Goal: Transaction & Acquisition: Obtain resource

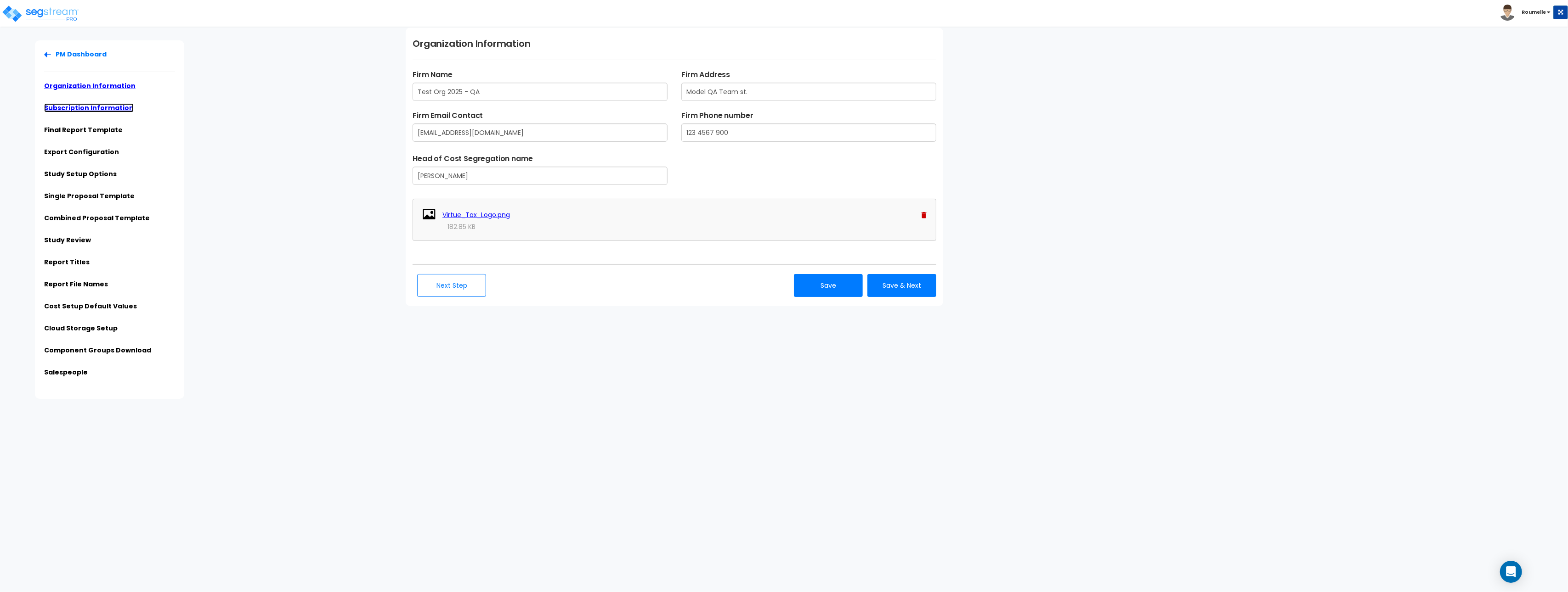
click at [110, 104] on link "Subscription Information" at bounding box center [89, 108] width 89 height 9
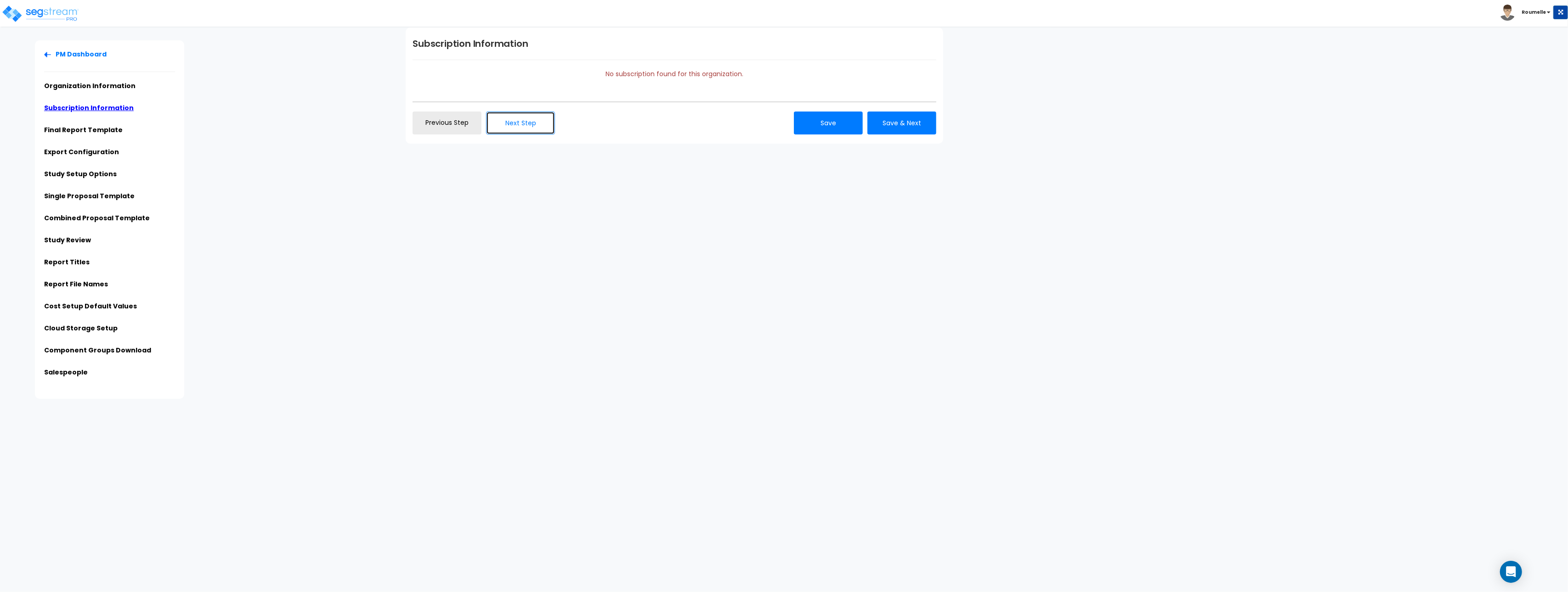
click at [536, 124] on button "Next Step" at bounding box center [521, 123] width 69 height 23
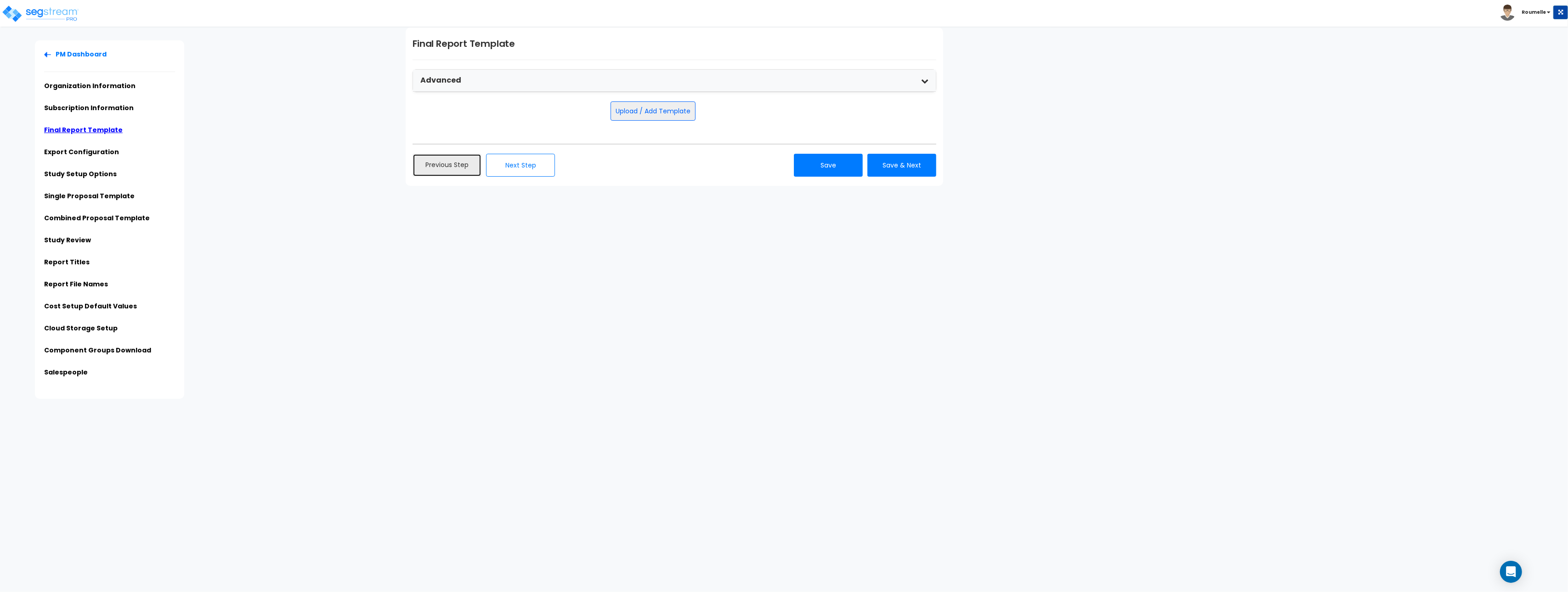
click at [459, 166] on link "Previous Step" at bounding box center [447, 166] width 69 height 23
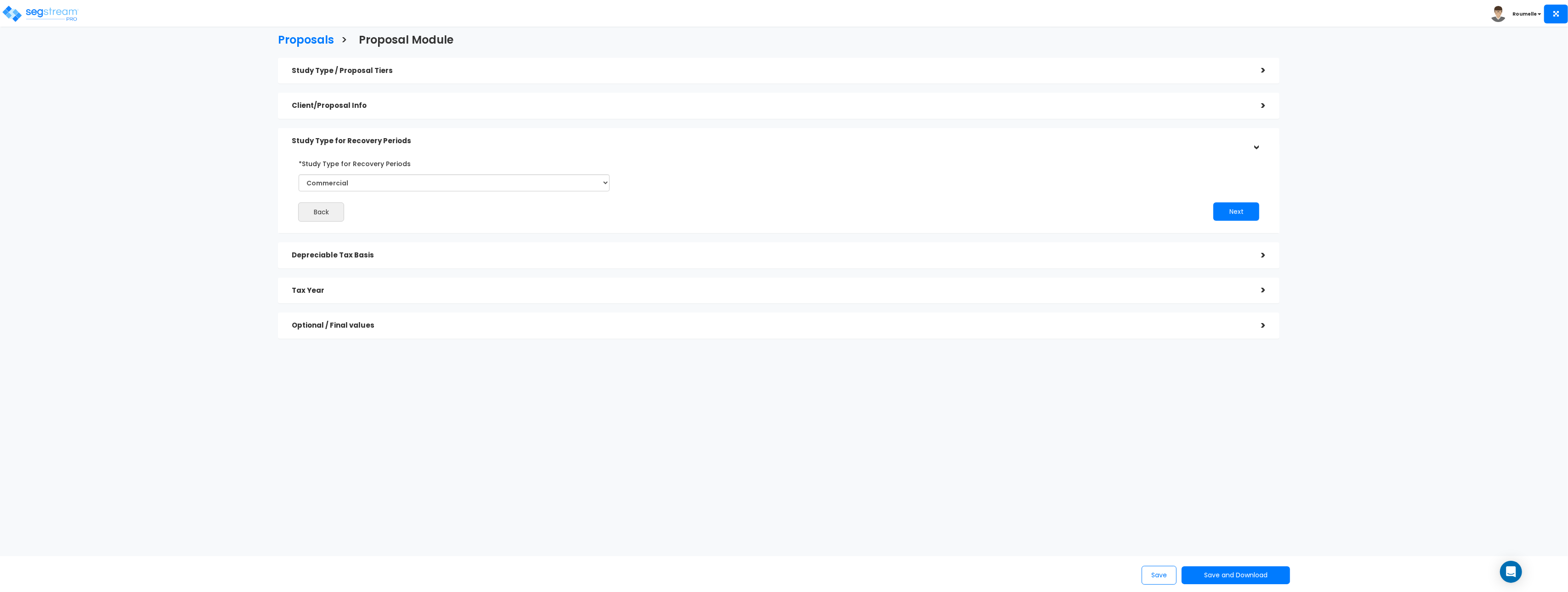
click at [121, 77] on div "Proposals > Proposal Module Study Type / Proposal Tiers > *Study Type Assisted/…" at bounding box center [784, 266] width 1568 height 452
click at [55, 15] on img at bounding box center [40, 14] width 78 height 18
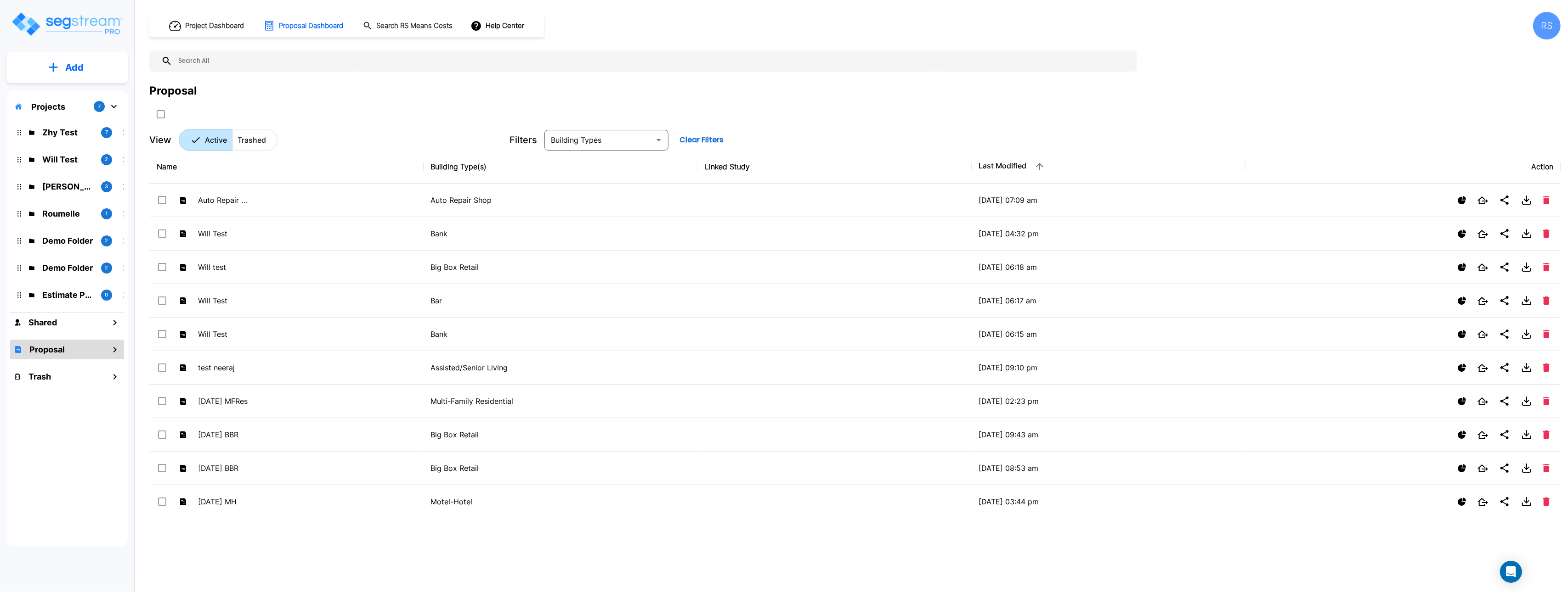
drag, startPoint x: 351, startPoint y: 108, endPoint x: 279, endPoint y: 108, distance: 72.0
click at [349, 108] on div at bounding box center [328, 114] width 358 height 15
click at [48, 54] on button "Add" at bounding box center [66, 67] width 121 height 27
click at [82, 148] on p "Add Proposal" at bounding box center [73, 145] width 47 height 11
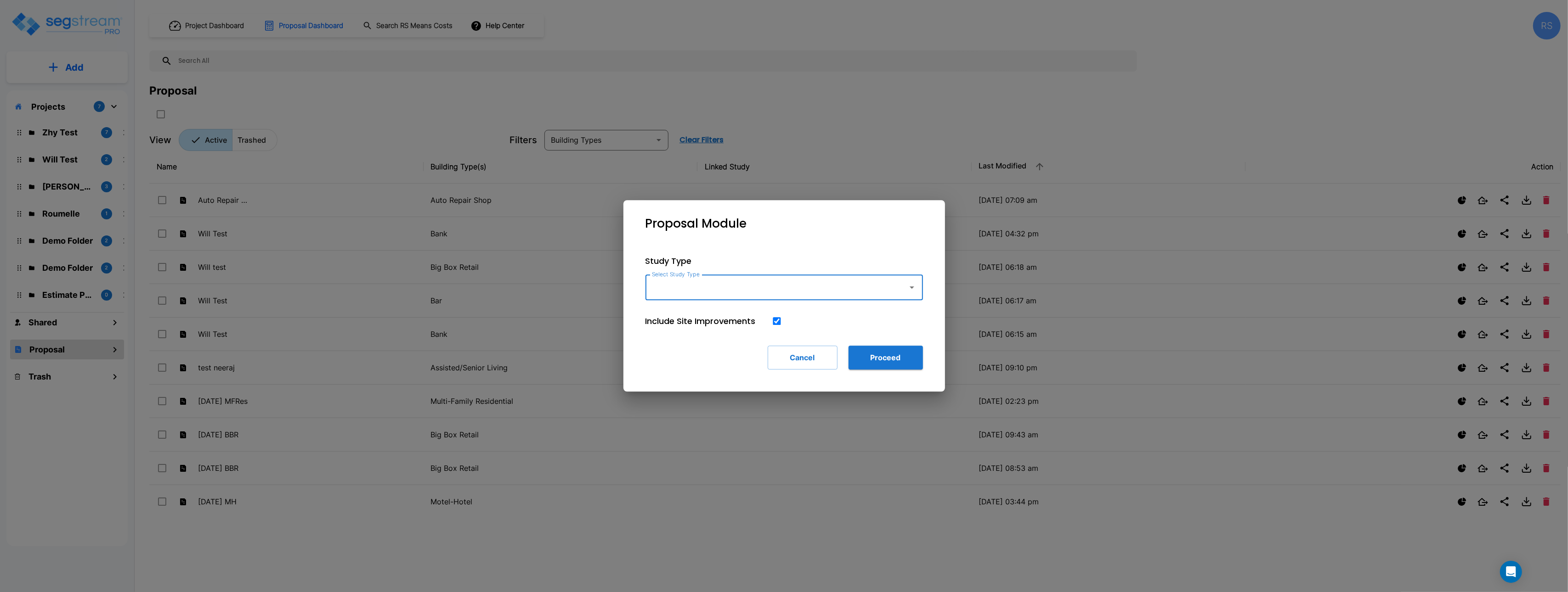
drag, startPoint x: 756, startPoint y: 301, endPoint x: 750, endPoint y: 299, distance: 6.3
click at [755, 301] on div "Study Type Select Study Type Select Study Type Include Site Improvements Cancel…" at bounding box center [784, 312] width 307 height 144
click at [750, 289] on input "Select Study Type" at bounding box center [774, 287] width 250 height 18
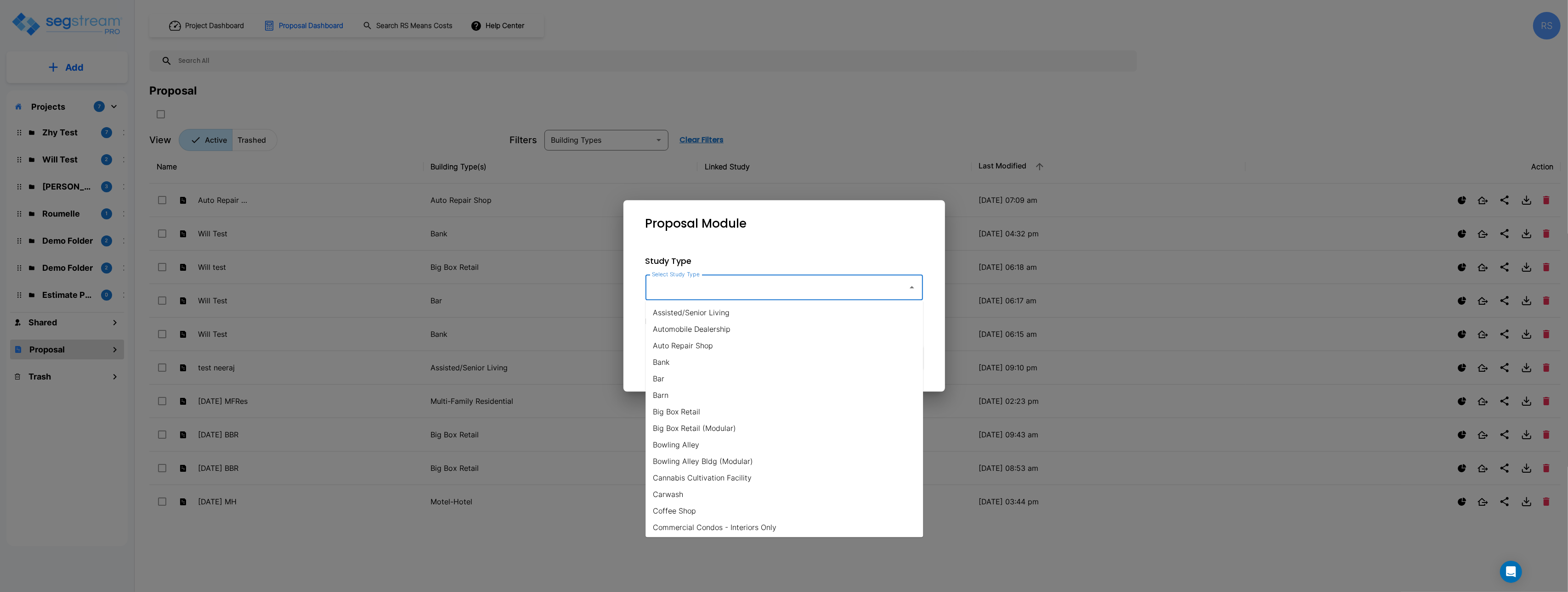
click at [728, 311] on li "Assisted/Senior Living" at bounding box center [784, 313] width 277 height 17
type input "Assisted/Senior Living"
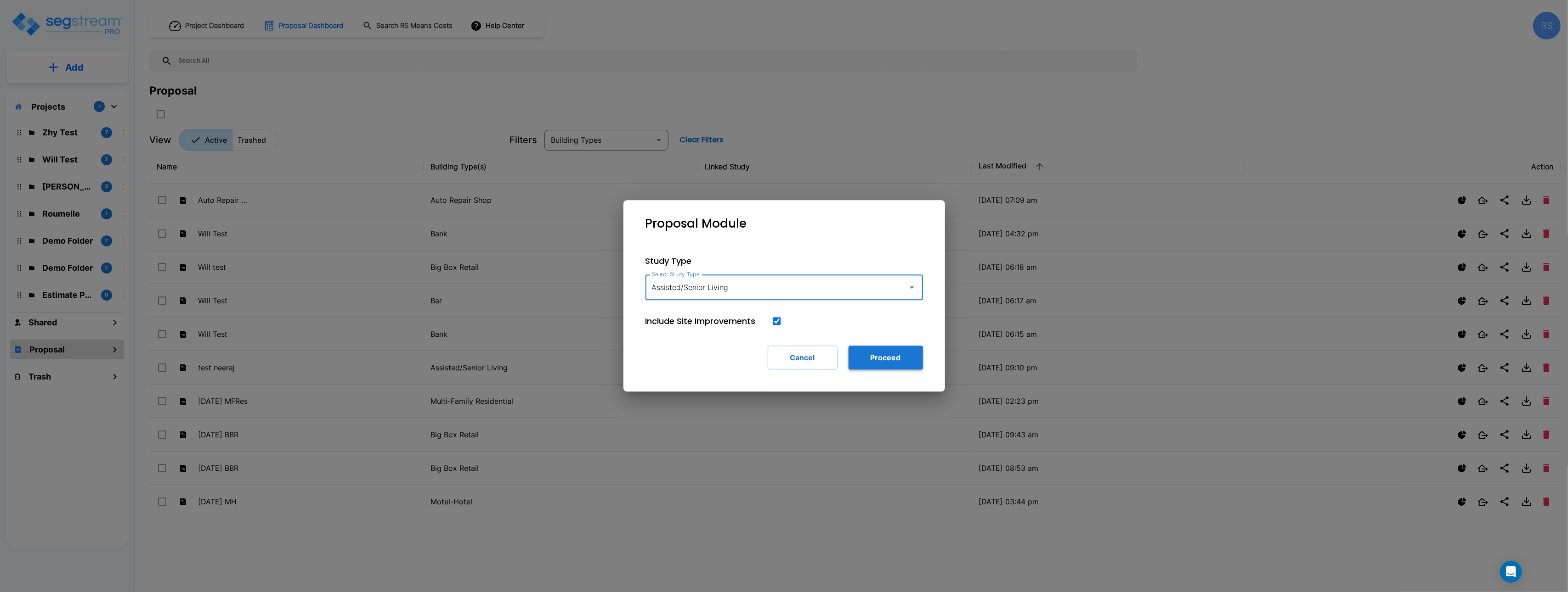
click at [890, 364] on button "Proceed" at bounding box center [886, 357] width 74 height 24
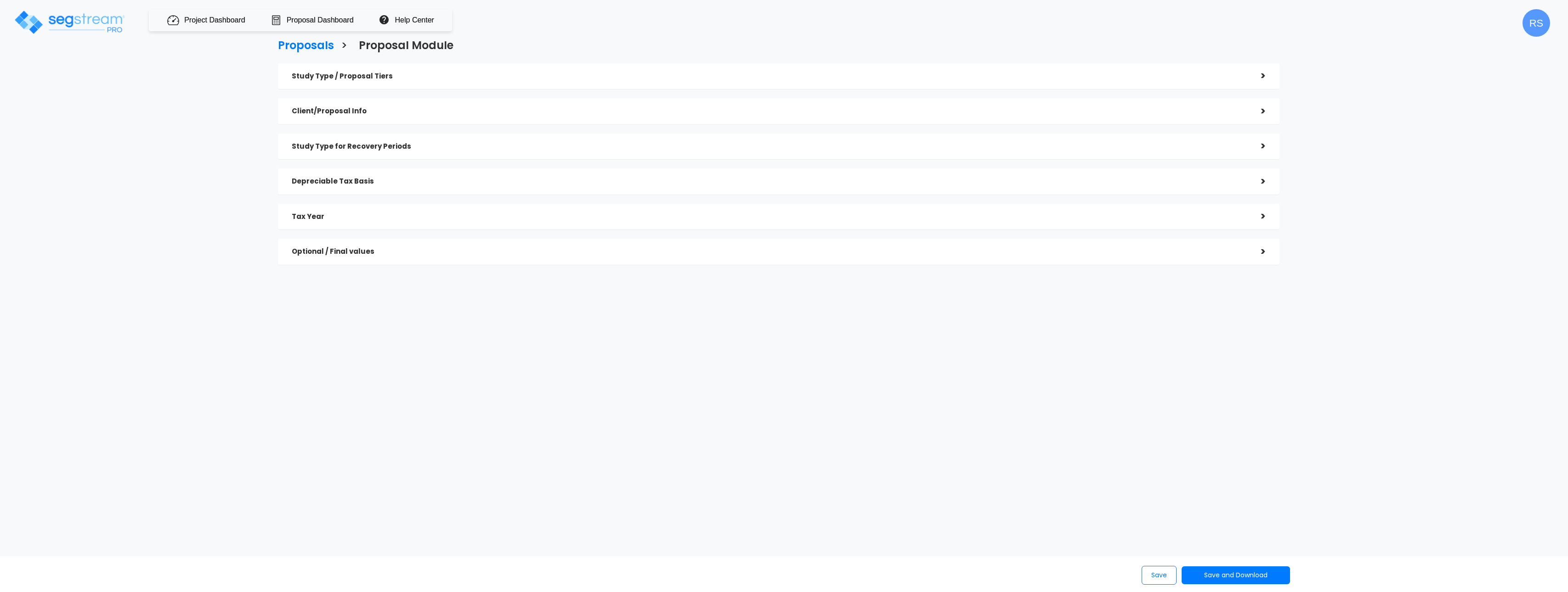
checkbox input "true"
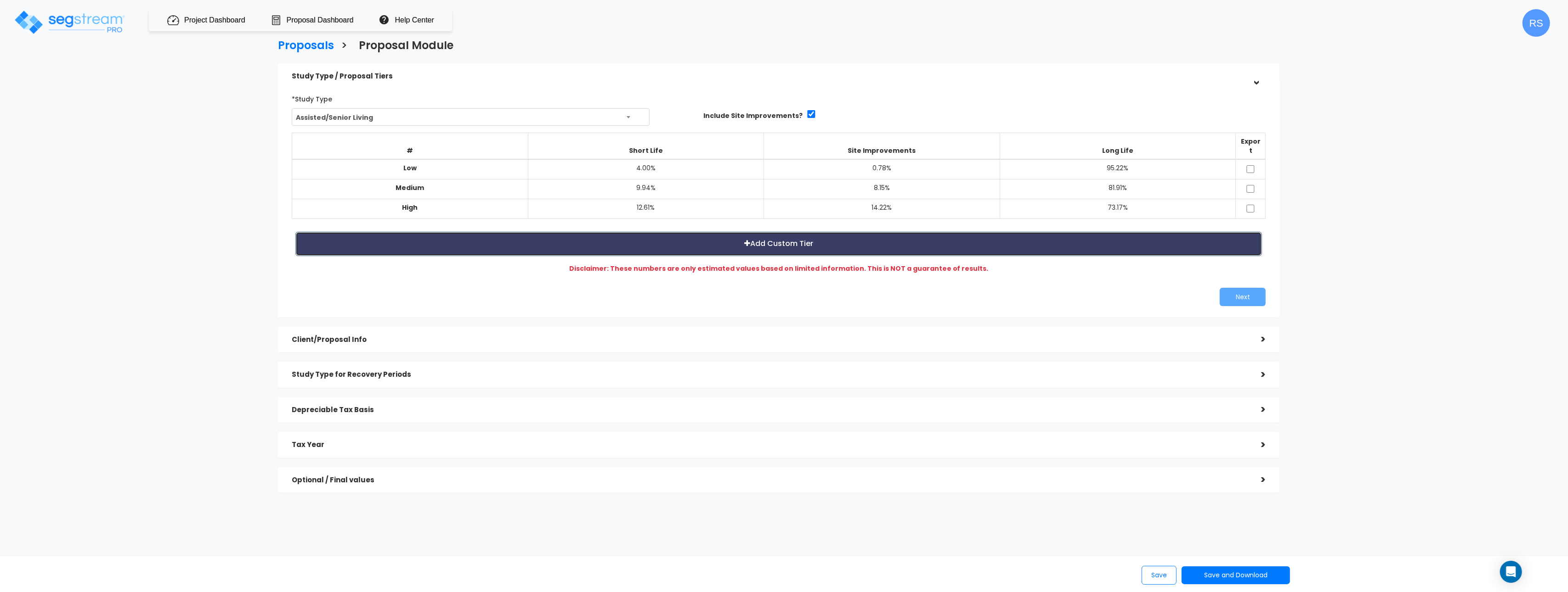
click at [892, 238] on button "Add Custom Tier" at bounding box center [779, 244] width 966 height 24
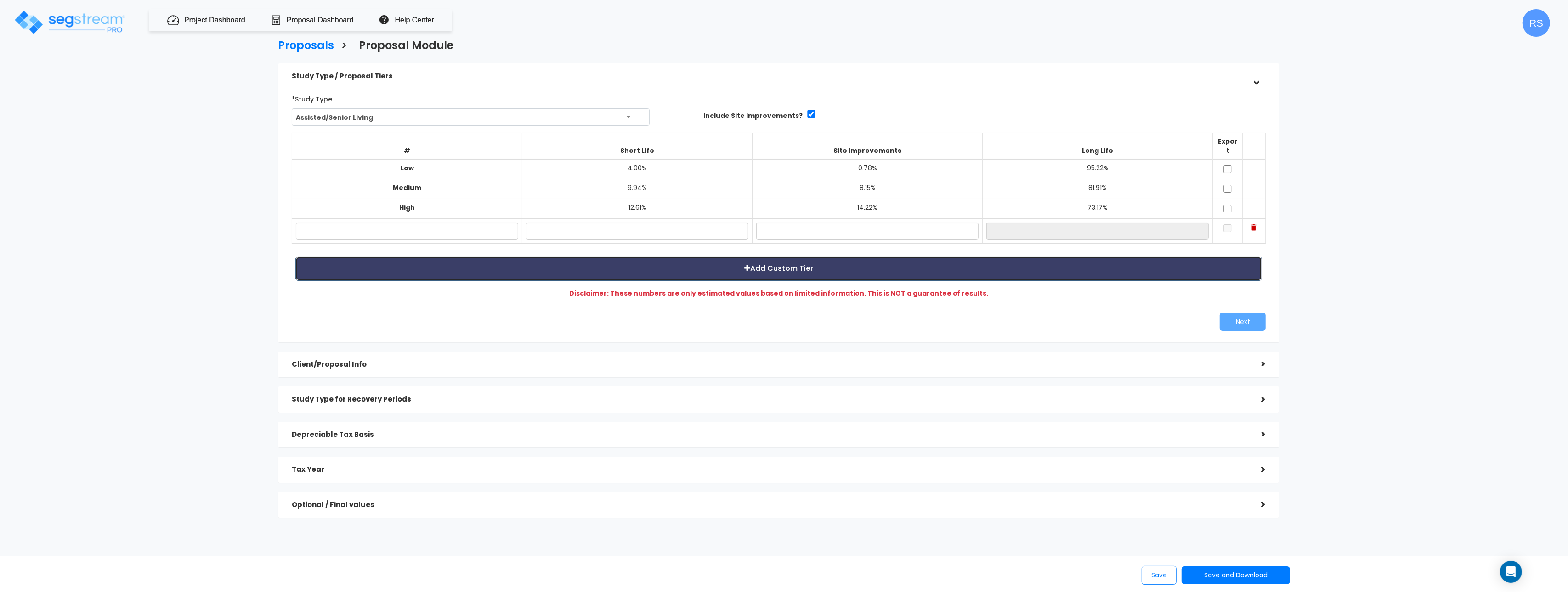
click at [881, 269] on button "Add Custom Tier" at bounding box center [779, 269] width 966 height 24
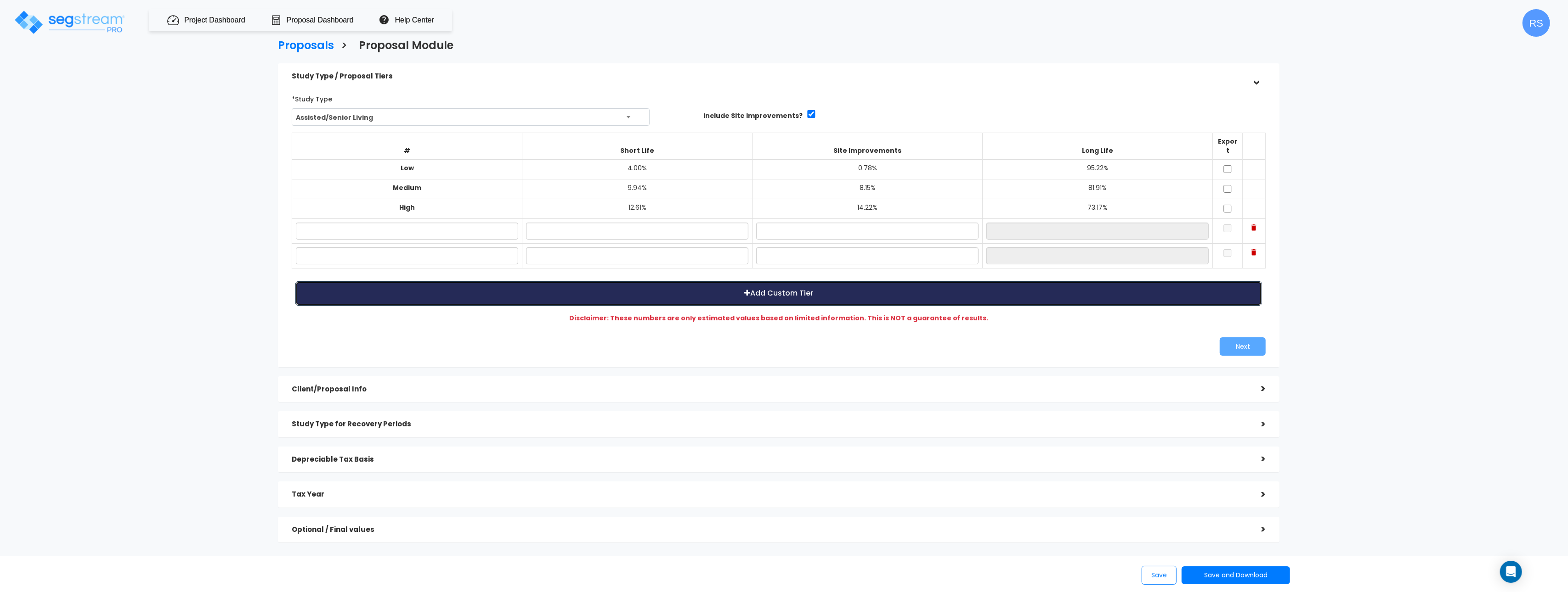
click at [770, 285] on button "Add Custom Tier" at bounding box center [779, 294] width 966 height 24
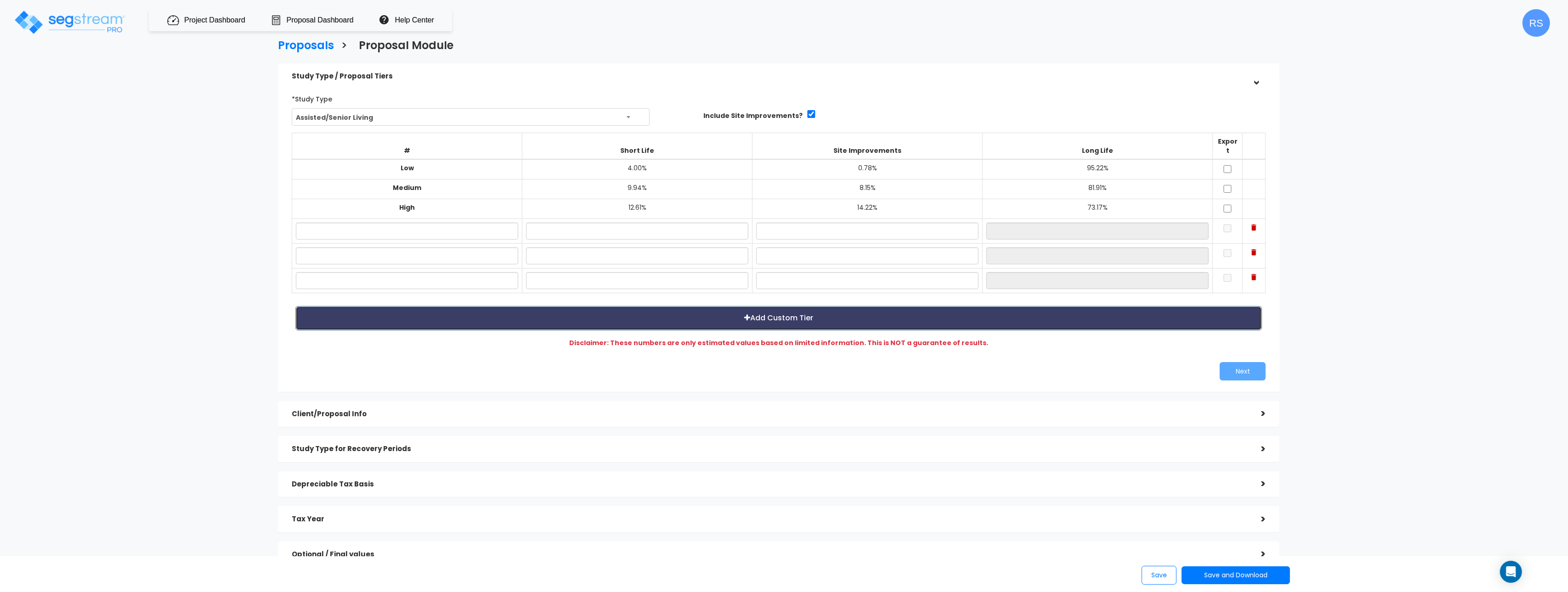
click at [773, 315] on button "Add Custom Tier" at bounding box center [779, 318] width 966 height 24
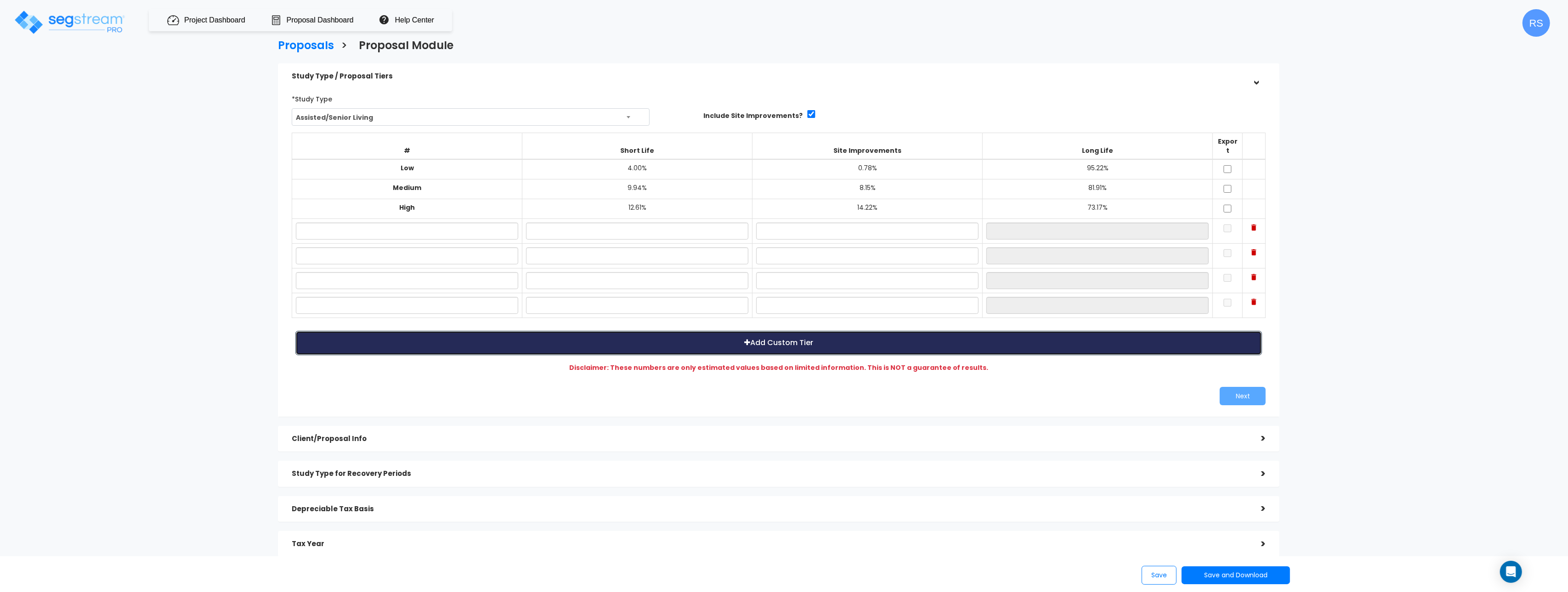
click at [784, 338] on button "Add Custom Tier" at bounding box center [779, 343] width 966 height 24
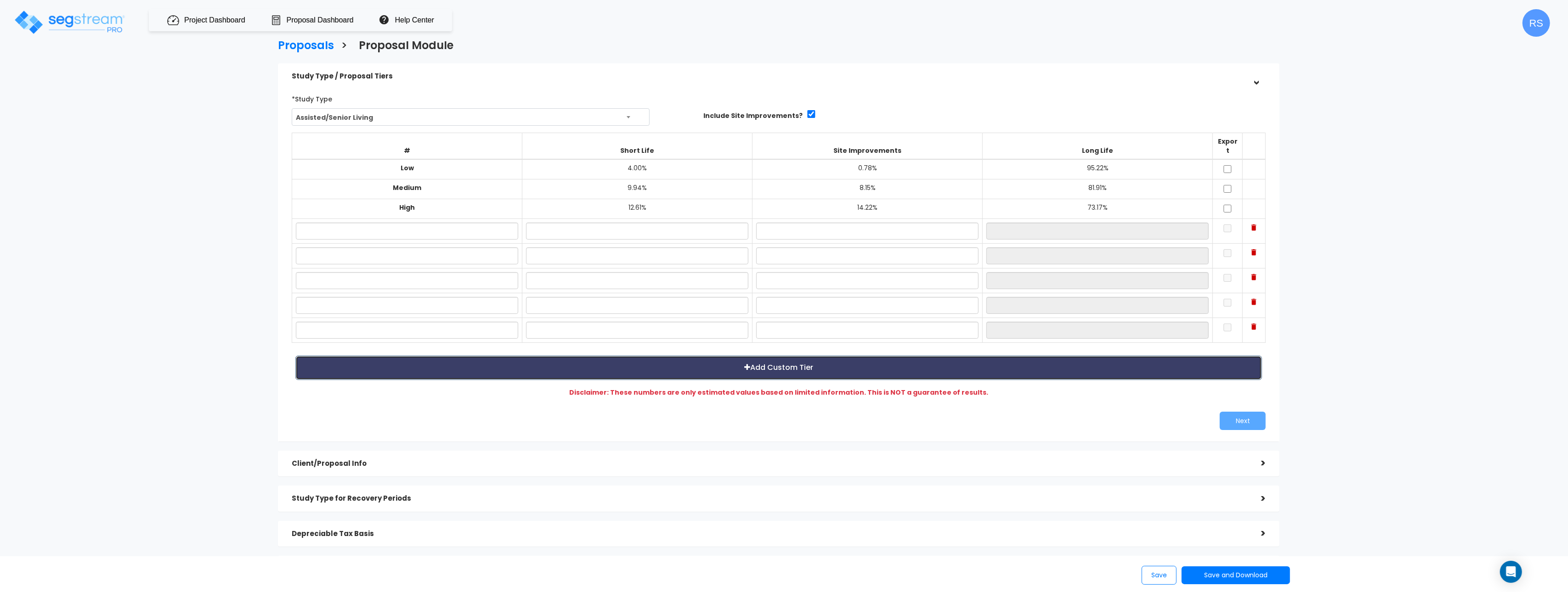
click at [785, 356] on button "Add Custom Tier" at bounding box center [779, 368] width 966 height 24
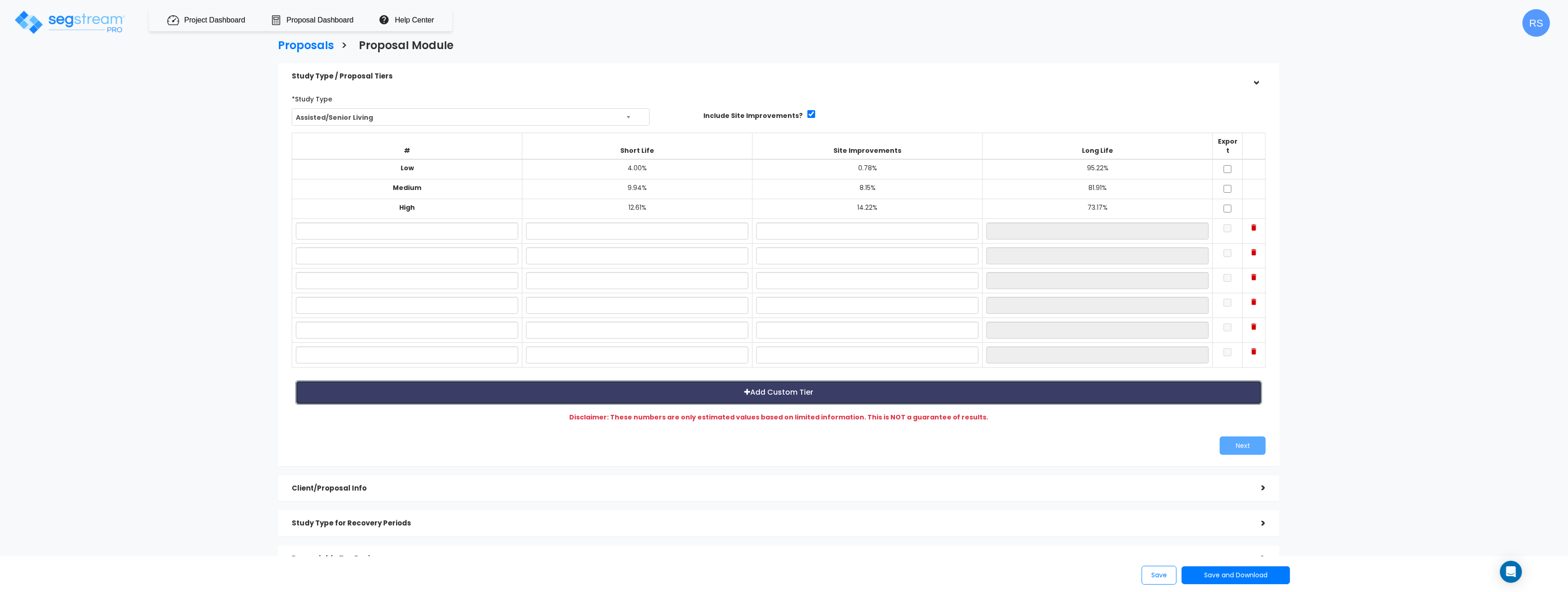
click at [786, 381] on button "Add Custom Tier" at bounding box center [779, 393] width 966 height 24
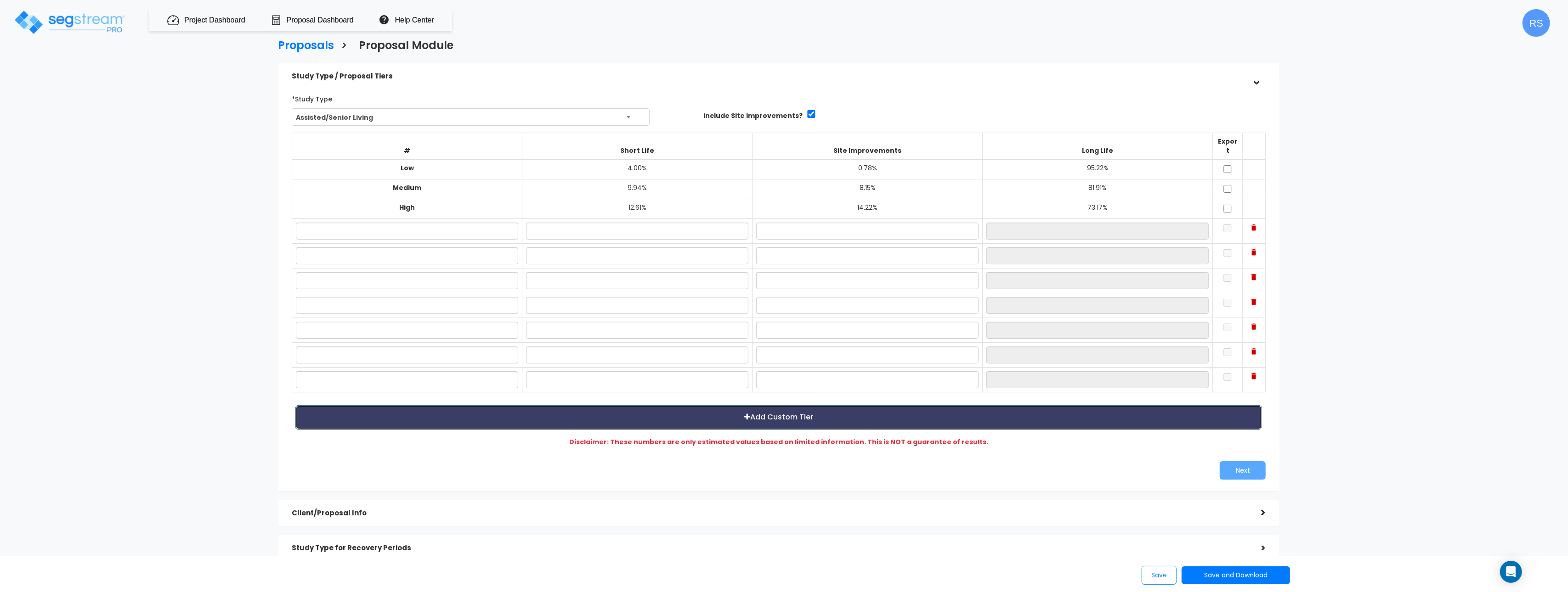
click at [786, 407] on button "Add Custom Tier" at bounding box center [779, 417] width 966 height 24
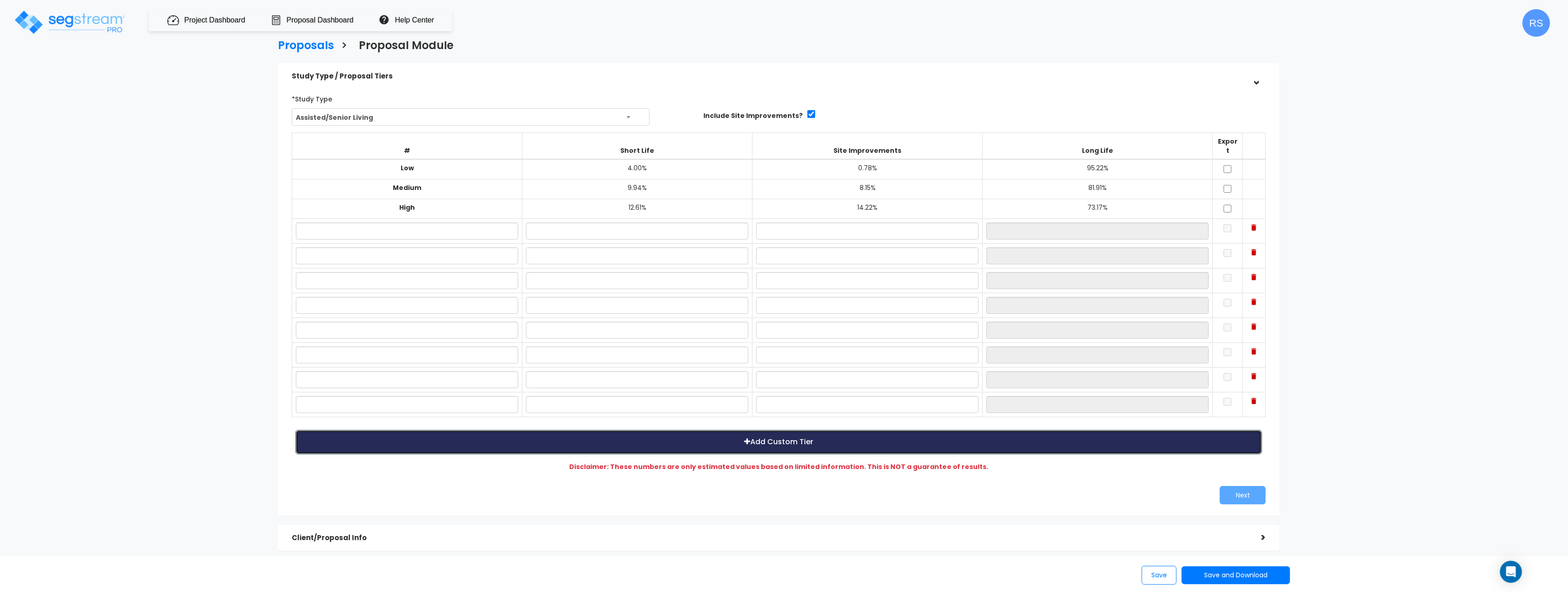
click at [797, 437] on button "Add Custom Tier" at bounding box center [779, 442] width 966 height 24
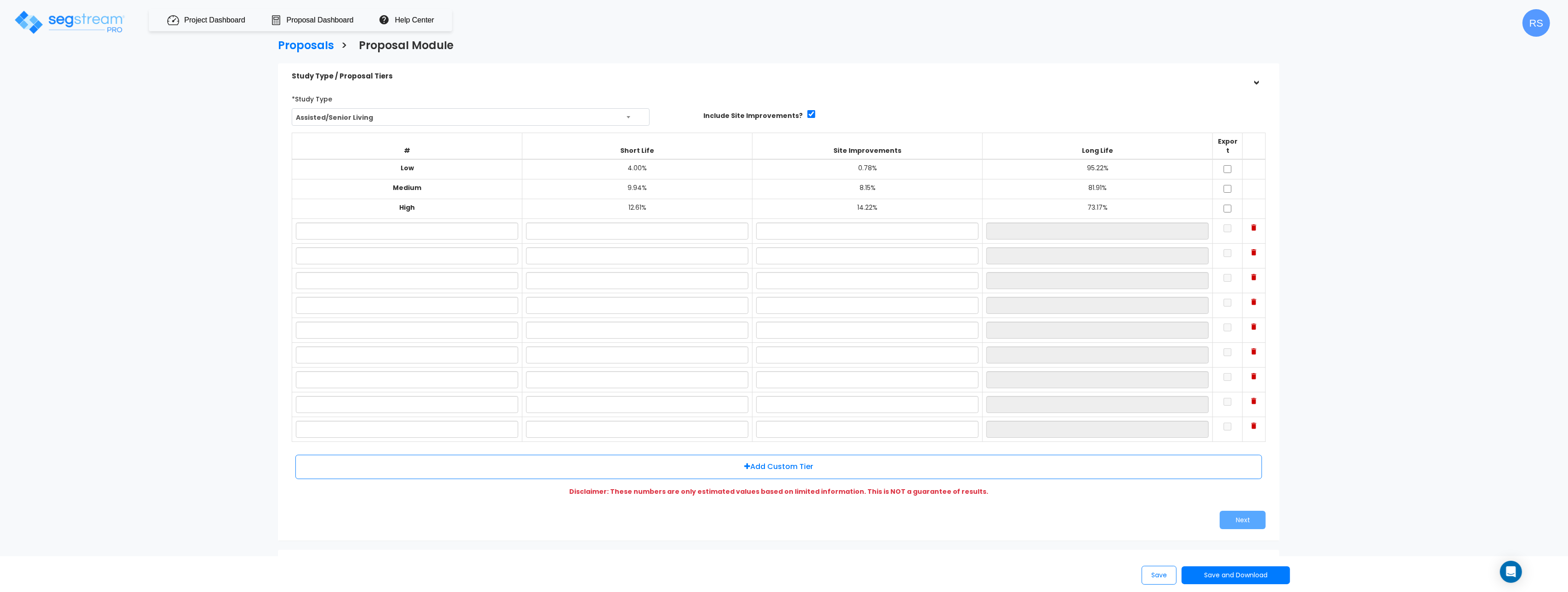
click at [1257, 219] on td at bounding box center [1254, 231] width 23 height 24
click at [1257, 219] on td at bounding box center [1254, 231] width 23 height 24
click at [1256, 224] on img at bounding box center [1253, 227] width 5 height 6
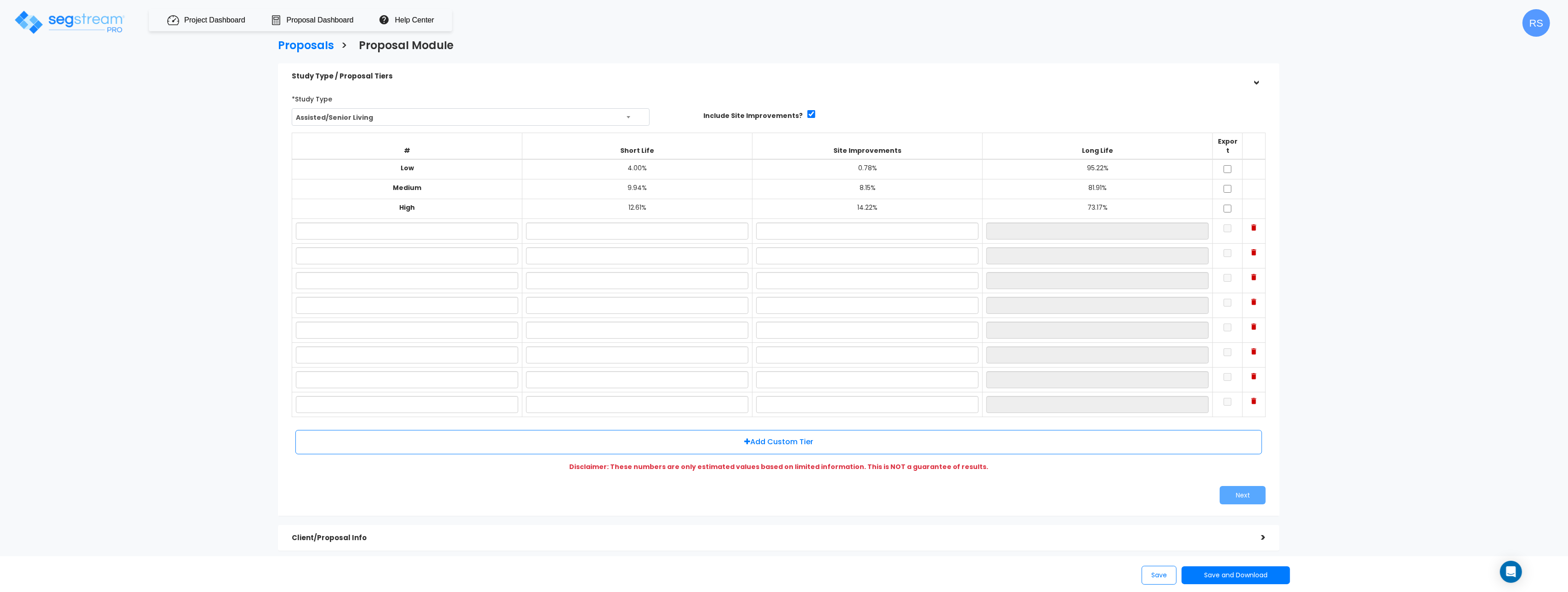
click at [1255, 224] on img at bounding box center [1253, 227] width 5 height 6
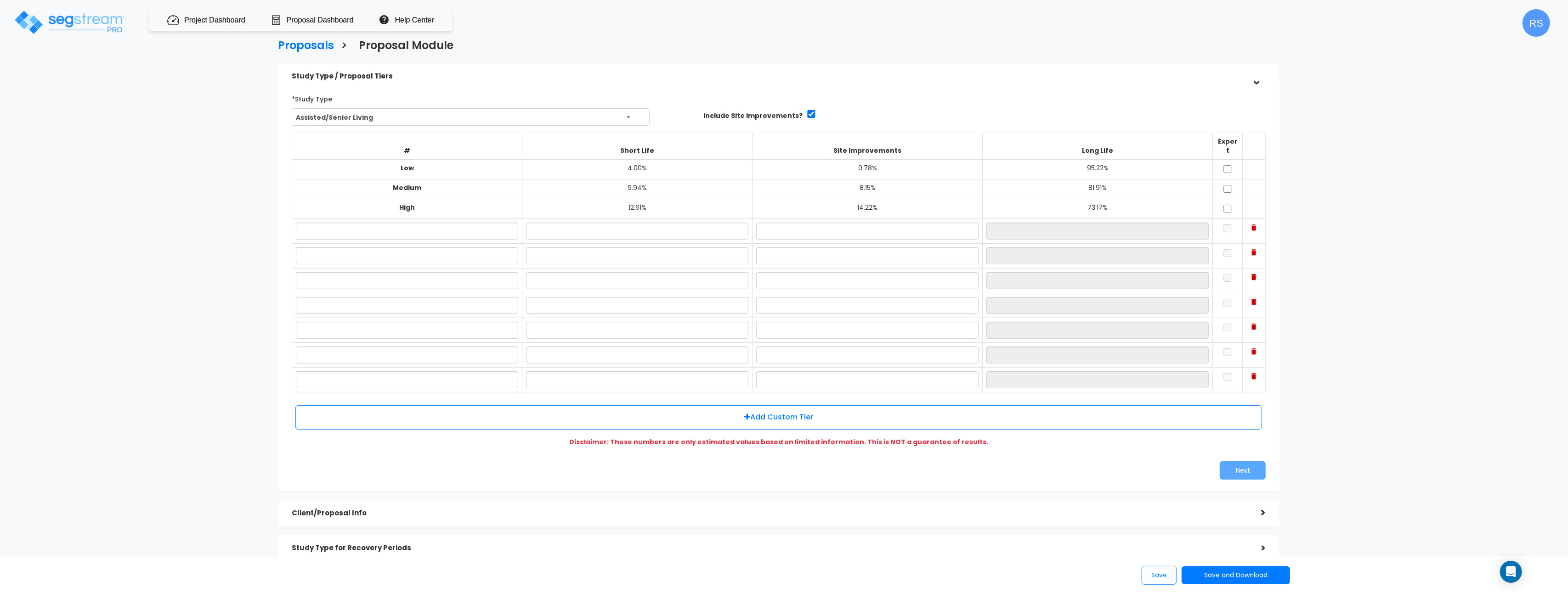
click at [1256, 224] on img at bounding box center [1253, 227] width 5 height 6
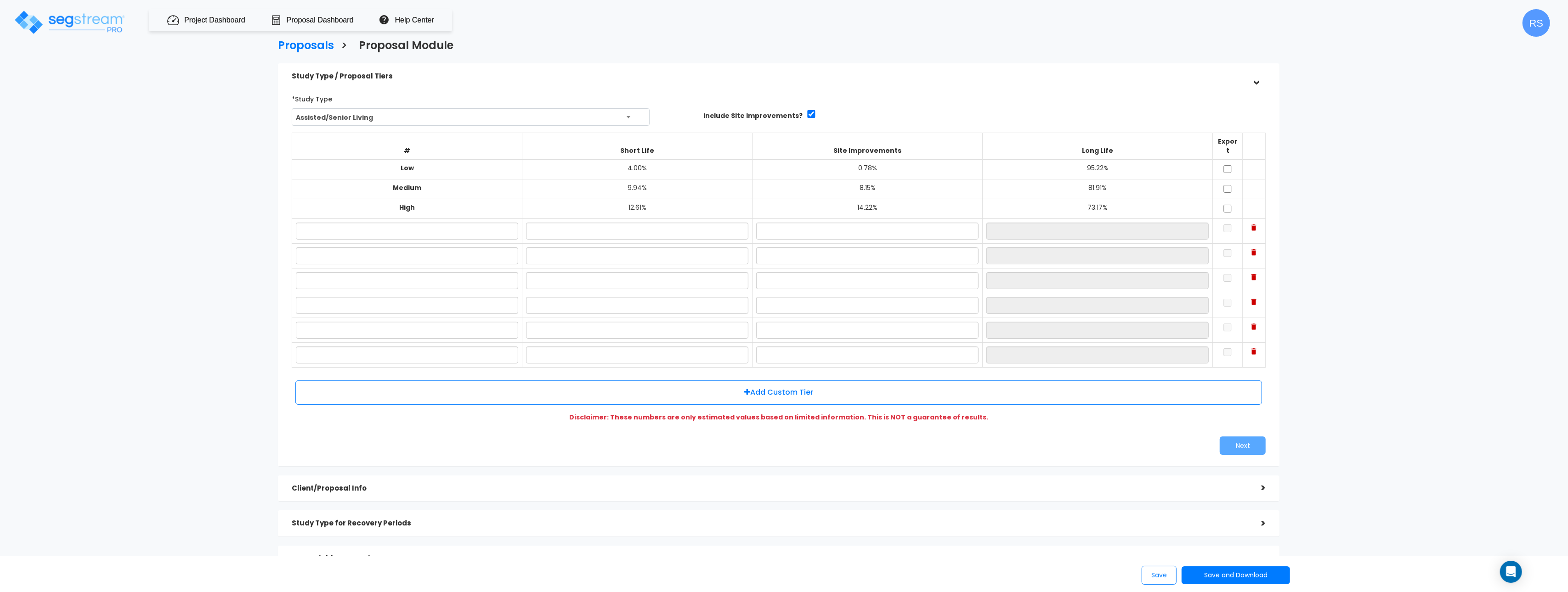
click at [1256, 224] on img at bounding box center [1253, 227] width 5 height 6
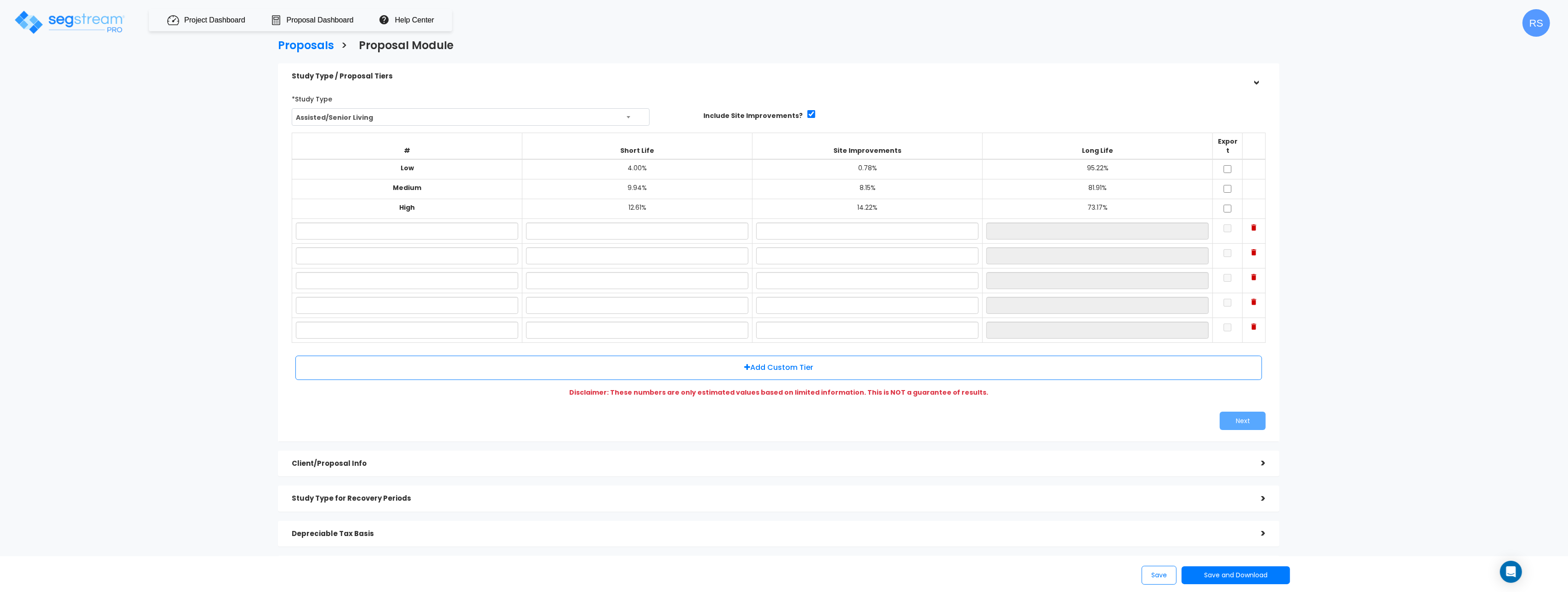
click at [1256, 224] on img at bounding box center [1253, 227] width 5 height 6
click at [1256, 249] on img at bounding box center [1253, 253] width 5 height 6
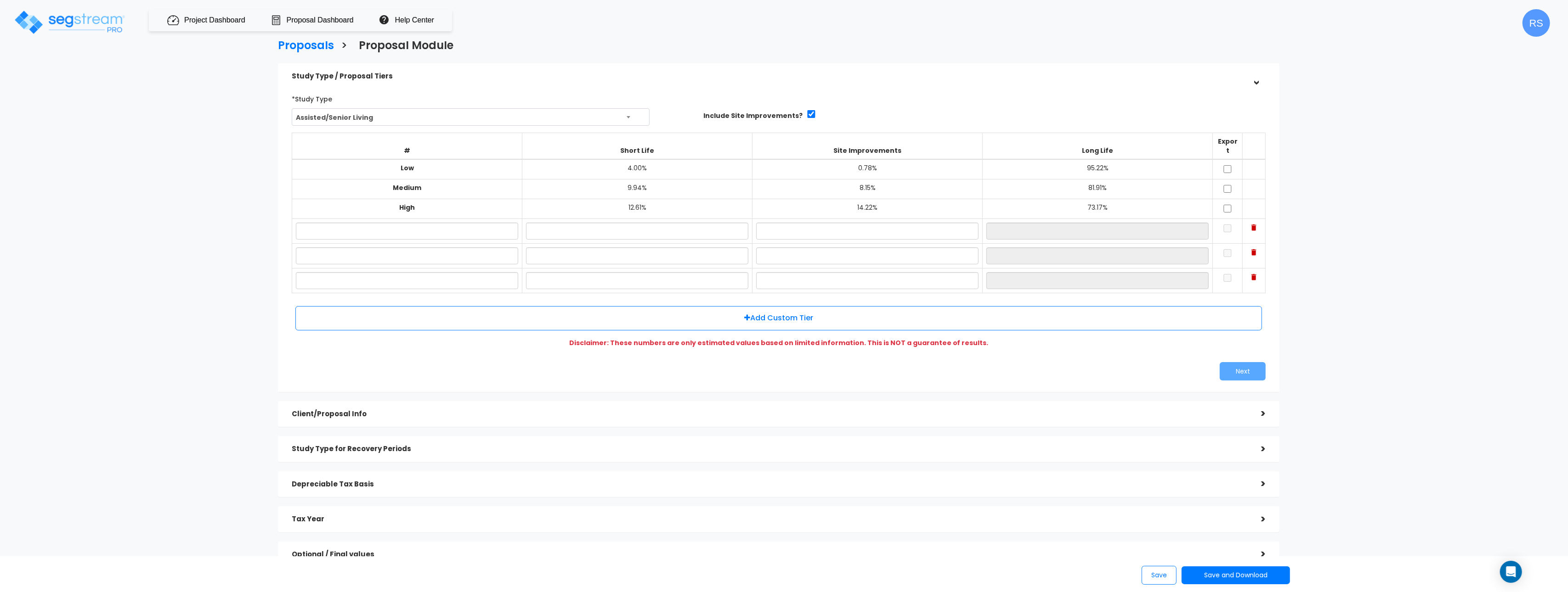
click at [1256, 224] on img at bounding box center [1253, 227] width 5 height 6
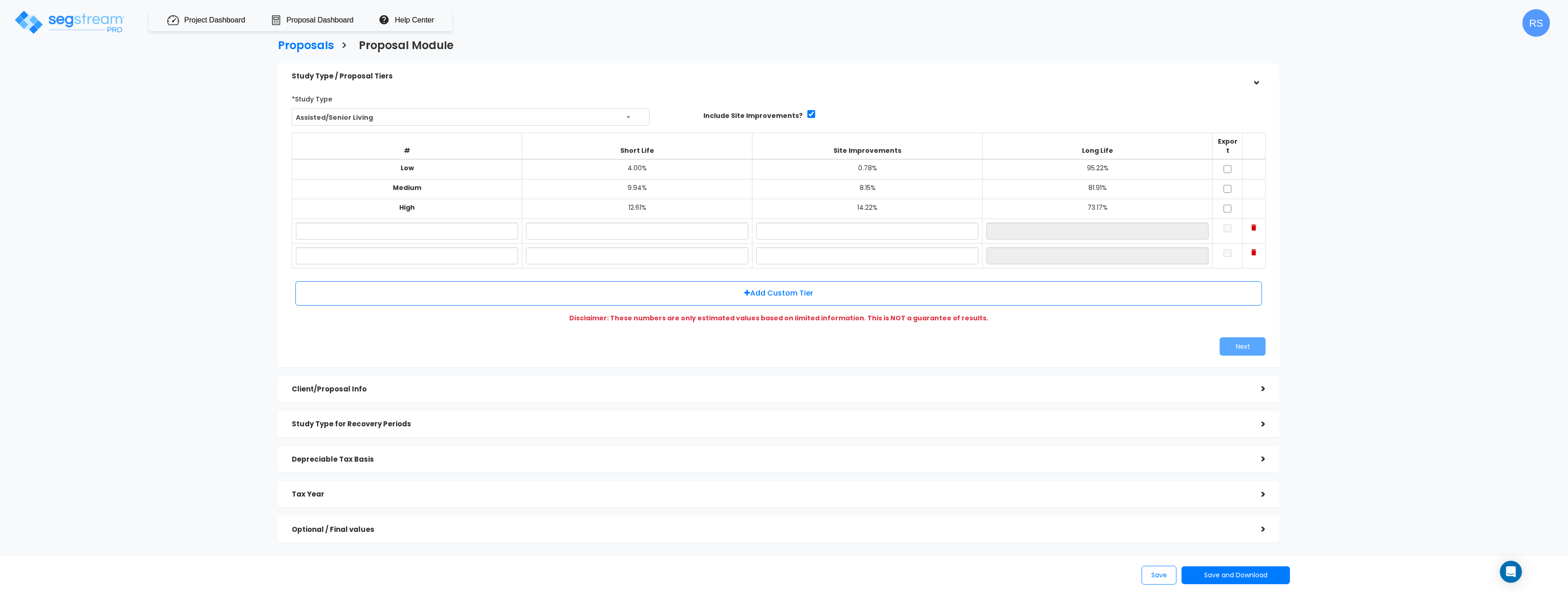
click at [1256, 224] on img at bounding box center [1253, 227] width 5 height 6
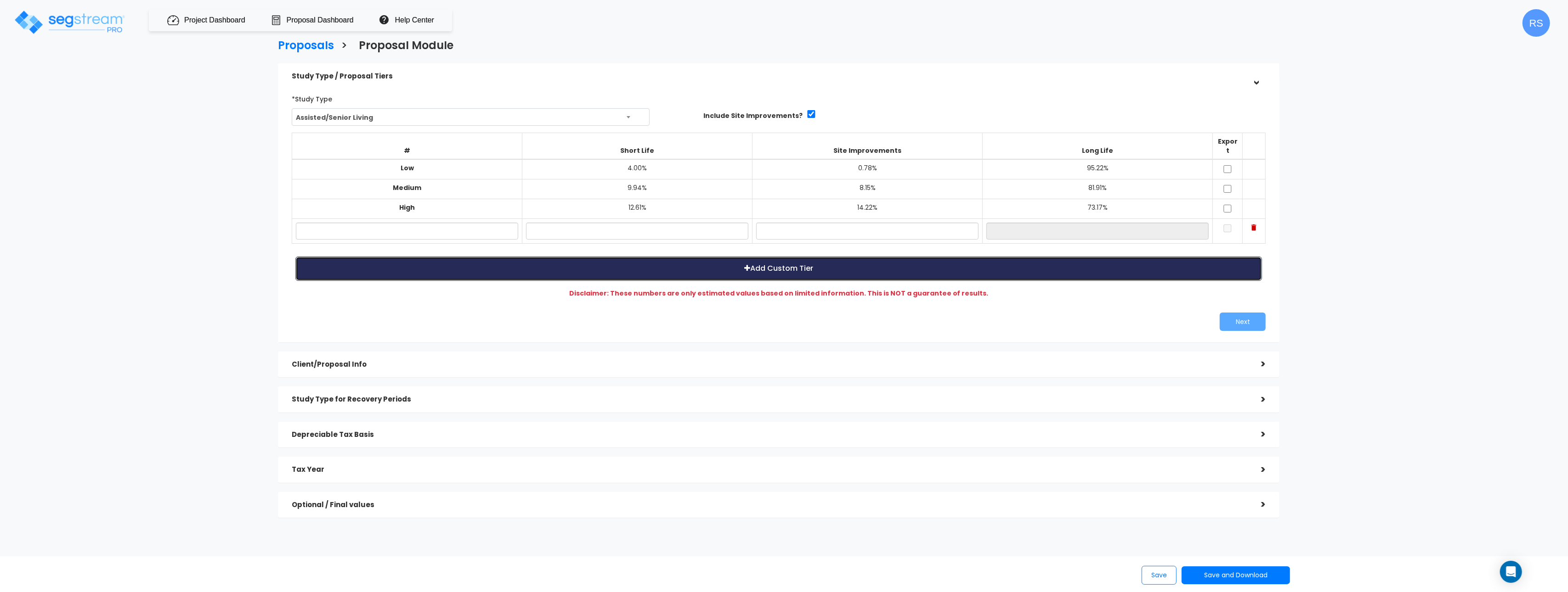
drag, startPoint x: 1013, startPoint y: 265, endPoint x: 1016, endPoint y: 305, distance: 40.1
click at [1013, 265] on button "Add Custom Tier" at bounding box center [779, 269] width 966 height 24
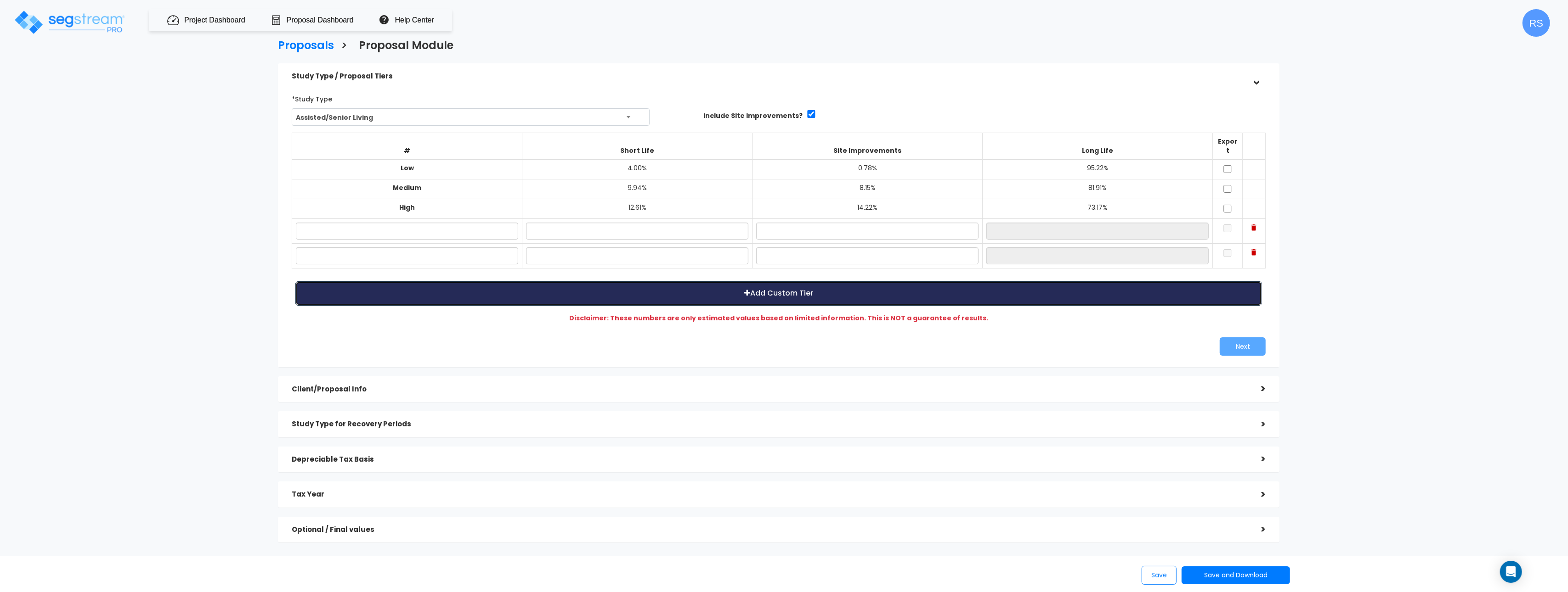
click at [1017, 293] on button "Add Custom Tier" at bounding box center [779, 294] width 966 height 24
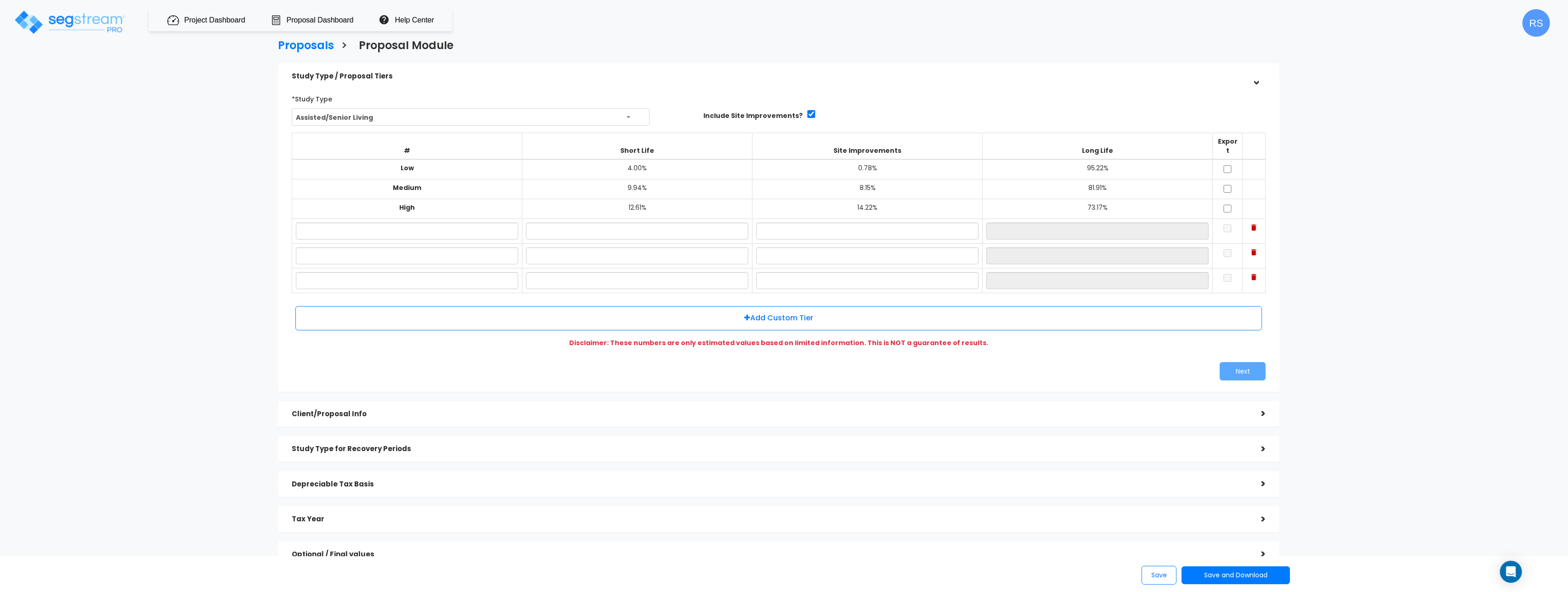
drag, startPoint x: 1369, startPoint y: 202, endPoint x: 1344, endPoint y: 74, distance: 130.4
click at [1369, 202] on div "Proposals > Proposal Module Study Type / Proposal Tiers > *Study Type Assisted/…" at bounding box center [779, 306] width 1295 height 831
click at [1256, 224] on img at bounding box center [1253, 227] width 5 height 6
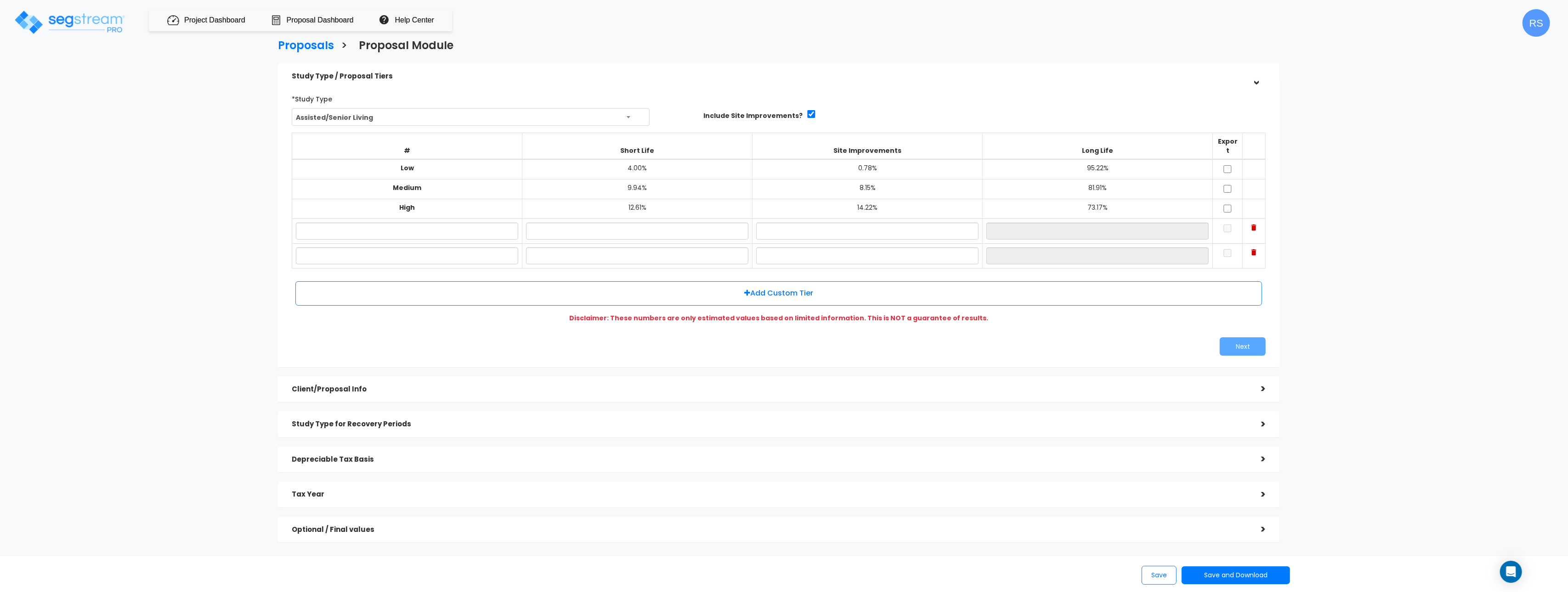
click at [1256, 224] on img at bounding box center [1253, 227] width 5 height 6
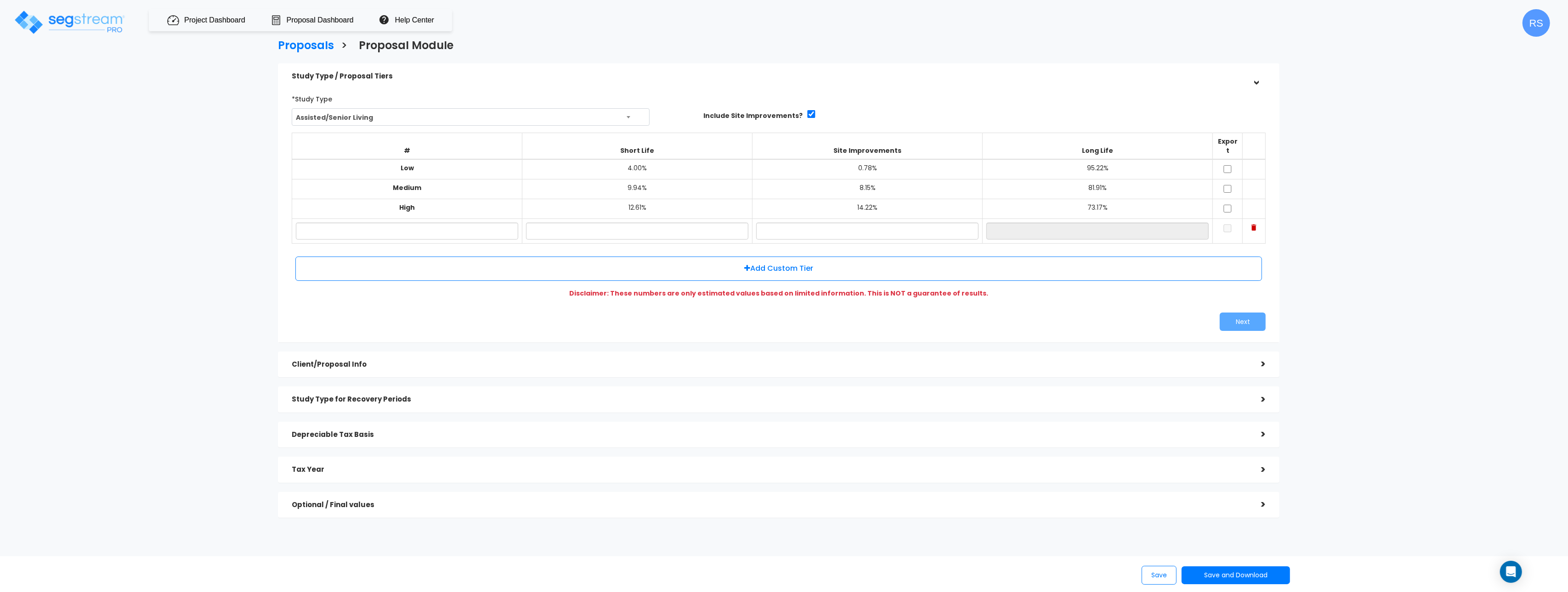
click at [1256, 224] on img at bounding box center [1253, 227] width 5 height 6
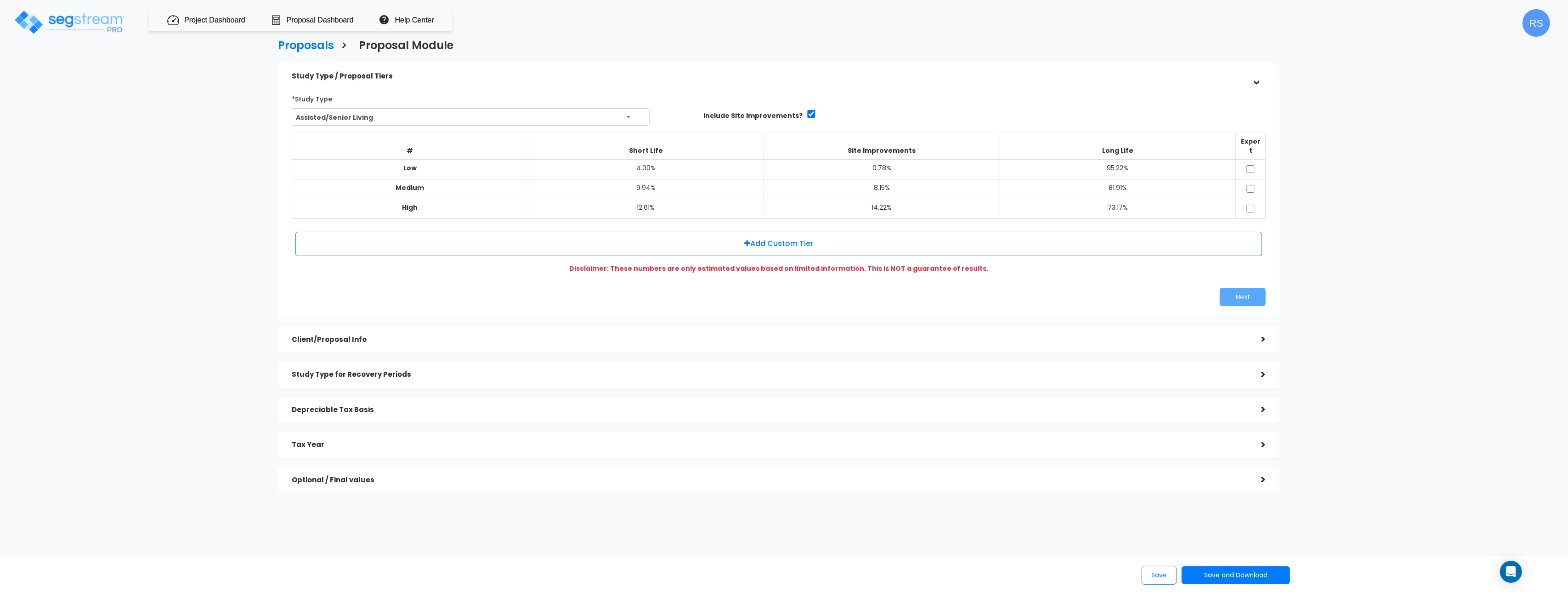
drag, startPoint x: 1256, startPoint y: 218, endPoint x: 1343, endPoint y: 179, distance: 95.3
click at [1256, 218] on div "# Short Life Site Improvements Long Life Export Low 4.00% 0.78% 95.22% Medium 9…" at bounding box center [778, 196] width 981 height 135
click at [1386, 181] on div "Proposals > Proposal Module Study Type / Proposal Tiers > *Study Type Assisted/…" at bounding box center [779, 269] width 1295 height 756
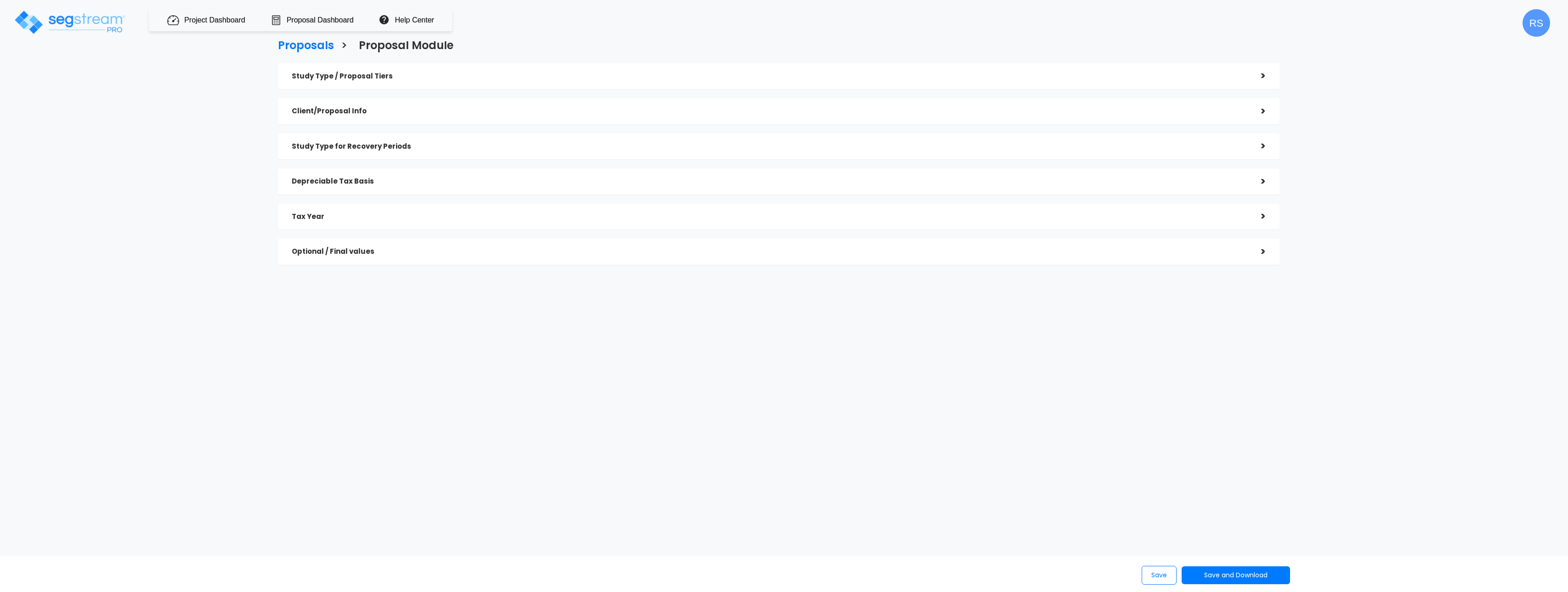
checkbox input "true"
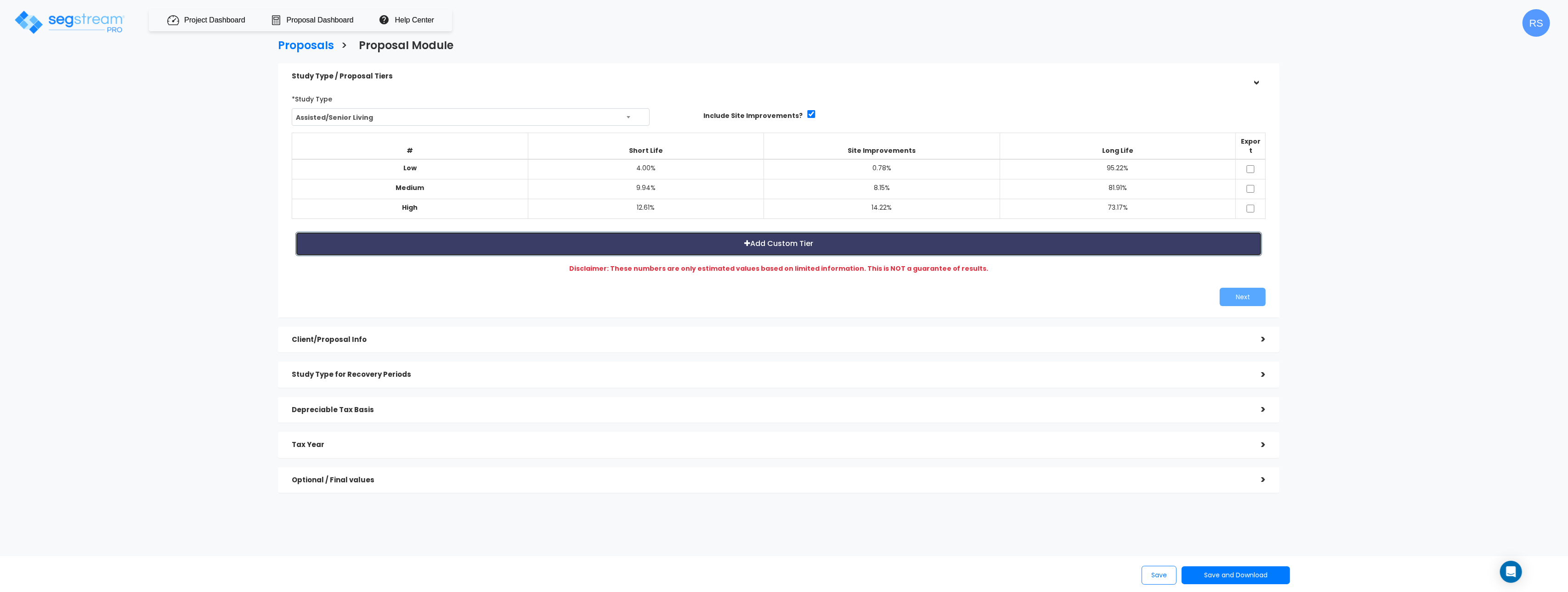
click at [927, 236] on button "Add Custom Tier" at bounding box center [779, 244] width 966 height 24
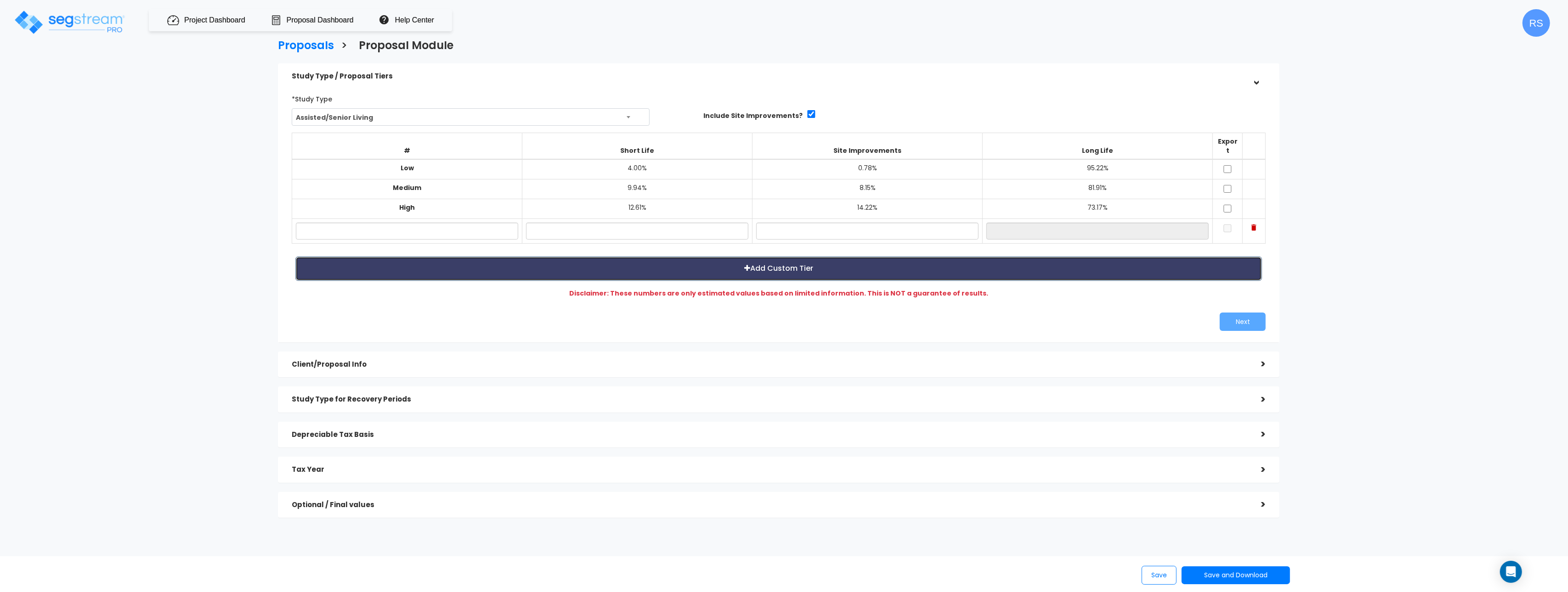
click at [921, 263] on button "Add Custom Tier" at bounding box center [779, 269] width 966 height 24
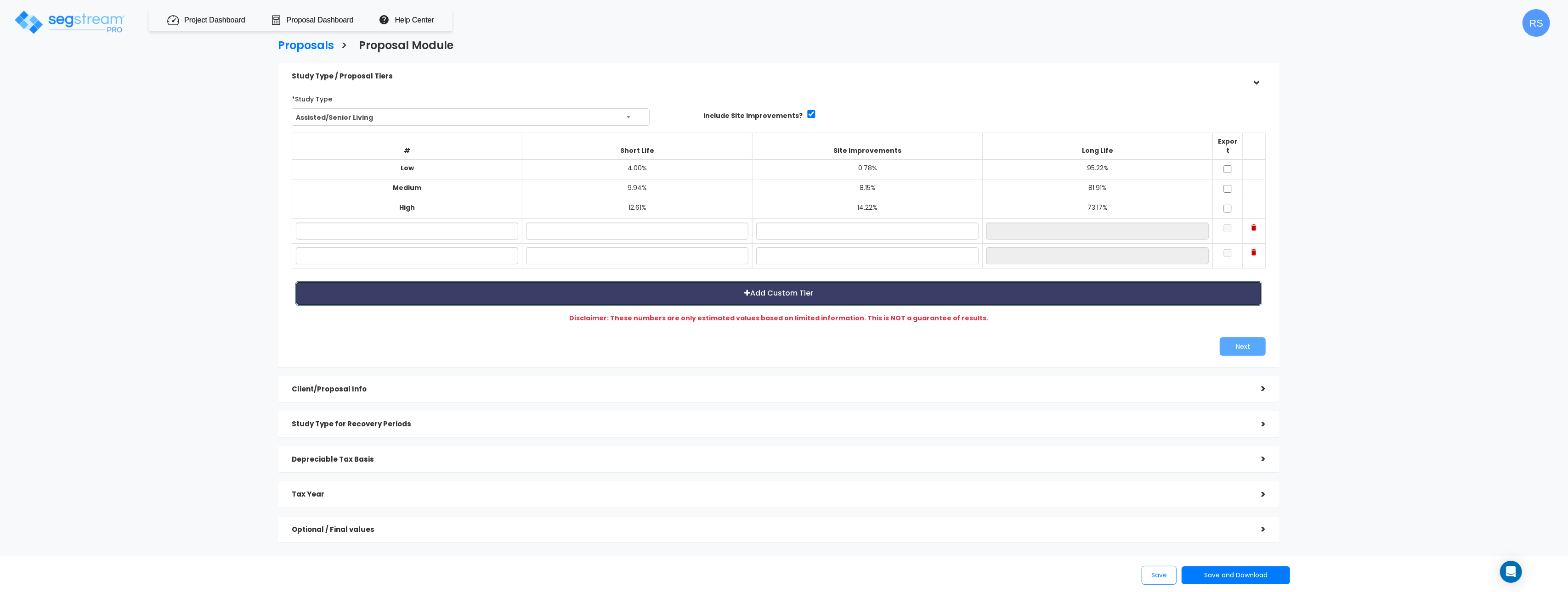
click at [920, 288] on button "Add Custom Tier" at bounding box center [779, 294] width 966 height 24
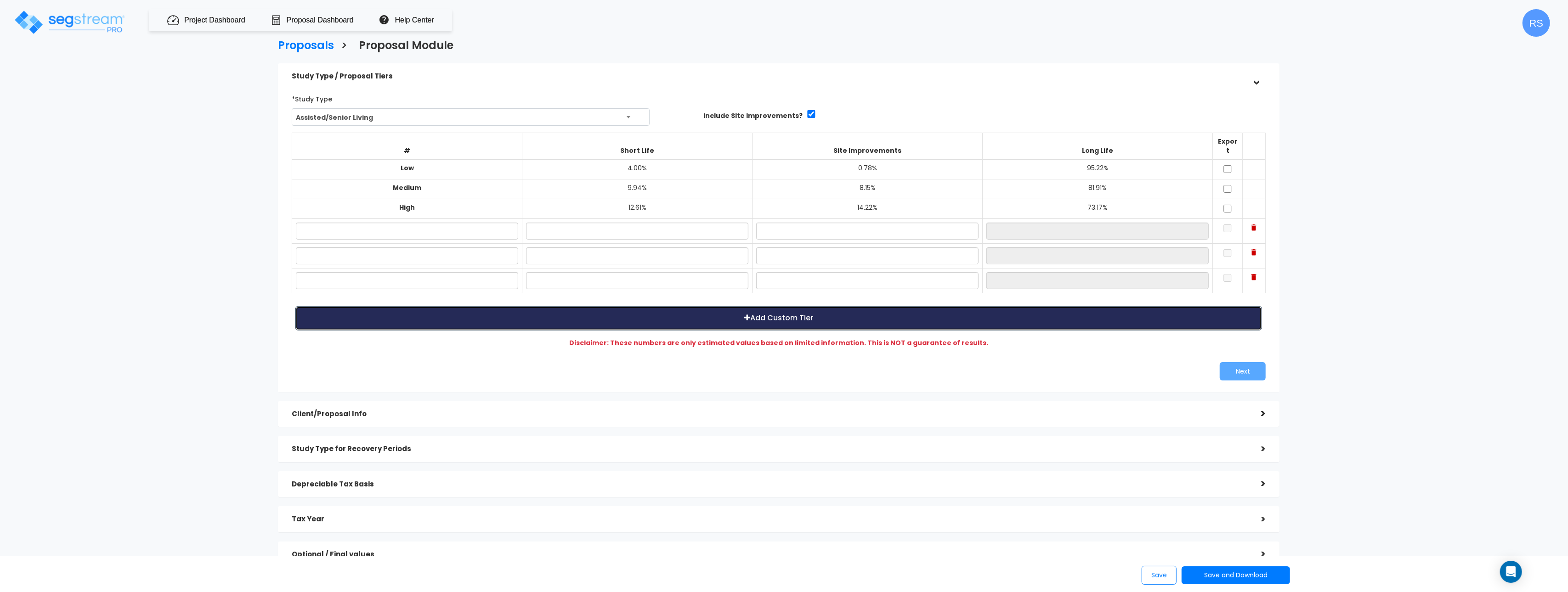
click at [915, 315] on button "Add Custom Tier" at bounding box center [779, 318] width 966 height 24
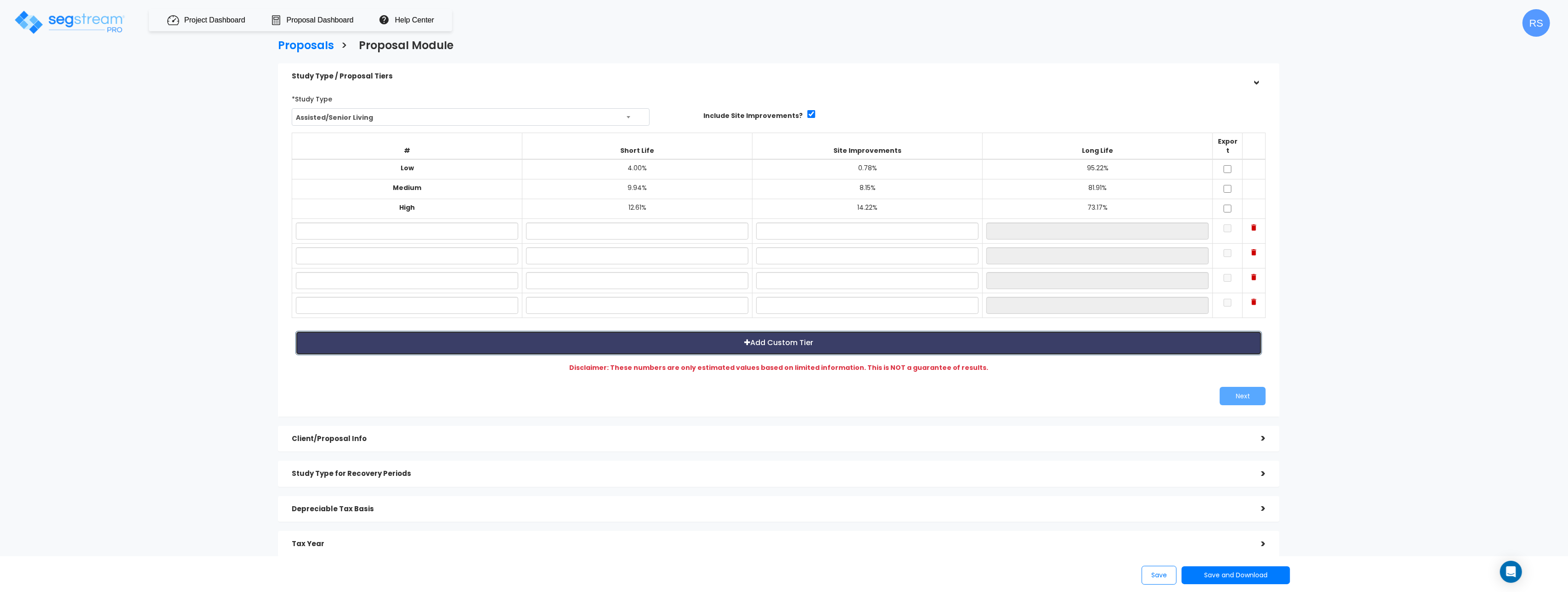
drag, startPoint x: 979, startPoint y: 333, endPoint x: 985, endPoint y: 366, distance: 33.5
click at [978, 333] on button "Add Custom Tier" at bounding box center [779, 343] width 966 height 24
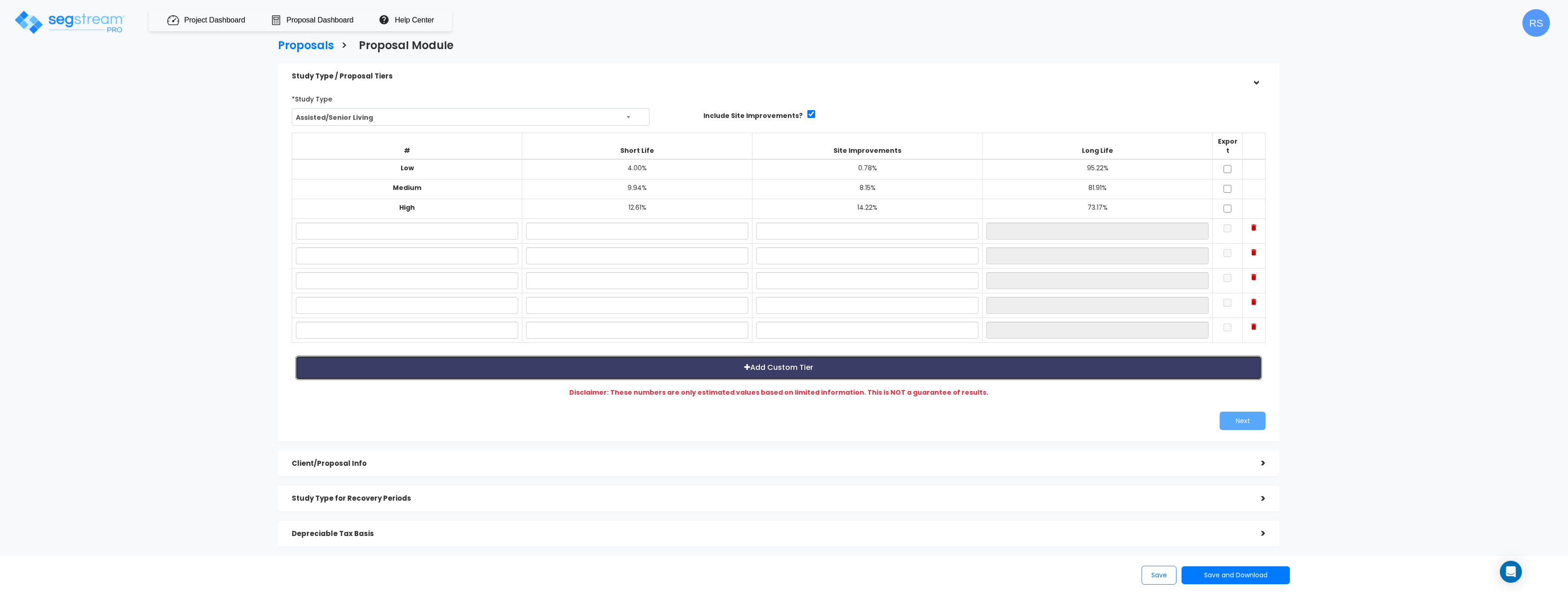
drag, startPoint x: 986, startPoint y: 366, endPoint x: 992, endPoint y: 397, distance: 31.6
click at [986, 366] on button "Add Custom Tier" at bounding box center [779, 368] width 966 height 24
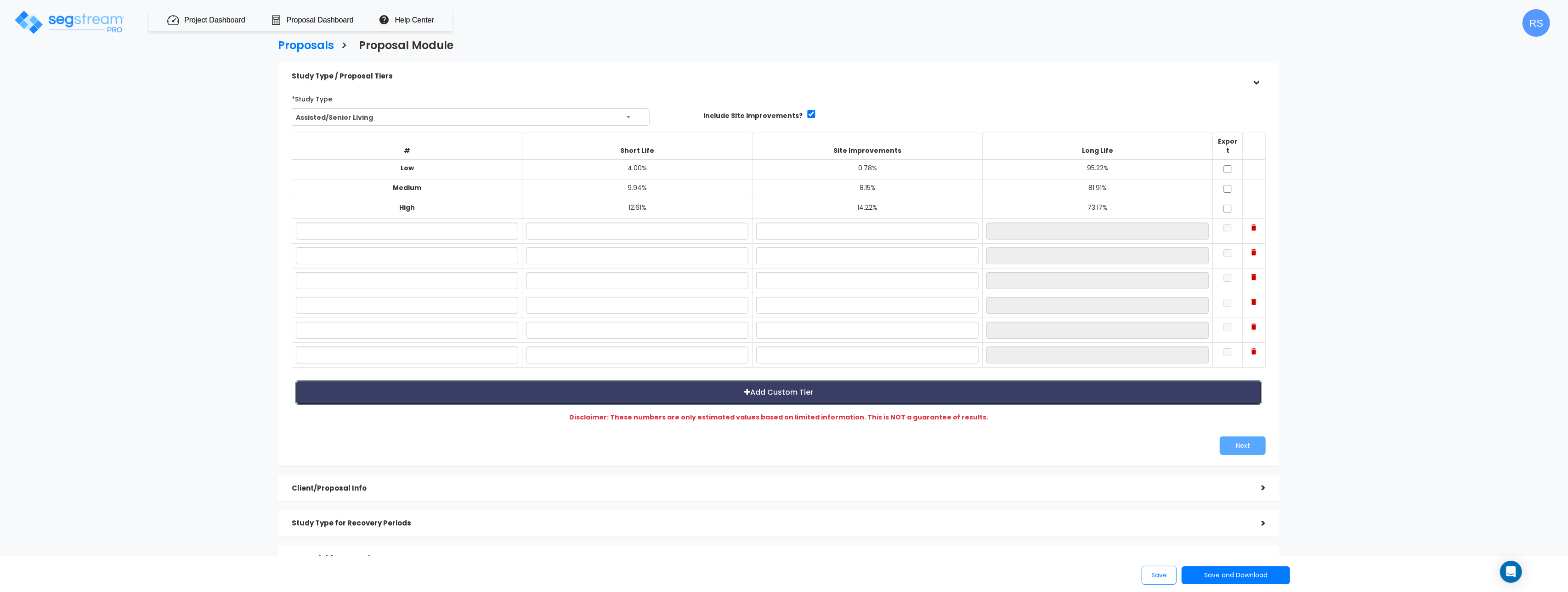
click at [988, 385] on button "Add Custom Tier" at bounding box center [779, 393] width 966 height 24
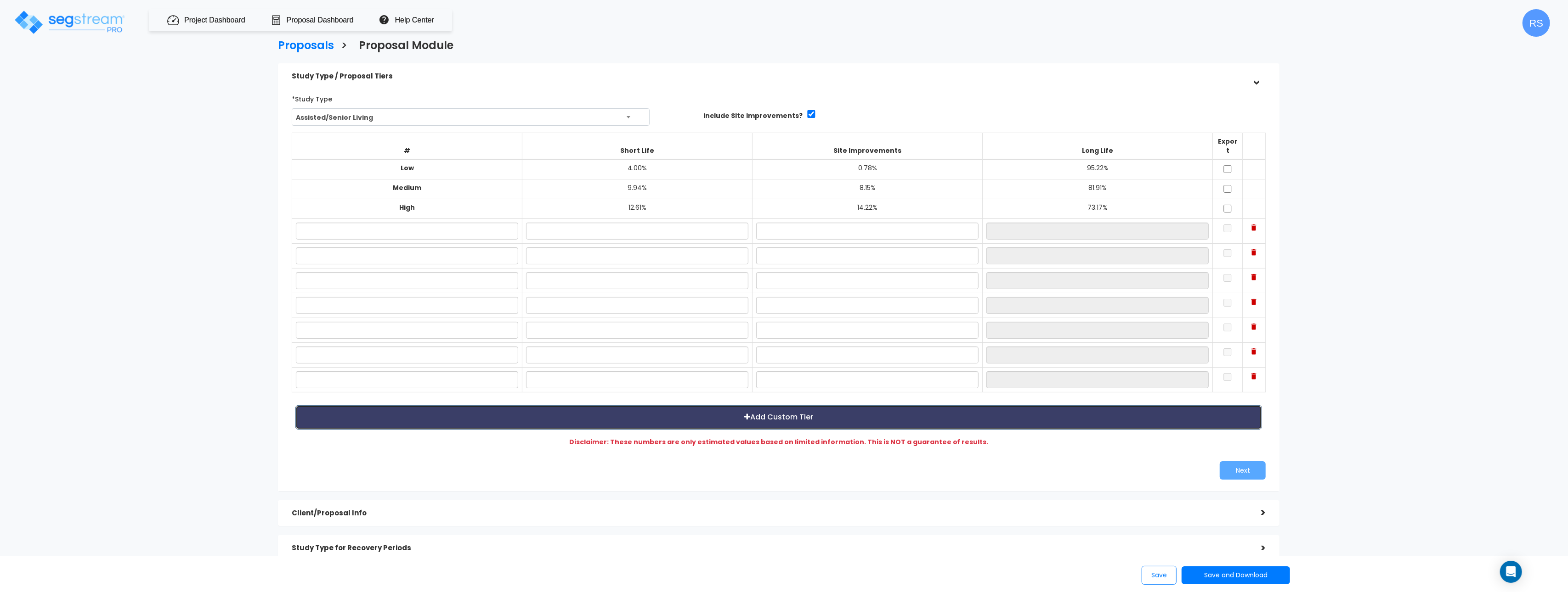
click at [1012, 417] on button "Add Custom Tier" at bounding box center [779, 417] width 966 height 24
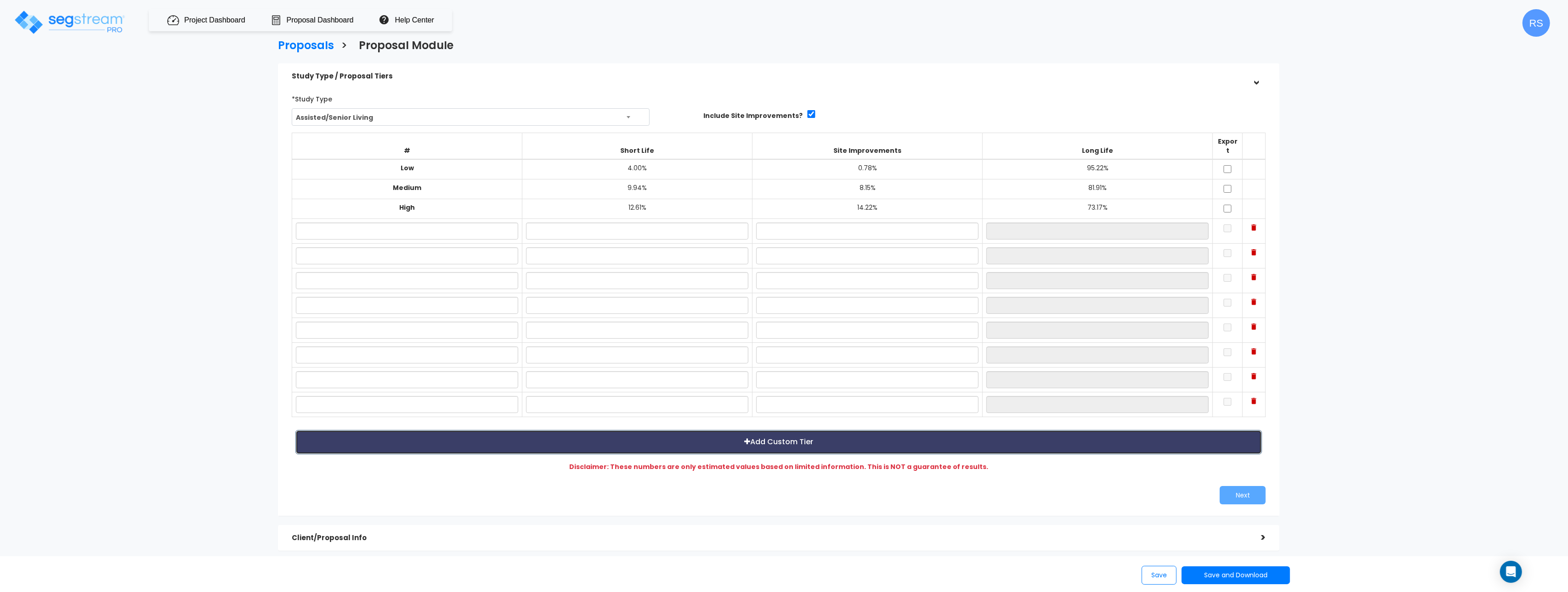
click at [1005, 439] on button "Add Custom Tier" at bounding box center [779, 442] width 966 height 24
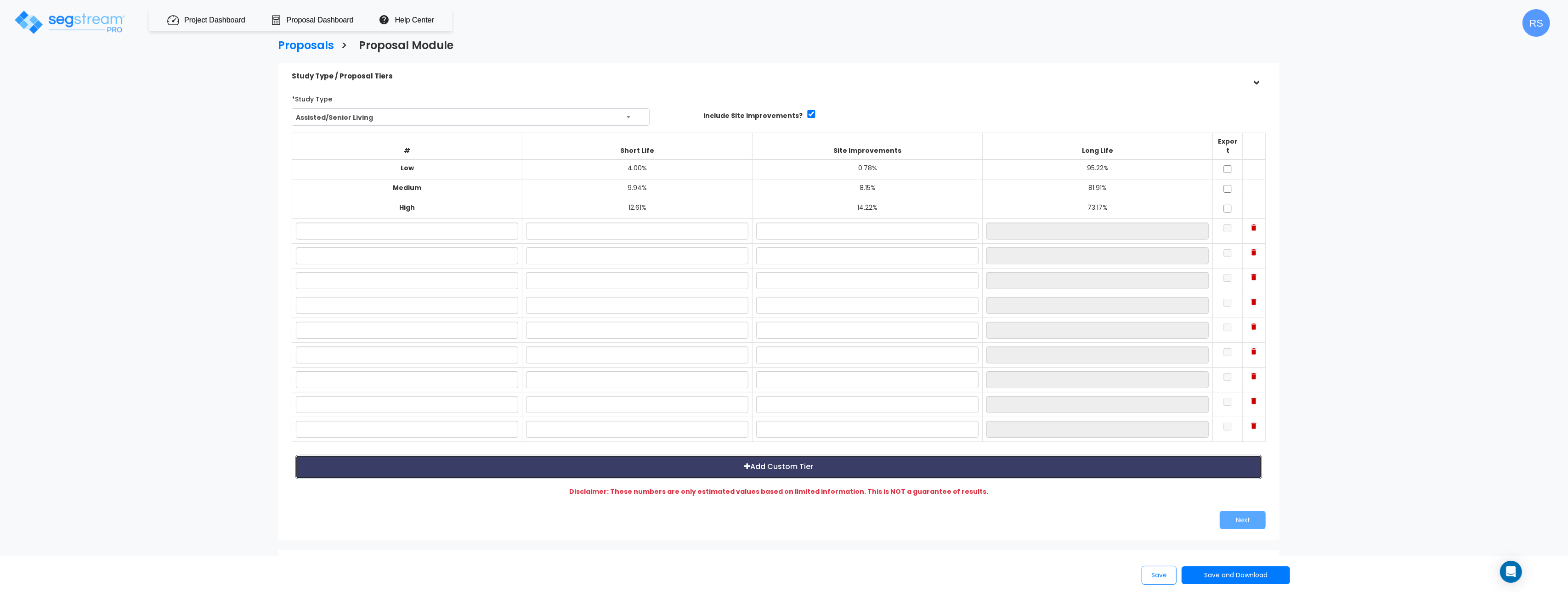
click at [999, 471] on button "Add Custom Tier" at bounding box center [779, 467] width 966 height 24
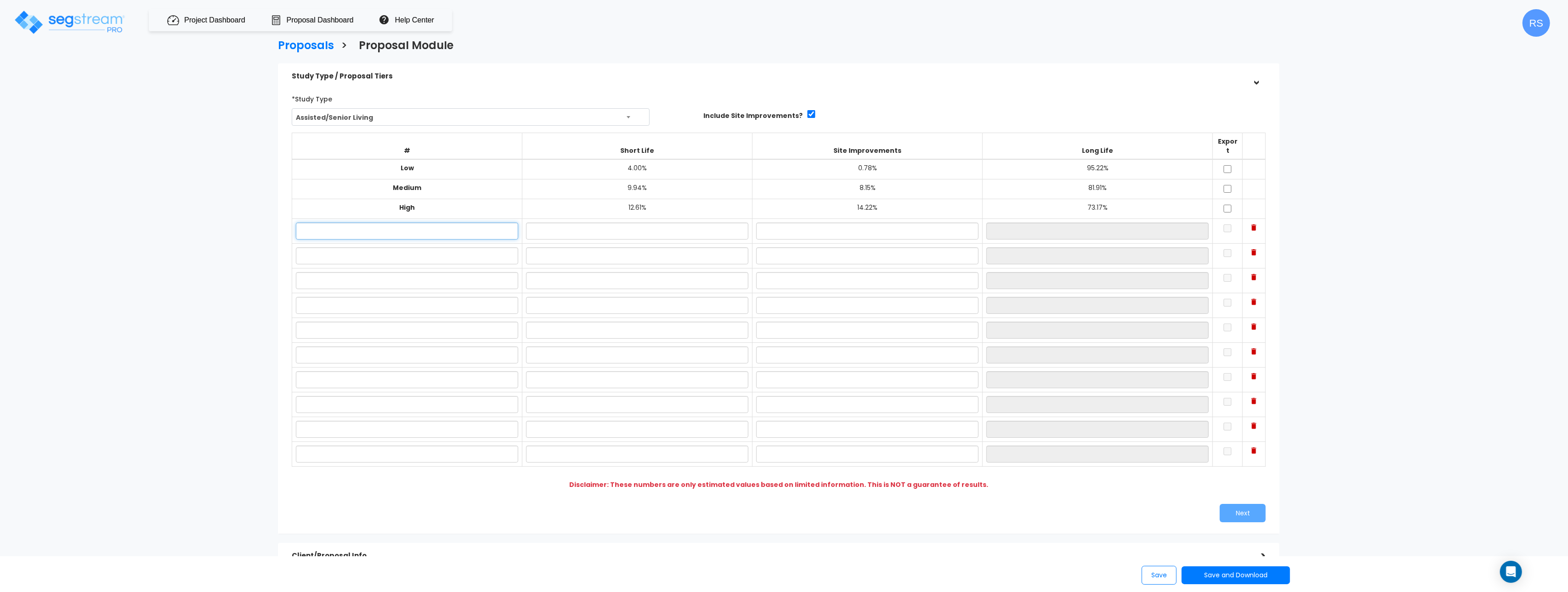
click at [475, 223] on input "text" at bounding box center [407, 231] width 222 height 17
type input "S"
drag, startPoint x: 606, startPoint y: 222, endPoint x: 616, endPoint y: 222, distance: 10.0
click at [606, 223] on input "text" at bounding box center [637, 231] width 222 height 17
type input "0%"
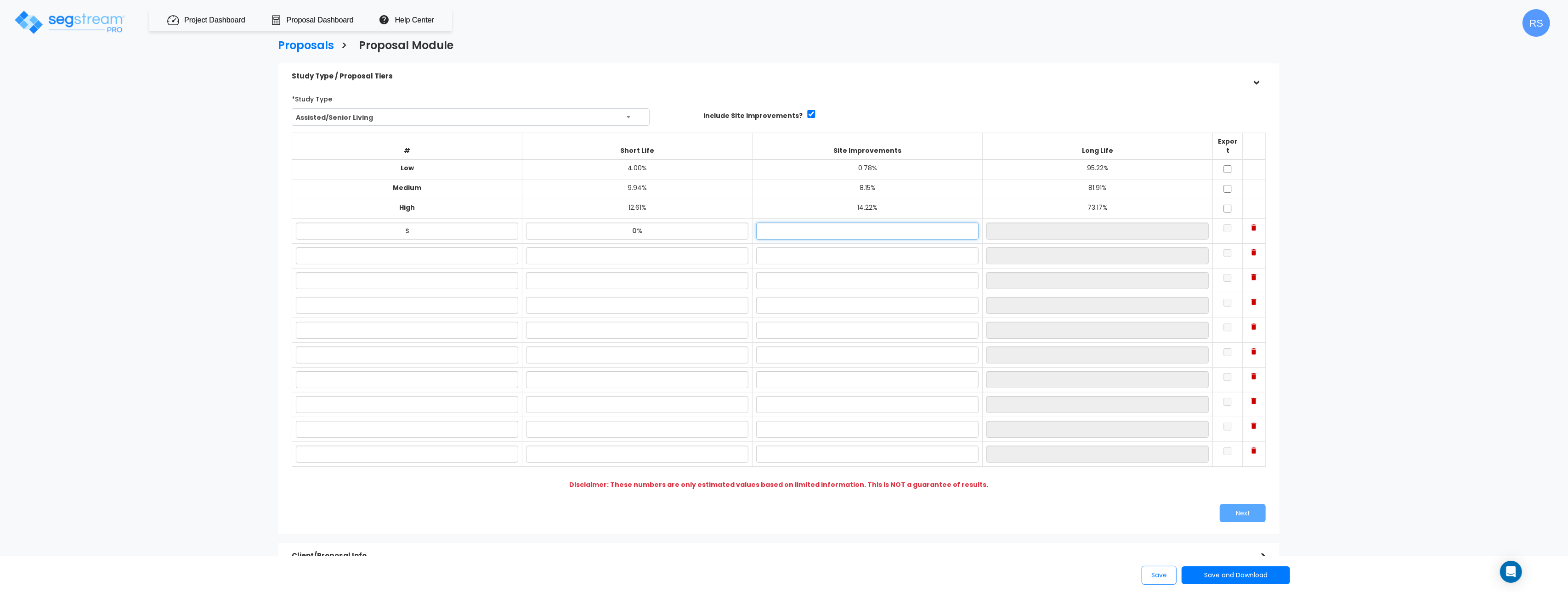
click at [773, 227] on input "text" at bounding box center [867, 231] width 222 height 17
type input "0%"
type input "100.00%"
click at [426, 247] on input "text" at bounding box center [407, 256] width 222 height 17
type input "2"
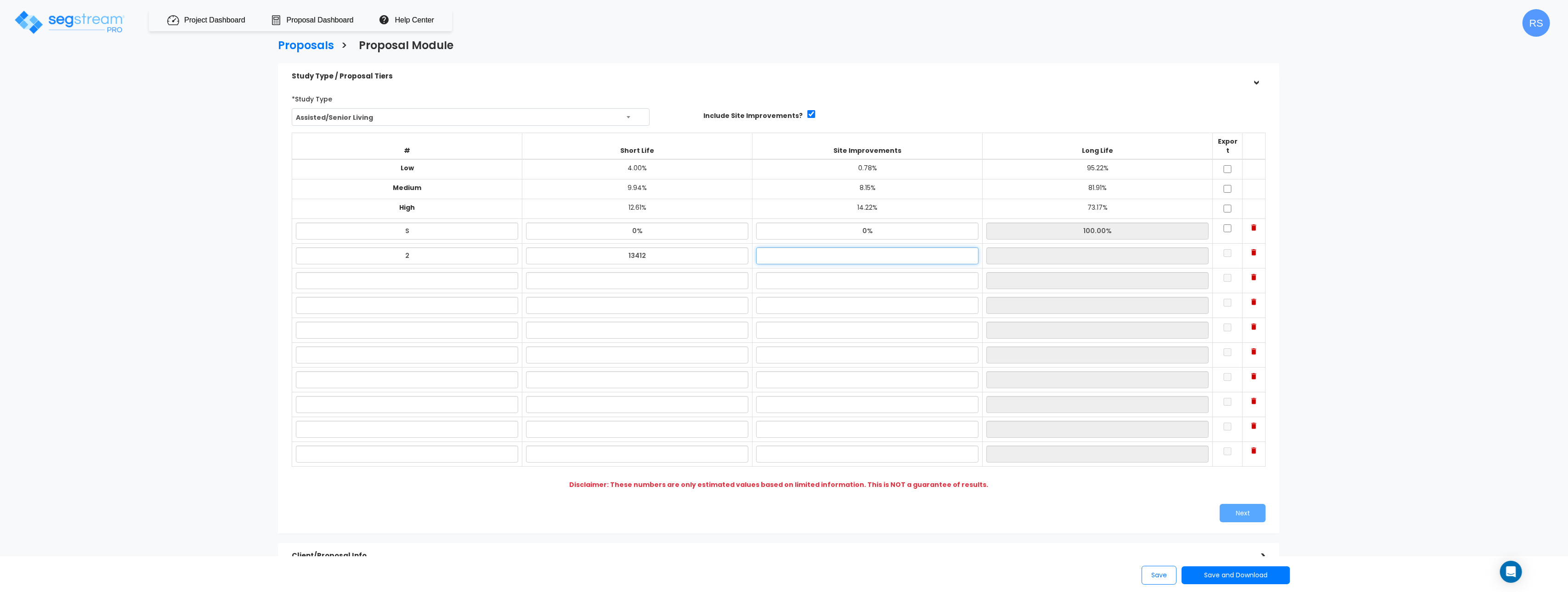
type input "0%"
type input "100.00%"
click at [401, 272] on input "text" at bounding box center [407, 281] width 222 height 17
type input "12312"
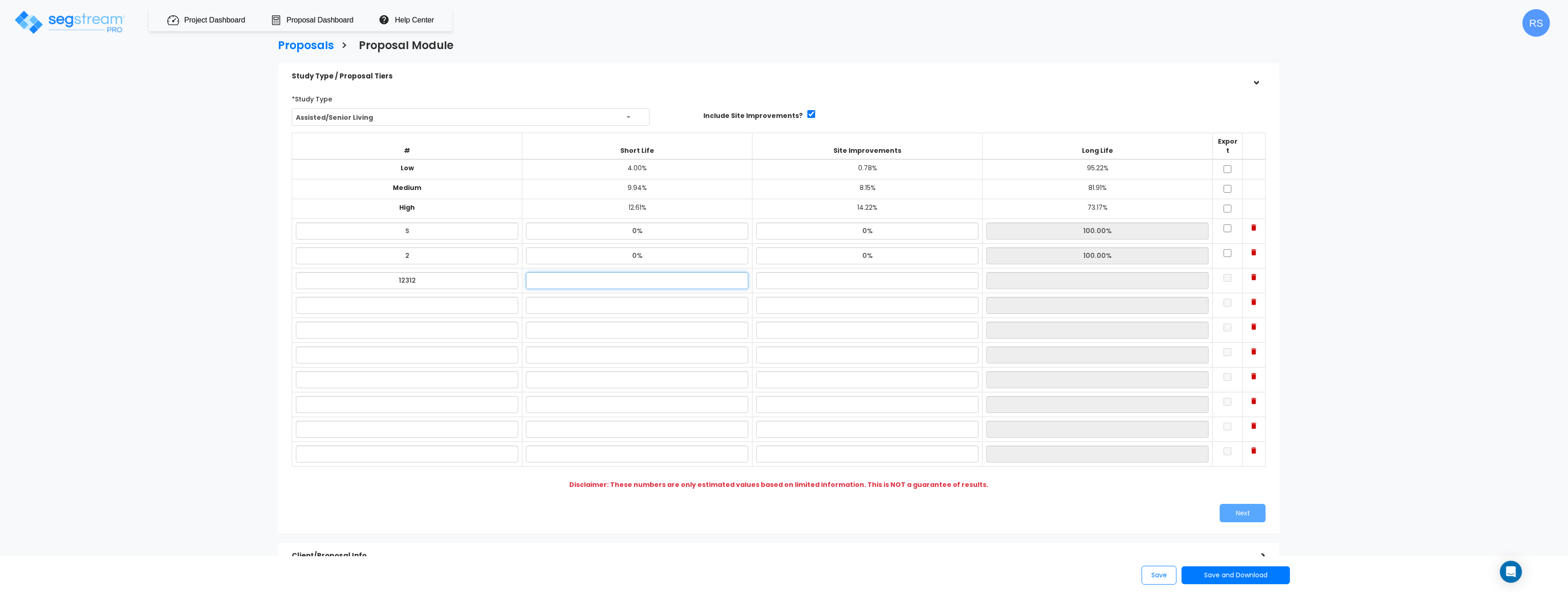
click at [660, 272] on input "text" at bounding box center [637, 281] width 222 height 17
type input "0%"
drag, startPoint x: 780, startPoint y: 276, endPoint x: 689, endPoint y: 297, distance: 93.4
click at [780, 276] on input "text" at bounding box center [867, 281] width 222 height 17
type input "0%"
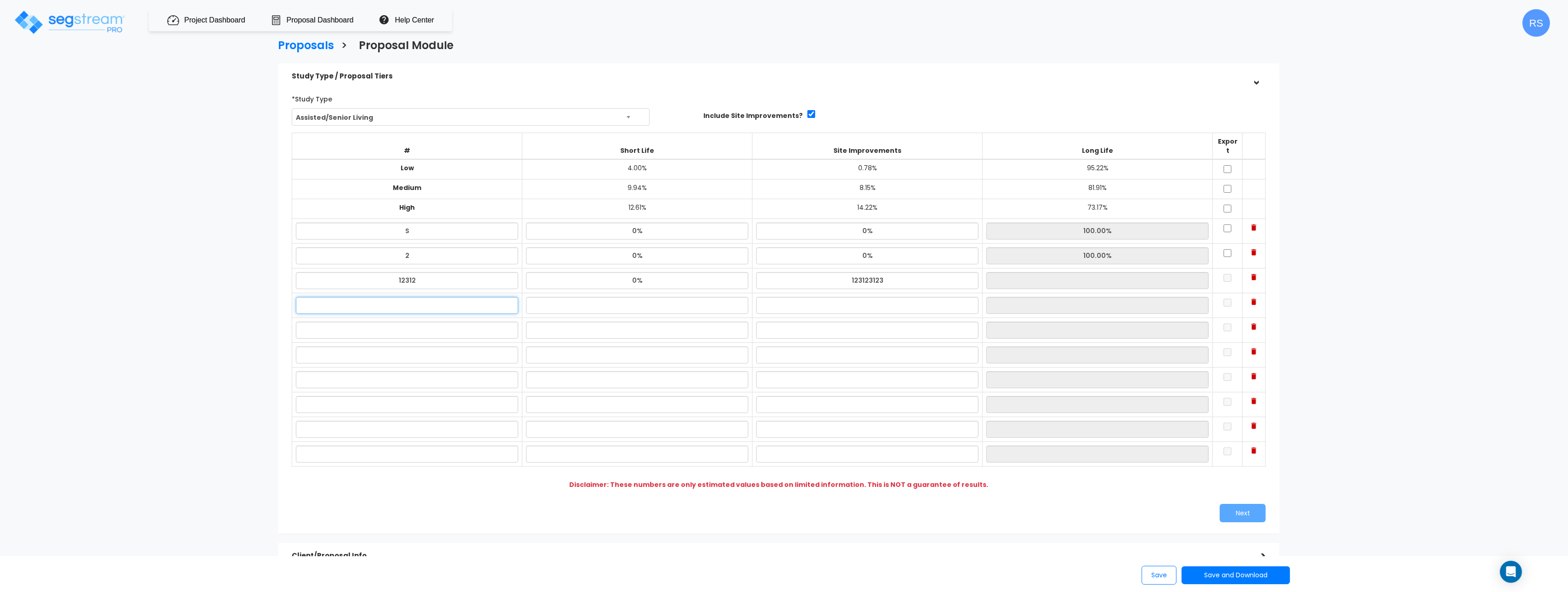
type input "100.00%"
click at [471, 298] on input "text" at bounding box center [407, 305] width 222 height 17
type input "1231231"
drag, startPoint x: 582, startPoint y: 301, endPoint x: 763, endPoint y: 301, distance: 181.0
click at [586, 301] on input "1" at bounding box center [637, 305] width 222 height 17
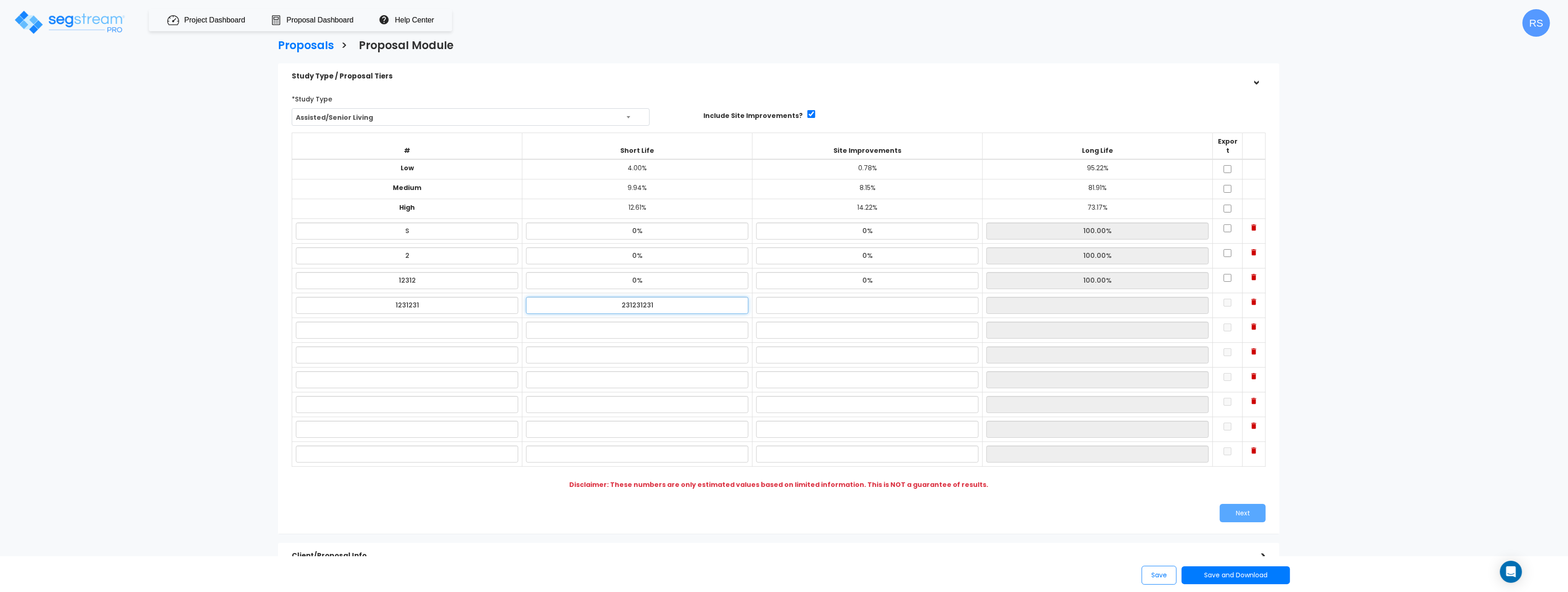
type input "231231231"
type input "1"
type input "0%"
drag, startPoint x: 805, startPoint y: 298, endPoint x: 798, endPoint y: 299, distance: 7.1
click at [805, 298] on input "1" at bounding box center [867, 305] width 222 height 17
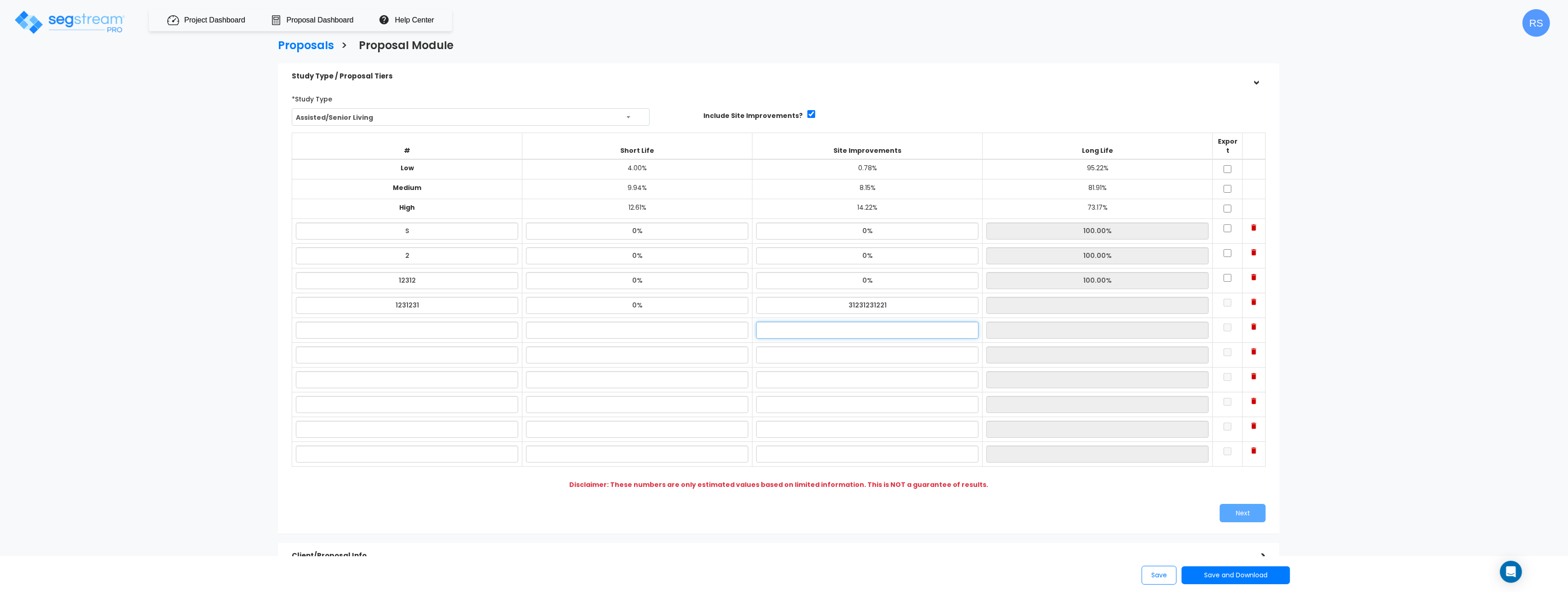
type input "0%"
type input "100.00%"
drag, startPoint x: 783, startPoint y: 323, endPoint x: 723, endPoint y: 323, distance: 60.0
click at [777, 324] on input "3" at bounding box center [867, 330] width 222 height 17
type input "0%"
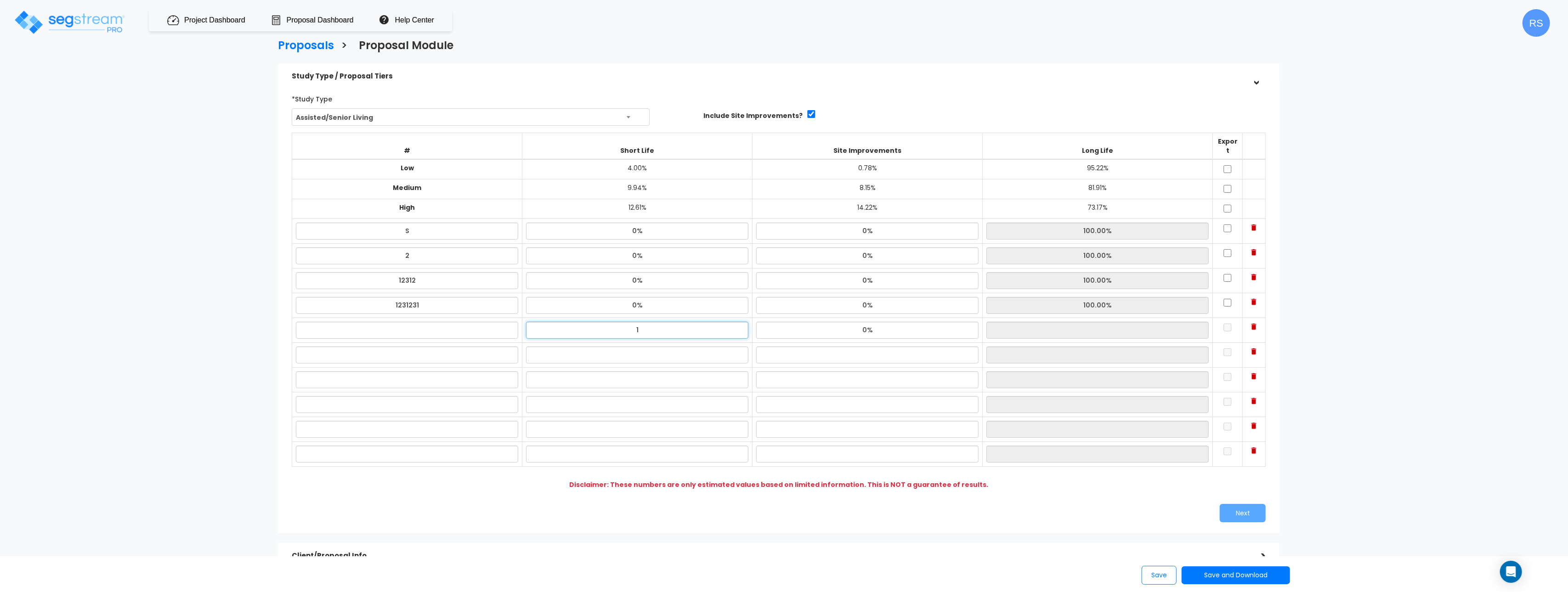
drag, startPoint x: 704, startPoint y: 323, endPoint x: 564, endPoint y: 327, distance: 140.1
click at [689, 323] on input "1" at bounding box center [637, 330] width 222 height 17
type input "12312312312"
type input "3"
type input "0%"
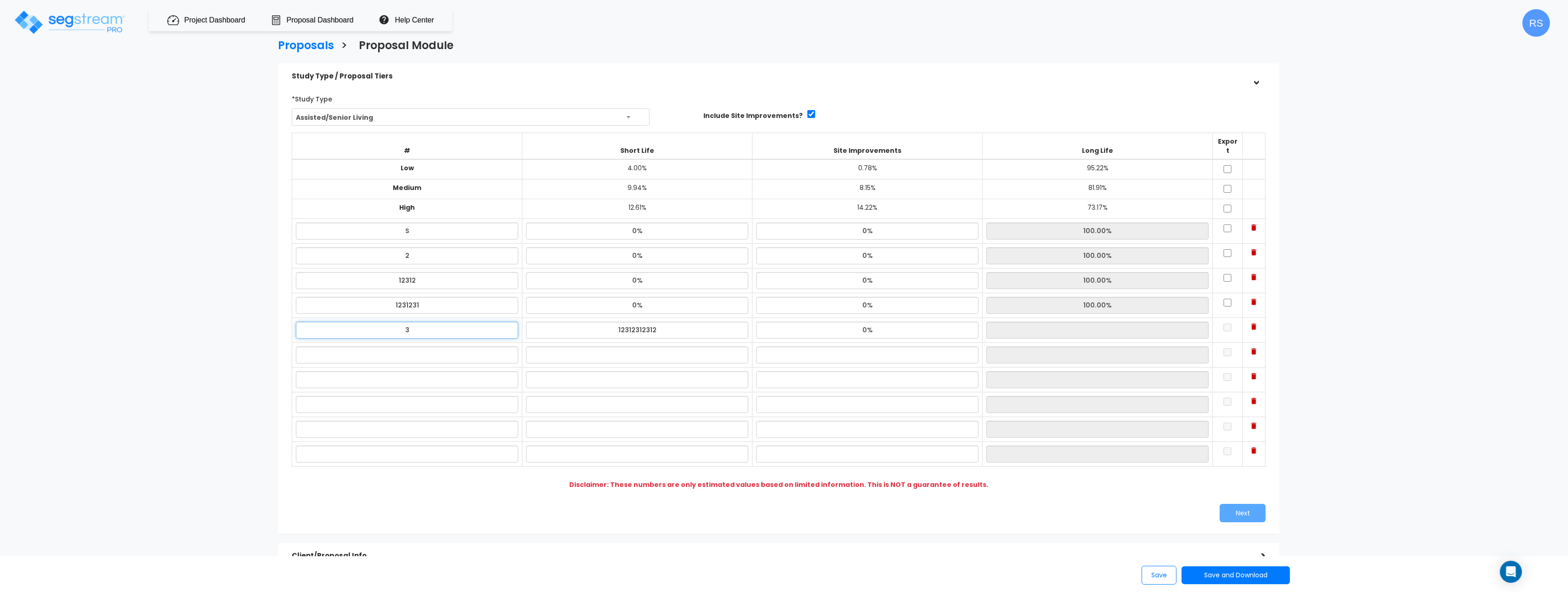
type input "100.00%"
drag, startPoint x: 447, startPoint y: 321, endPoint x: 446, endPoint y: 336, distance: 15.0
click at [447, 322] on input "3" at bounding box center [407, 330] width 222 height 17
type input "3123123"
drag, startPoint x: 445, startPoint y: 348, endPoint x: 462, endPoint y: 354, distance: 18.0
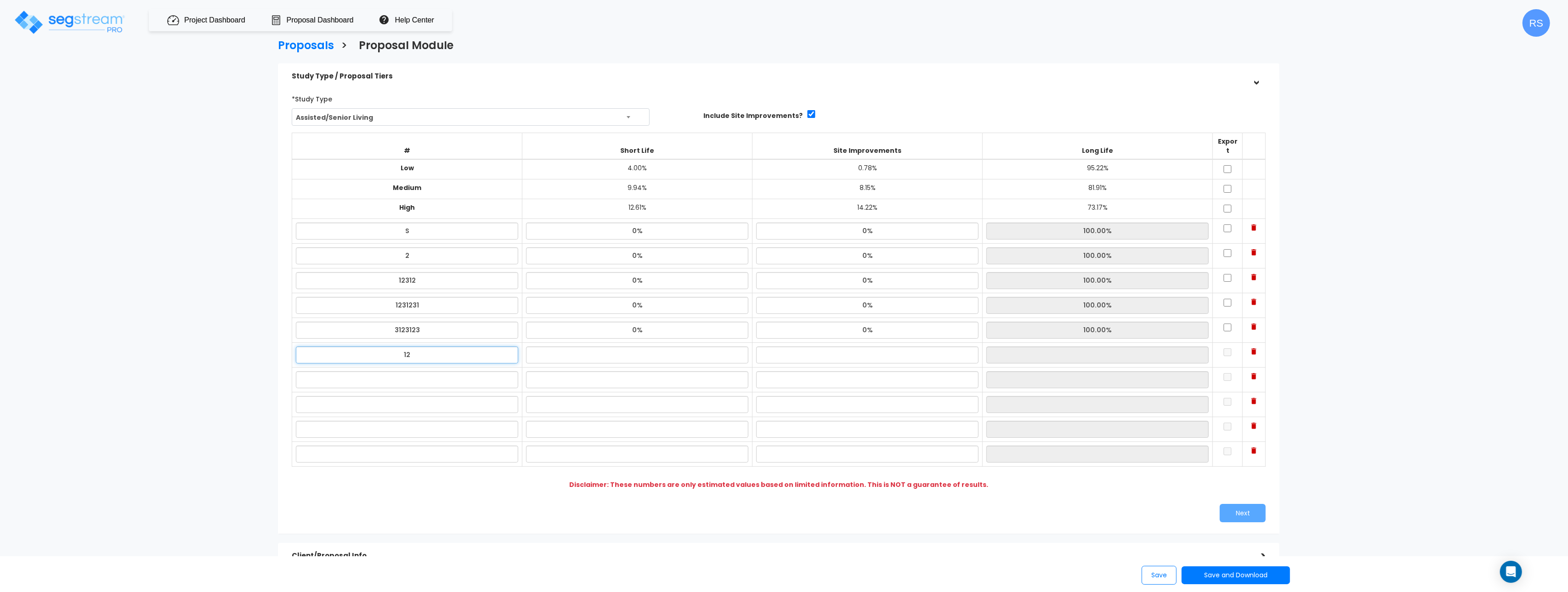
click at [445, 348] on input "12" at bounding box center [407, 355] width 222 height 17
type input "123123"
drag, startPoint x: 491, startPoint y: 378, endPoint x: 528, endPoint y: 373, distance: 37.3
click at [492, 378] on input "12" at bounding box center [407, 380] width 222 height 17
type input "123123123"
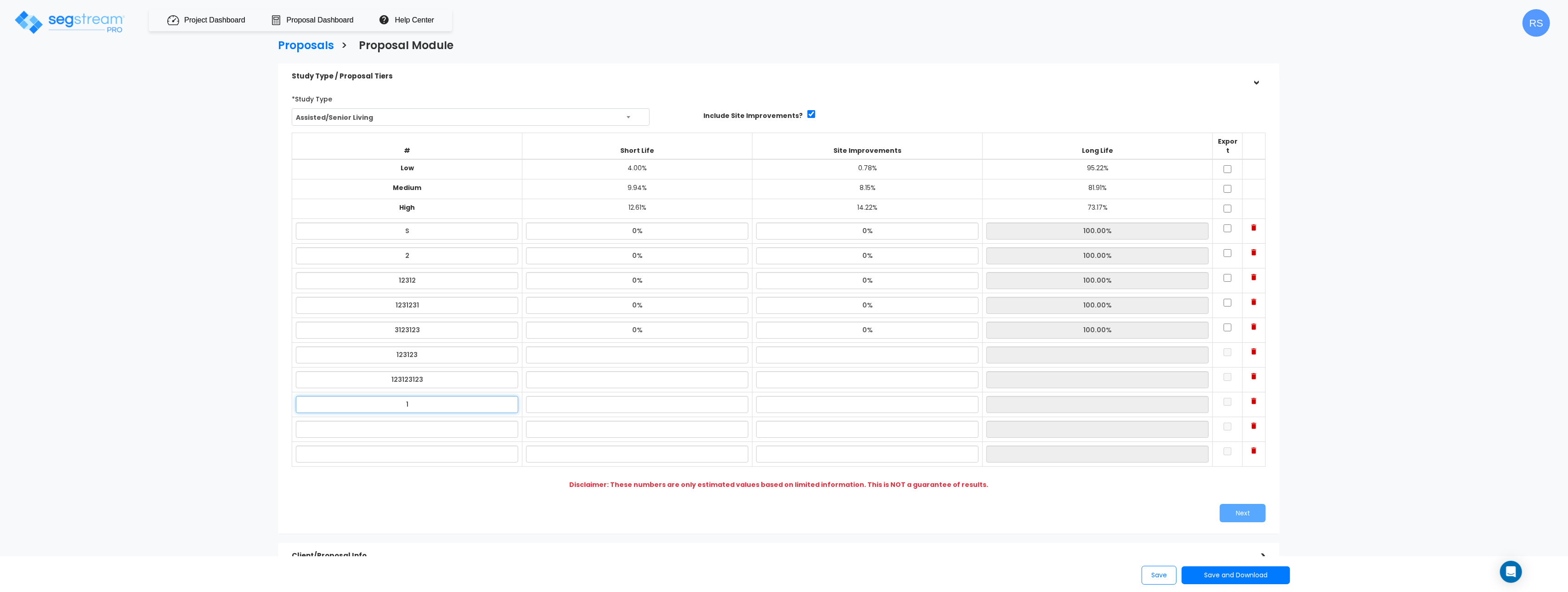
drag, startPoint x: 502, startPoint y: 395, endPoint x: 498, endPoint y: 418, distance: 23.3
click at [499, 397] on input "1" at bounding box center [407, 404] width 222 height 17
type input "123123"
click at [498, 442] on td at bounding box center [407, 455] width 230 height 24
click at [498, 426] on input "12" at bounding box center [407, 430] width 222 height 17
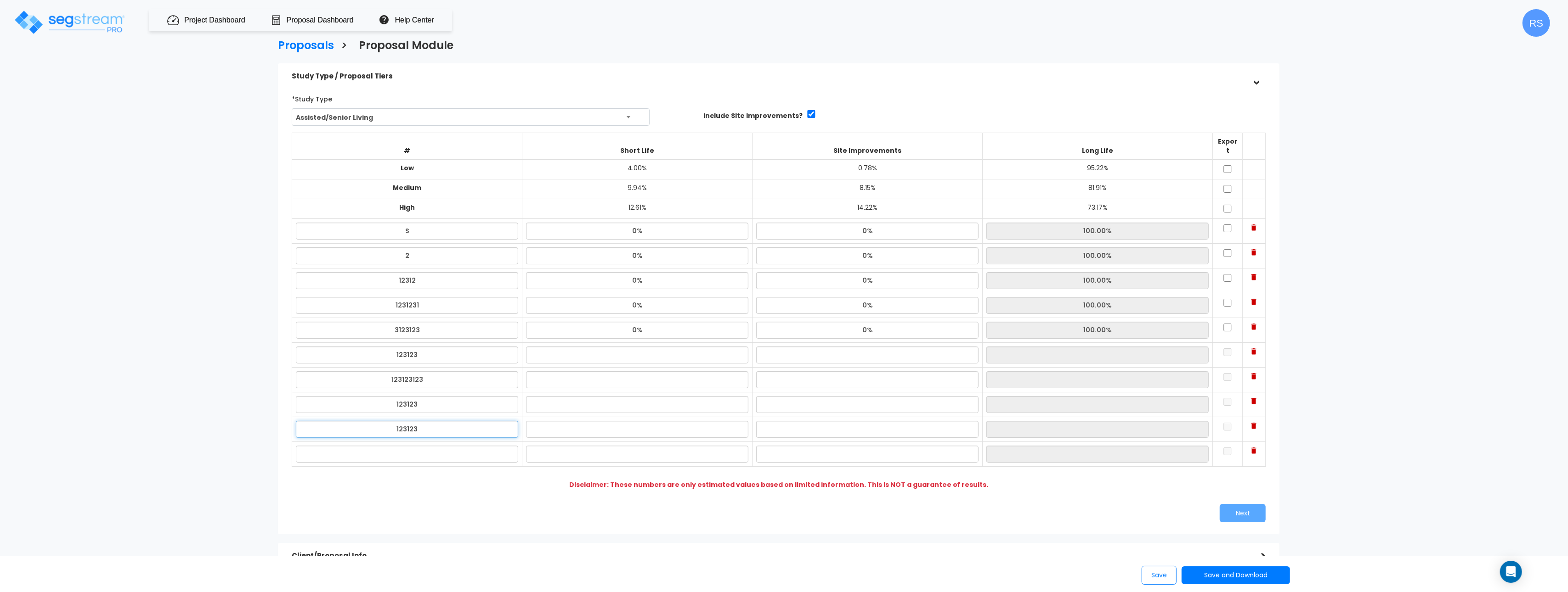
type input "123123"
drag, startPoint x: 492, startPoint y: 452, endPoint x: 524, endPoint y: 441, distance: 33.8
click at [492, 452] on input "12" at bounding box center [407, 454] width 222 height 17
type input "12312312312312"
drag, startPoint x: 598, startPoint y: 343, endPoint x: 598, endPoint y: 357, distance: 14.0
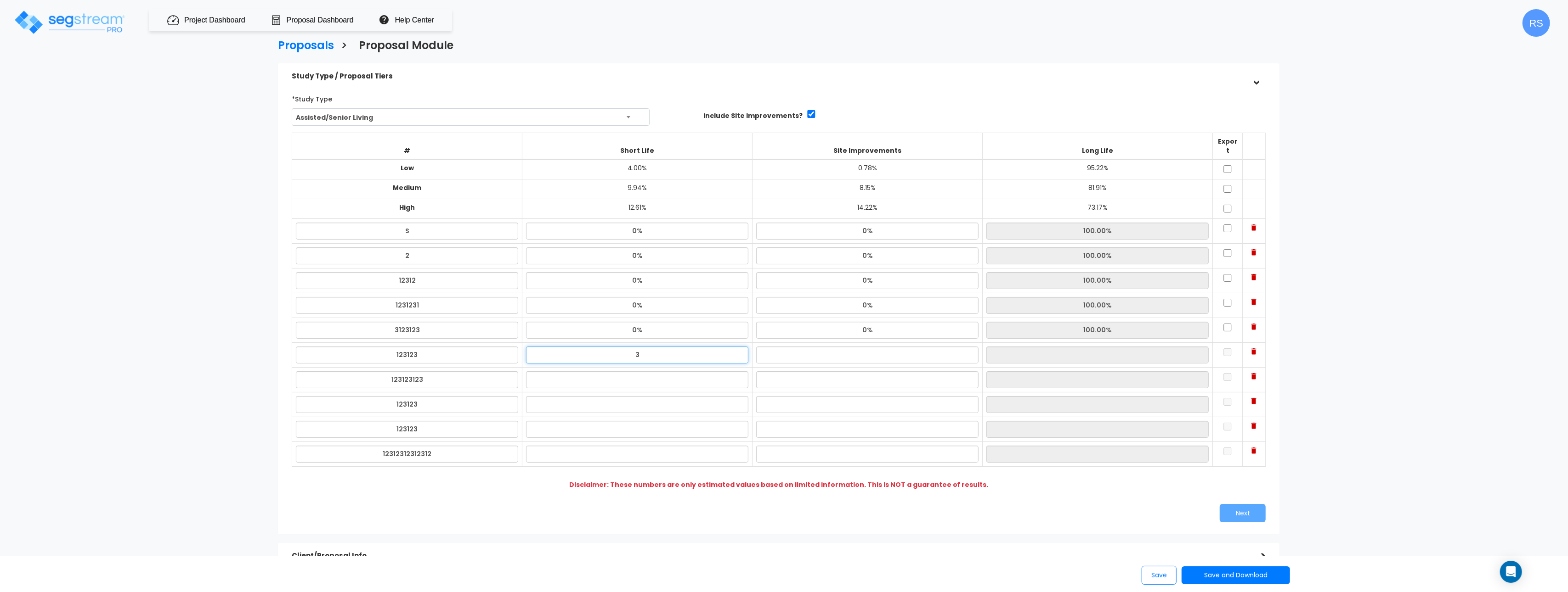
click at [598, 346] on input "3" at bounding box center [637, 355] width 222 height 17
type input "0%"
drag, startPoint x: 599, startPoint y: 371, endPoint x: 599, endPoint y: 384, distance: 13.0
click at [599, 372] on input "1" at bounding box center [637, 380] width 222 height 17
type input "0%"
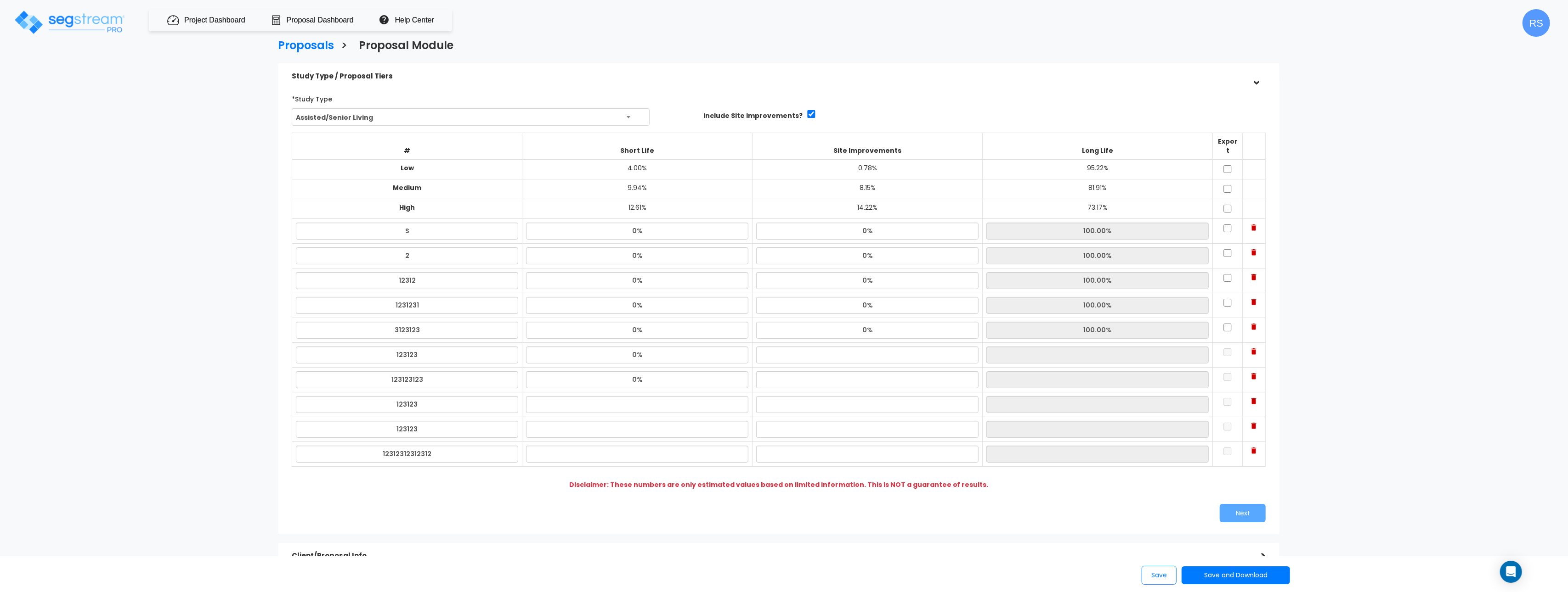
click at [600, 393] on td at bounding box center [637, 405] width 230 height 24
drag, startPoint x: 779, startPoint y: 349, endPoint x: 791, endPoint y: 371, distance: 25.1
click at [779, 350] on input "1" at bounding box center [867, 355] width 222 height 17
type input "0%"
type input "100.00%"
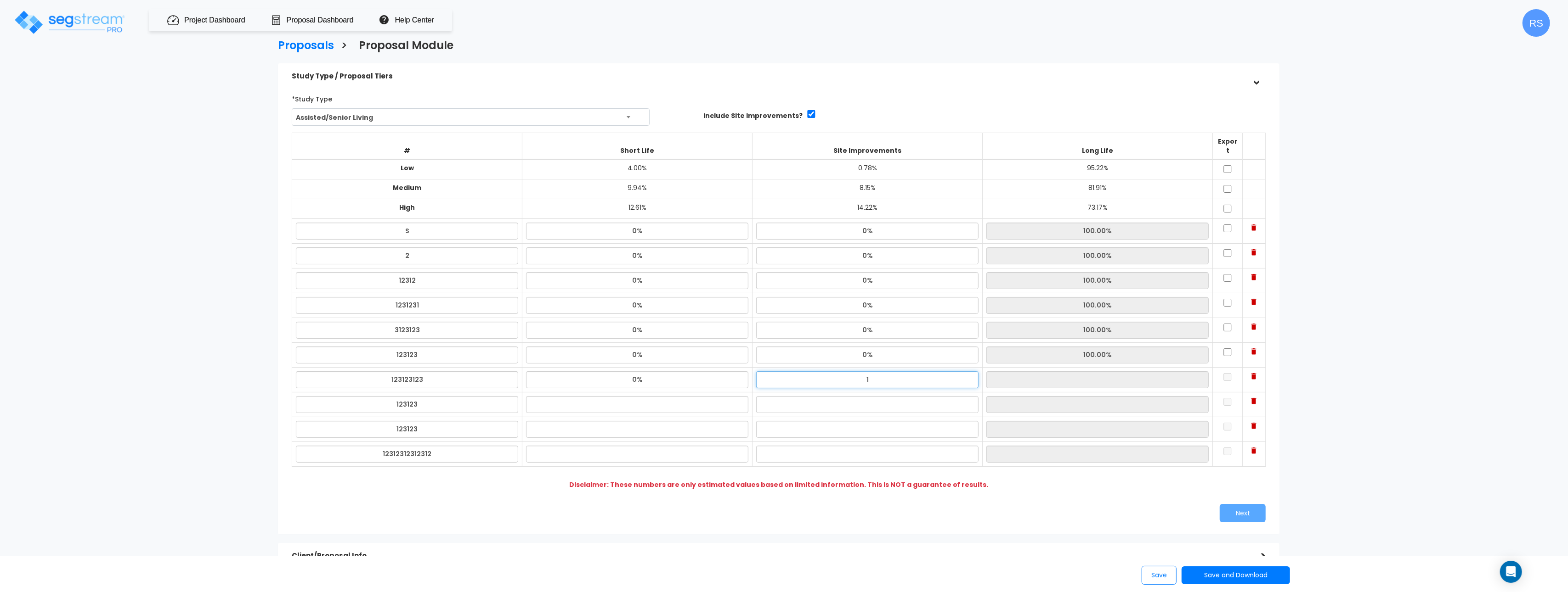
click at [792, 374] on input "1" at bounding box center [867, 380] width 222 height 17
type input "0%"
type input "100.00%"
drag, startPoint x: 785, startPoint y: 392, endPoint x: 754, endPoint y: 402, distance: 32.6
click at [782, 396] on input "1" at bounding box center [867, 404] width 222 height 17
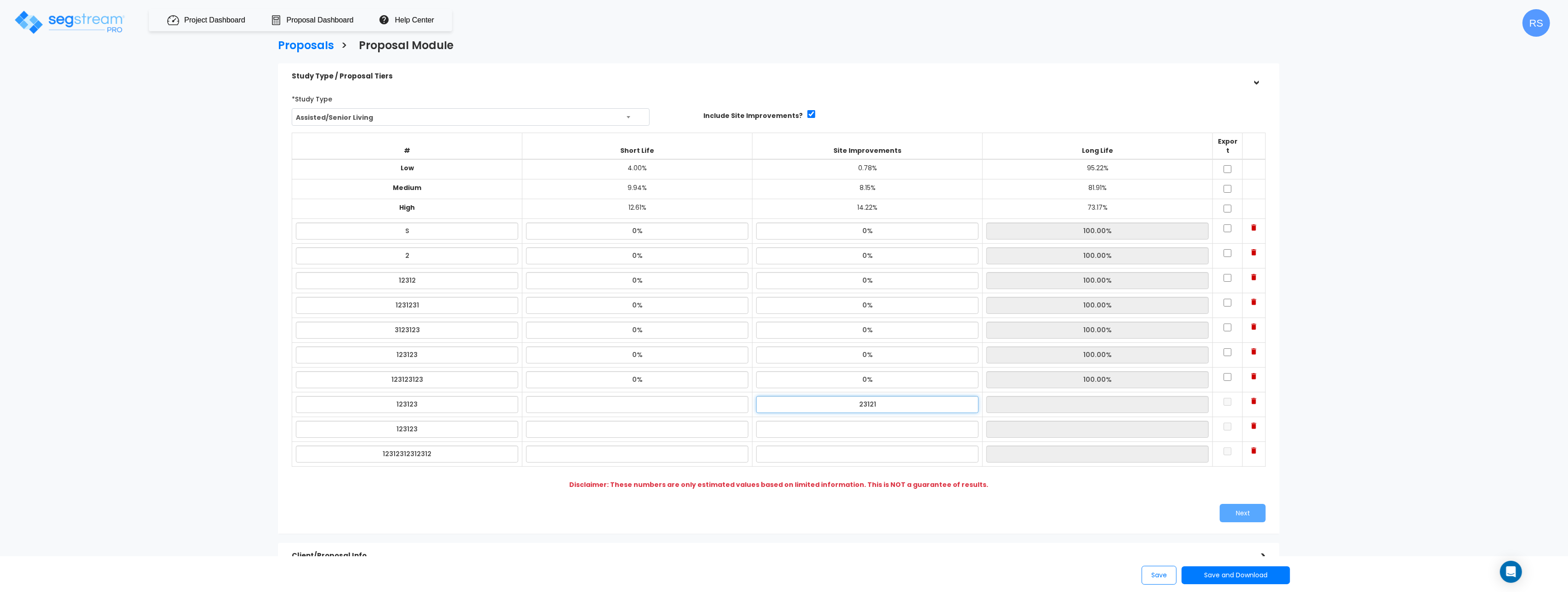
type input "23121"
type input "3"
type input "0%"
click at [717, 401] on input "3" at bounding box center [637, 404] width 222 height 17
type input "0%"
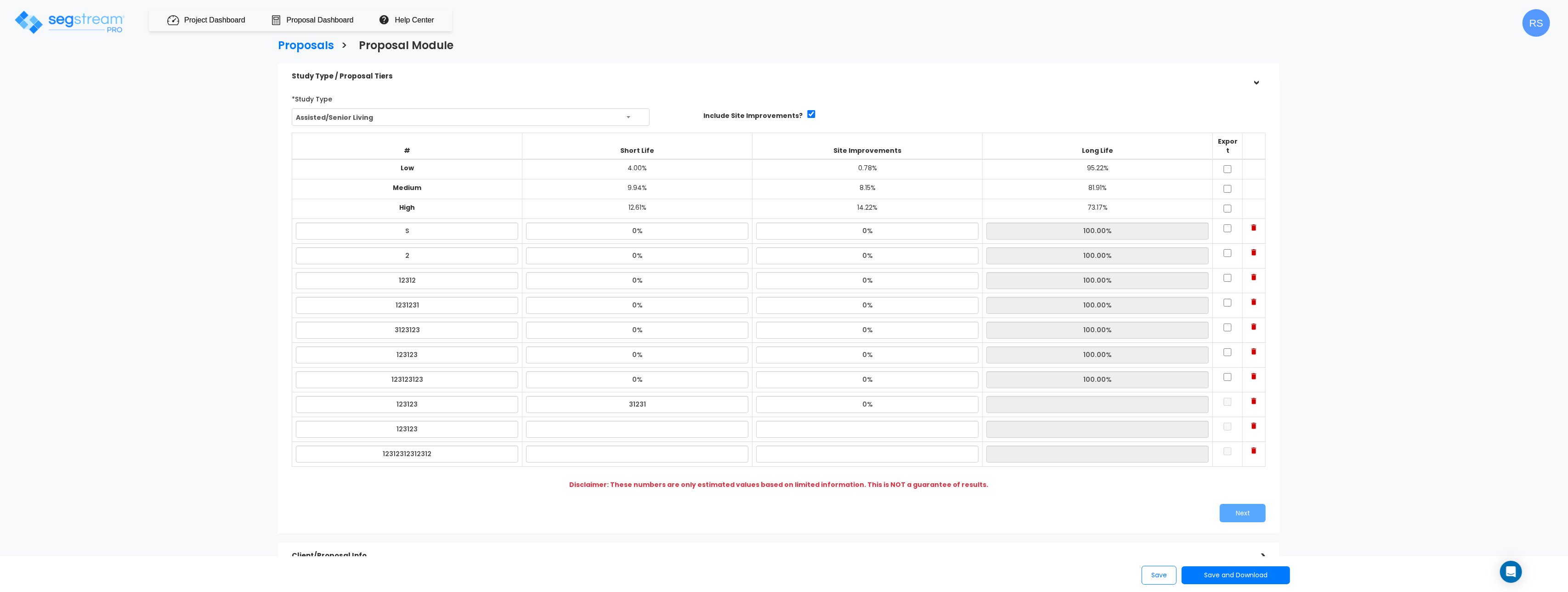
type input "100.00%"
drag, startPoint x: 715, startPoint y: 433, endPoint x: 722, endPoint y: 440, distance: 9.9
click at [715, 433] on td at bounding box center [637, 430] width 230 height 24
drag, startPoint x: 725, startPoint y: 452, endPoint x: 730, endPoint y: 427, distance: 25.5
click at [726, 452] on input "text" at bounding box center [637, 454] width 222 height 17
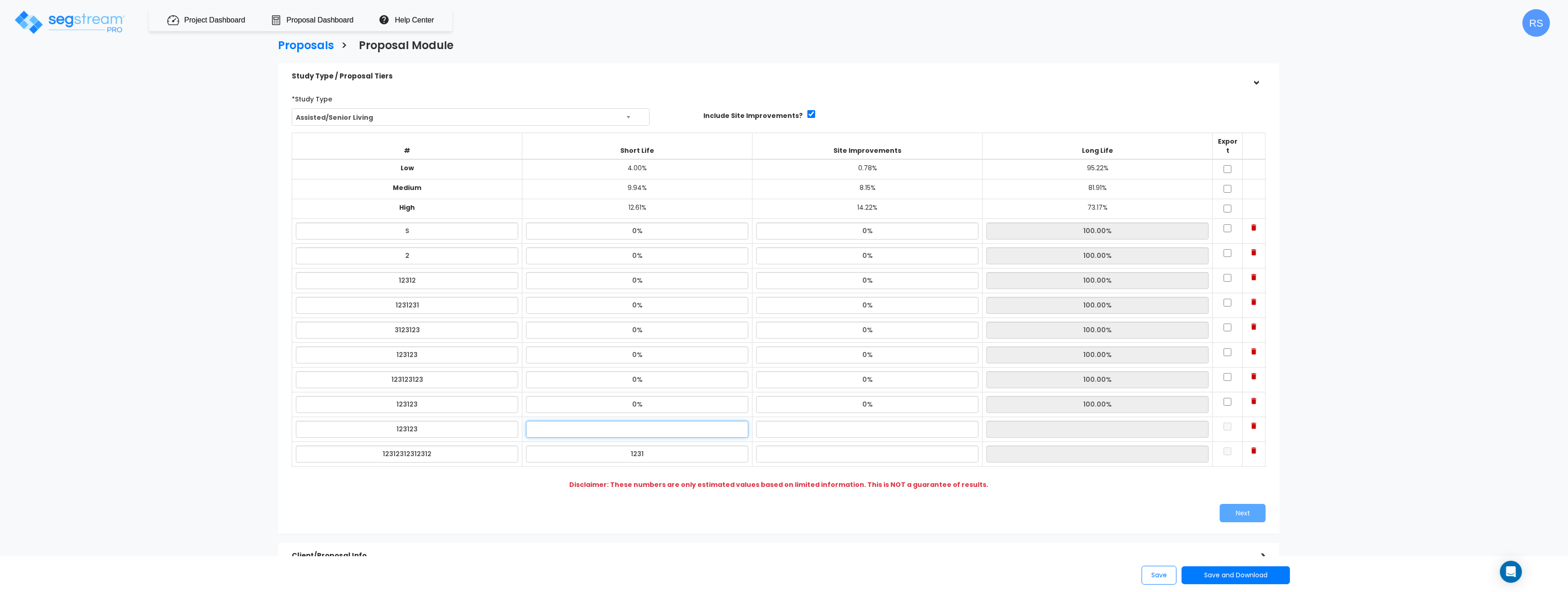
type input "0%"
click at [730, 421] on input "2" at bounding box center [637, 430] width 222 height 17
type input "0%"
click at [799, 423] on input "text" at bounding box center [867, 430] width 222 height 17
type input "0%"
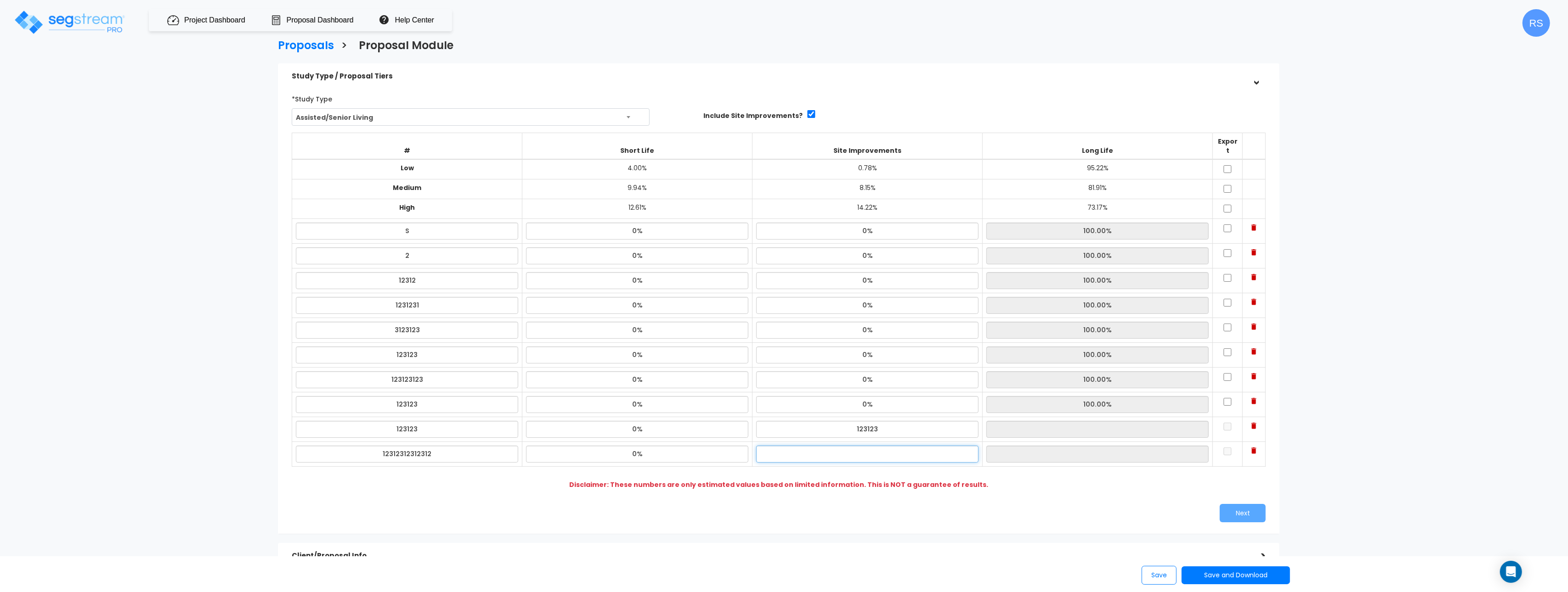
type input "100.00%"
drag, startPoint x: 805, startPoint y: 448, endPoint x: 799, endPoint y: 448, distance: 6.0
click at [805, 448] on input "1" at bounding box center [867, 454] width 222 height 17
type input "0%"
type input "100.00%"
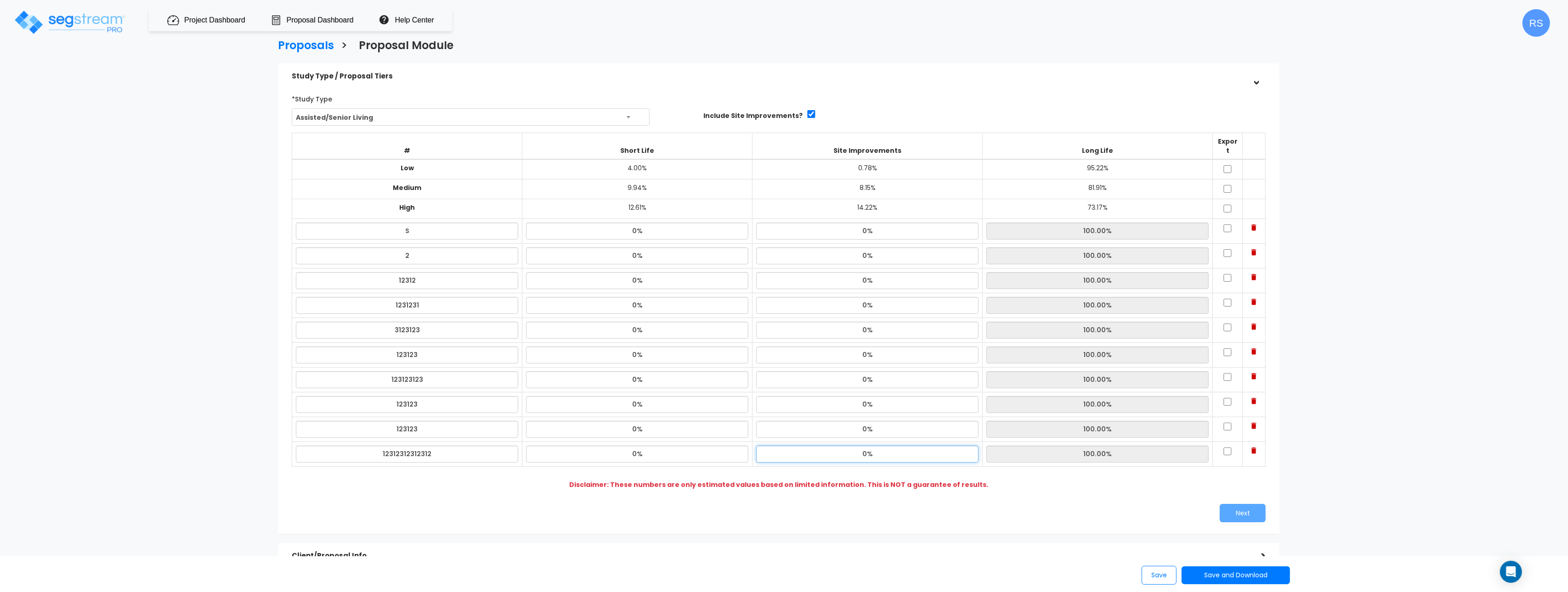
click at [916, 446] on input "0%" at bounding box center [867, 454] width 222 height 17
click at [889, 446] on input "0%" at bounding box center [867, 454] width 222 height 17
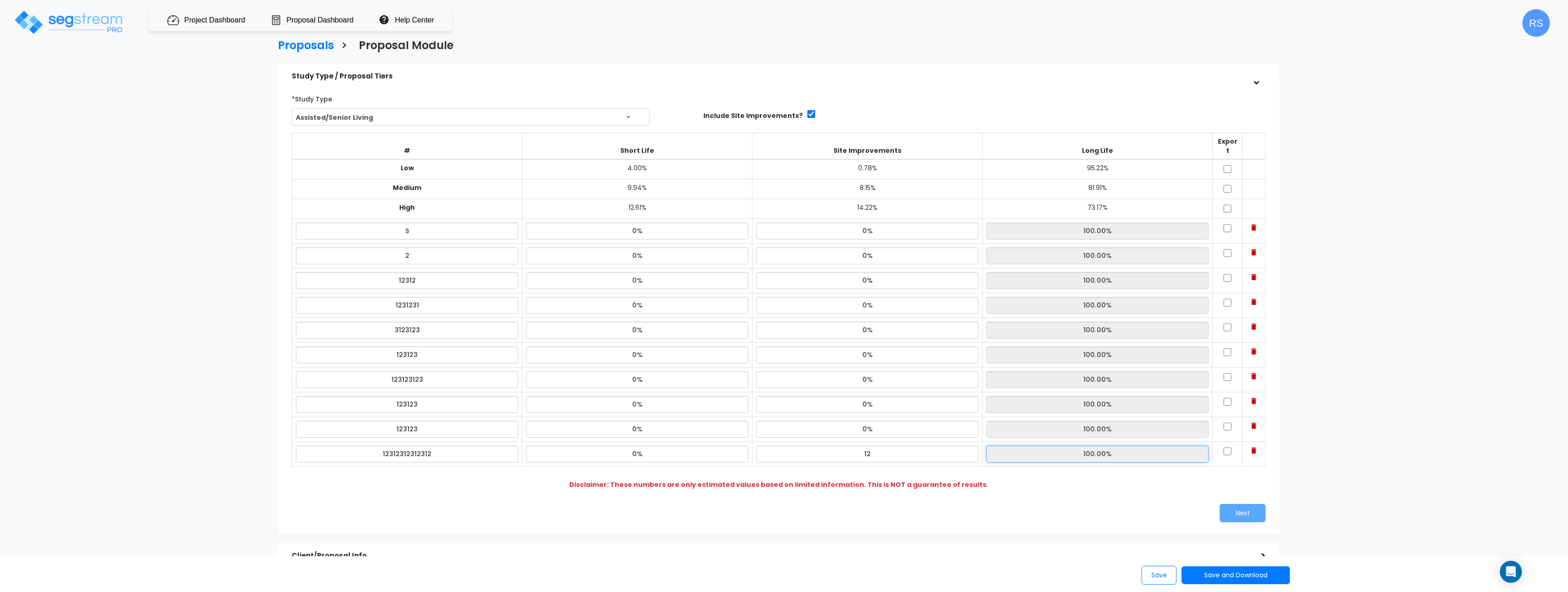
type input "12.00%"
type input "88.00%"
click at [889, 446] on input "12.00%" at bounding box center [867, 454] width 222 height 17
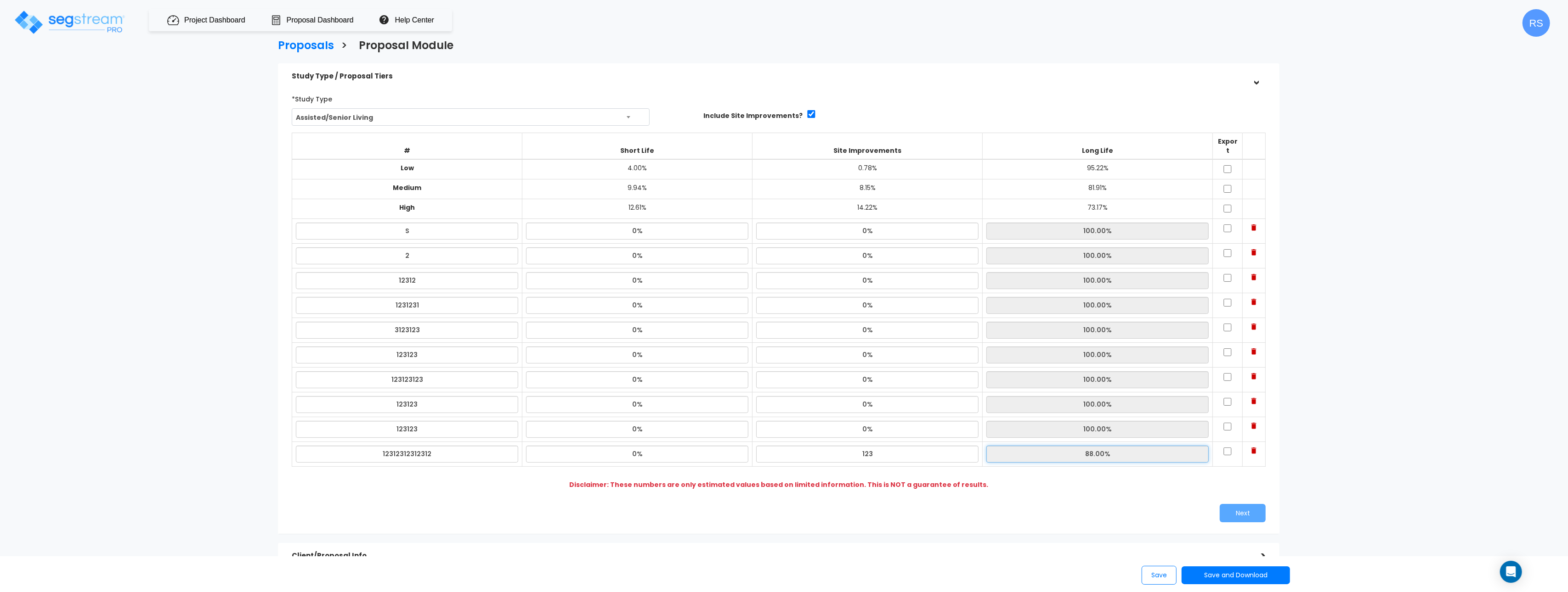
type input "0%"
type input "100.00%"
click at [889, 446] on input "0%" at bounding box center [867, 454] width 222 height 17
click at [890, 446] on input "0%" at bounding box center [867, 454] width 222 height 17
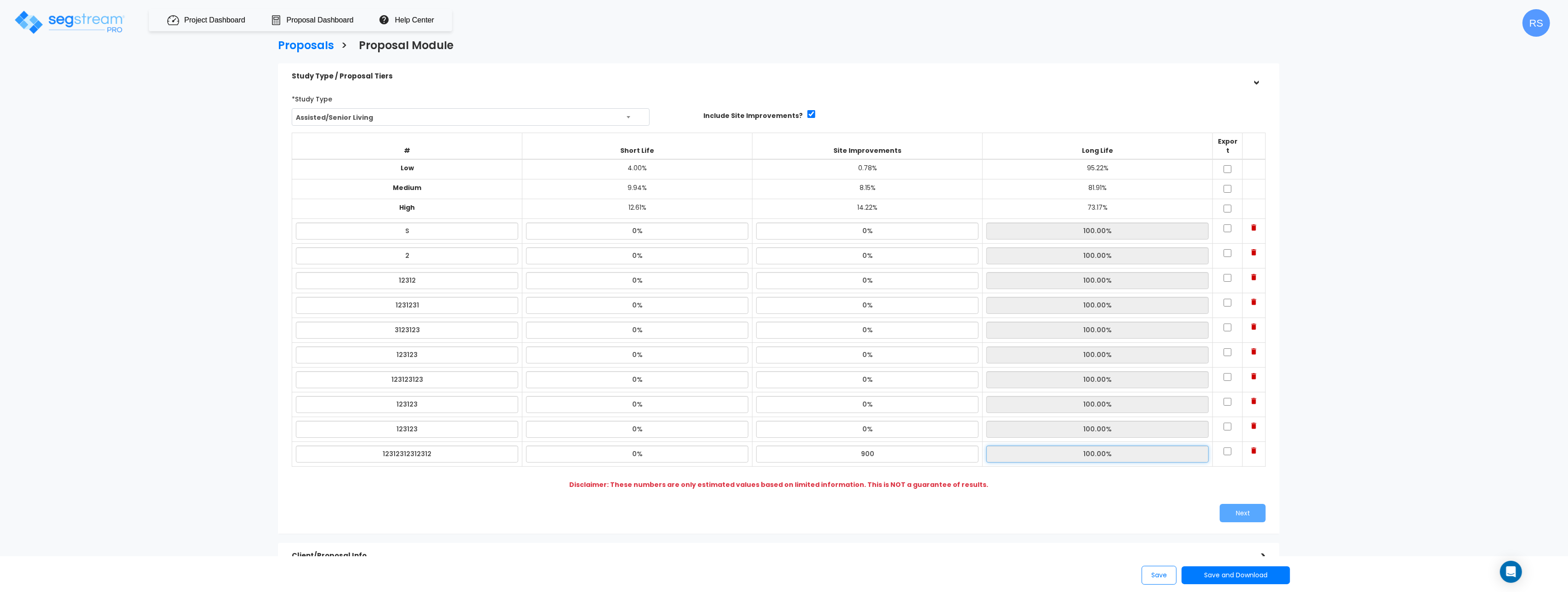
type input "0%"
drag, startPoint x: 1231, startPoint y: 448, endPoint x: 1229, endPoint y: 430, distance: 18.1
click at [1230, 448] on input "checkbox" at bounding box center [1228, 452] width 9 height 8
checkbox input "true"
click at [1228, 423] on input "checkbox" at bounding box center [1228, 426] width 9 height 8
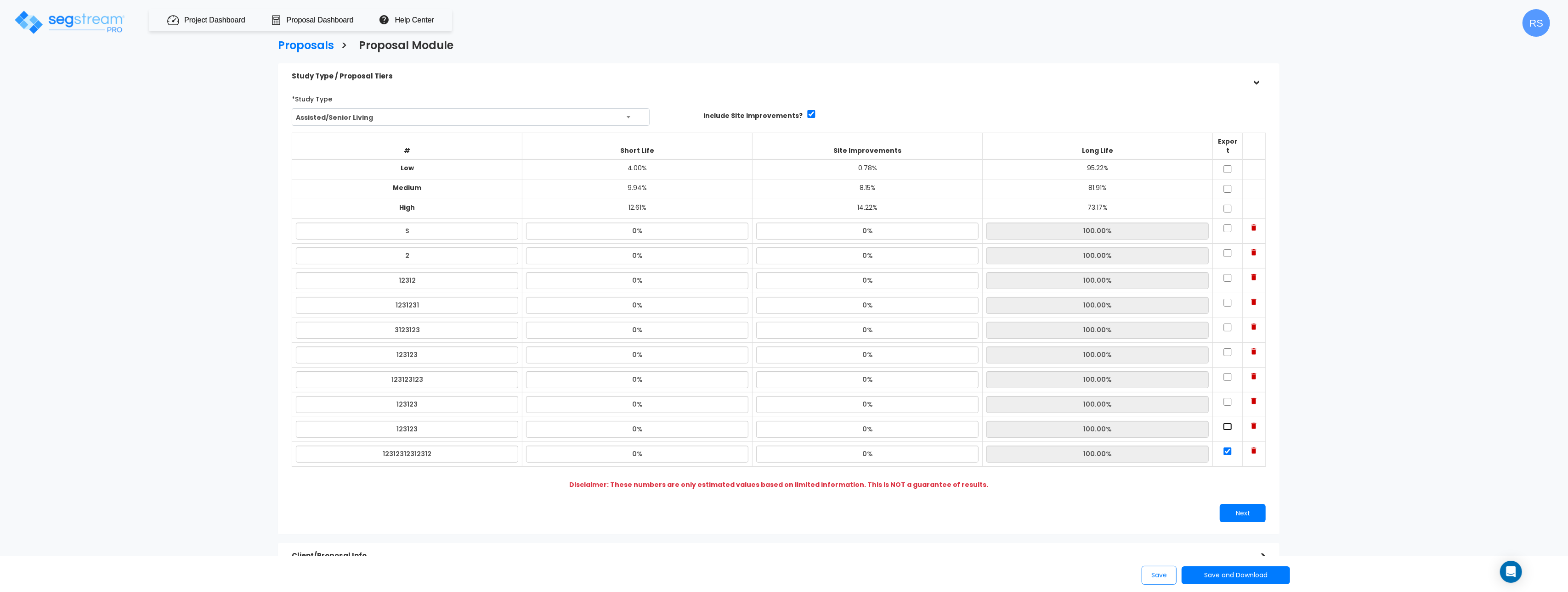
checkbox input "true"
click at [1227, 393] on td at bounding box center [1228, 405] width 30 height 24
click at [1227, 398] on input "checkbox" at bounding box center [1228, 402] width 9 height 8
click at [1226, 398] on input "checkbox" at bounding box center [1228, 402] width 9 height 8
checkbox input "false"
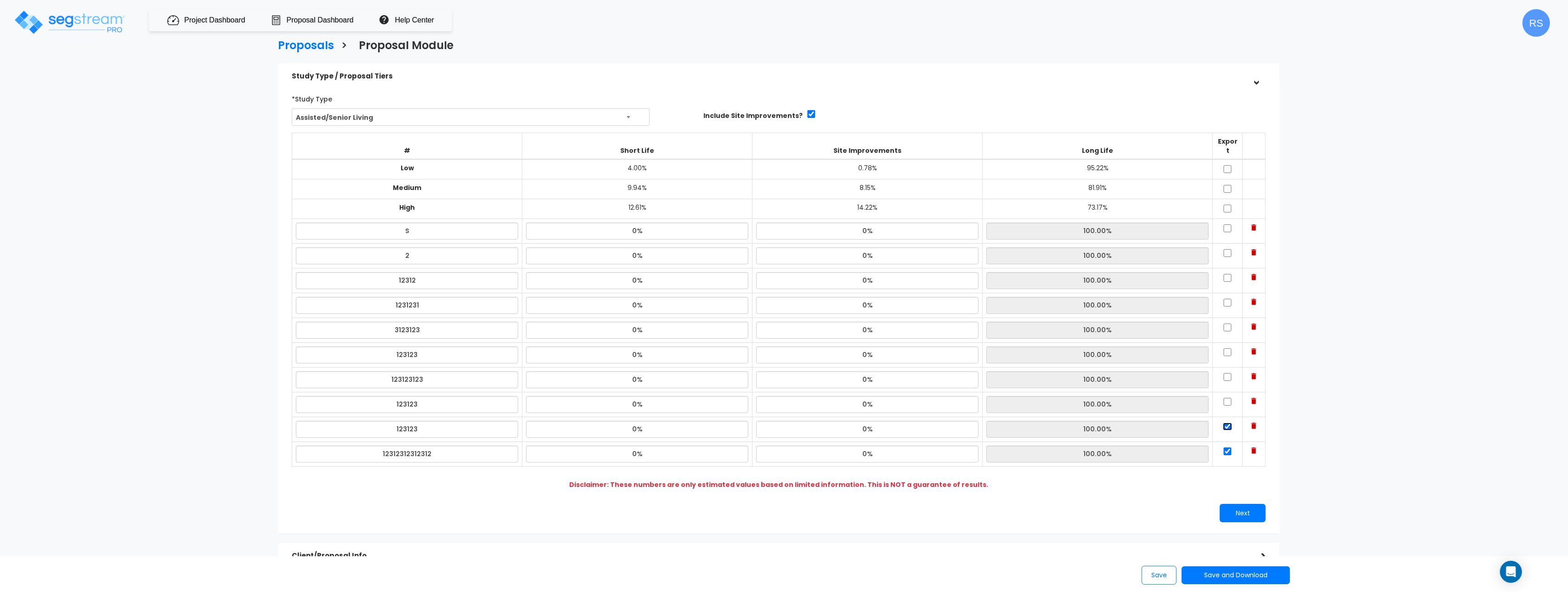
click at [1231, 423] on input "checkbox" at bounding box center [1228, 426] width 9 height 8
checkbox input "false"
click at [1227, 448] on input "checkbox" at bounding box center [1228, 452] width 9 height 8
drag, startPoint x: 1226, startPoint y: 442, endPoint x: 1226, endPoint y: 432, distance: 10.0
click at [1226, 448] on input "checkbox" at bounding box center [1228, 452] width 9 height 8
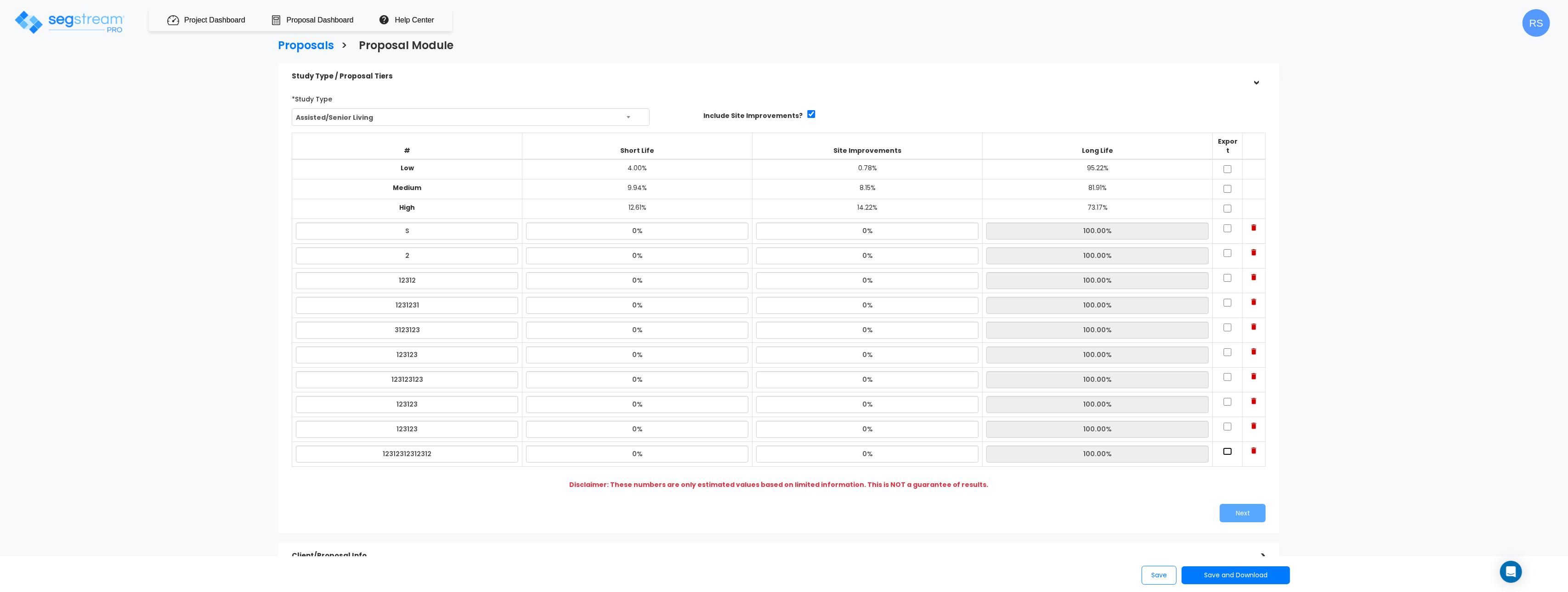
checkbox input "true"
click at [1228, 423] on input "checkbox" at bounding box center [1228, 426] width 9 height 8
checkbox input "false"
drag, startPoint x: 1228, startPoint y: 445, endPoint x: 1228, endPoint y: 452, distance: 7.0
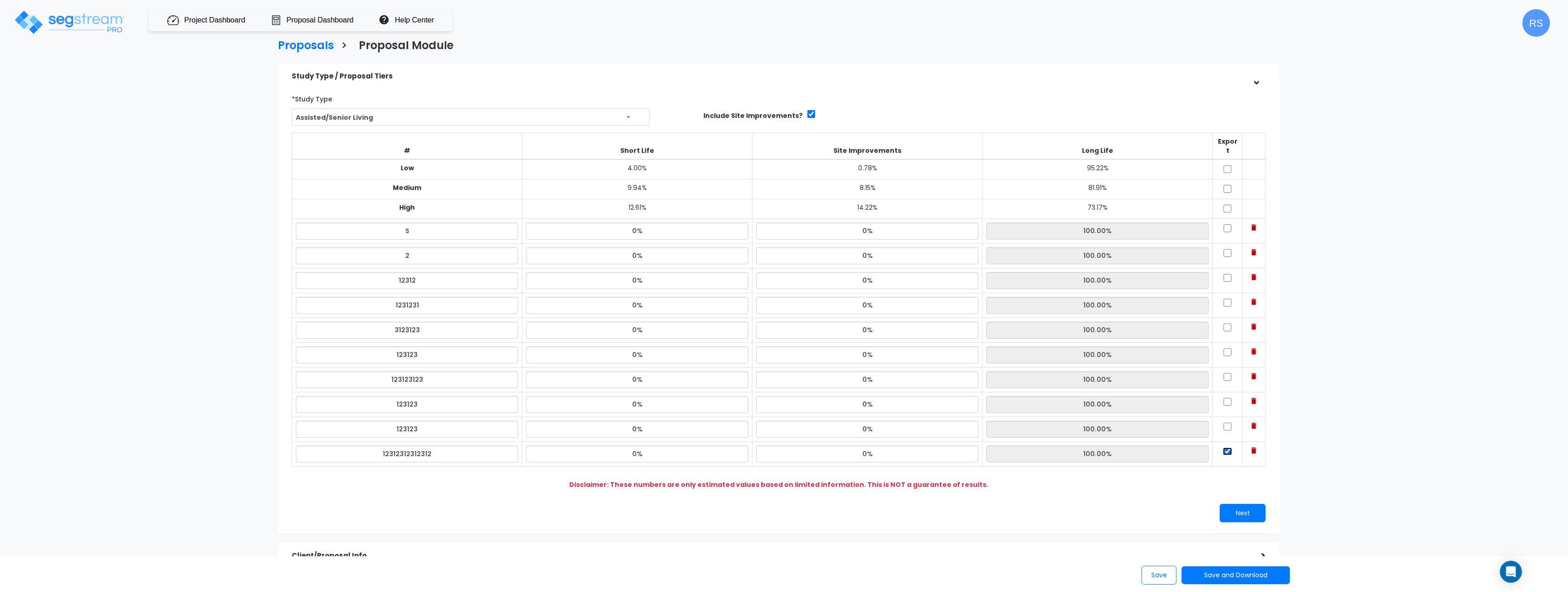
click at [1228, 448] on input "checkbox" at bounding box center [1228, 452] width 9 height 8
checkbox input "false"
click at [1257, 221] on td at bounding box center [1254, 231] width 23 height 24
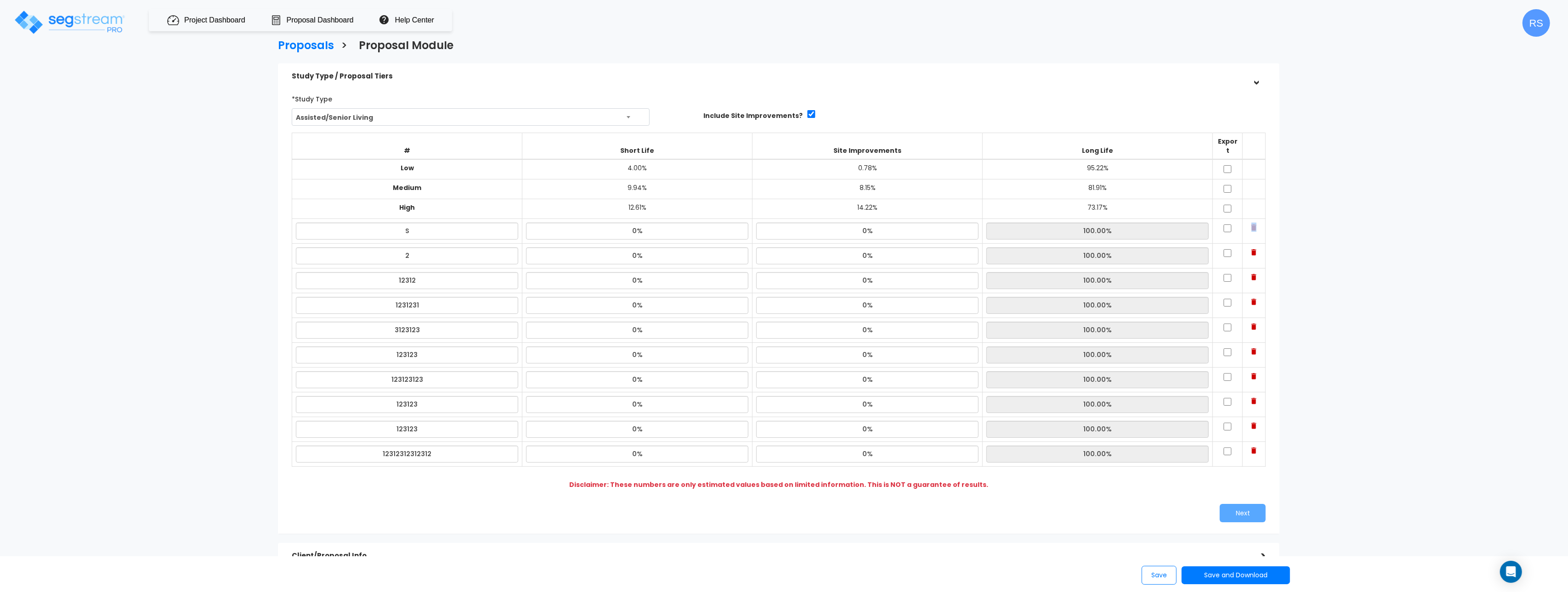
click at [1254, 224] on img at bounding box center [1253, 227] width 5 height 6
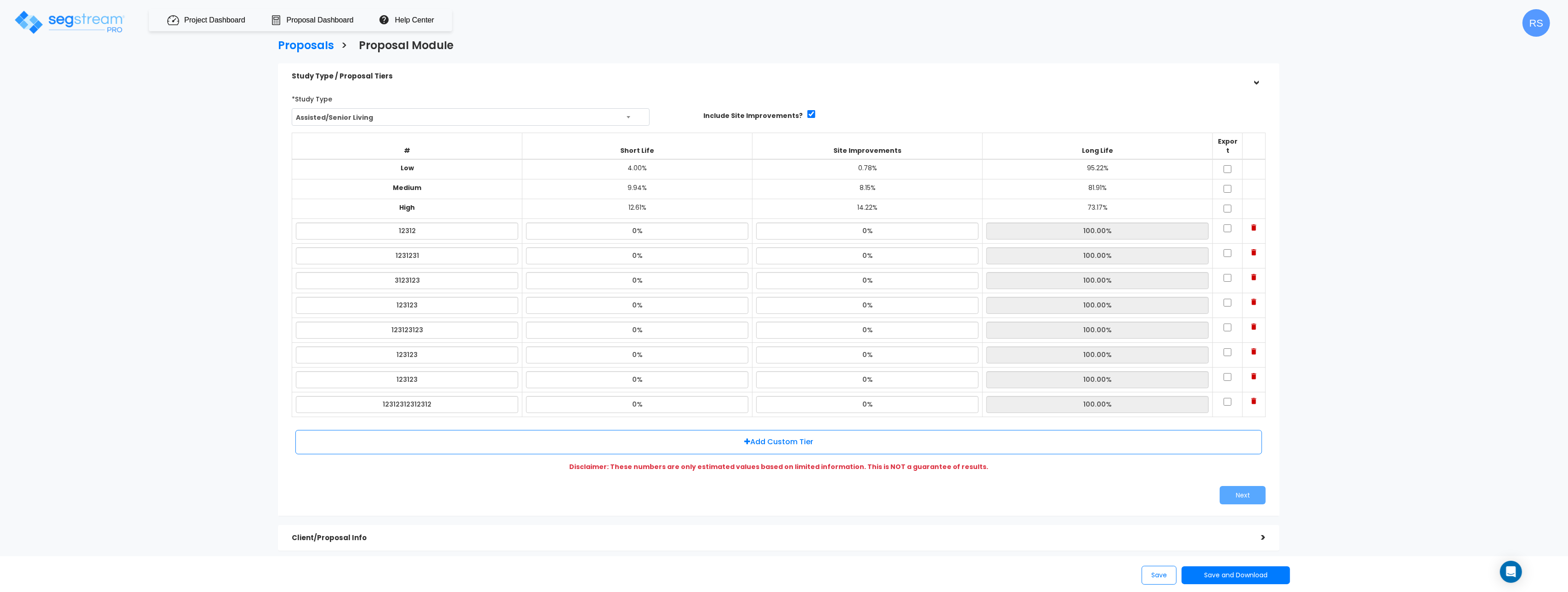
click at [1254, 224] on img at bounding box center [1253, 227] width 5 height 6
click at [1254, 249] on img at bounding box center [1253, 253] width 5 height 6
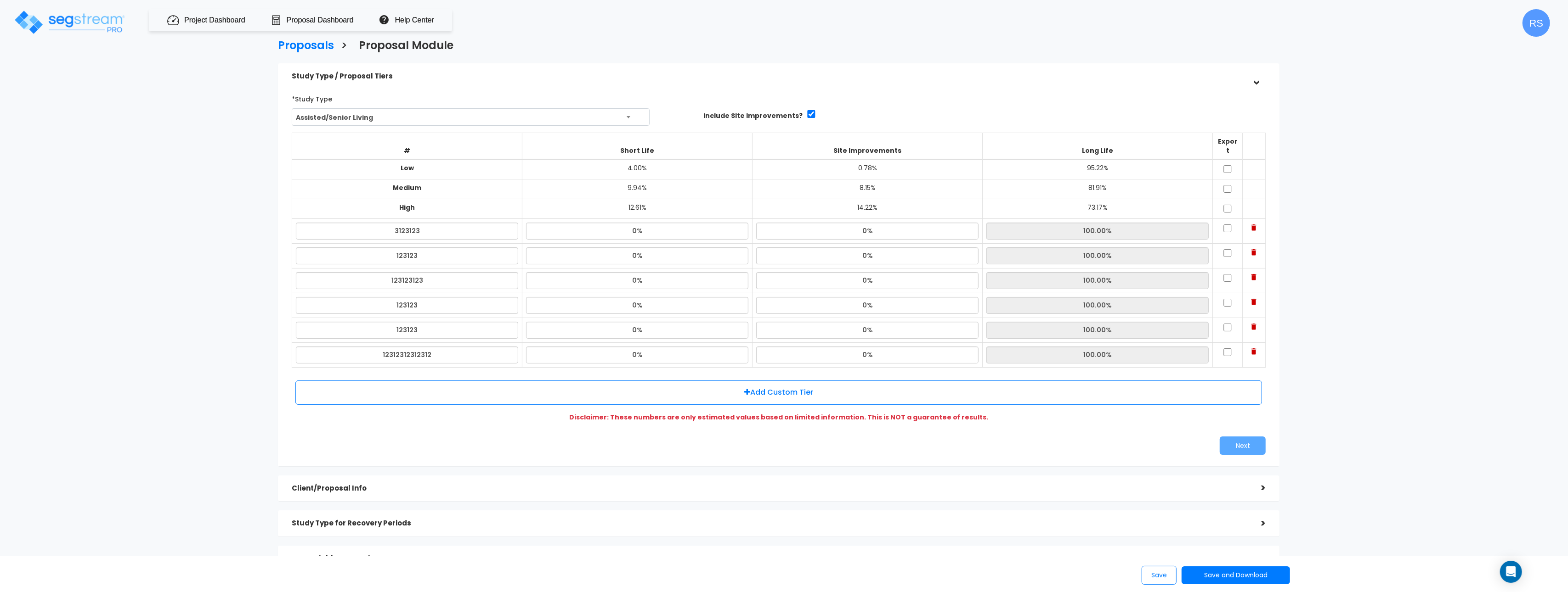
click at [1254, 224] on img at bounding box center [1253, 227] width 5 height 6
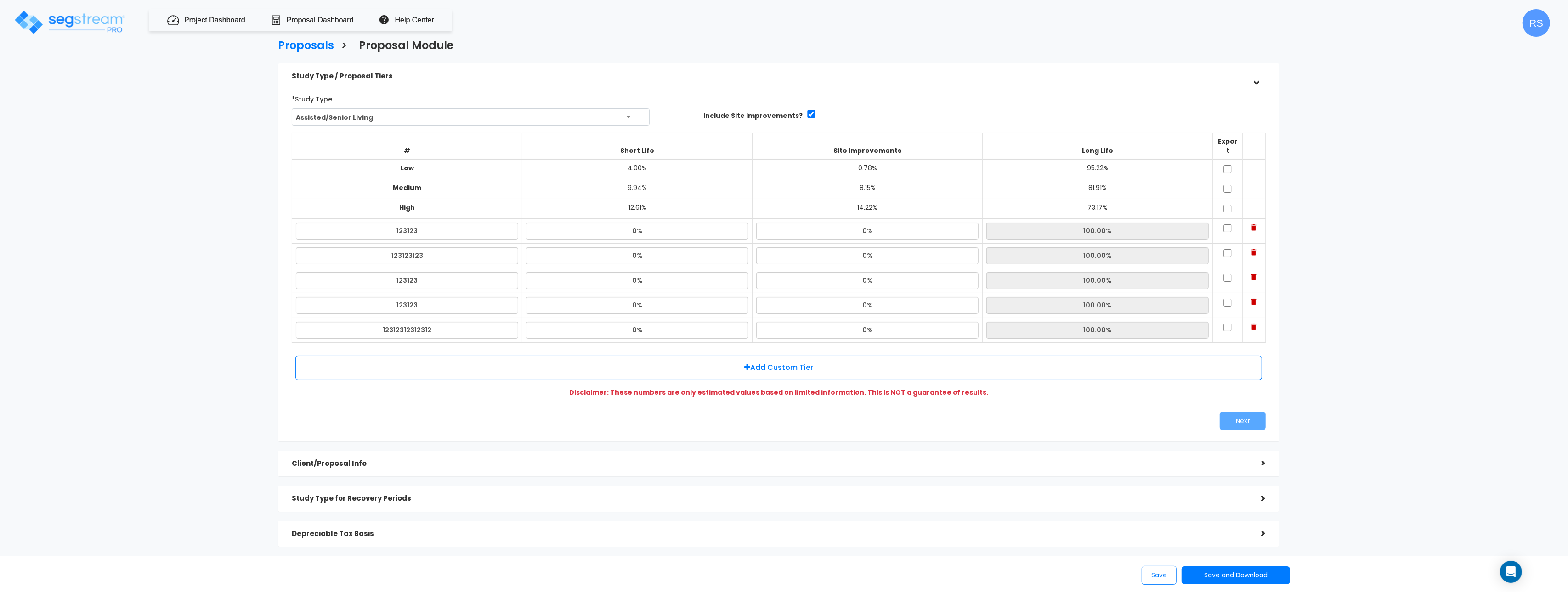
click at [1260, 82] on div ">" at bounding box center [1257, 76] width 15 height 18
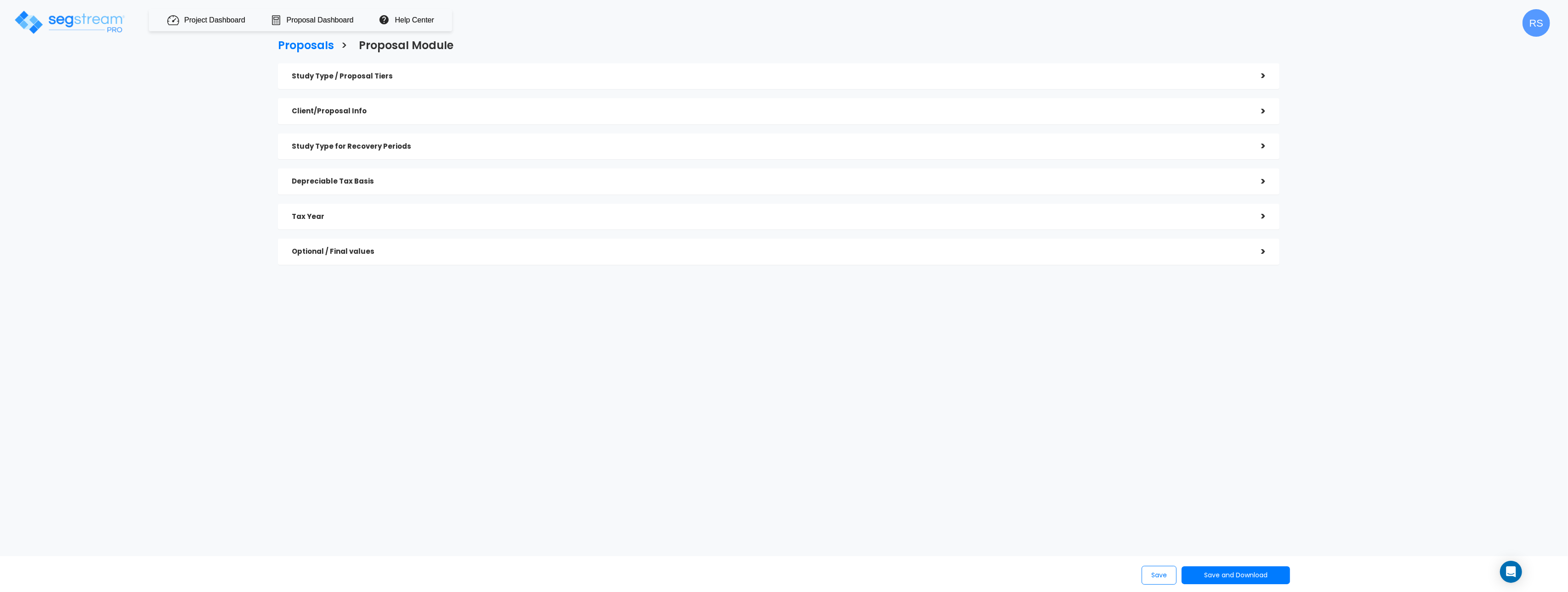
click at [1263, 74] on div ">" at bounding box center [1257, 76] width 18 height 14
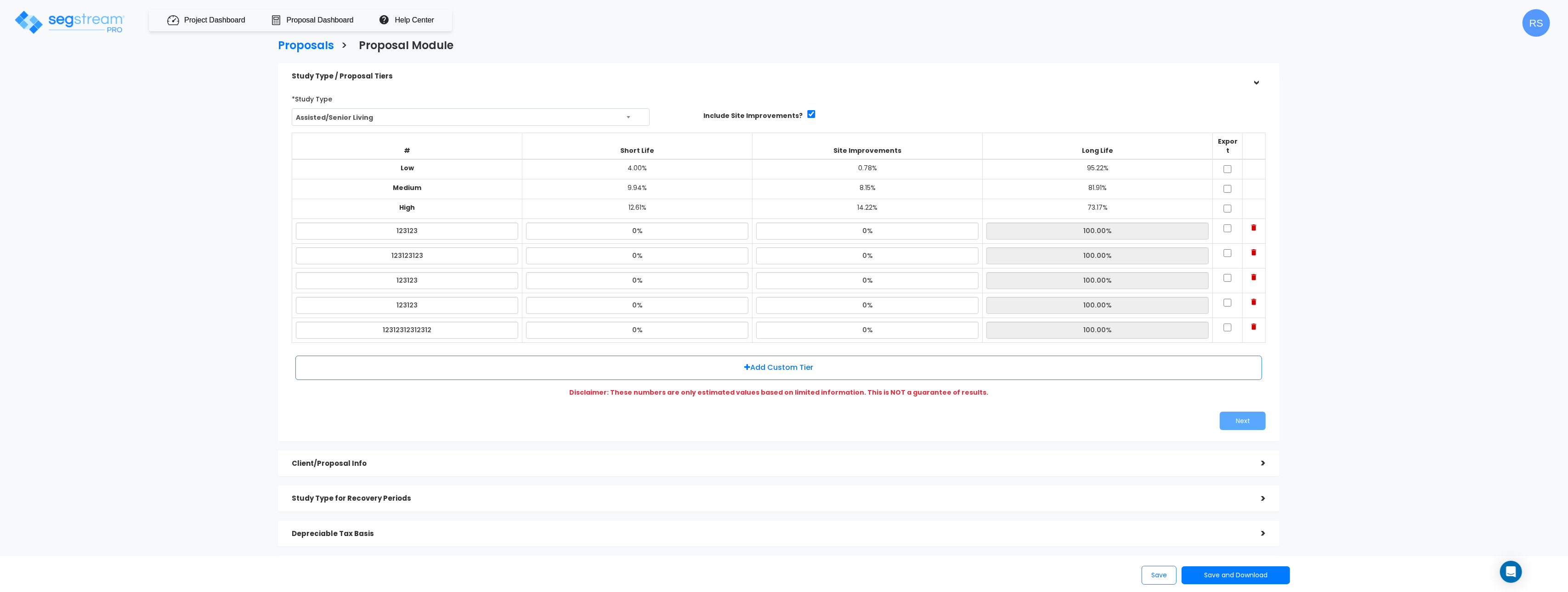
click at [1257, 83] on div ">" at bounding box center [1257, 76] width 15 height 18
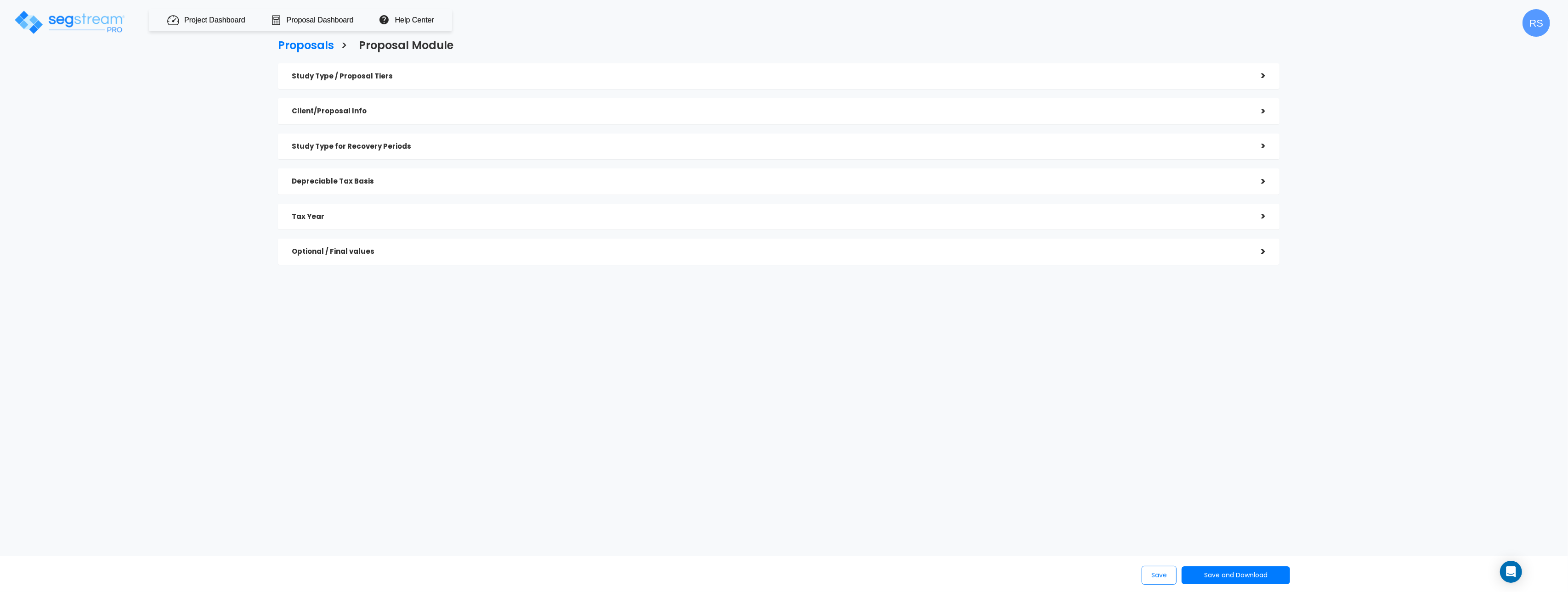
click at [1260, 75] on div ">" at bounding box center [1257, 76] width 18 height 14
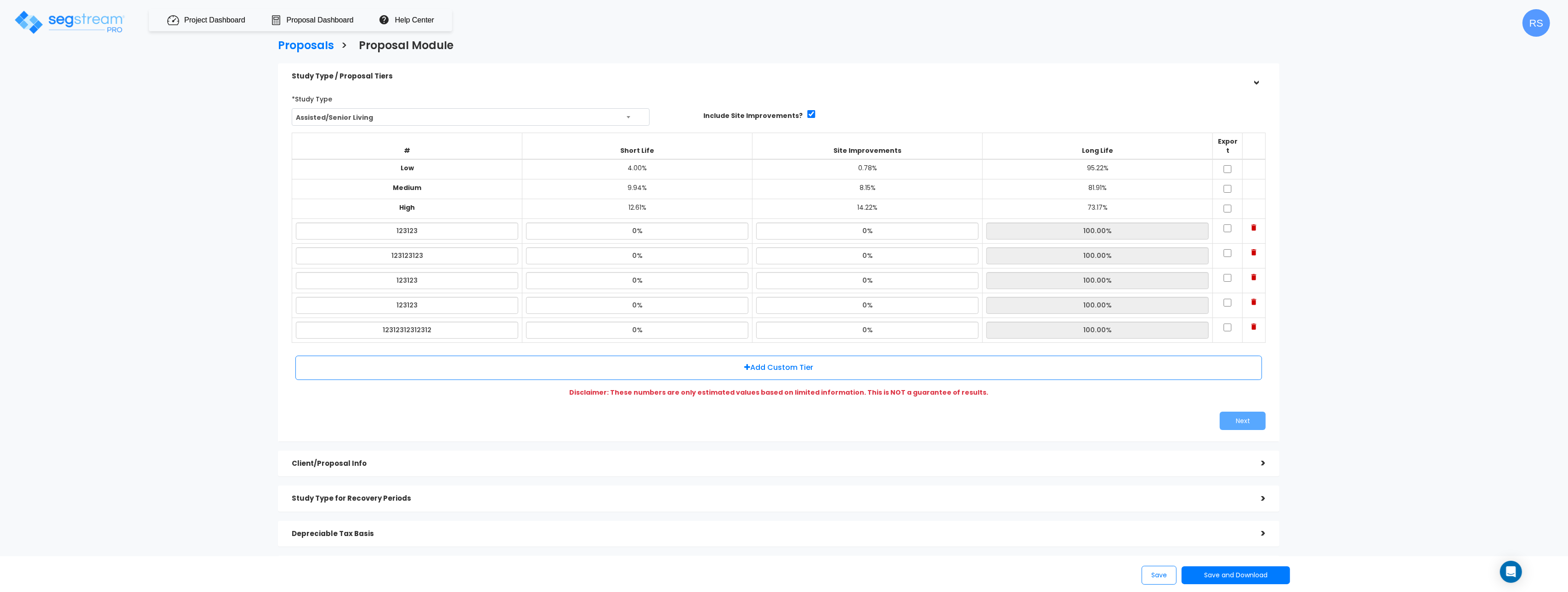
click at [1381, 147] on div "Proposals > Proposal Module Study Type / Proposal Tiers > *Study Type Assisted/…" at bounding box center [779, 331] width 1295 height 880
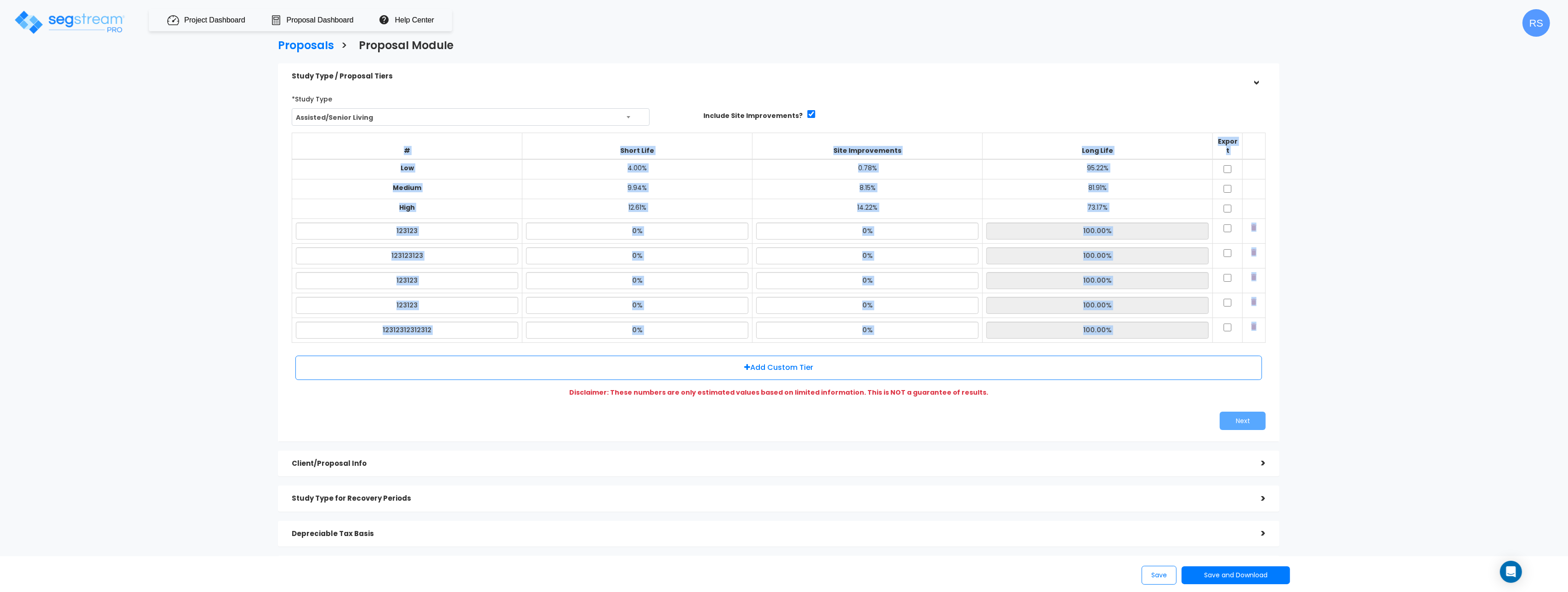
drag, startPoint x: 1381, startPoint y: 147, endPoint x: 688, endPoint y: 20, distance: 704.5
click at [1379, 147] on div "Proposals > Proposal Module Study Type / Proposal Tiers > *Study Type Assisted/…" at bounding box center [779, 331] width 1295 height 880
drag, startPoint x: 1341, startPoint y: 330, endPoint x: 1299, endPoint y: 320, distance: 43.2
click at [1339, 330] on div "Proposals > Proposal Module Study Type / Proposal Tiers > *Study Type Assisted/…" at bounding box center [779, 331] width 1295 height 880
click at [1252, 323] on img at bounding box center [1253, 327] width 5 height 6
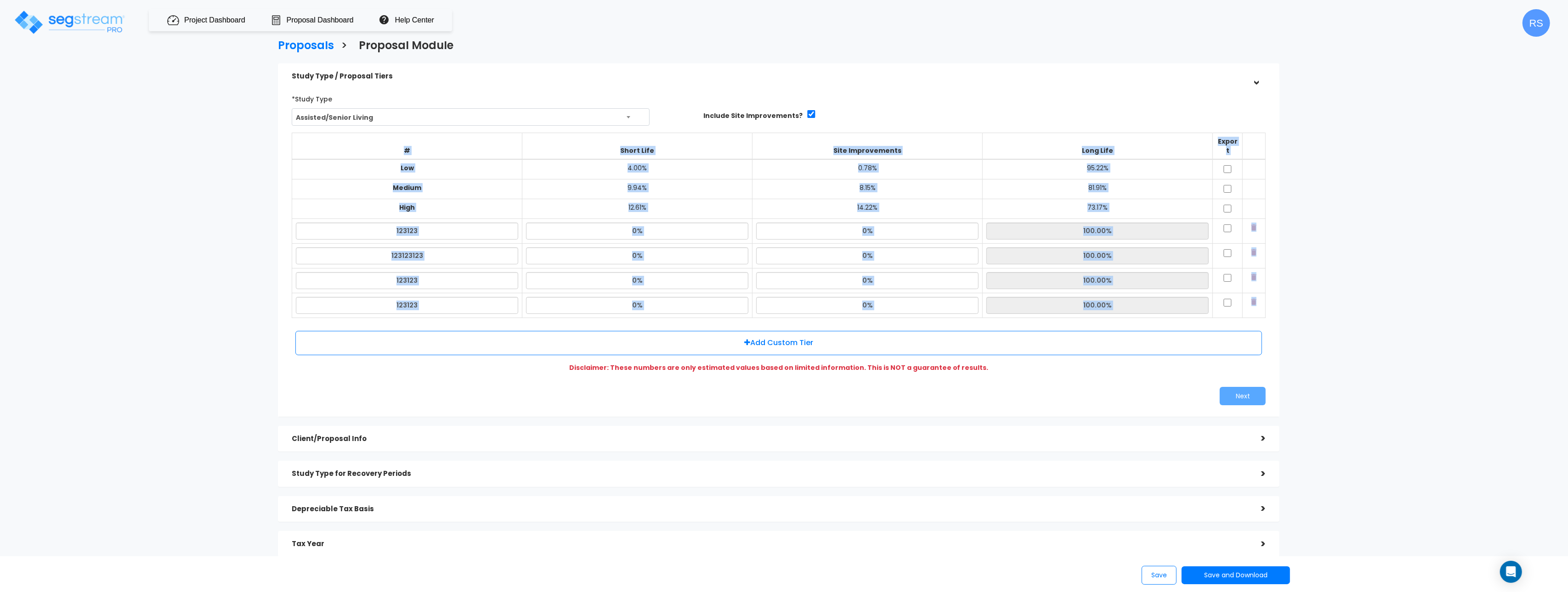
click at [1253, 299] on img at bounding box center [1253, 302] width 5 height 6
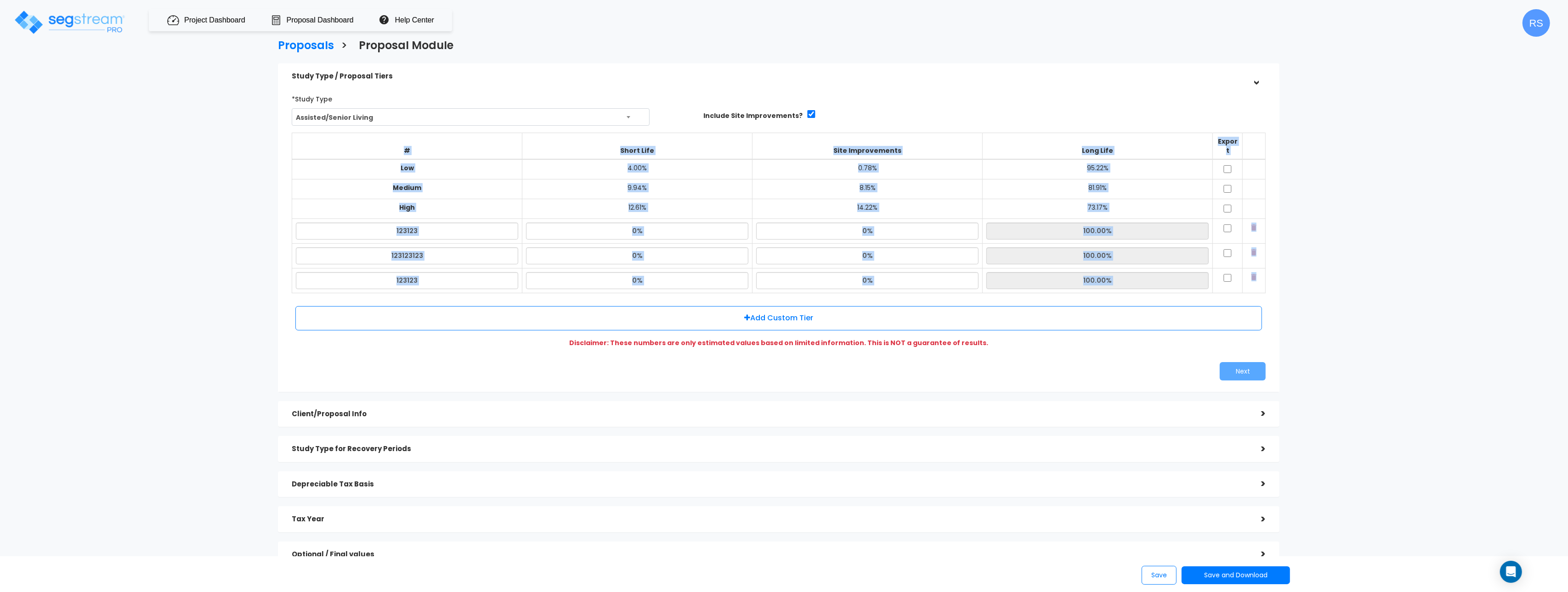
click at [1256, 274] on img at bounding box center [1253, 277] width 5 height 6
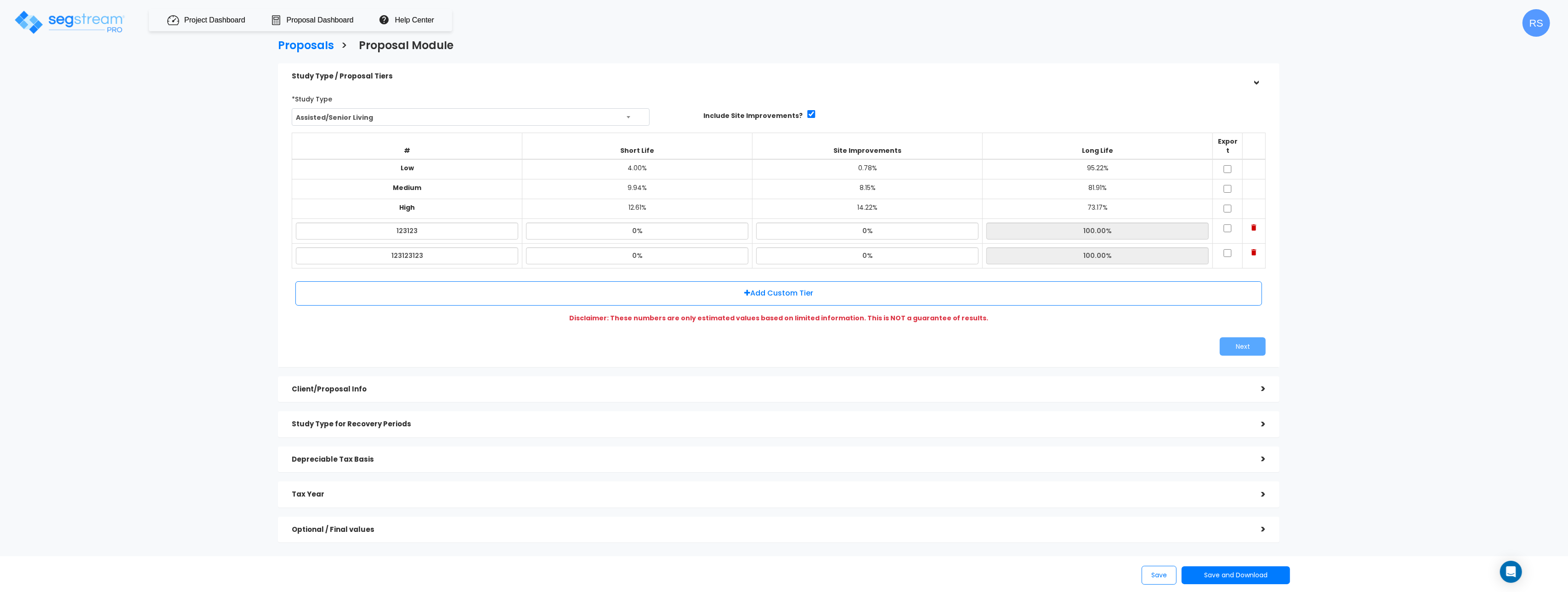
click at [1253, 219] on td at bounding box center [1254, 231] width 23 height 24
drag, startPoint x: 1253, startPoint y: 215, endPoint x: 1253, endPoint y: 220, distance: 5.0
click at [1253, 219] on td at bounding box center [1254, 231] width 23 height 24
click at [1254, 224] on img at bounding box center [1253, 227] width 5 height 6
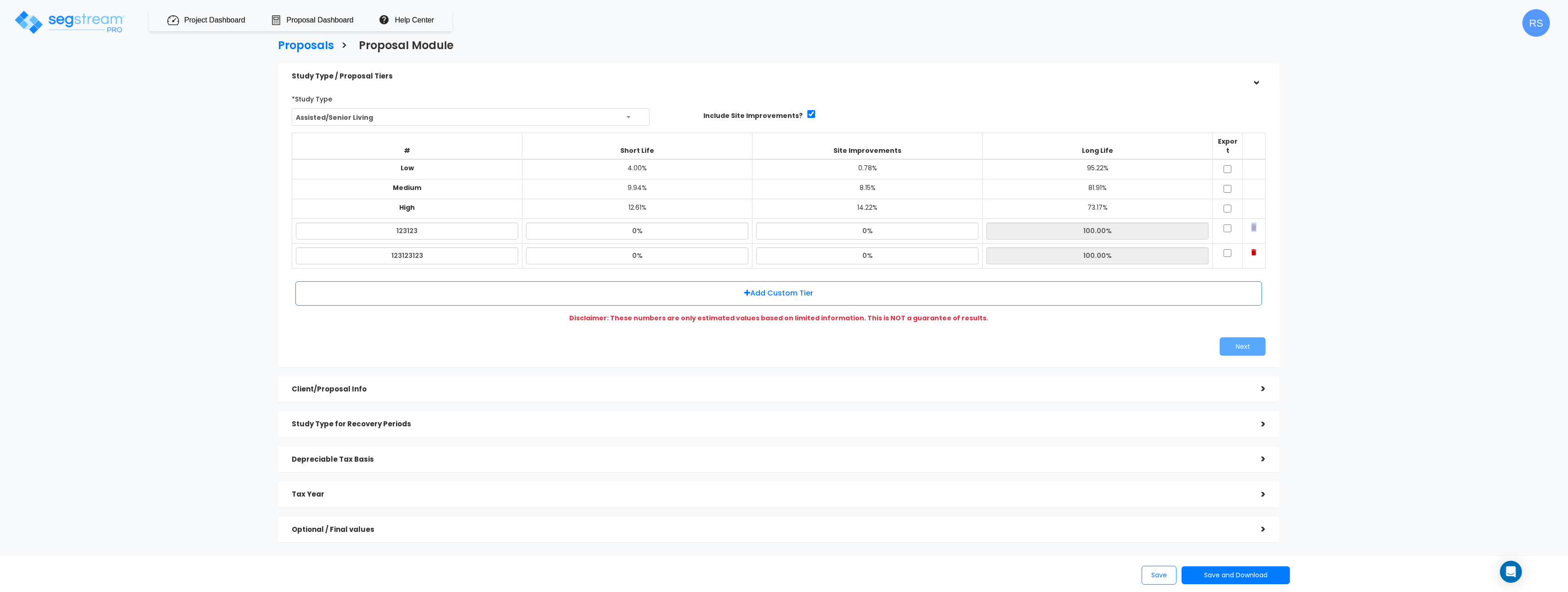
click at [1254, 249] on img at bounding box center [1253, 253] width 5 height 6
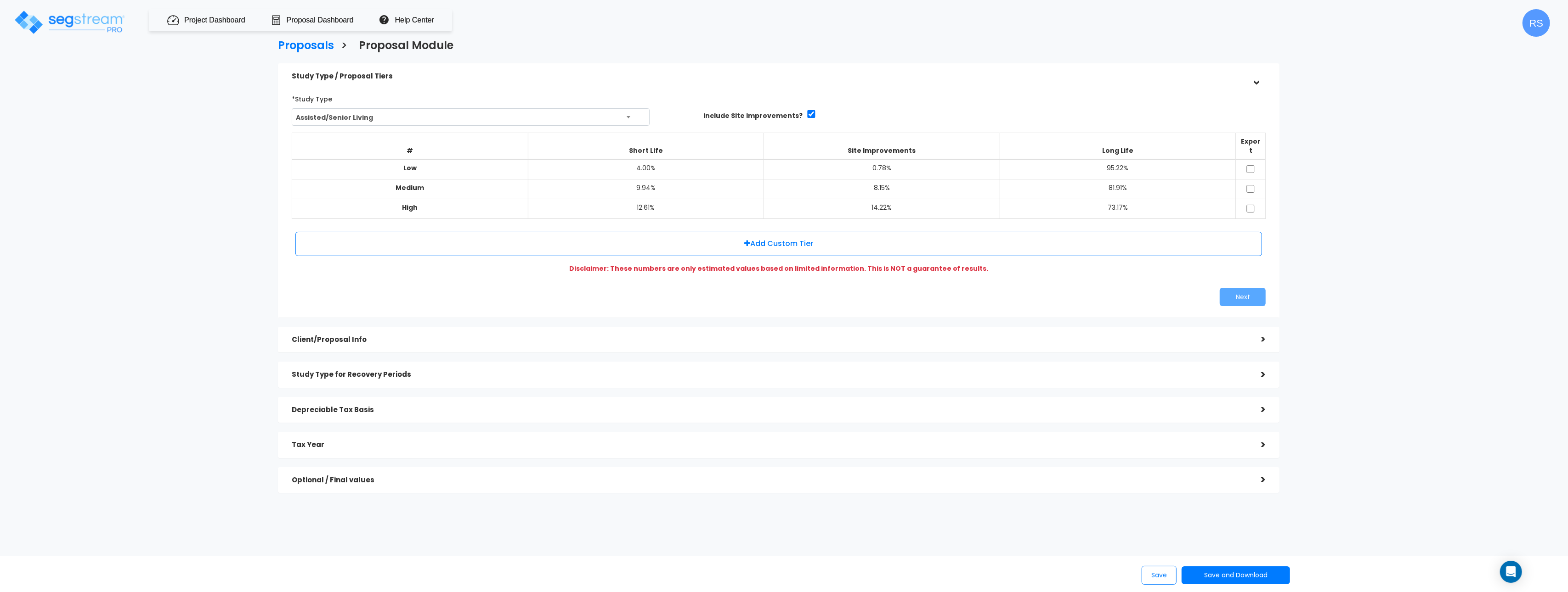
drag, startPoint x: 1254, startPoint y: 218, endPoint x: 1256, endPoint y: 223, distance: 5.4
click at [1254, 218] on div "# Short Life Site Improvements Long Life Export Low 4.00% 0.78% 95.22% Medium 9…" at bounding box center [778, 196] width 981 height 135
click at [1250, 204] on input "checkbox" at bounding box center [1250, 208] width 9 height 8
checkbox input "true"
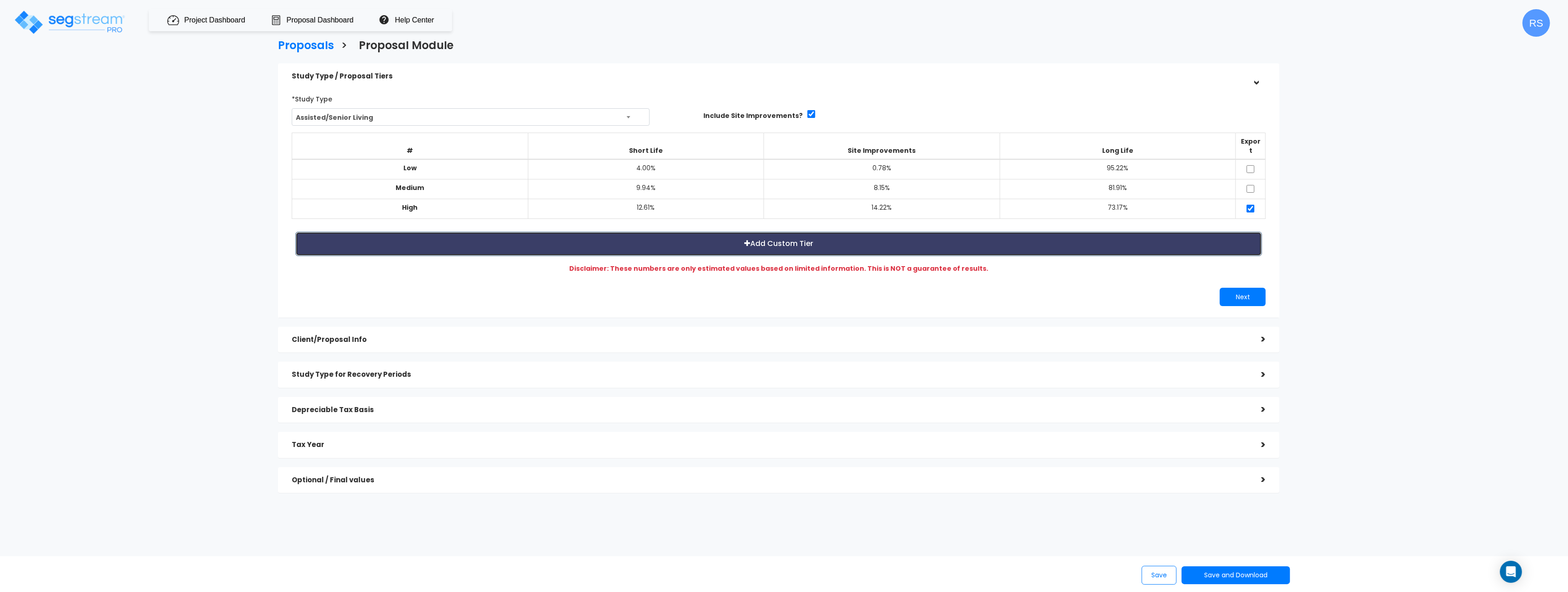
click at [1161, 240] on button "Add Custom Tier" at bounding box center [779, 244] width 966 height 24
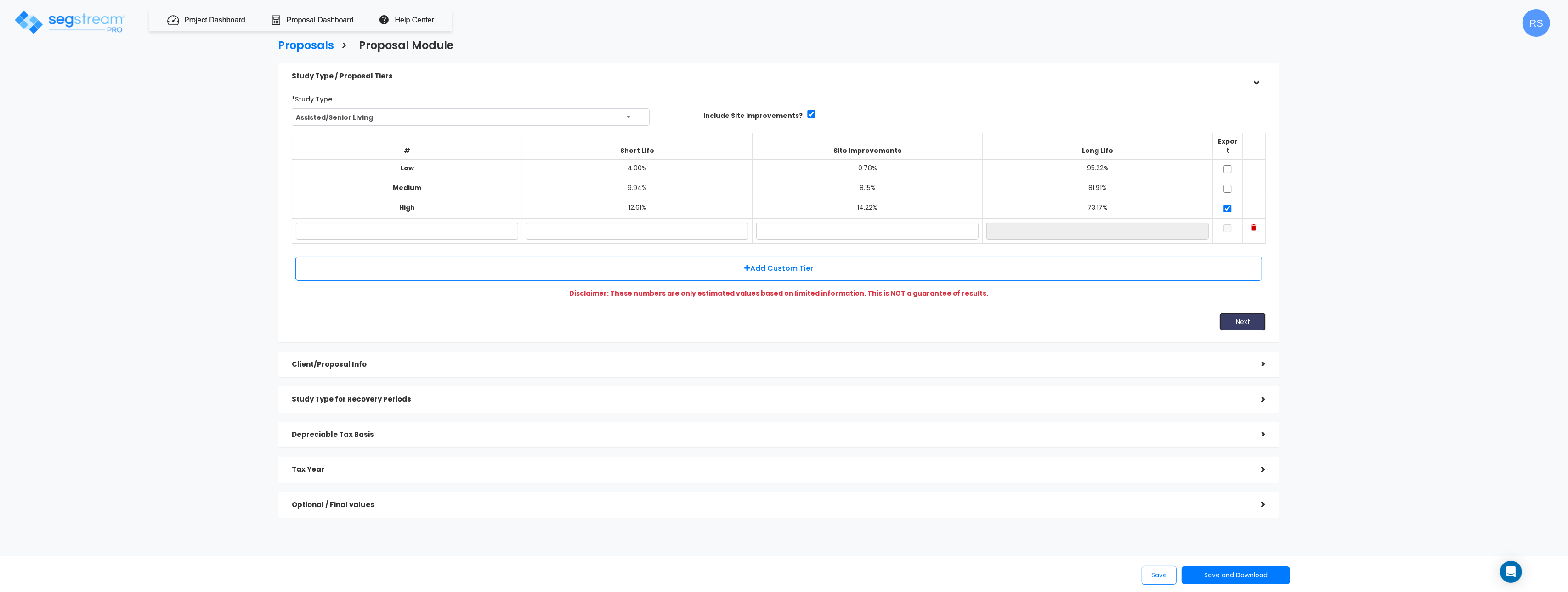
click at [1251, 313] on button "Next" at bounding box center [1243, 322] width 46 height 18
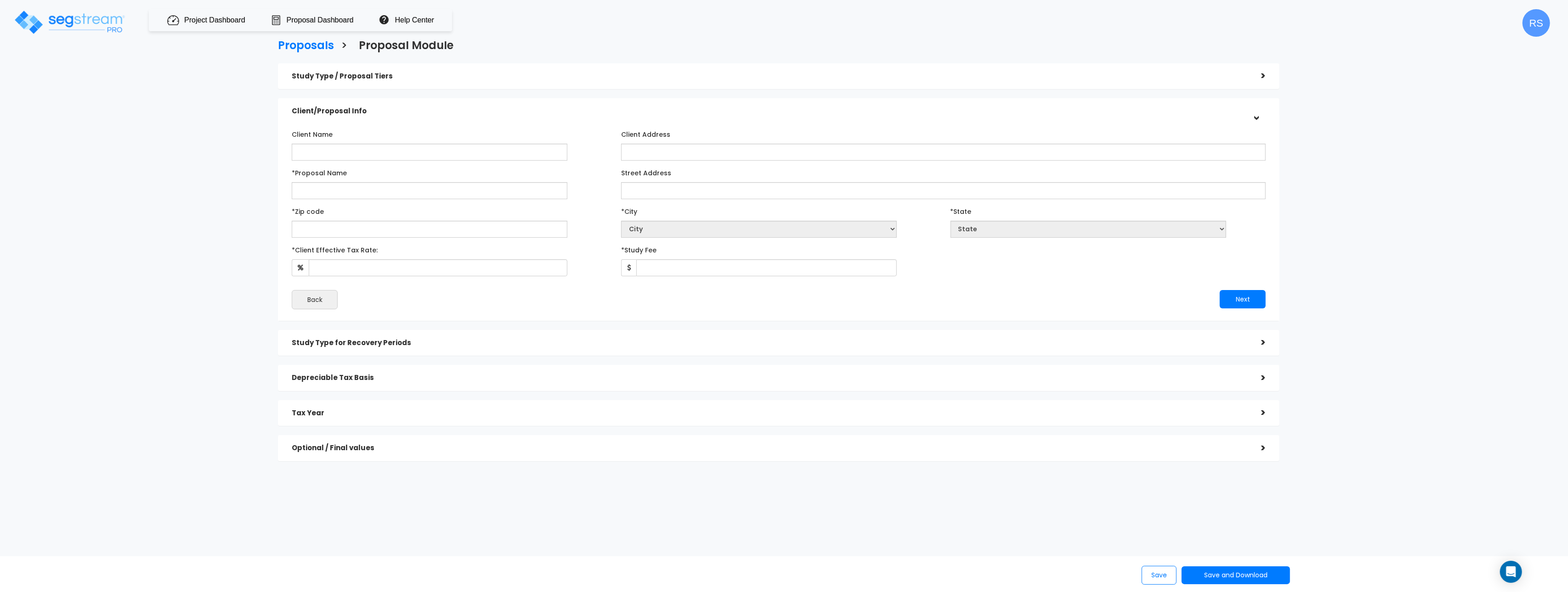
click at [1266, 76] on div "Study Type / Proposal Tiers >" at bounding box center [779, 76] width 1002 height 26
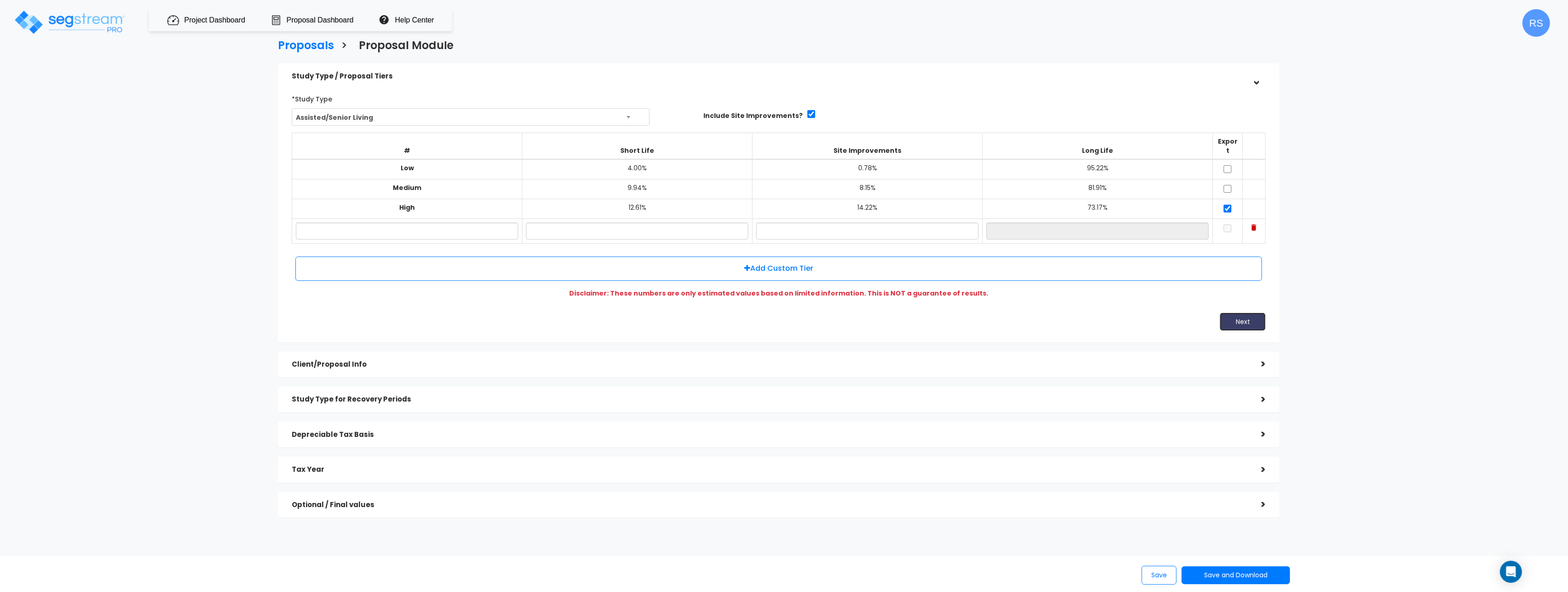
click at [1256, 315] on button "Next" at bounding box center [1243, 322] width 46 height 18
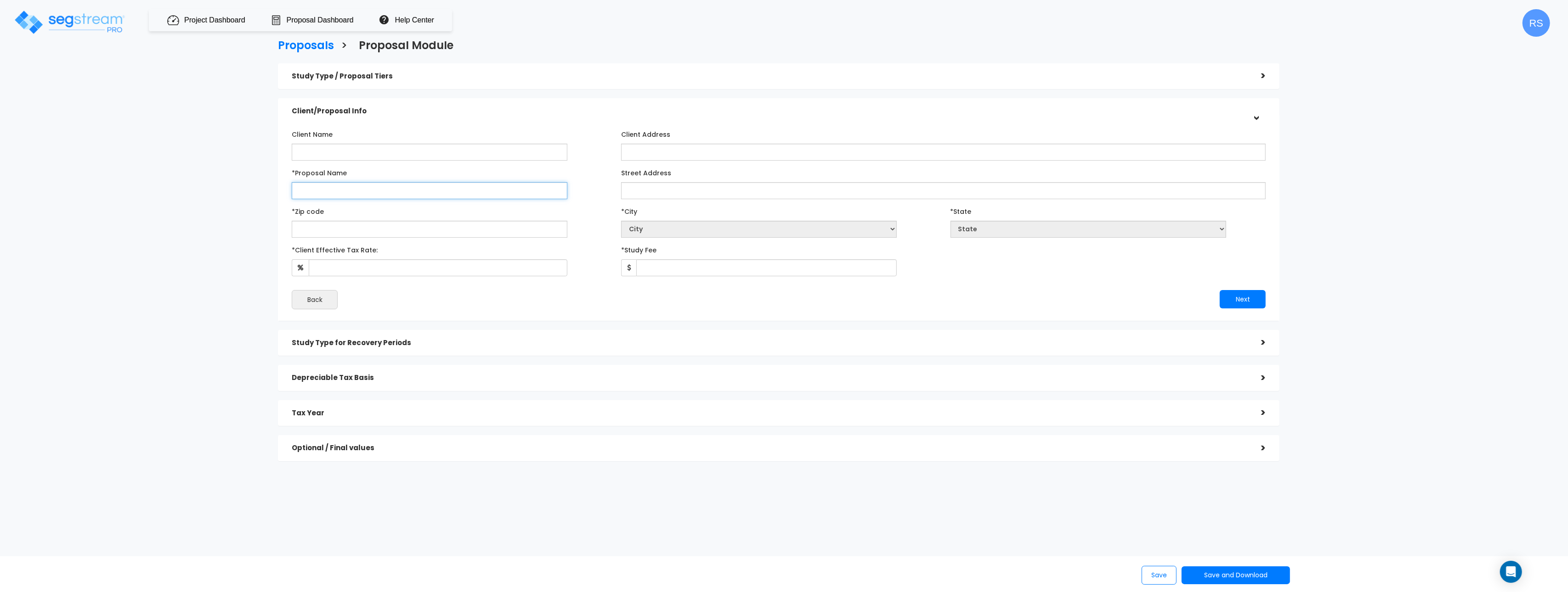
click at [407, 195] on input "*Proposal Name" at bounding box center [429, 191] width 276 height 17
type input "Roumelle"
type input "33109"
select select "FL"
select select "[GEOGRAPHIC_DATA]"
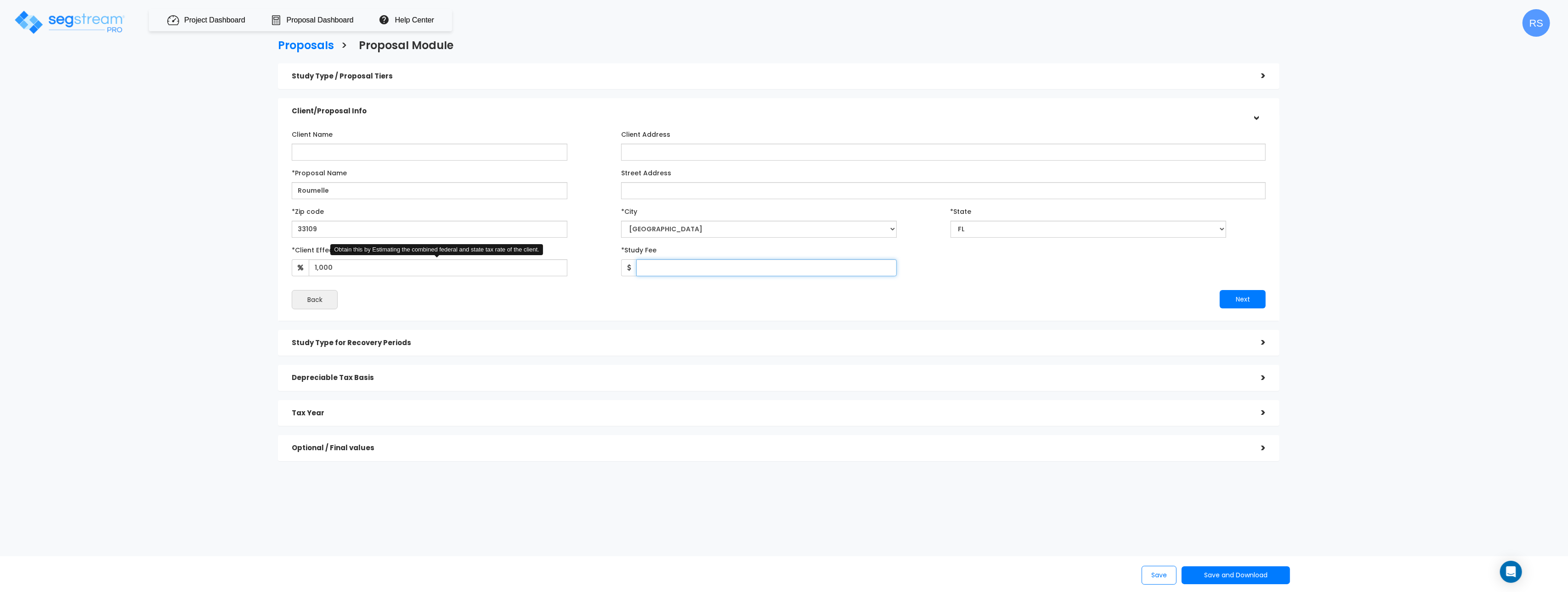
type input "100"
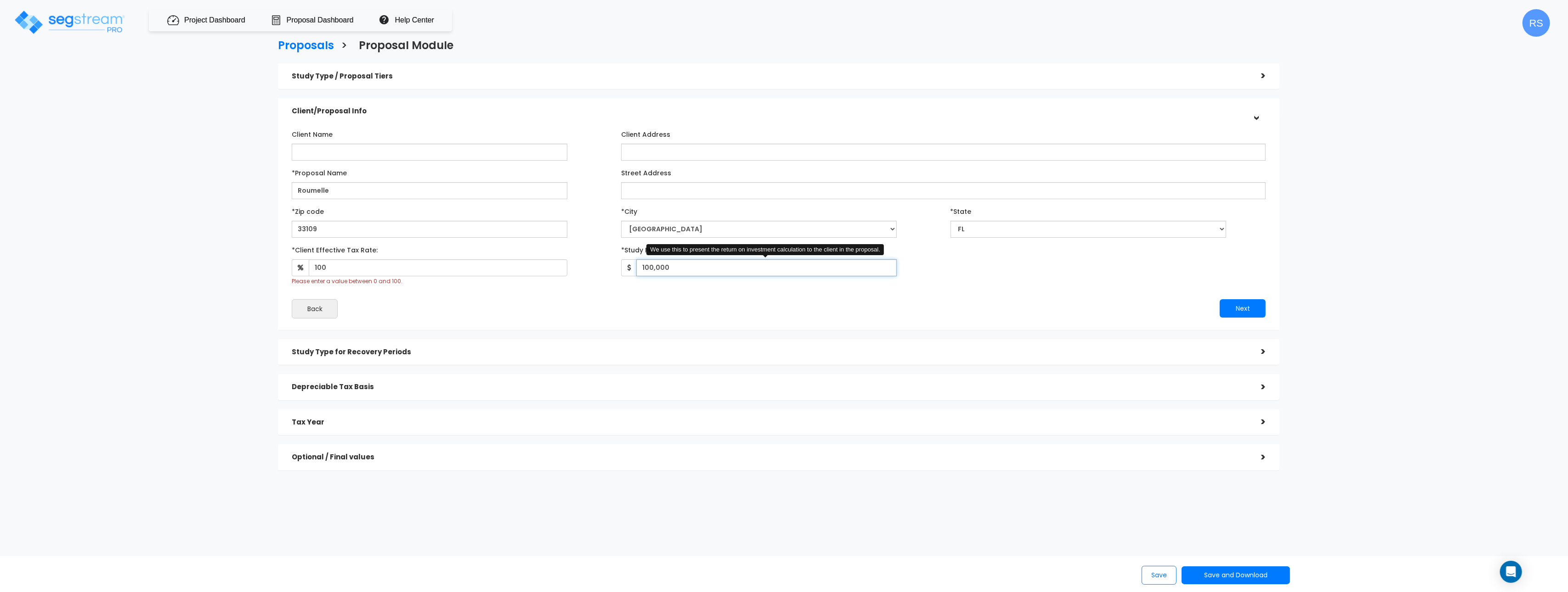
type input "100,000"
click at [1220, 299] on button "Next" at bounding box center [1243, 308] width 46 height 18
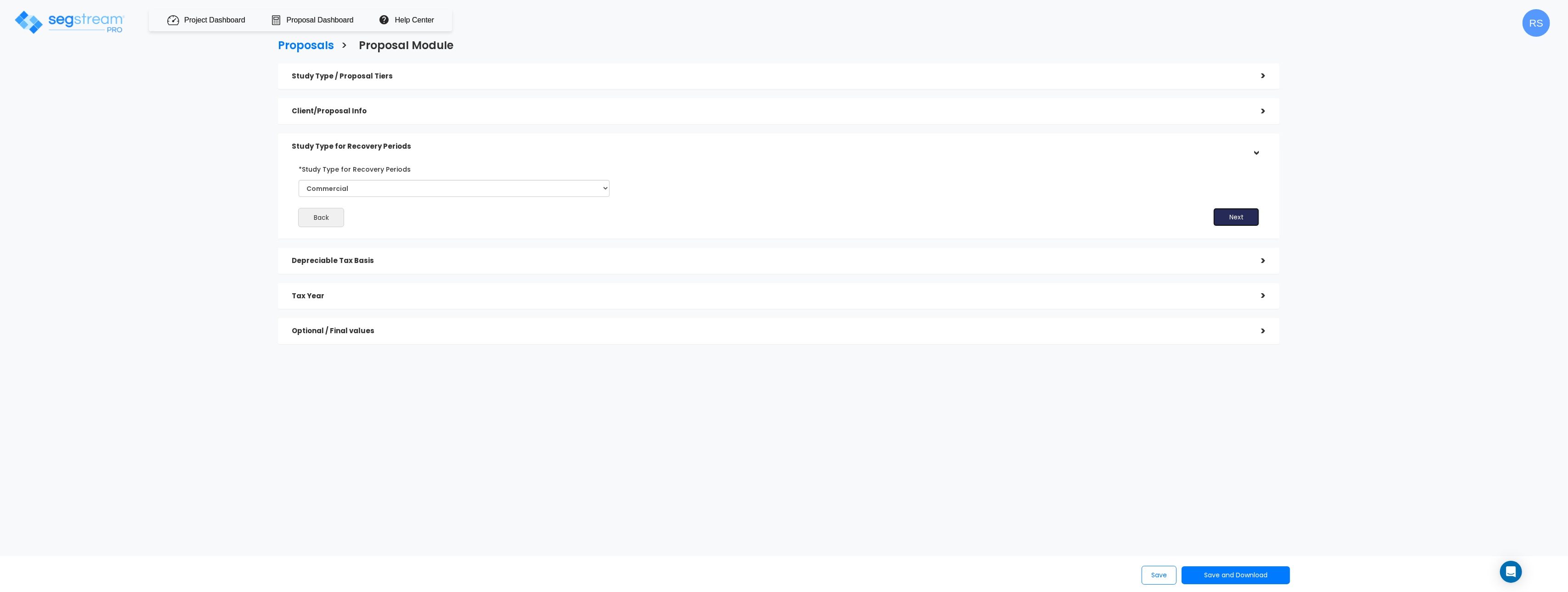
click at [1213, 208] on button "Next" at bounding box center [1236, 217] width 46 height 18
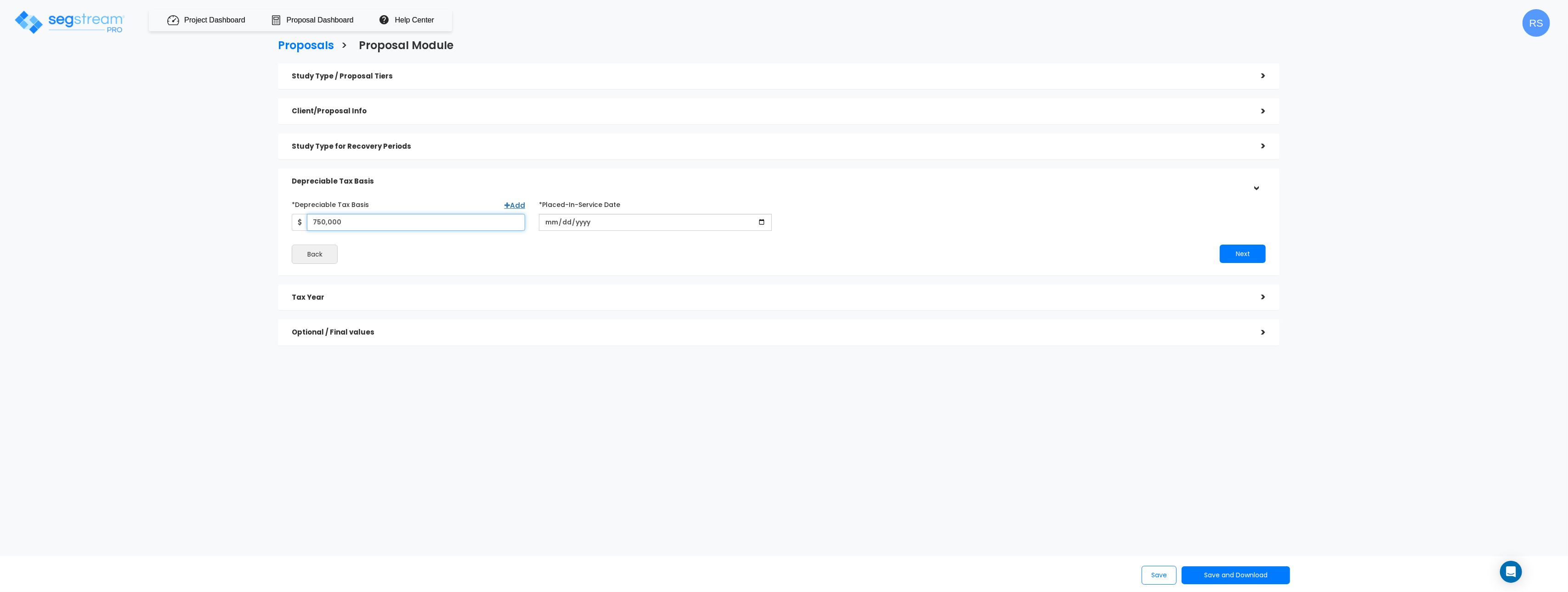
type input "750,000"
type input "0303-11-22"
type input "[DATE]"
type input "2025-01-22"
click at [1220, 245] on button "Next" at bounding box center [1243, 254] width 46 height 18
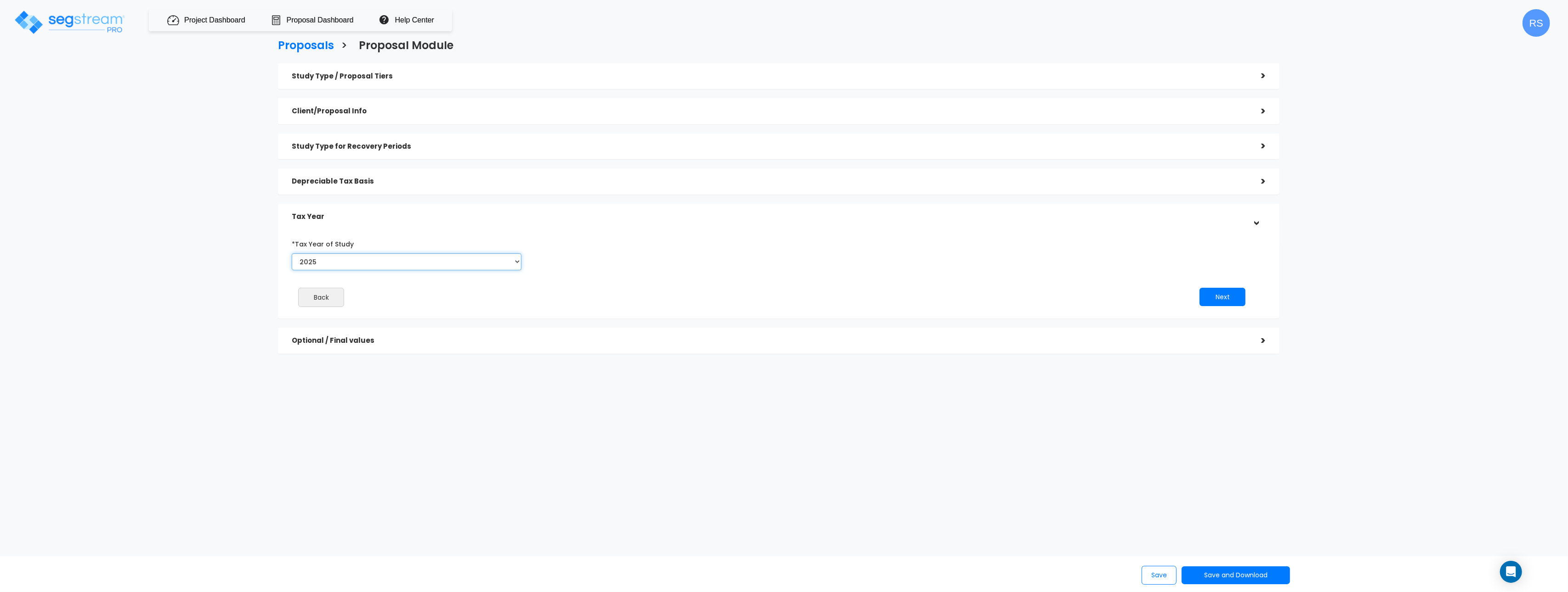
click at [350, 253] on select "2025 2026" at bounding box center [406, 262] width 230 height 17
select select "2026"
click at [292, 253] on select "2025 2026" at bounding box center [406, 262] width 230 height 17
type input "10,000"
click at [1199, 288] on button "Next" at bounding box center [1222, 297] width 46 height 18
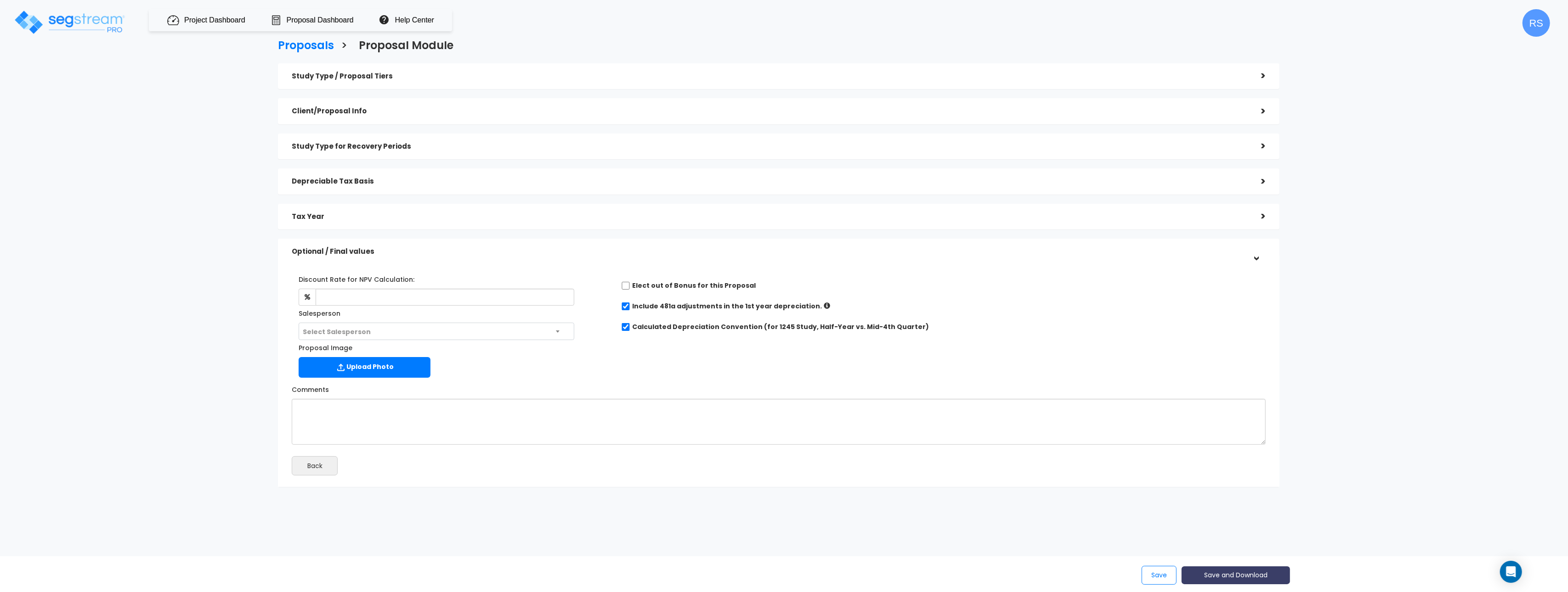
click at [1241, 575] on button "Save and Download" at bounding box center [1236, 575] width 108 height 18
click at [1245, 502] on link "Standard Proposal" at bounding box center [1259, 507] width 144 height 21
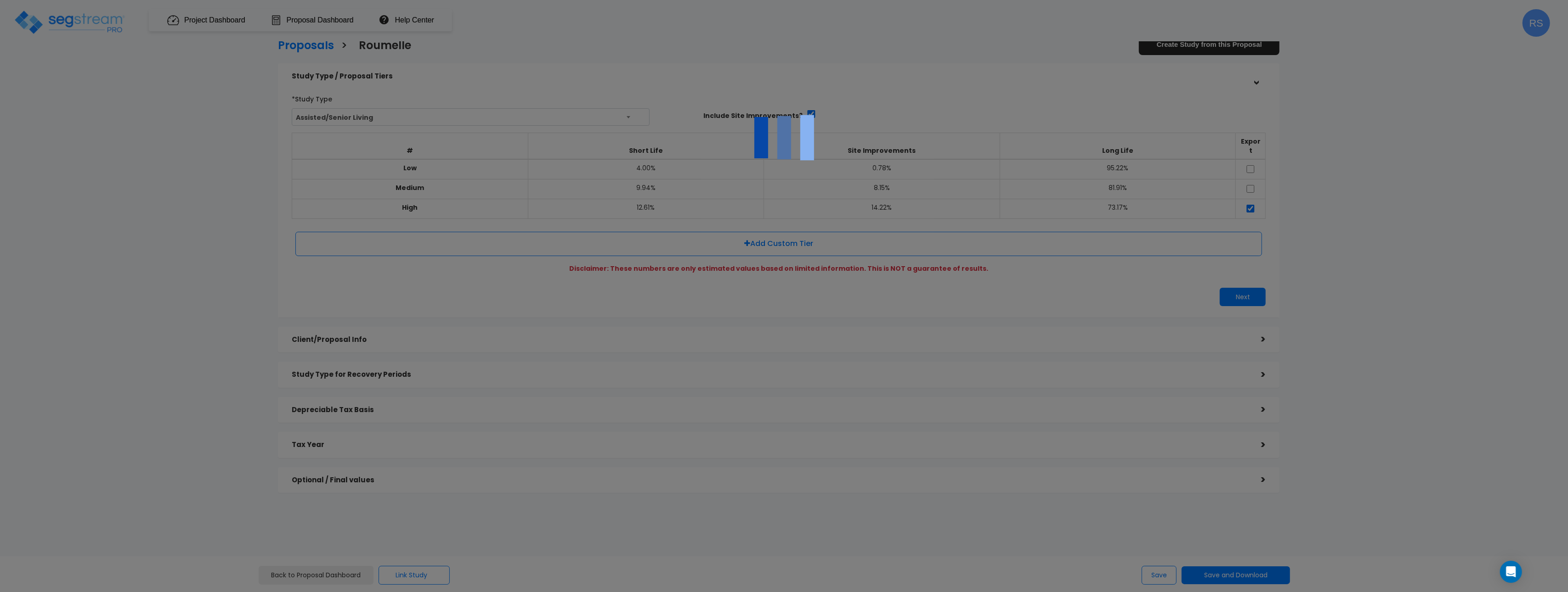
click at [260, 258] on div at bounding box center [784, 296] width 1568 height 592
click at [261, 258] on div at bounding box center [784, 296] width 1568 height 592
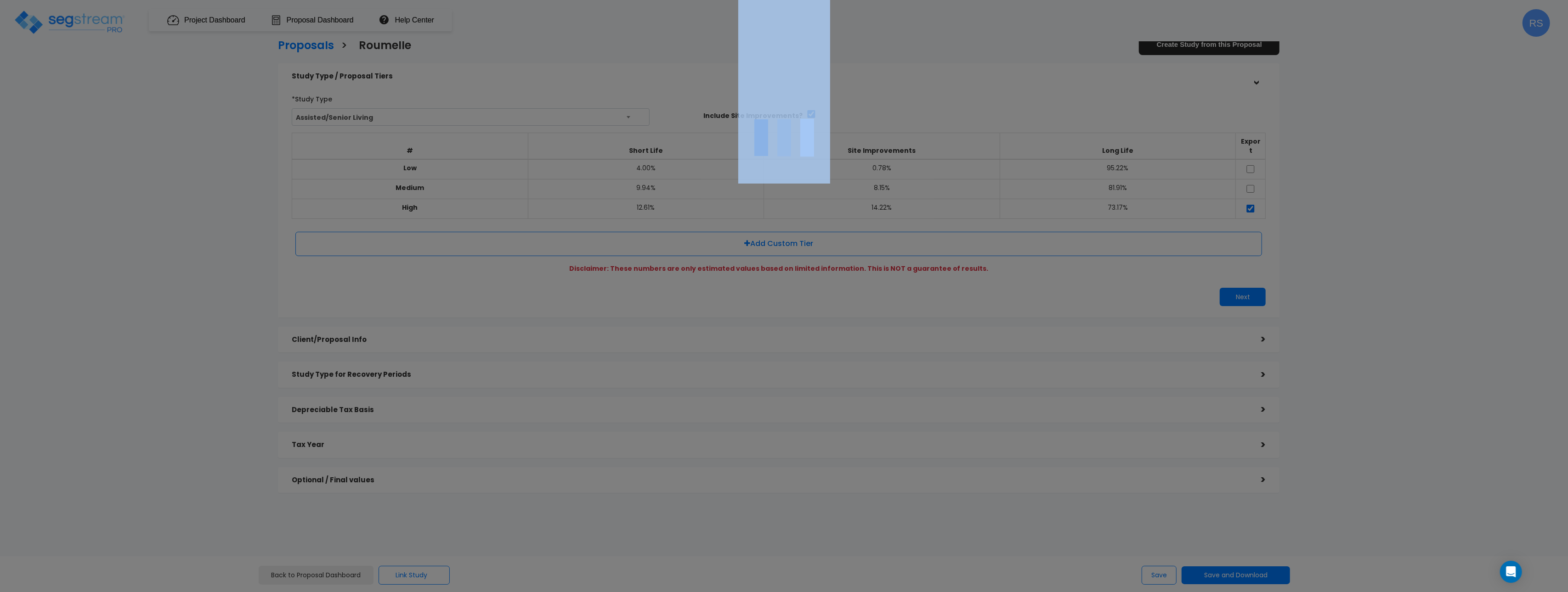
click at [261, 258] on div at bounding box center [784, 296] width 1568 height 592
drag, startPoint x: 261, startPoint y: 258, endPoint x: 279, endPoint y: 208, distance: 53.1
click at [263, 257] on div at bounding box center [784, 296] width 1568 height 592
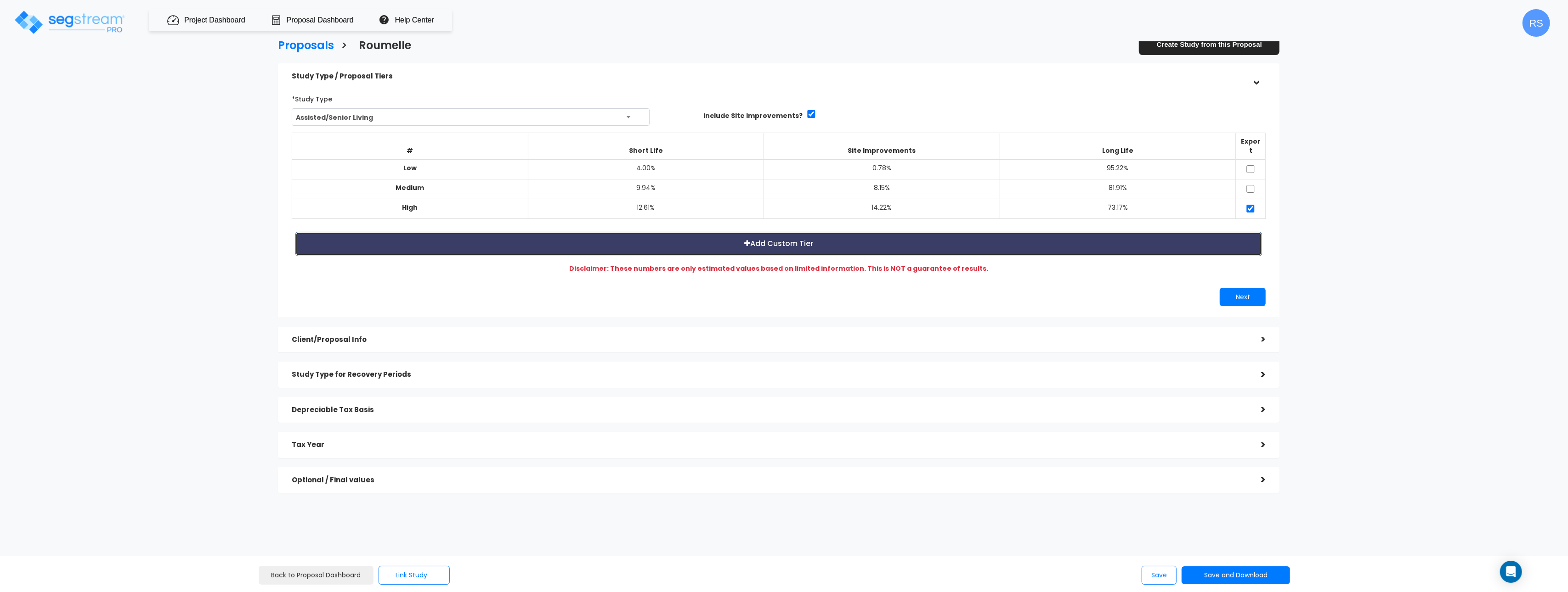
click at [1107, 235] on button "Add Custom Tier" at bounding box center [779, 244] width 966 height 24
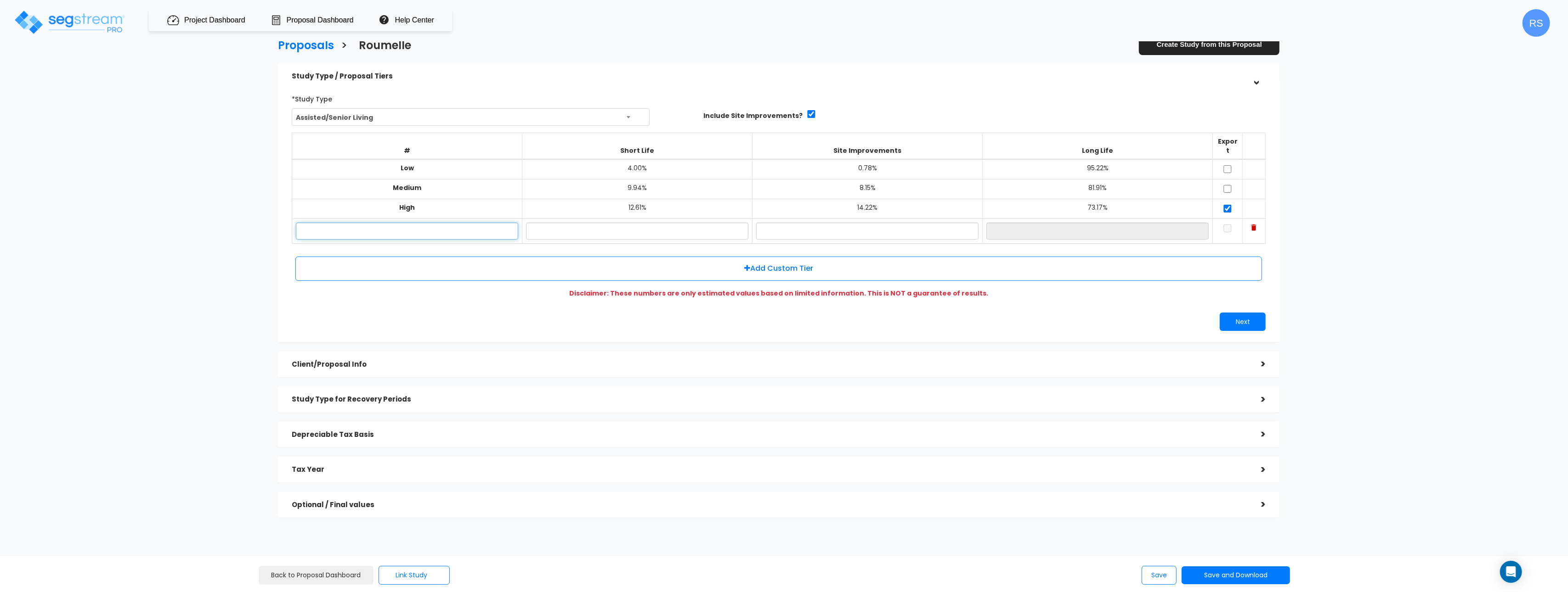
click at [428, 224] on input "text" at bounding box center [407, 231] width 222 height 17
click at [1404, 272] on div "Proposals > [GEOGRAPHIC_DATA] Create Study from this Proposal Study Type / Prop…" at bounding box center [779, 282] width 1295 height 781
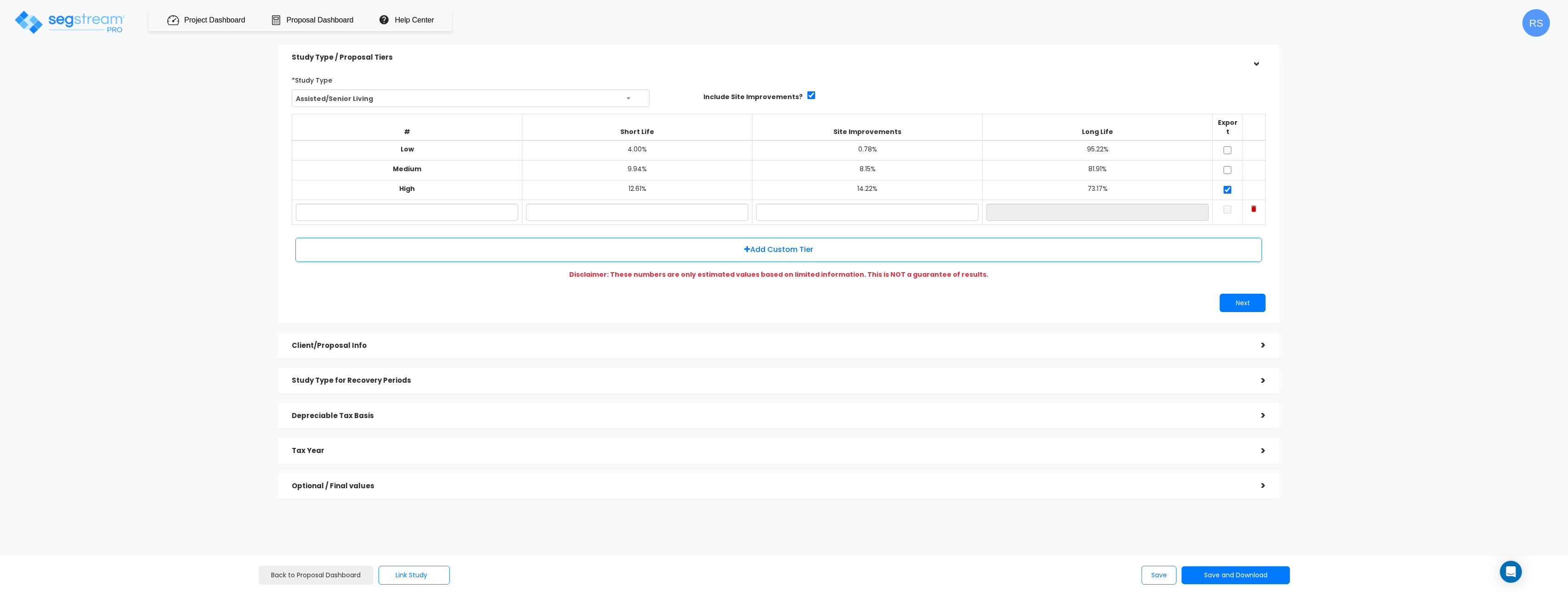
scroll to position [21, 0]
click at [335, 340] on h5 "Client/Proposal Info" at bounding box center [769, 344] width 956 height 8
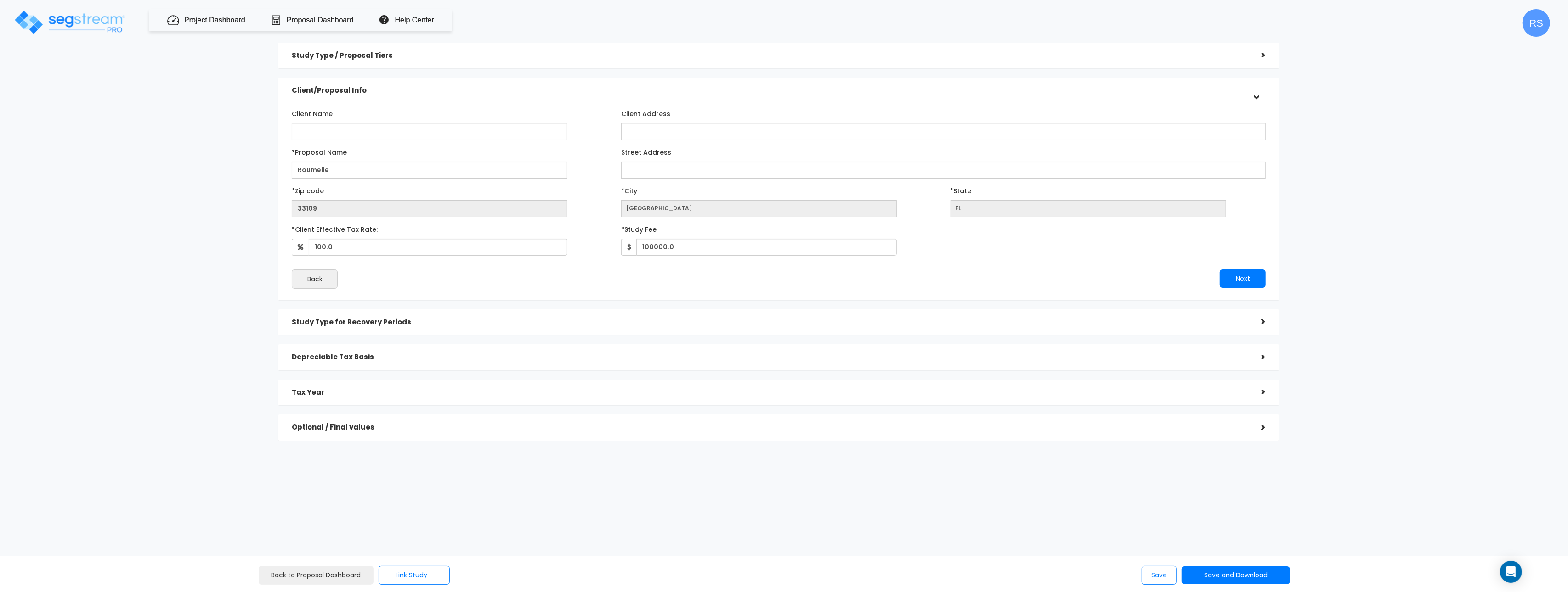
scroll to position [0, 0]
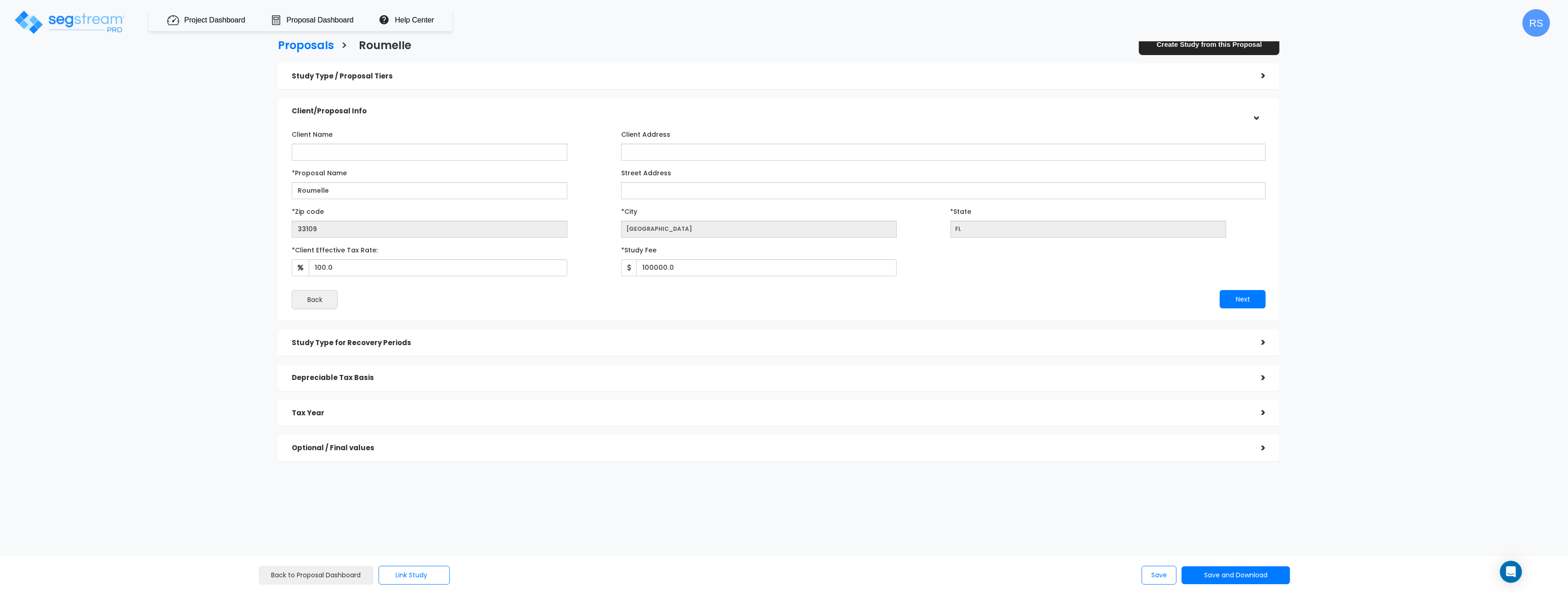
click at [353, 74] on h5 "Study Type / Proposal Tiers" at bounding box center [769, 76] width 956 height 8
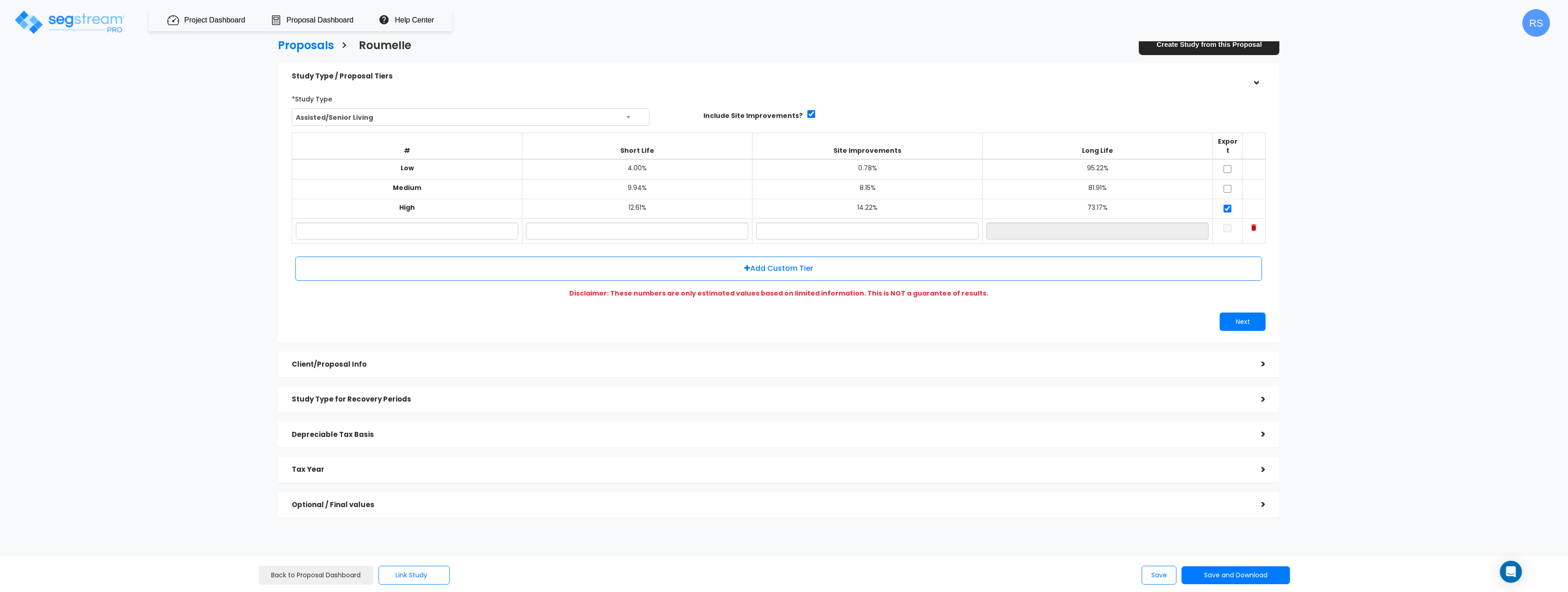
click at [353, 361] on h5 "Client/Proposal Info" at bounding box center [769, 365] width 956 height 8
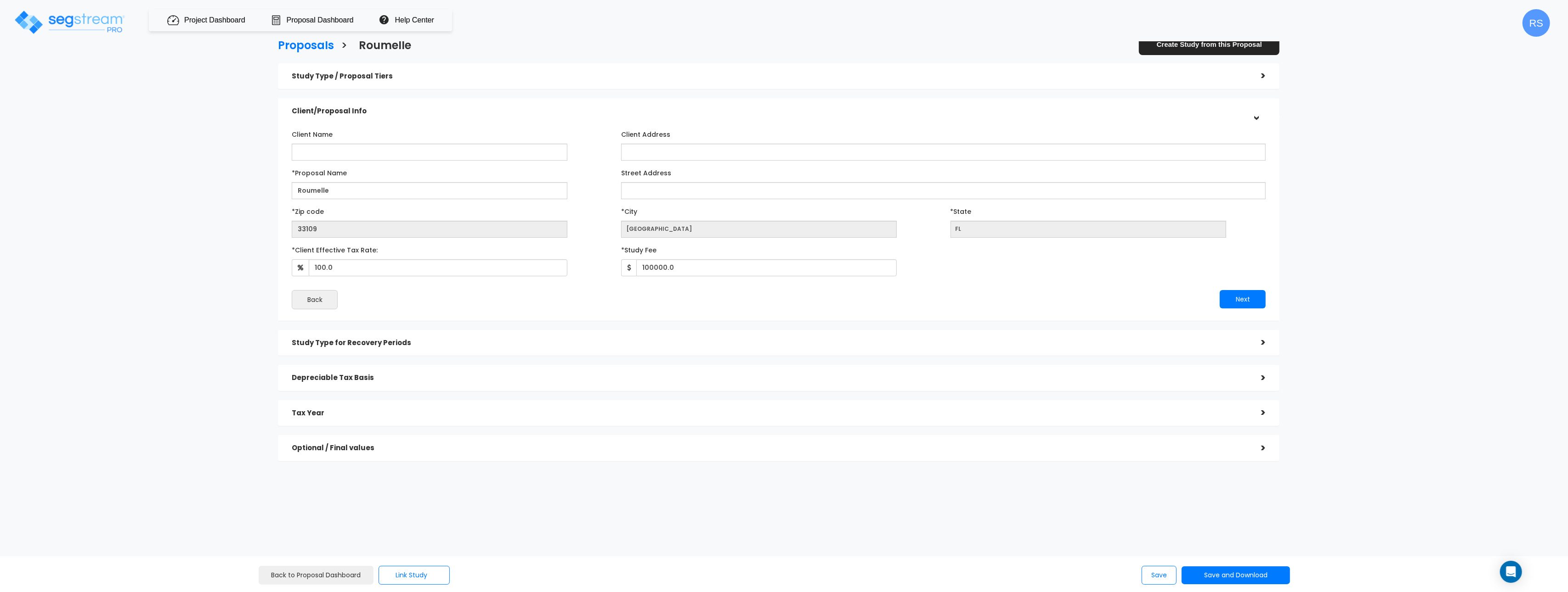
drag, startPoint x: 285, startPoint y: 172, endPoint x: 350, endPoint y: 223, distance: 82.6
click at [285, 172] on div "*Proposal Name Roumelle" at bounding box center [449, 182] width 329 height 34
drag, startPoint x: 1261, startPoint y: 296, endPoint x: 1062, endPoint y: 306, distance: 199.3
click at [1260, 296] on button "Next" at bounding box center [1243, 299] width 46 height 18
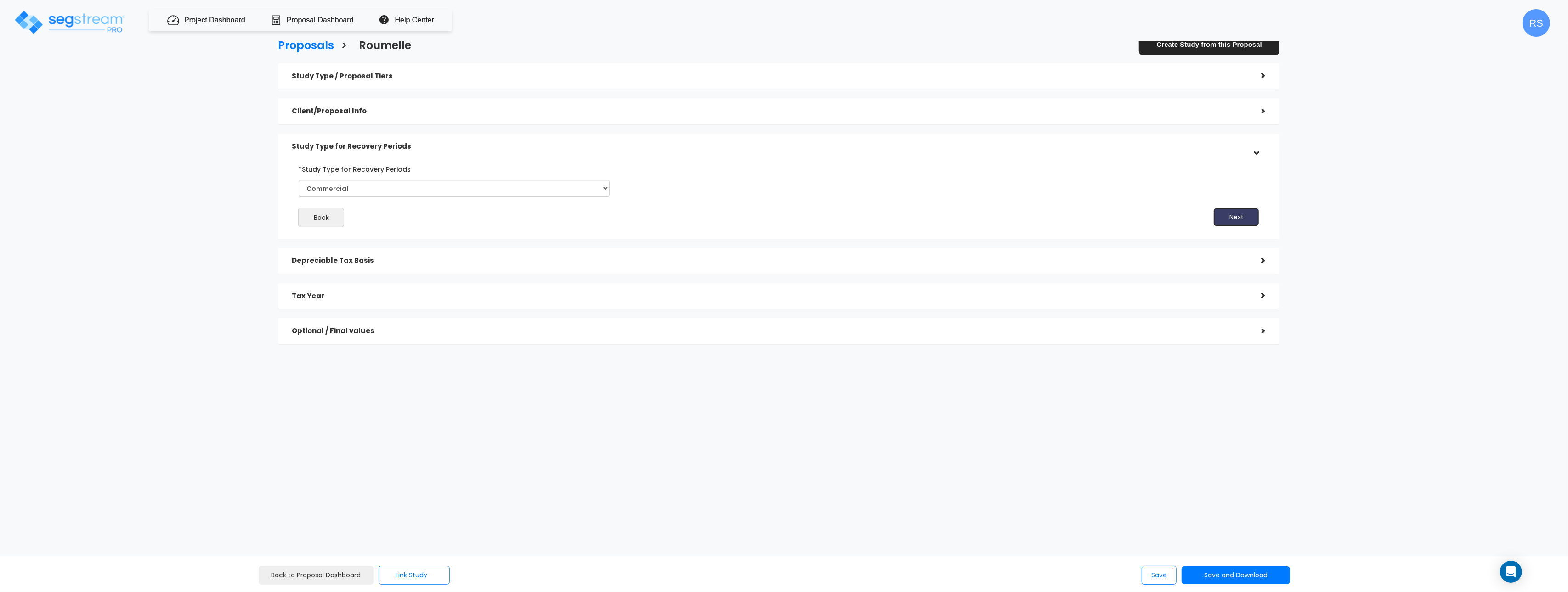
click at [1236, 222] on button "Next" at bounding box center [1236, 217] width 46 height 18
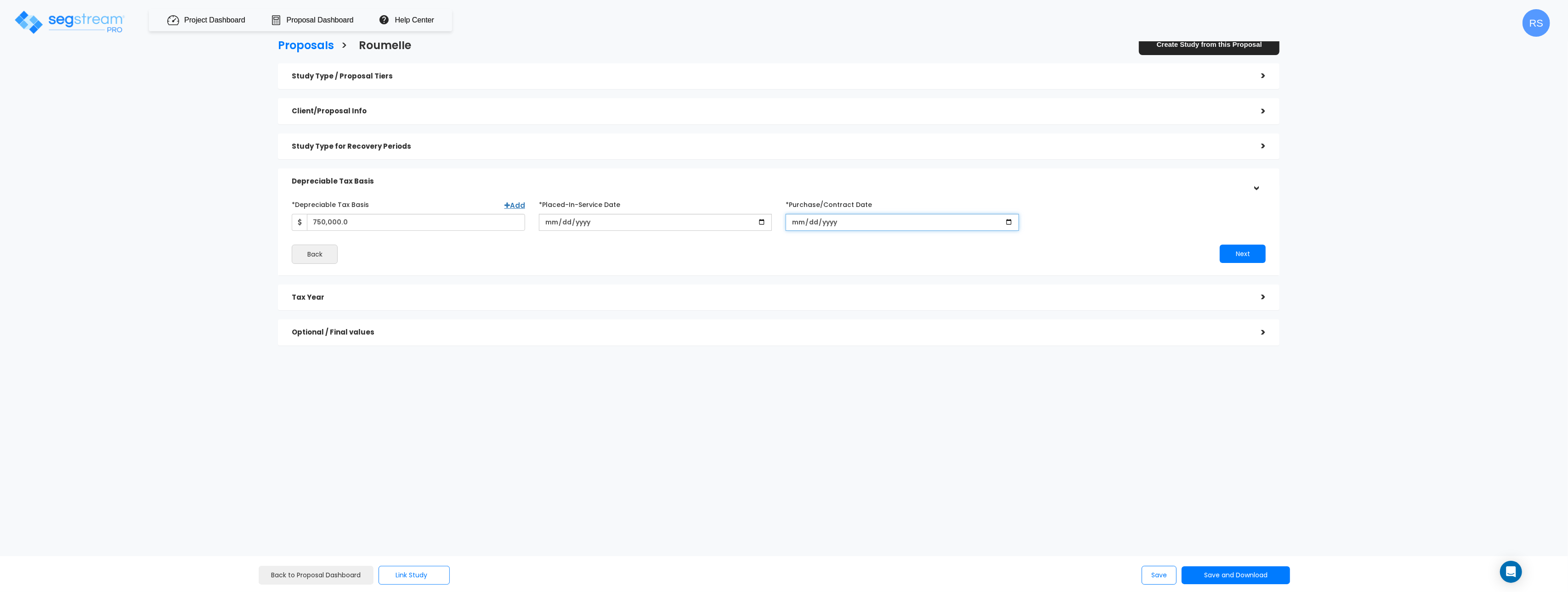
click at [798, 224] on input "[DATE]" at bounding box center [902, 222] width 234 height 17
type input "[DATE]"
click at [803, 224] on input "*Purchase/Contract Date" at bounding box center [902, 222] width 234 height 17
type input "0201-12-22"
type input "[DATE]"
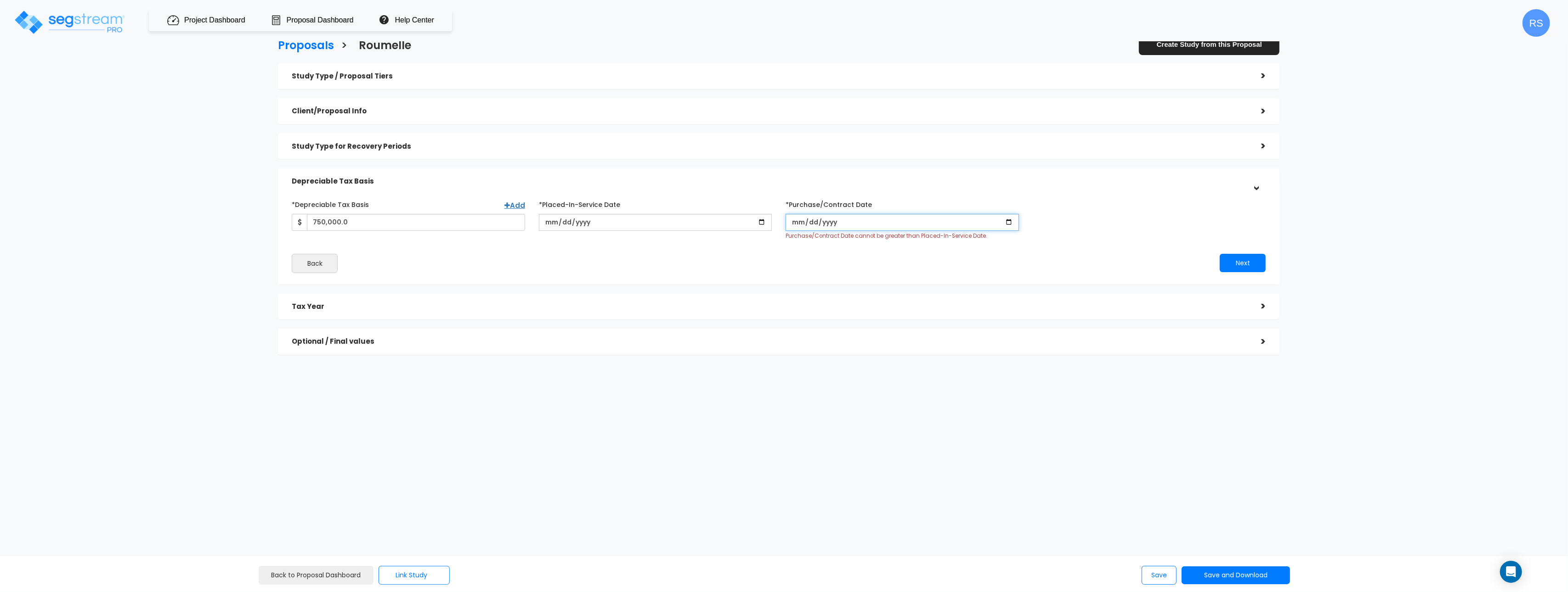
click at [793, 225] on input "*Purchase/Contract Date" at bounding box center [902, 222] width 234 height 17
click at [797, 225] on input "*Purchase/Contract Date" at bounding box center [902, 222] width 234 height 17
type input "0002-02-22"
click at [798, 225] on input "0002-02-22" at bounding box center [902, 222] width 234 height 17
type input "0002-02-02"
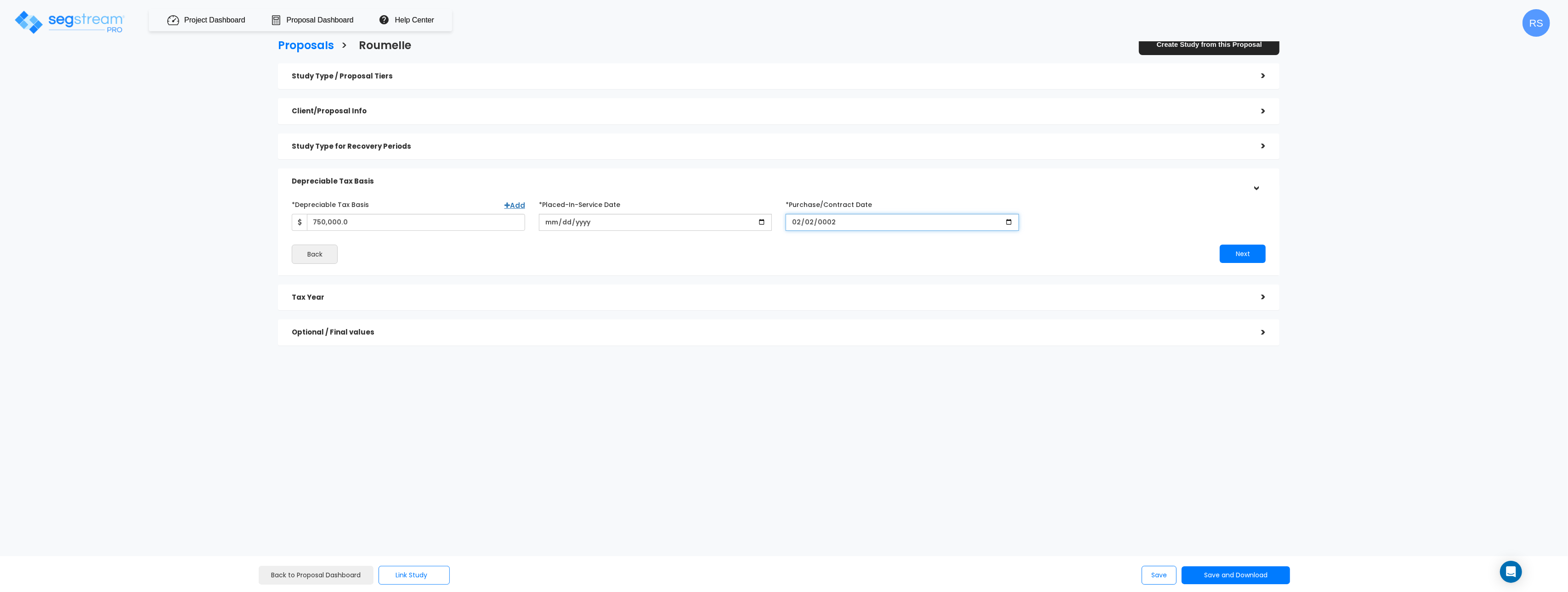
click at [798, 225] on input "0002-02-02" at bounding box center [902, 222] width 234 height 17
type input "0002-02-02"
type input "6202-02-02"
click at [1008, 223] on input "*Purchase/Contract Date" at bounding box center [902, 222] width 234 height 17
type input "[DATE]"
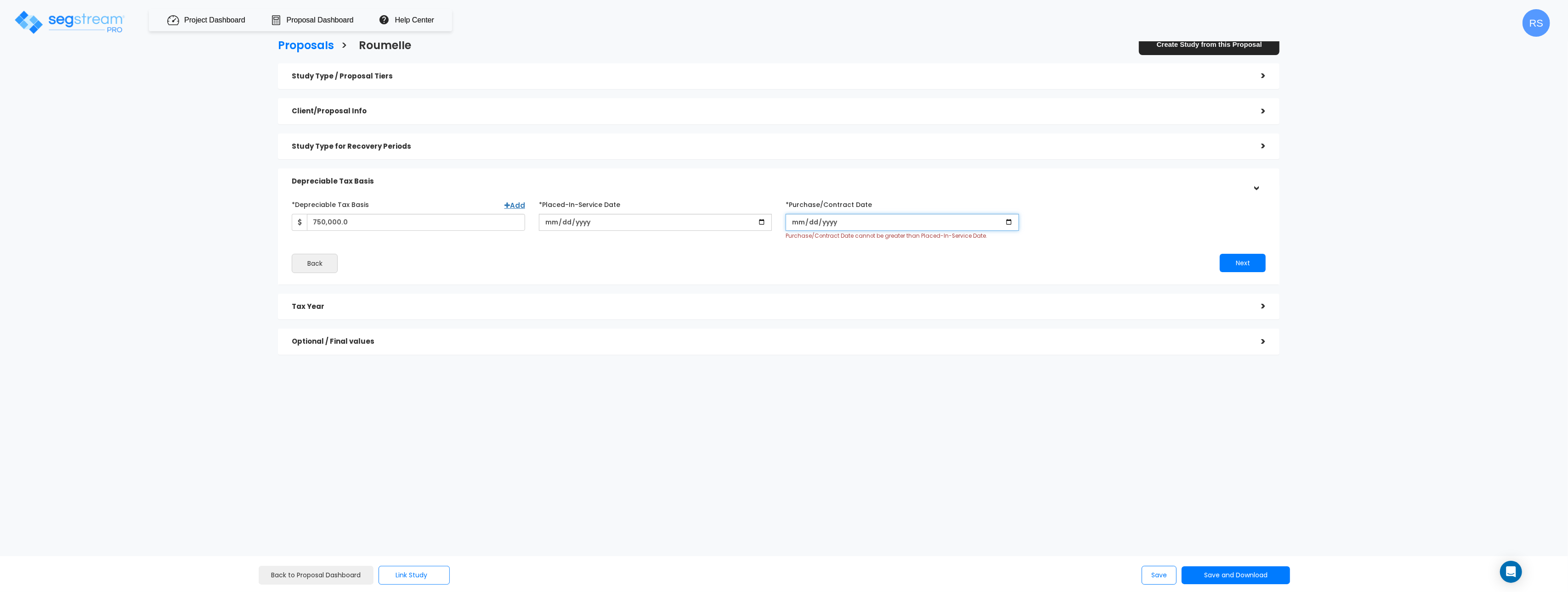
click at [1009, 220] on input "*Purchase/Contract Date" at bounding box center [902, 222] width 234 height 17
type input "[DATE]"
click at [1009, 222] on input "*Purchase/Contract Date" at bounding box center [902, 222] width 234 height 17
type input "[DATE]"
drag, startPoint x: 1083, startPoint y: 220, endPoint x: 1082, endPoint y: 229, distance: 9.1
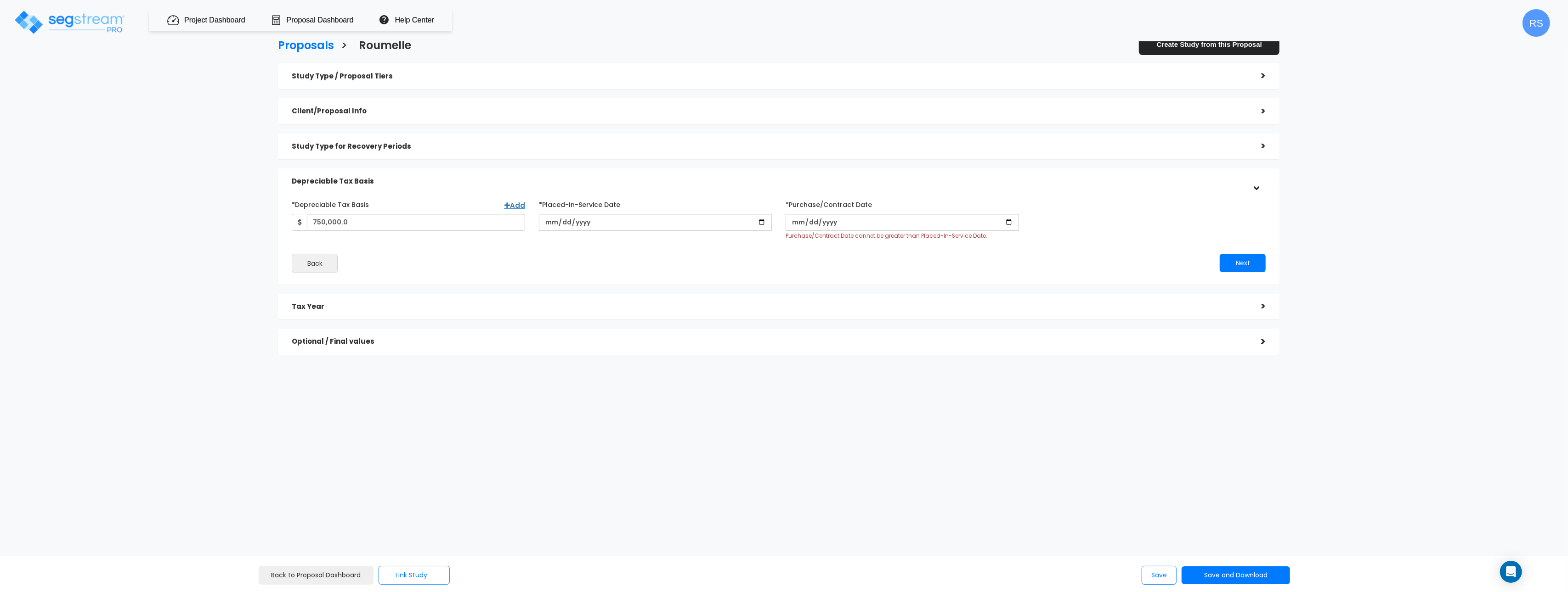
click at [1082, 221] on div "*Depreciable Tax Basis Add 750,000.0 *Placed-In-Service Date [DATE] *Purchase/C…" at bounding box center [779, 218] width 988 height 43
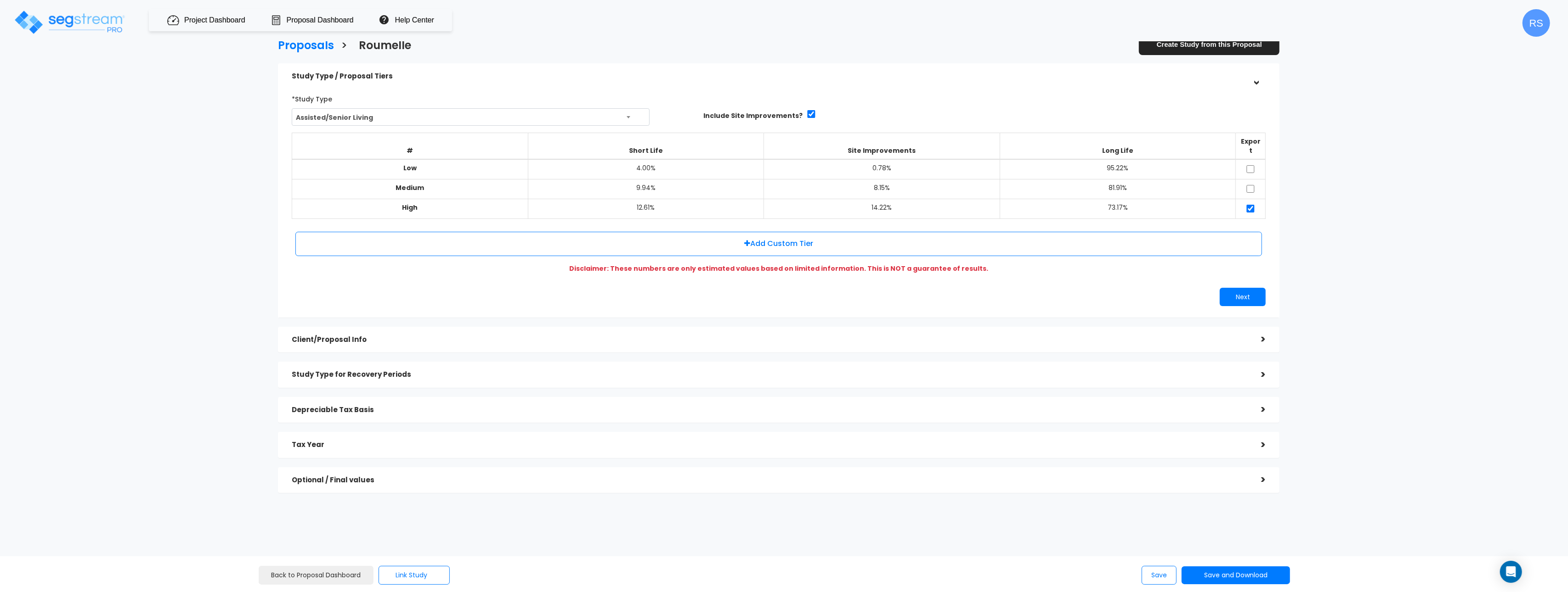
click at [373, 407] on h5 "Depreciable Tax Basis" at bounding box center [769, 410] width 956 height 8
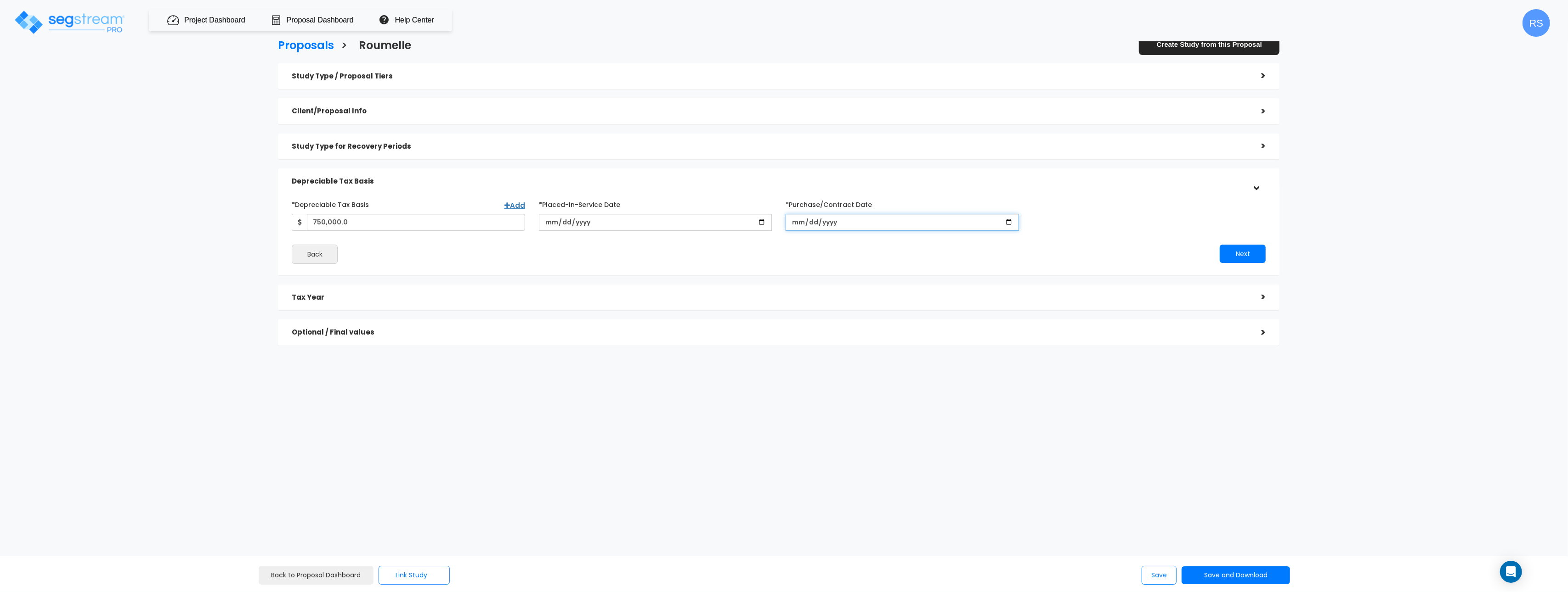
click at [1010, 222] on input "[DATE]" at bounding box center [902, 222] width 234 height 17
type input "[DATE]"
click at [976, 259] on div "Next" at bounding box center [1025, 254] width 494 height 18
click at [1009, 220] on input "*Purchase/Contract Date" at bounding box center [902, 222] width 234 height 17
type input "[DATE]"
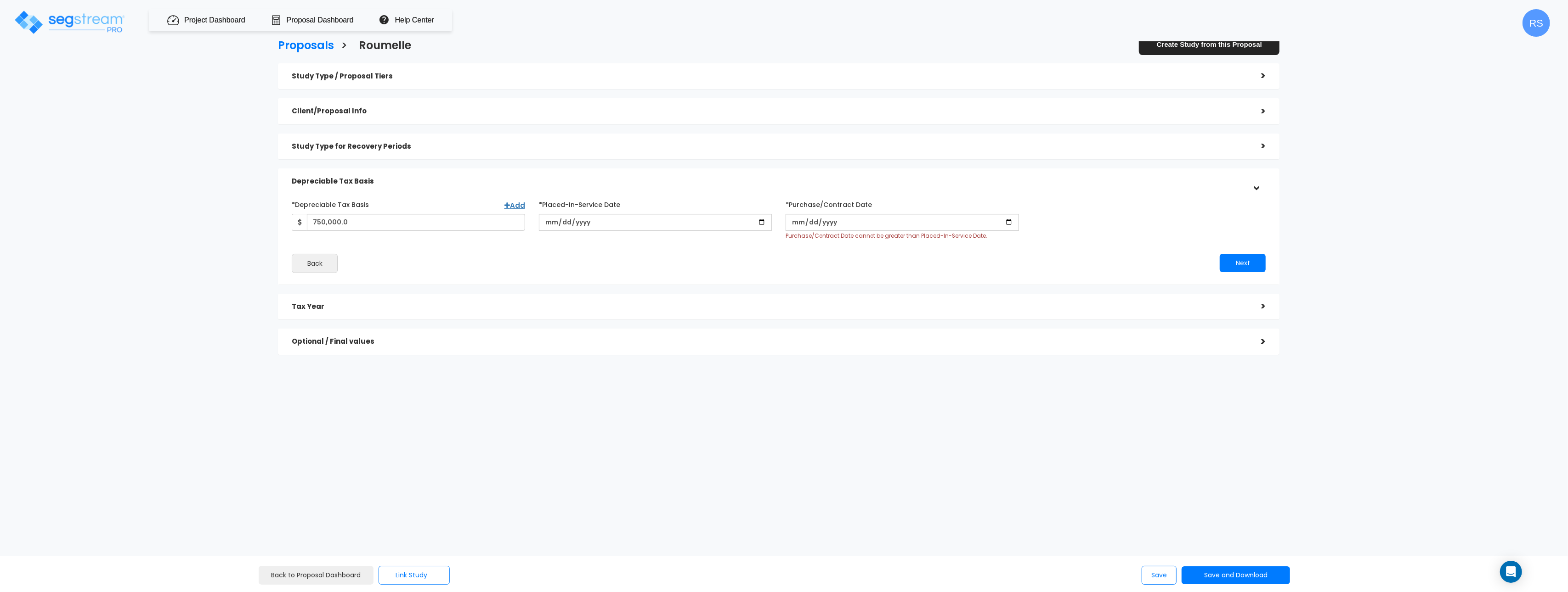
click at [966, 271] on div "Next" at bounding box center [1025, 263] width 494 height 18
click at [1011, 223] on input "*Purchase/Contract Date" at bounding box center [902, 222] width 234 height 17
type input "[DATE]"
click at [1008, 220] on input "*Purchase/Contract Date" at bounding box center [902, 222] width 234 height 17
click at [1008, 222] on input "[DATE]" at bounding box center [902, 222] width 234 height 17
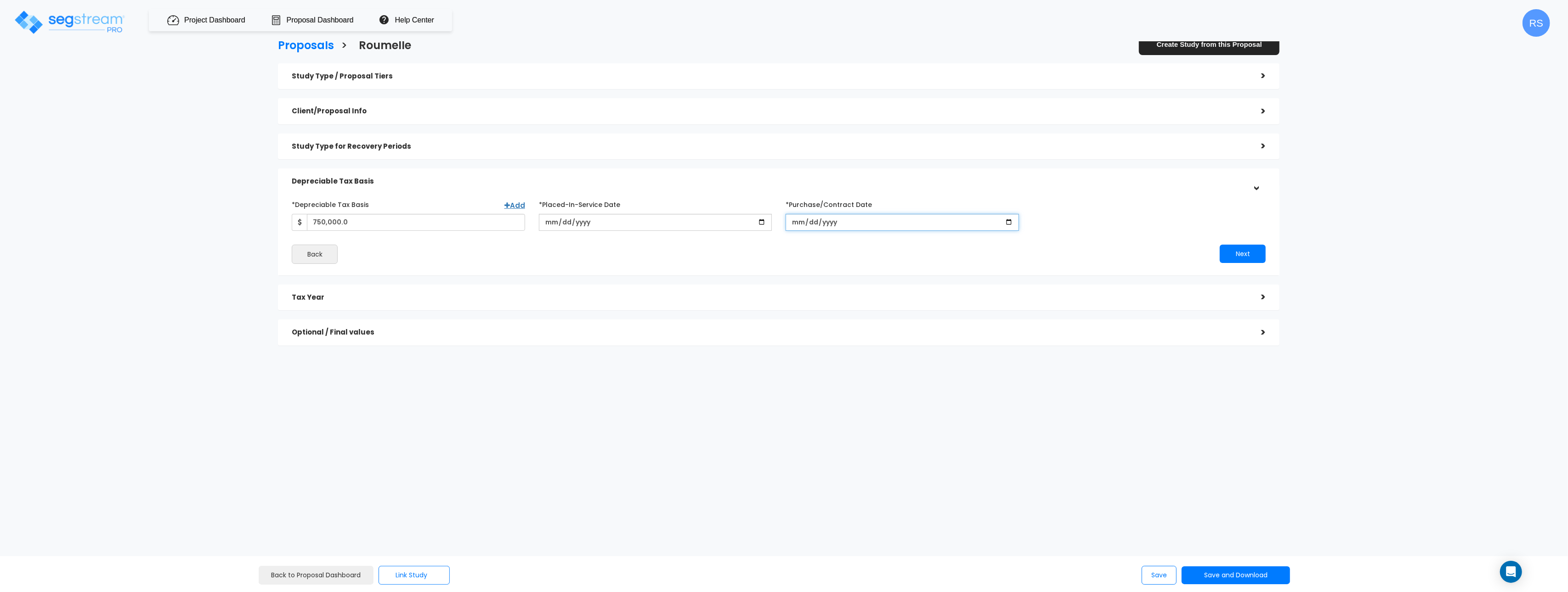
click at [1008, 220] on input "[DATE]" at bounding box center [902, 222] width 234 height 17
click at [1007, 222] on input "[DATE]" at bounding box center [902, 222] width 234 height 17
type input "[DATE]"
click at [876, 237] on small "Purchase/Contract Date cannot be greater than Placed-In-Service Date." at bounding box center [886, 236] width 202 height 8
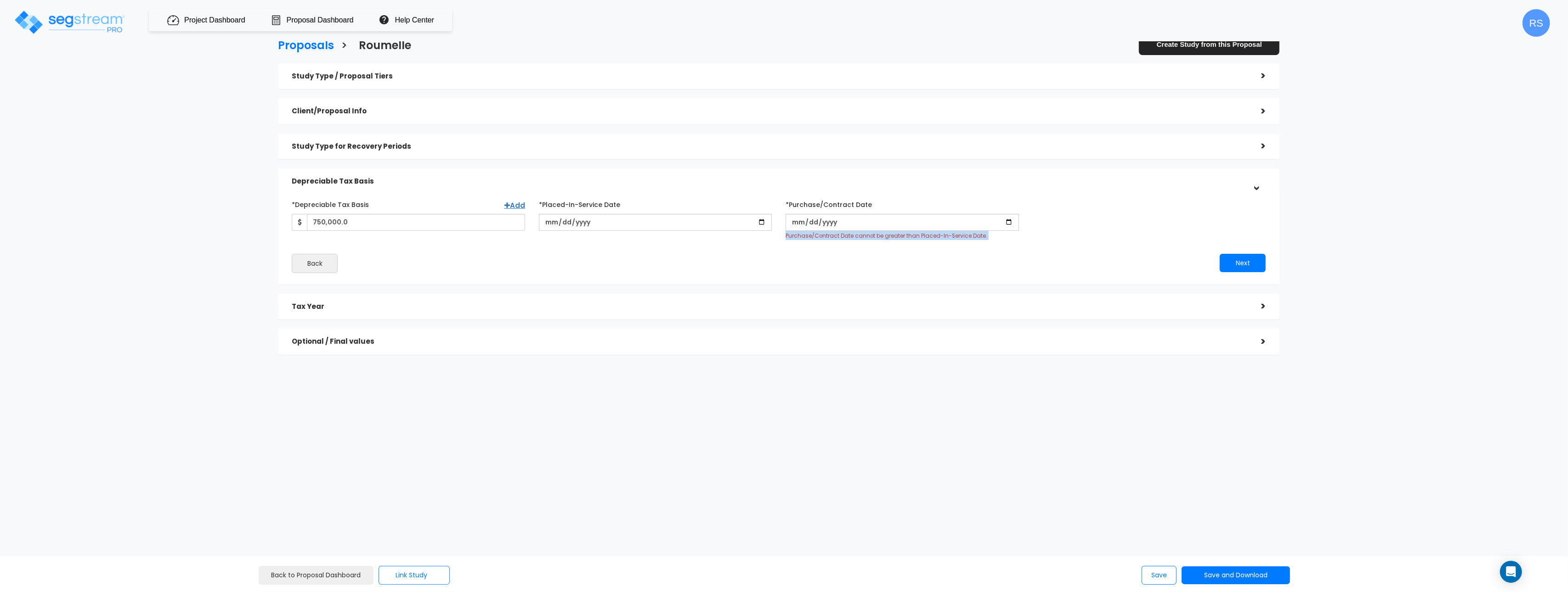
drag, startPoint x: 876, startPoint y: 237, endPoint x: 954, endPoint y: 251, distance: 79.2
click at [876, 238] on small "Purchase/Contract Date cannot be greater than Placed-In-Service Date." at bounding box center [886, 236] width 202 height 8
drag, startPoint x: 1093, startPoint y: 240, endPoint x: 1150, endPoint y: 140, distance: 115.1
click at [1093, 240] on div "*Depreciable Tax Basis Add 750,000.0 *Placed-In-Service Date [DATE] *Purchase/C…" at bounding box center [779, 218] width 988 height 43
click at [634, 222] on input "[DATE]" at bounding box center [656, 222] width 234 height 17
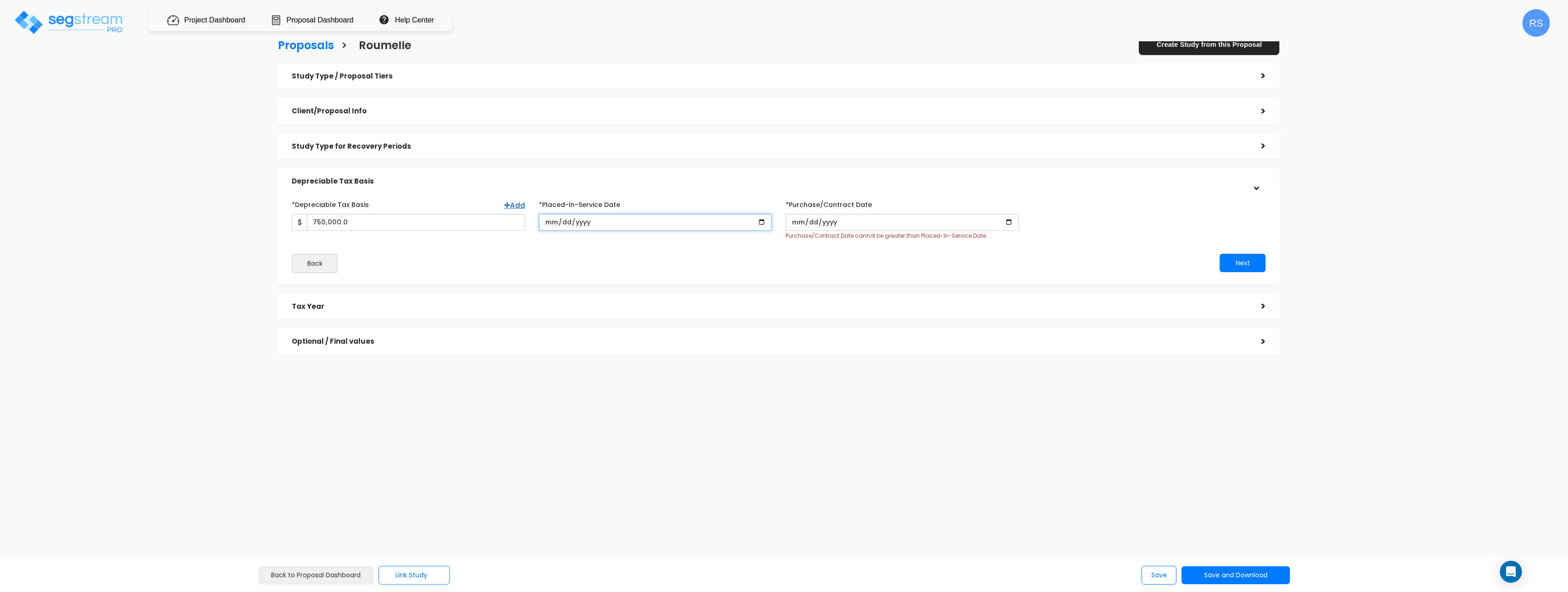
click at [634, 221] on input "[DATE]" at bounding box center [656, 222] width 234 height 17
click at [606, 222] on input "[DATE]" at bounding box center [656, 222] width 234 height 17
click at [840, 220] on input "*Purchase/Contract Date" at bounding box center [902, 222] width 234 height 17
click at [798, 223] on input "*Purchase/Contract Date" at bounding box center [902, 222] width 234 height 17
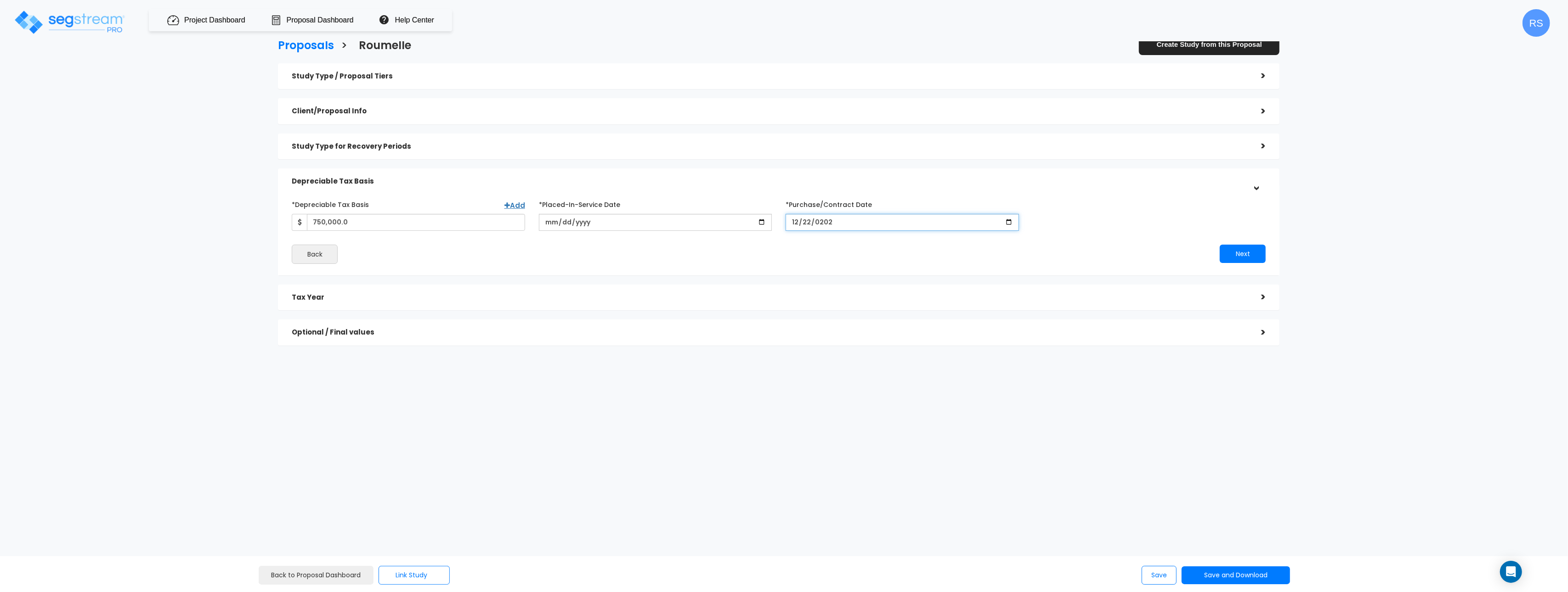
type input "[DATE]"
click at [405, 71] on div "Study Type / Proposal Tiers" at bounding box center [769, 76] width 956 height 17
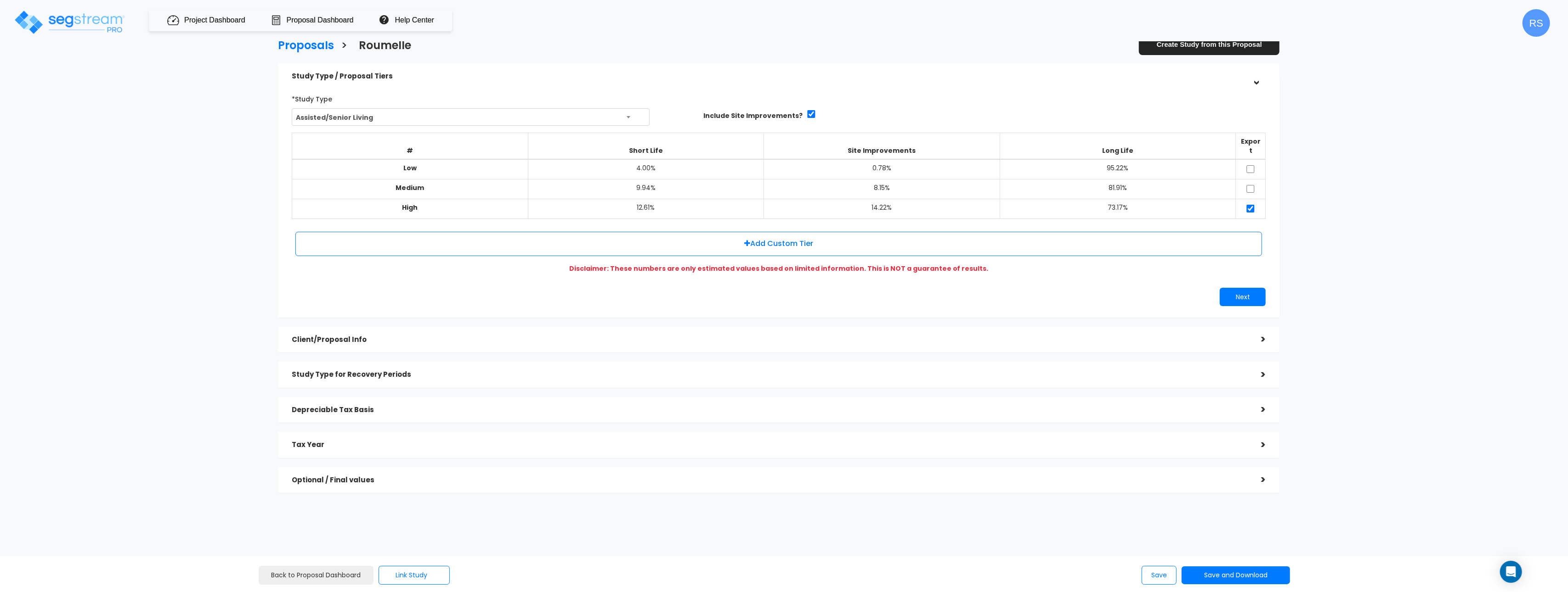
click at [444, 336] on div "Client/Proposal Info" at bounding box center [769, 339] width 956 height 17
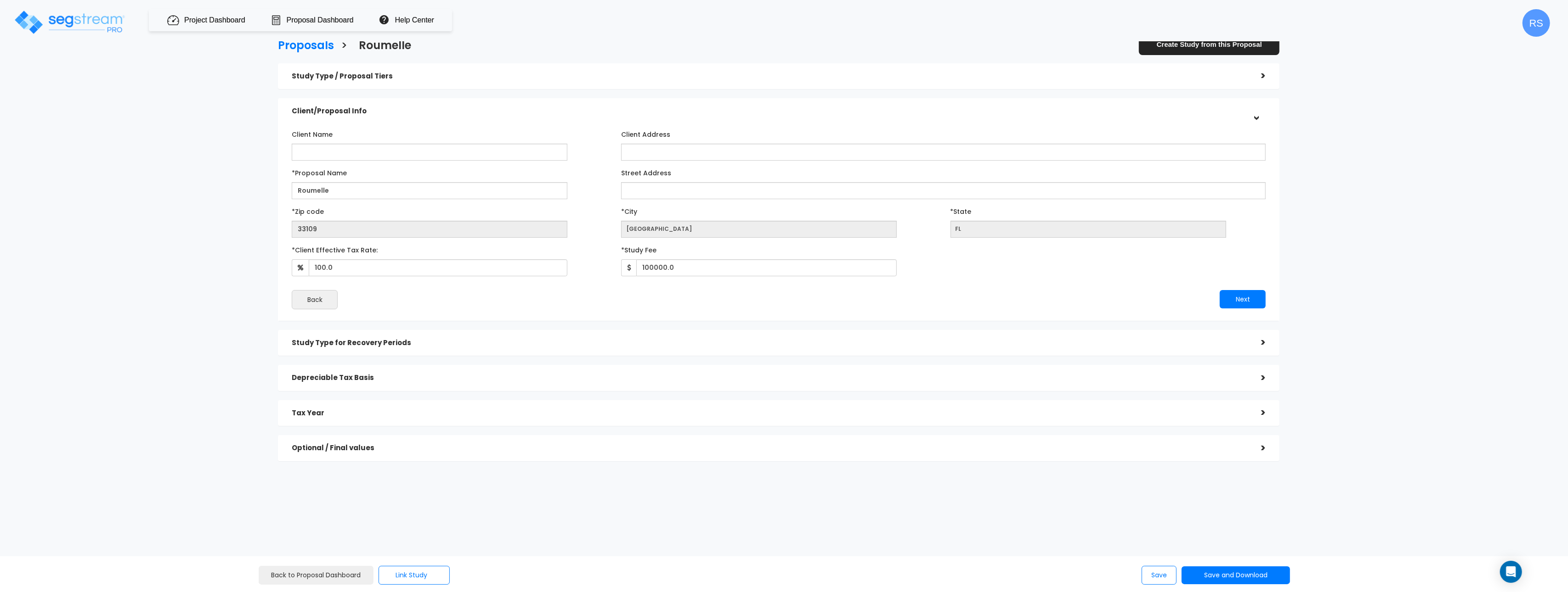
click at [394, 346] on h5 "Study Type for Recovery Periods" at bounding box center [769, 343] width 956 height 8
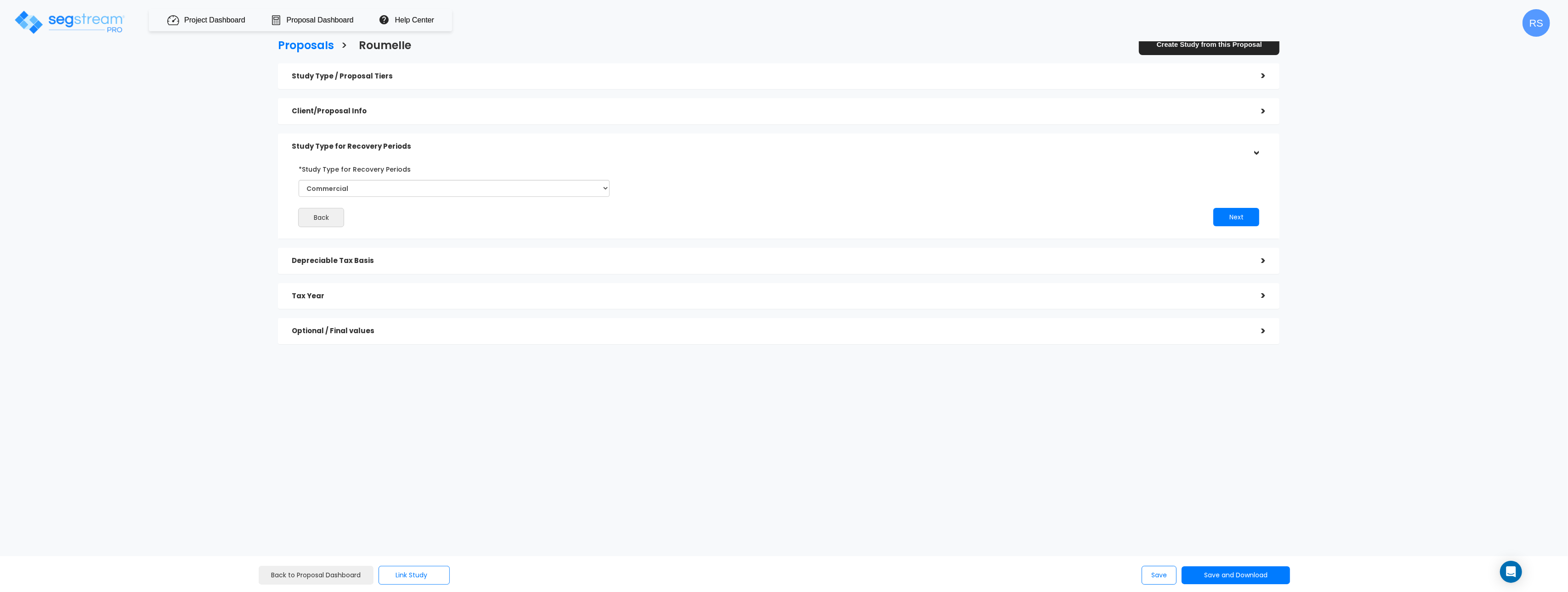
click at [780, 76] on h5 "Study Type / Proposal Tiers" at bounding box center [769, 76] width 956 height 8
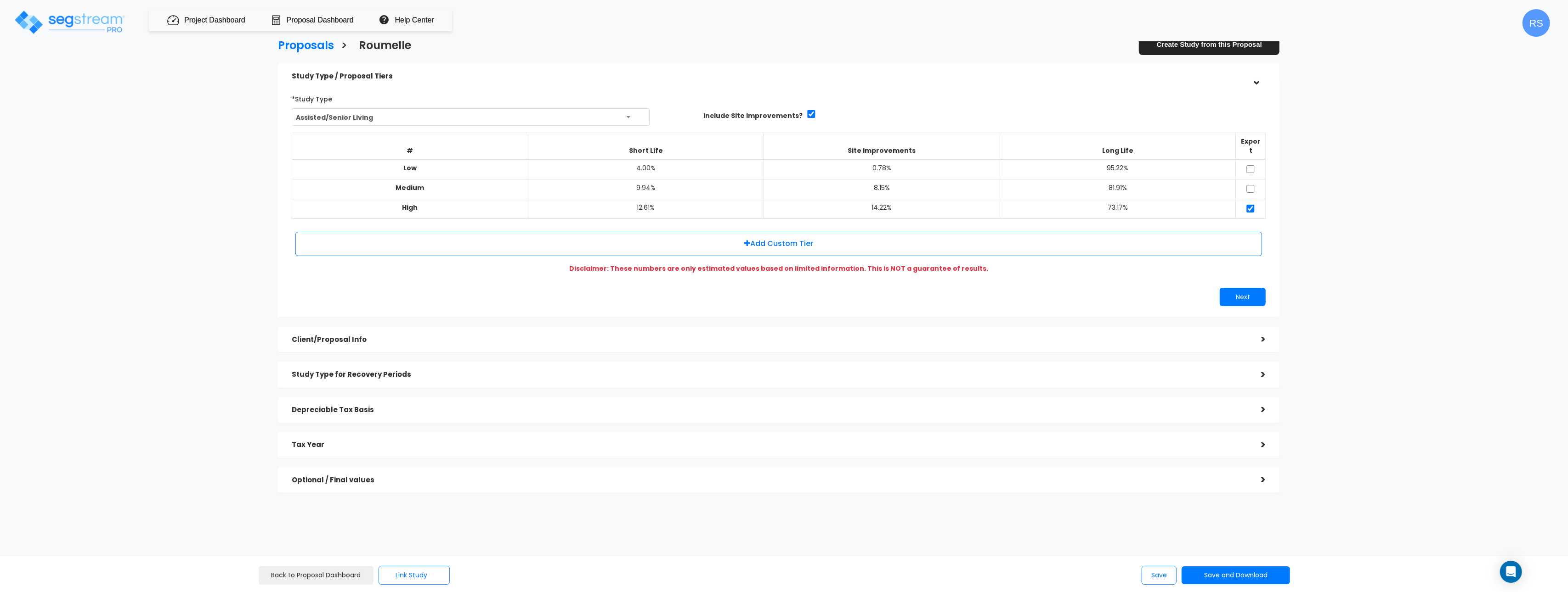
click at [347, 336] on h5 "Client/Proposal Info" at bounding box center [769, 340] width 956 height 8
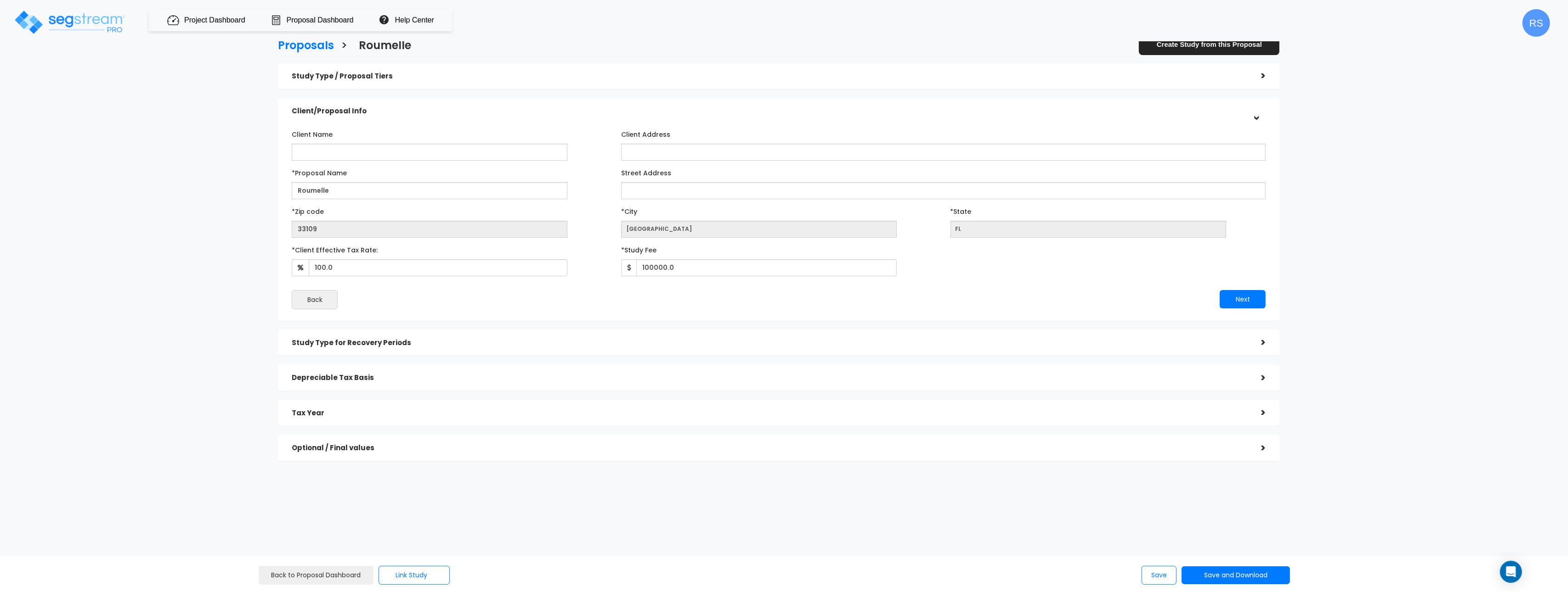
click at [349, 341] on h5 "Study Type for Recovery Periods" at bounding box center [769, 343] width 956 height 8
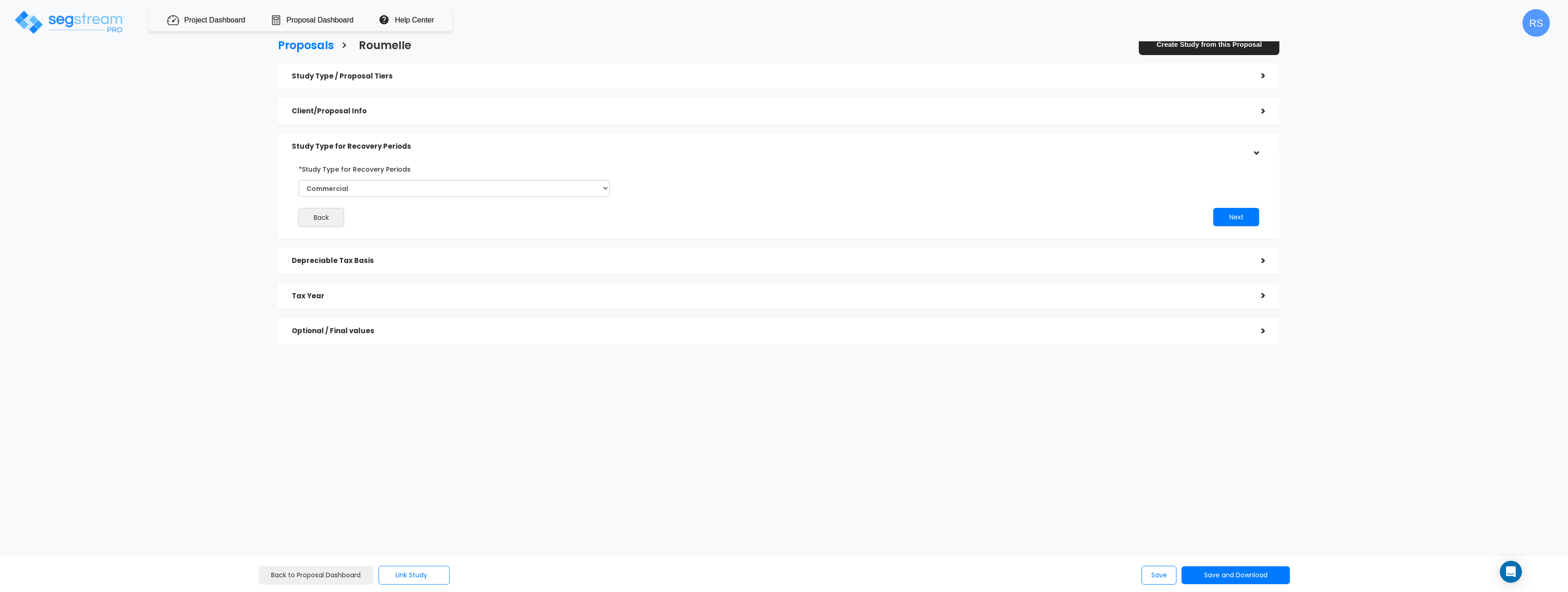
click at [350, 254] on div "Depreciable Tax Basis" at bounding box center [769, 261] width 956 height 17
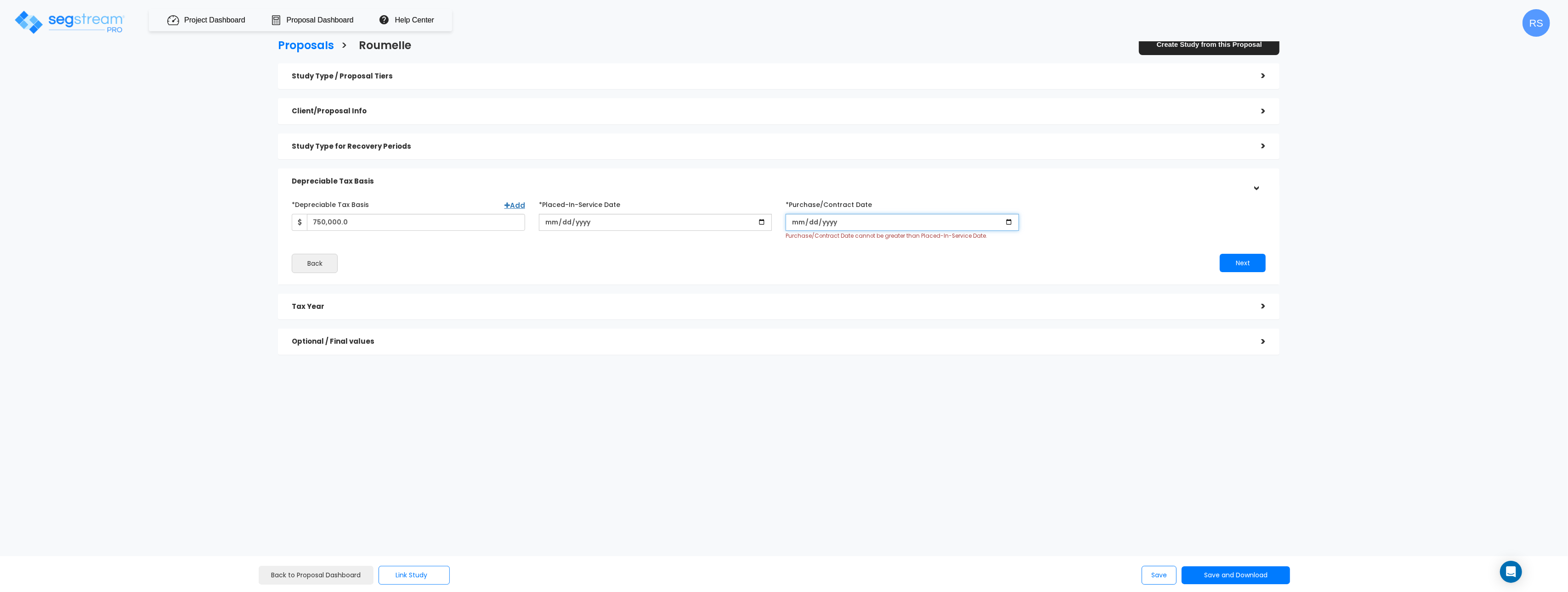
click at [1008, 222] on input "*Purchase/Contract Date" at bounding box center [902, 222] width 234 height 17
type input "[DATE]"
drag, startPoint x: 1260, startPoint y: 249, endPoint x: 1256, endPoint y: 252, distance: 5.0
click at [1262, 250] on button "Next" at bounding box center [1243, 254] width 46 height 18
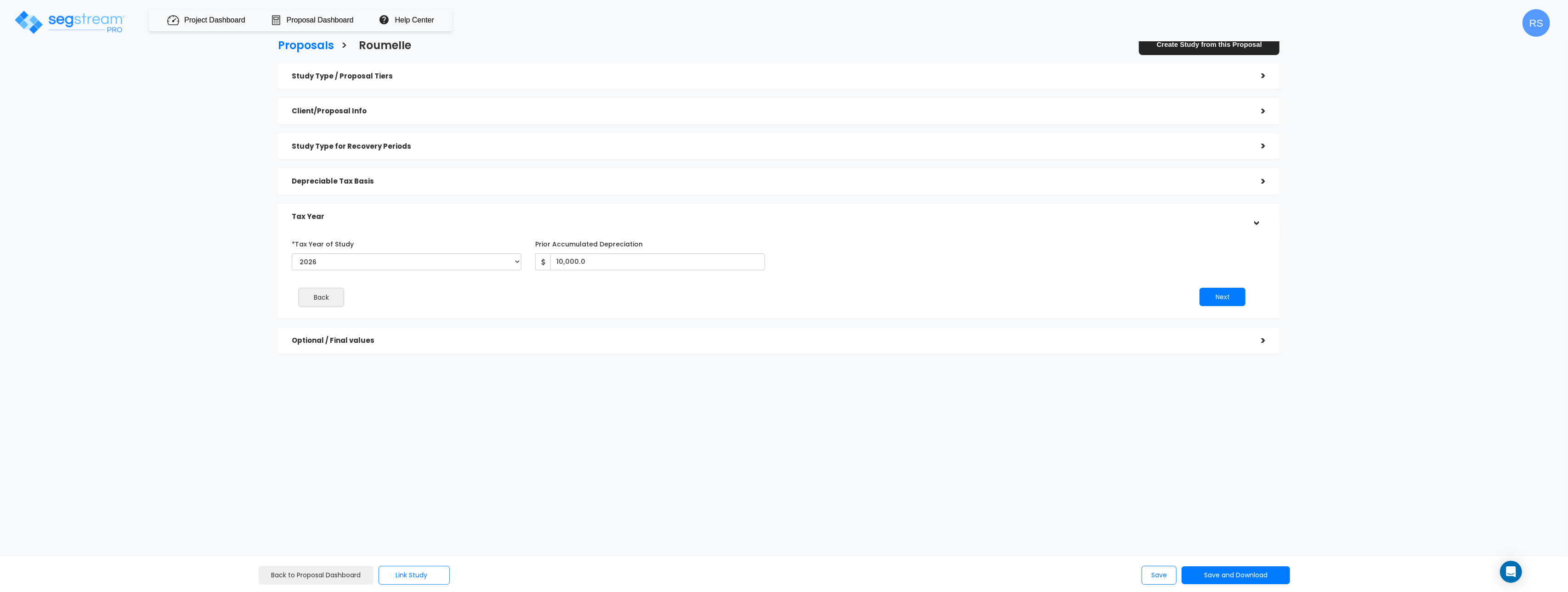
click at [914, 458] on div "Proposals > [GEOGRAPHIC_DATA] Create Study from this Proposal Study Type / Prop…" at bounding box center [779, 199] width 1295 height 616
click at [363, 74] on h5 "Study Type / Proposal Tiers" at bounding box center [769, 76] width 956 height 8
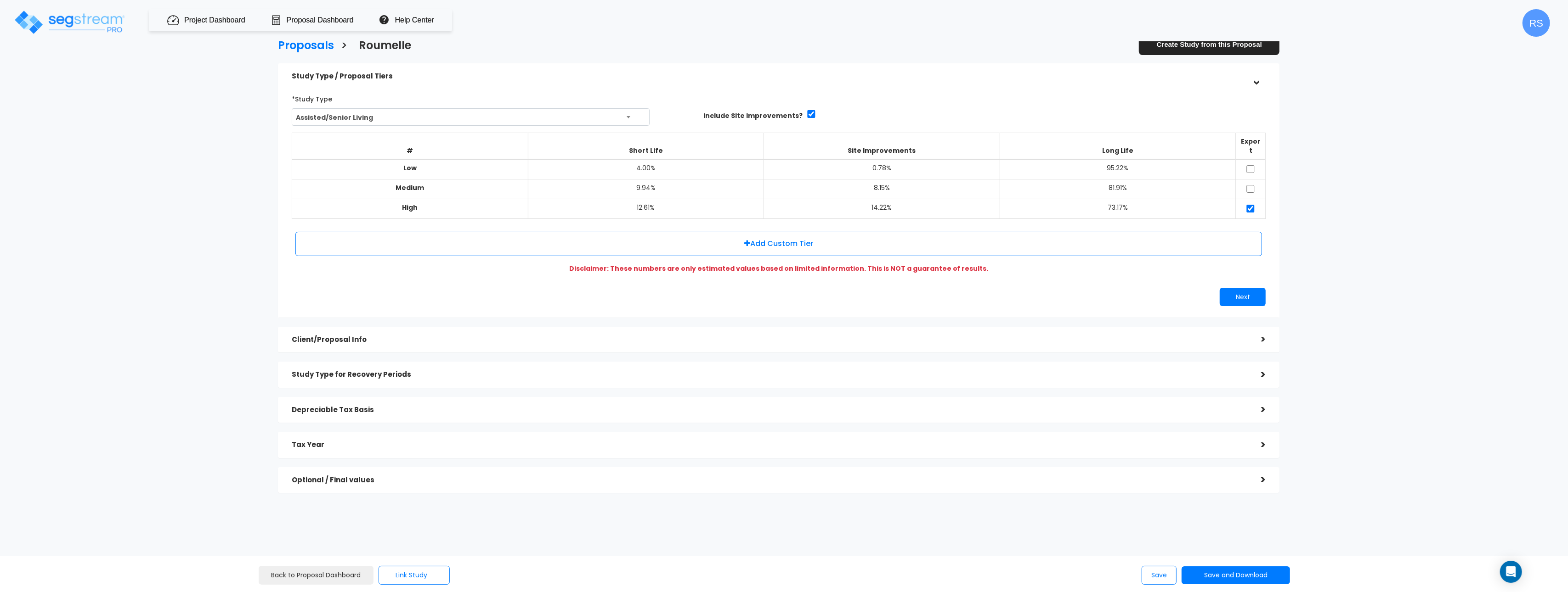
click at [558, 117] on span "Assisted/Senior Living" at bounding box center [471, 117] width 357 height 18
click at [490, 111] on span "Assisted/Senior Living" at bounding box center [471, 117] width 357 height 18
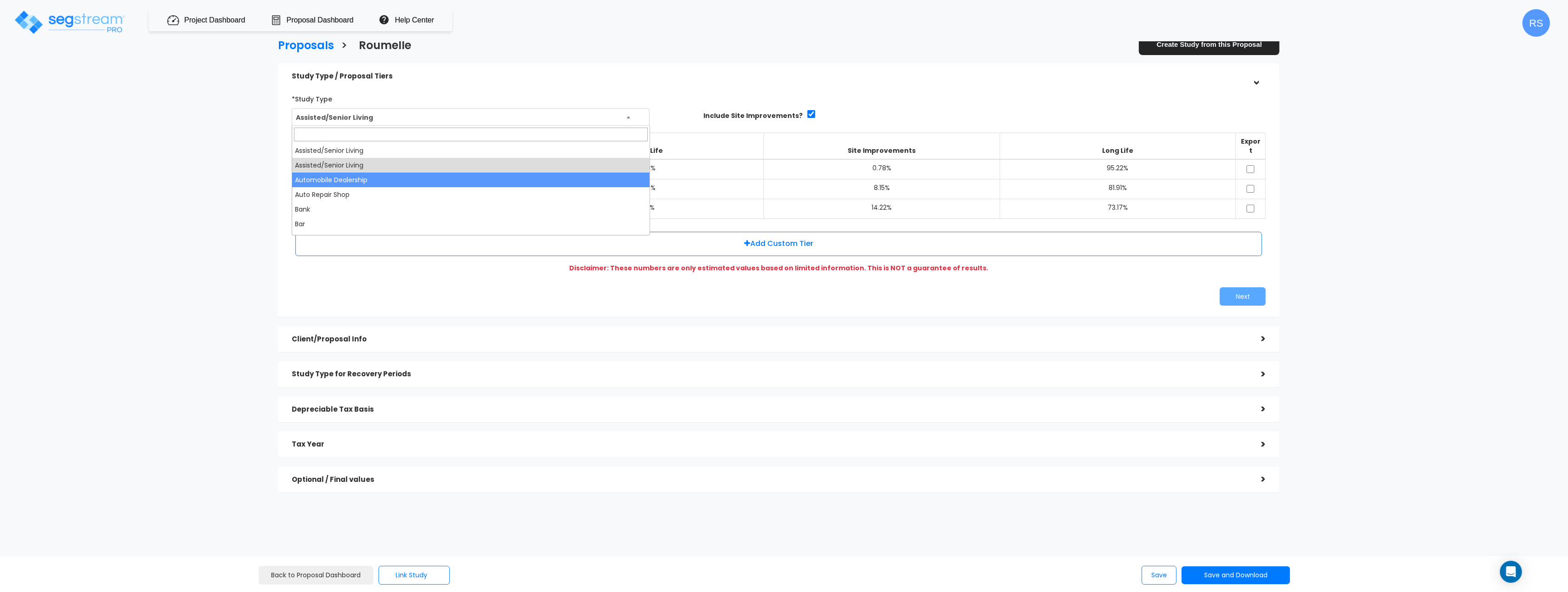
select select "114"
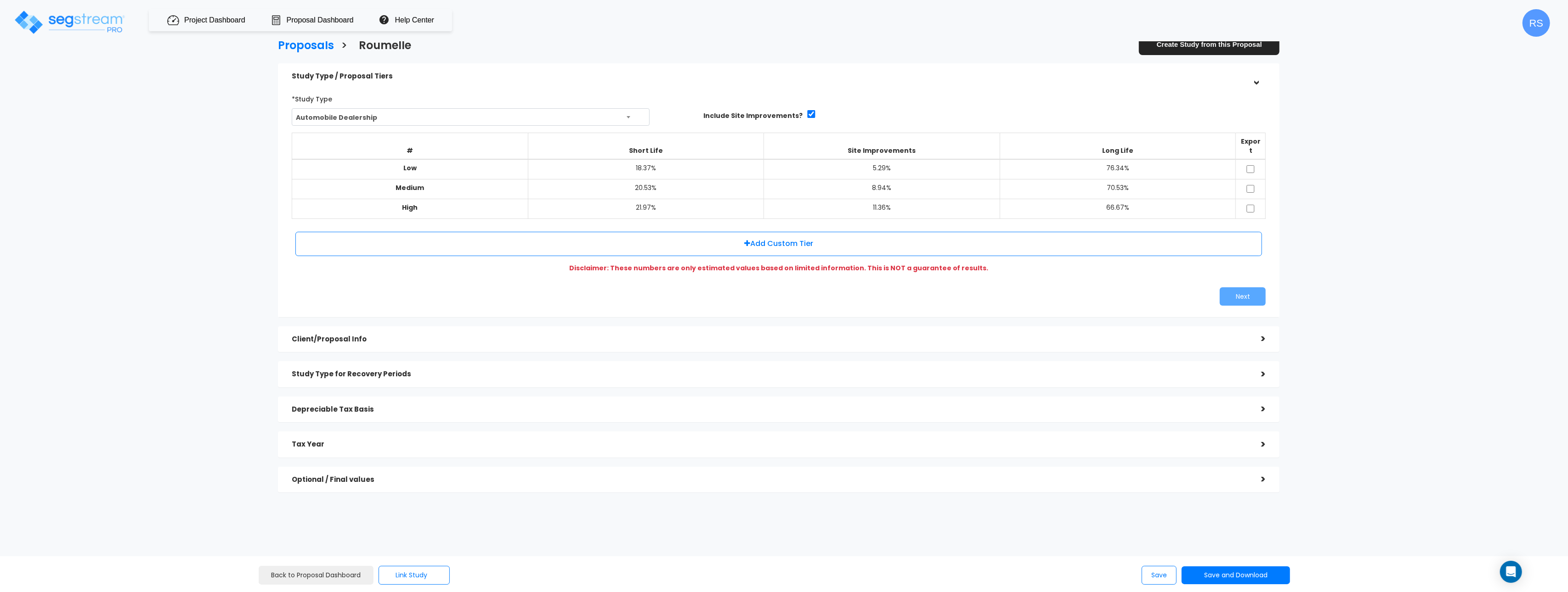
click at [449, 336] on h5 "Client/Proposal Info" at bounding box center [769, 339] width 956 height 8
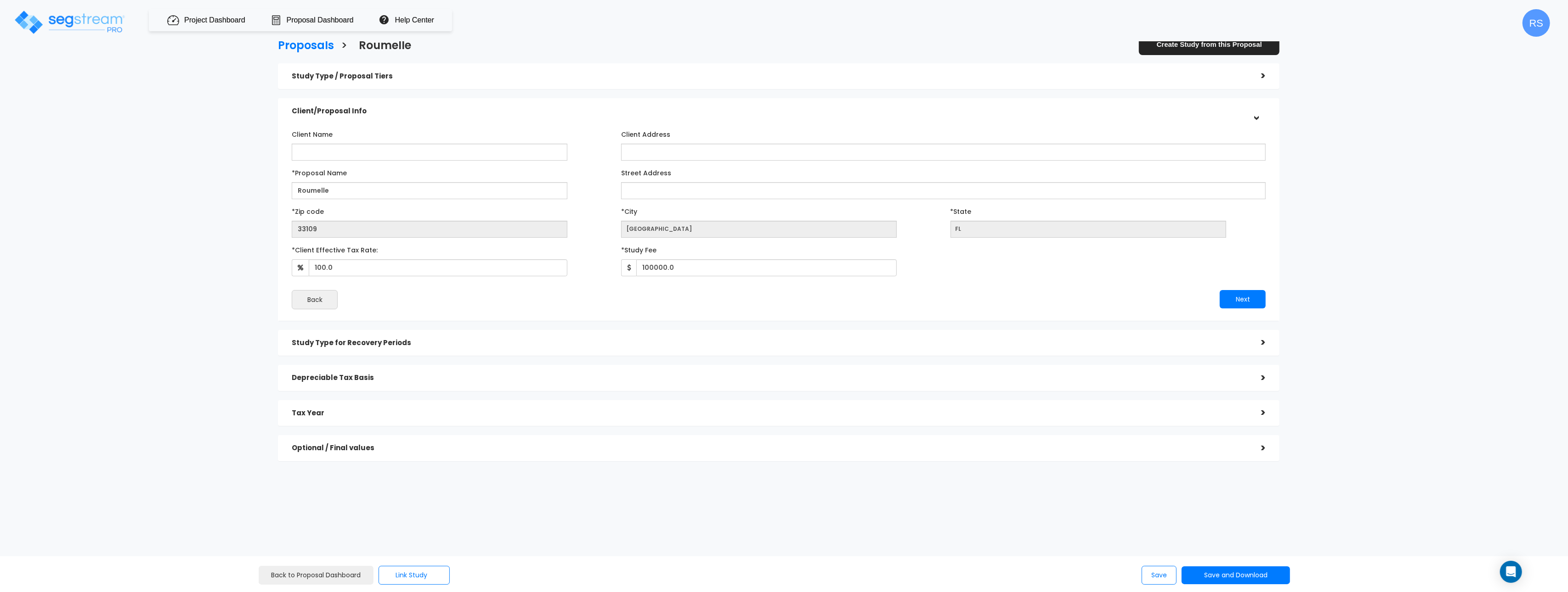
drag, startPoint x: 506, startPoint y: 80, endPoint x: 473, endPoint y: 78, distance: 33.1
click at [505, 80] on div "Study Type / Proposal Tiers" at bounding box center [769, 76] width 956 height 17
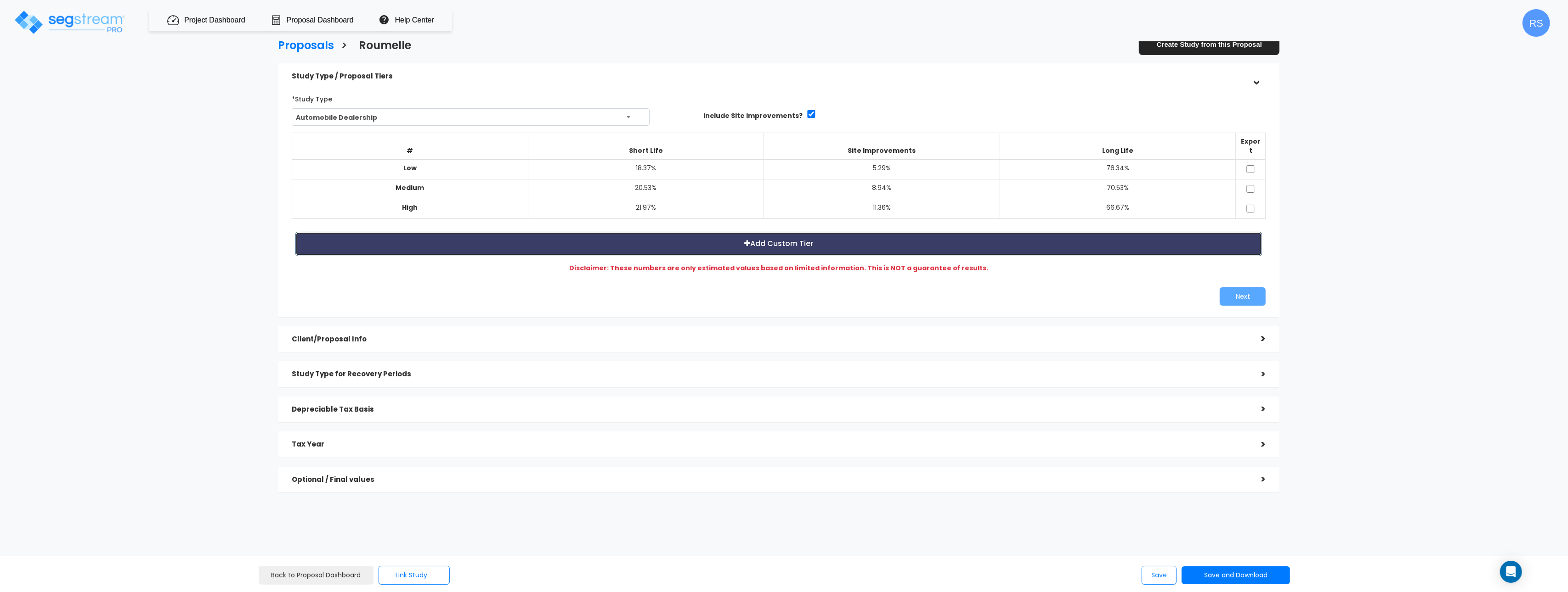
click at [1119, 232] on button "Add Custom Tier" at bounding box center [779, 244] width 966 height 24
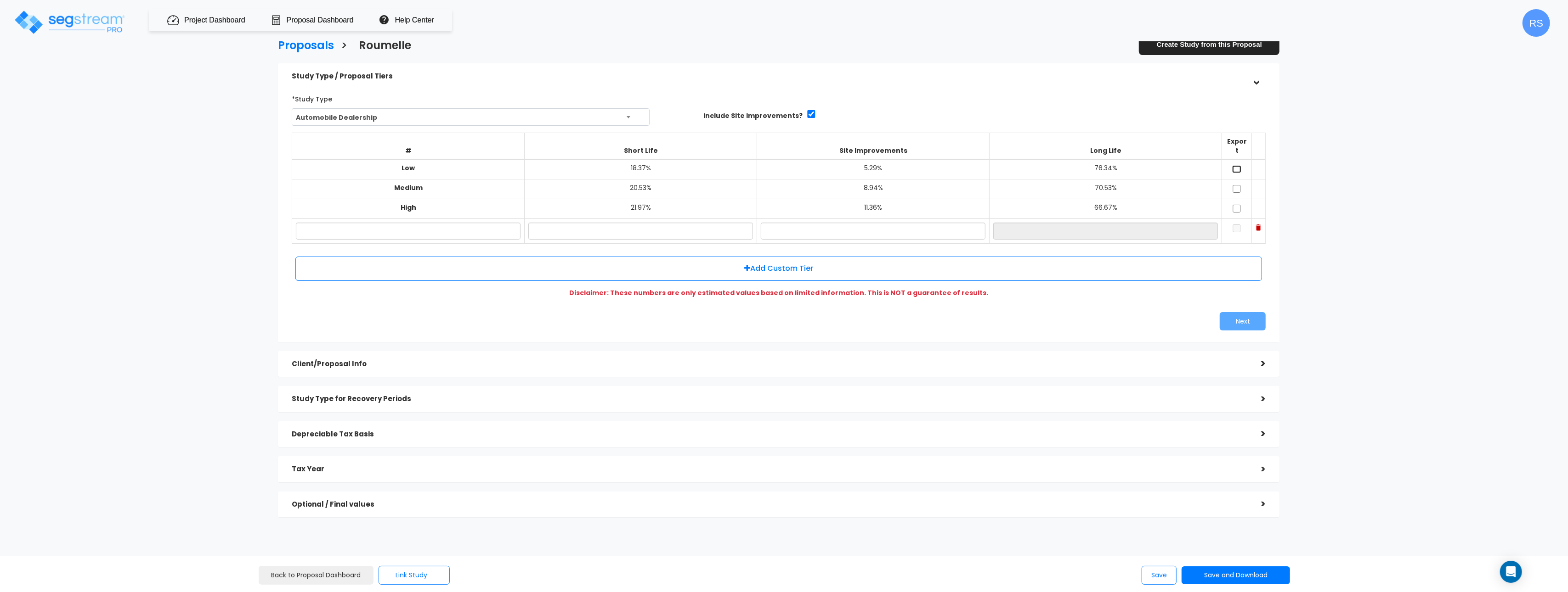
drag, startPoint x: 1238, startPoint y: 160, endPoint x: 1237, endPoint y: 170, distance: 10.0
click at [1238, 166] on input "checkbox" at bounding box center [1237, 169] width 9 height 8
click at [1237, 166] on input "checkbox" at bounding box center [1237, 169] width 9 height 8
checkbox input "false"
click at [1239, 204] on input "checkbox" at bounding box center [1237, 208] width 9 height 8
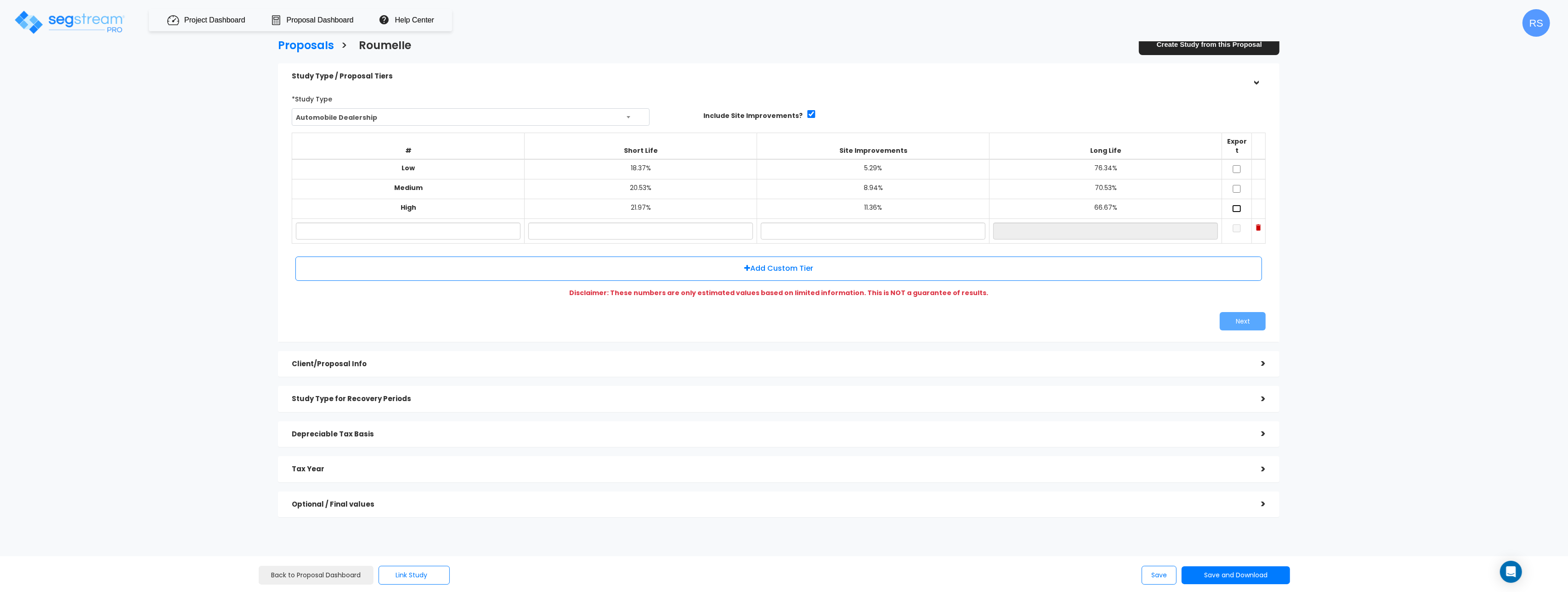
checkbox input "true"
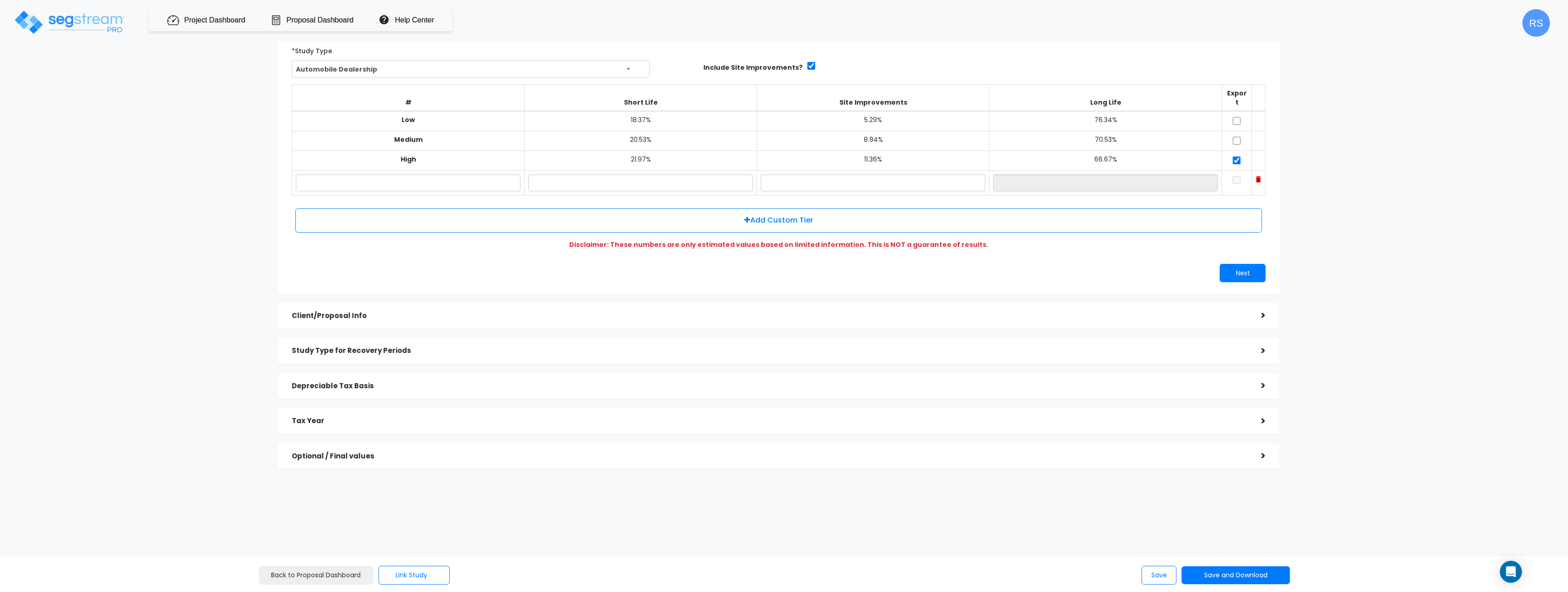
click at [473, 307] on div "Client/Proposal Info" at bounding box center [769, 316] width 956 height 17
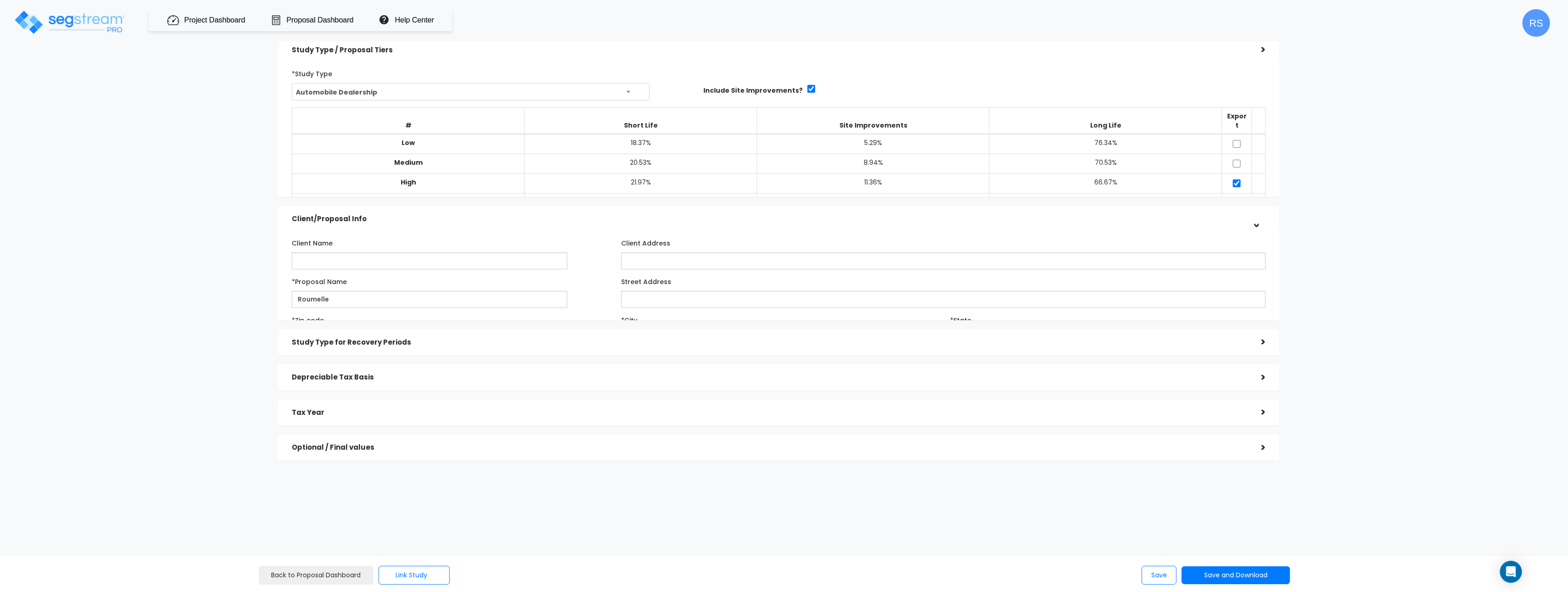
scroll to position [22, 0]
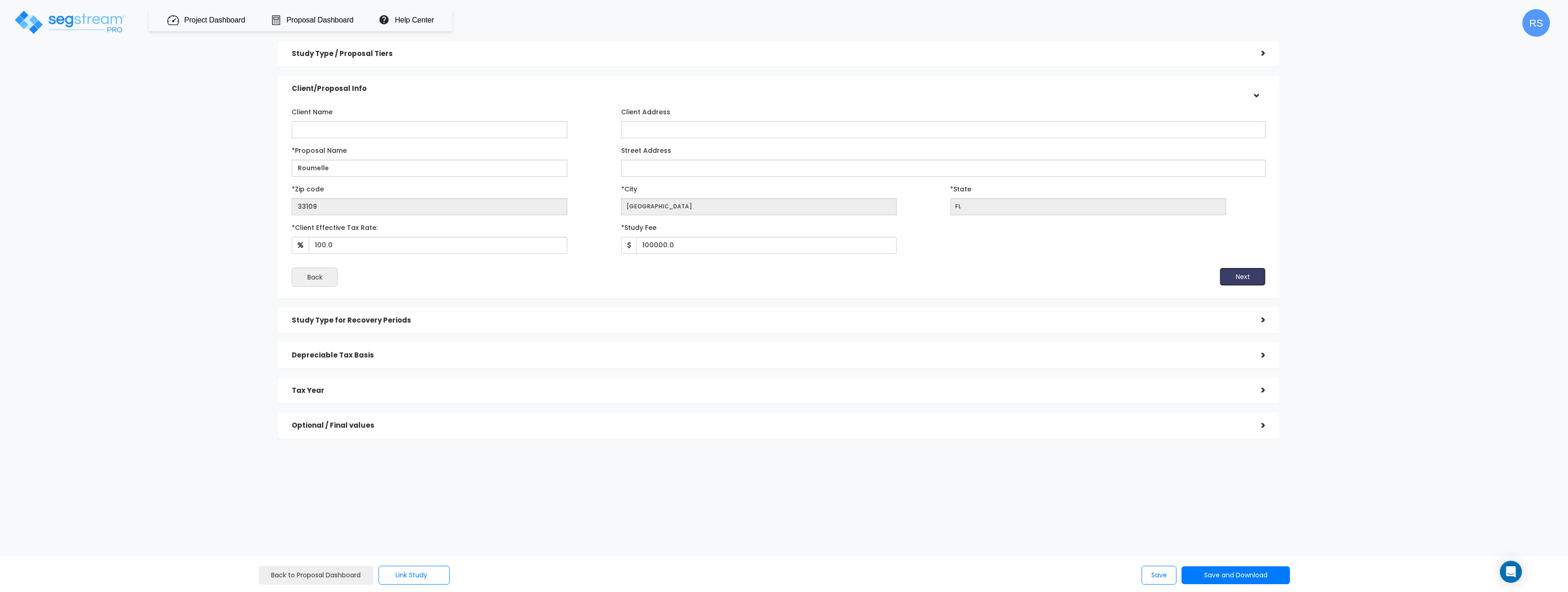
click at [1245, 274] on button "Next" at bounding box center [1243, 277] width 46 height 18
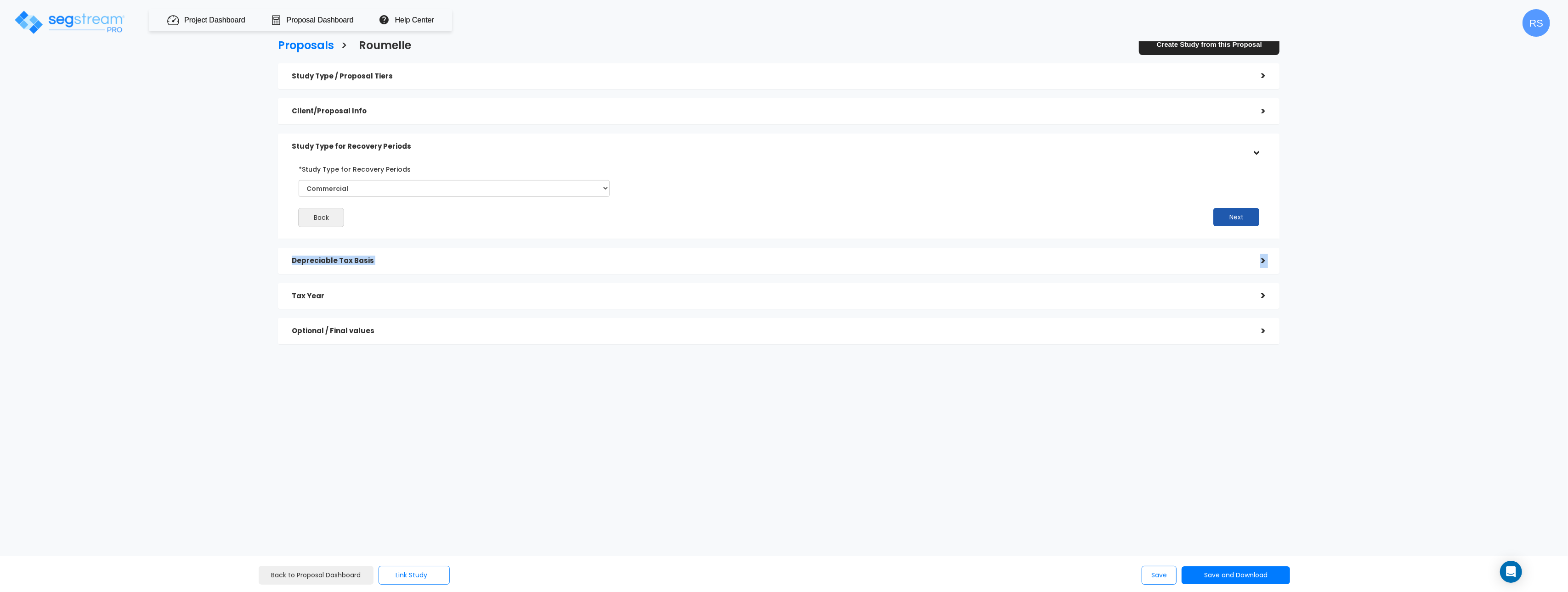
drag, startPoint x: 1245, startPoint y: 274, endPoint x: 1241, endPoint y: 219, distance: 55.1
click at [1245, 228] on div "Study Type / Proposal Tiers > *Study Type Assisted/Senior Living Assisted/Senio…" at bounding box center [779, 204] width 1002 height 281
click at [1239, 214] on button "Next" at bounding box center [1236, 217] width 46 height 18
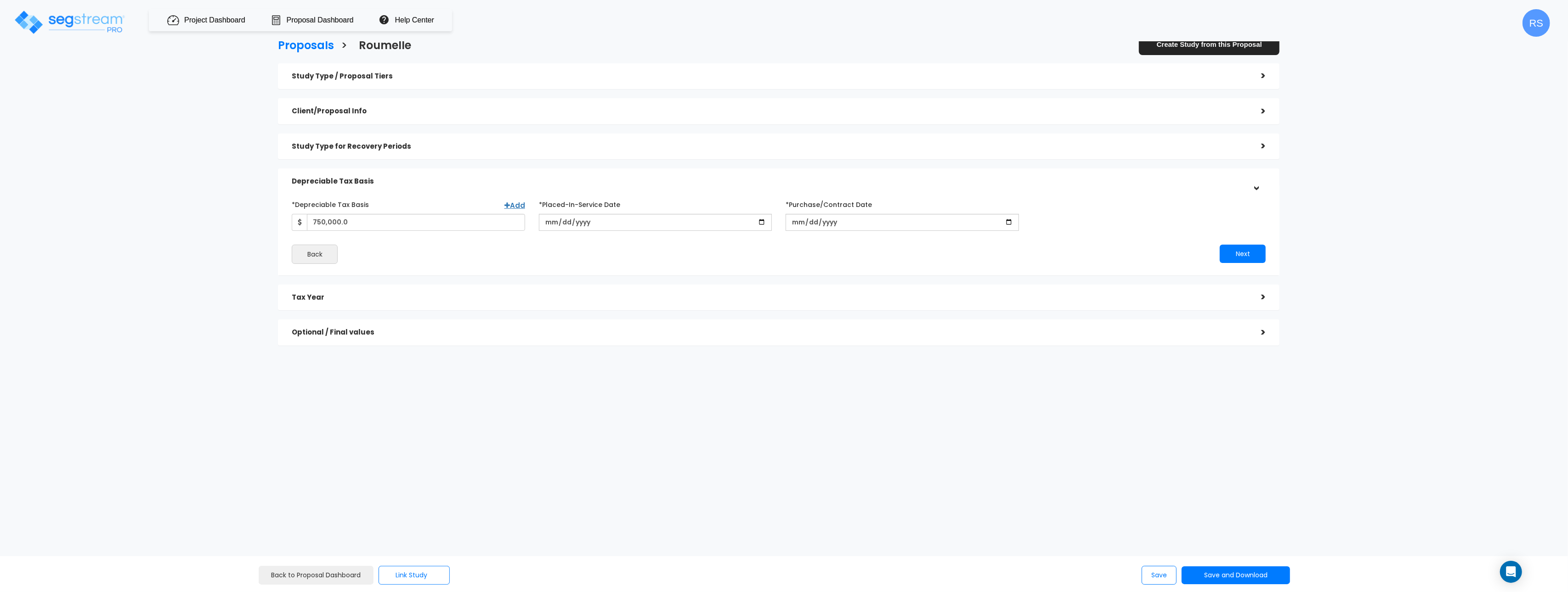
click at [1116, 228] on div "*Depreciable Tax Basis Add 750,000.0 *Placed-In-Service Date [DATE] *Purchase/C…" at bounding box center [779, 214] width 988 height 34
click at [1253, 256] on button "Next" at bounding box center [1243, 254] width 46 height 18
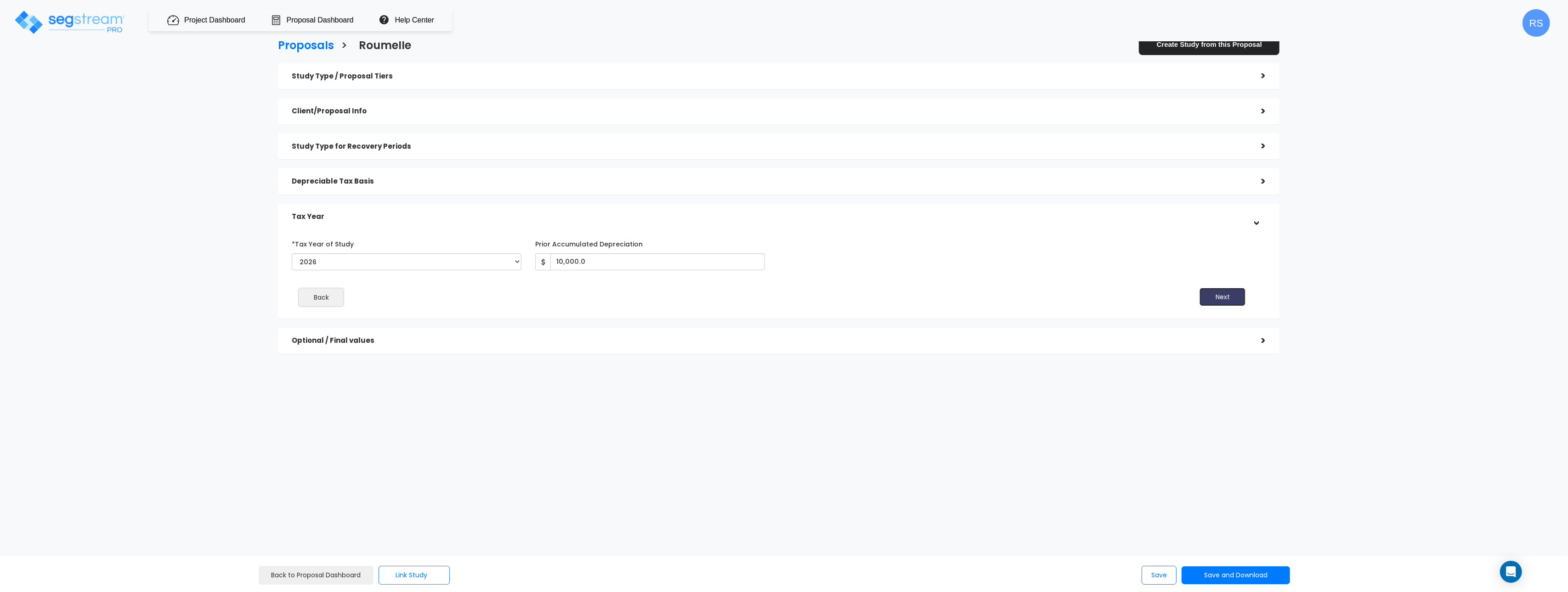
click at [1218, 291] on button "Next" at bounding box center [1222, 297] width 46 height 18
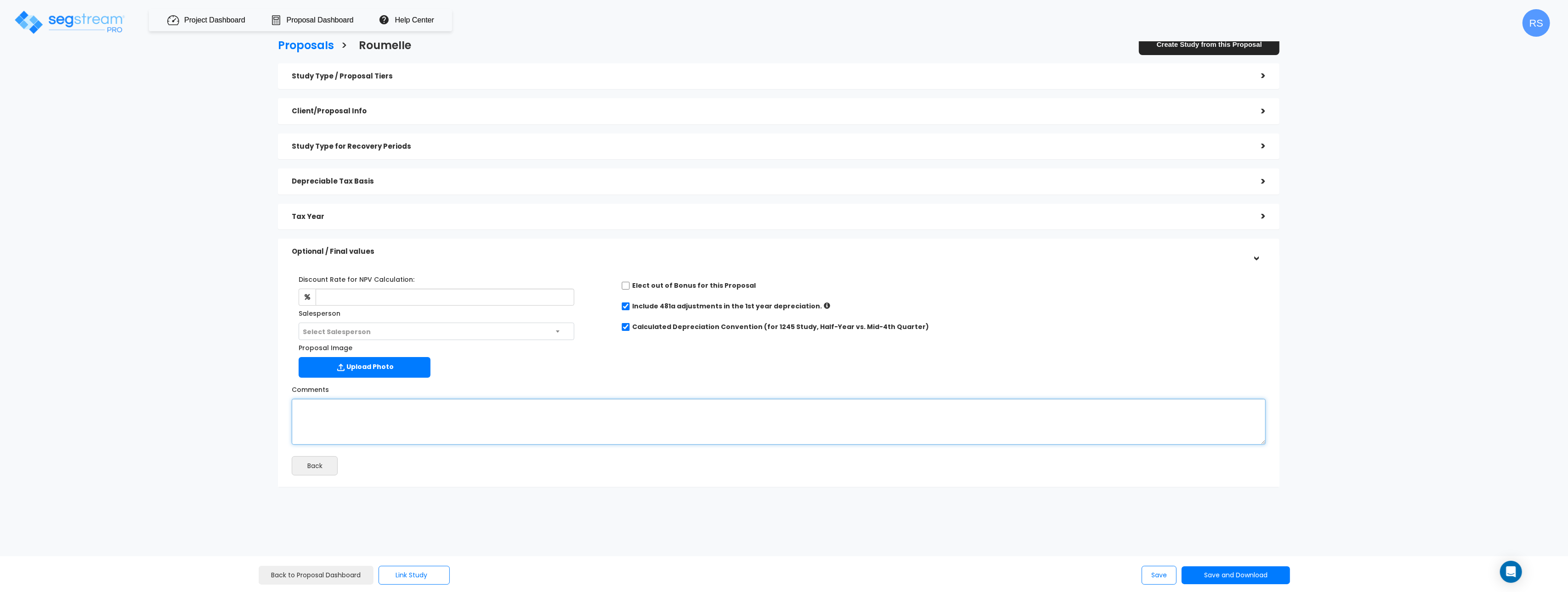
click at [525, 418] on textarea "Comments" at bounding box center [779, 422] width 974 height 46
type textarea "tester"
click at [1211, 74] on h5 "Study Type / Proposal Tiers" at bounding box center [769, 76] width 956 height 8
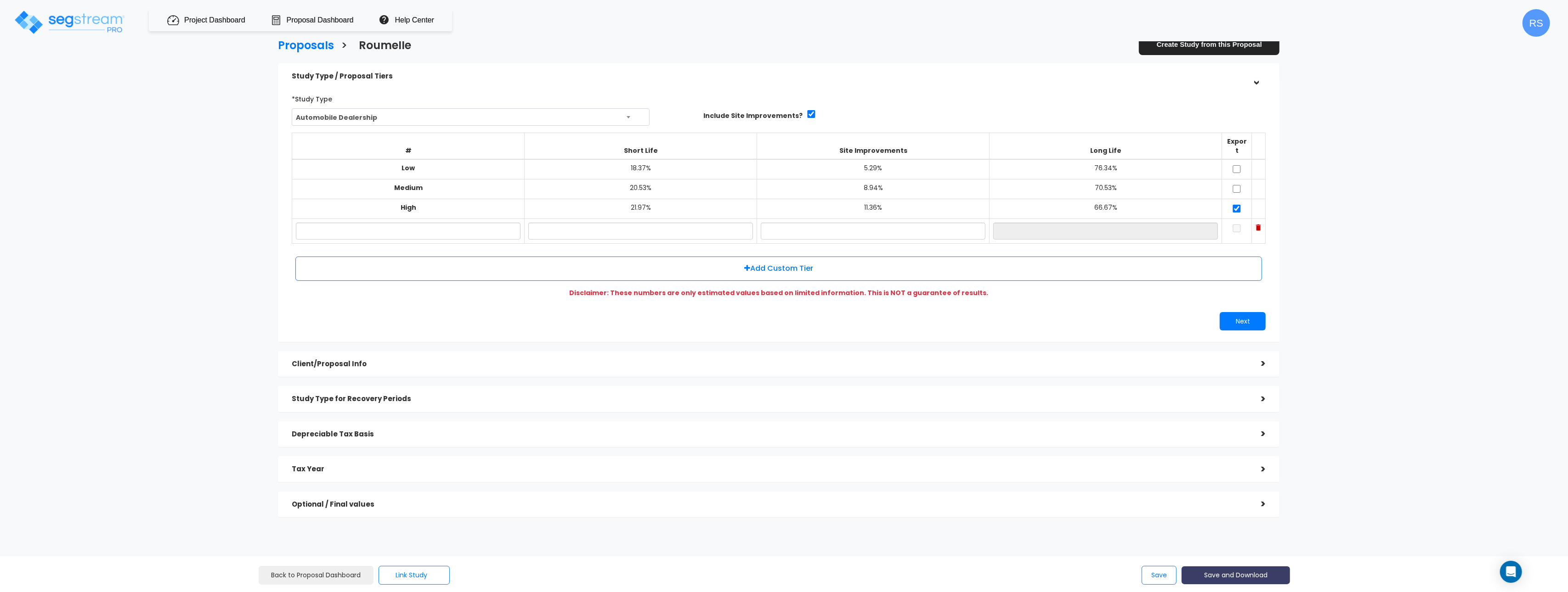
click at [1233, 569] on button "Save and Download" at bounding box center [1236, 575] width 108 height 18
drag, startPoint x: 1379, startPoint y: 445, endPoint x: 1234, endPoint y: 552, distance: 180.2
click at [1379, 446] on div "Proposals > [GEOGRAPHIC_DATA] Create Study from this Proposal Study Type / Prop…" at bounding box center [779, 281] width 1295 height 780
click at [1237, 576] on button "Save and Download" at bounding box center [1236, 575] width 108 height 18
click at [1241, 507] on link "Standard Proposal" at bounding box center [1259, 507] width 144 height 21
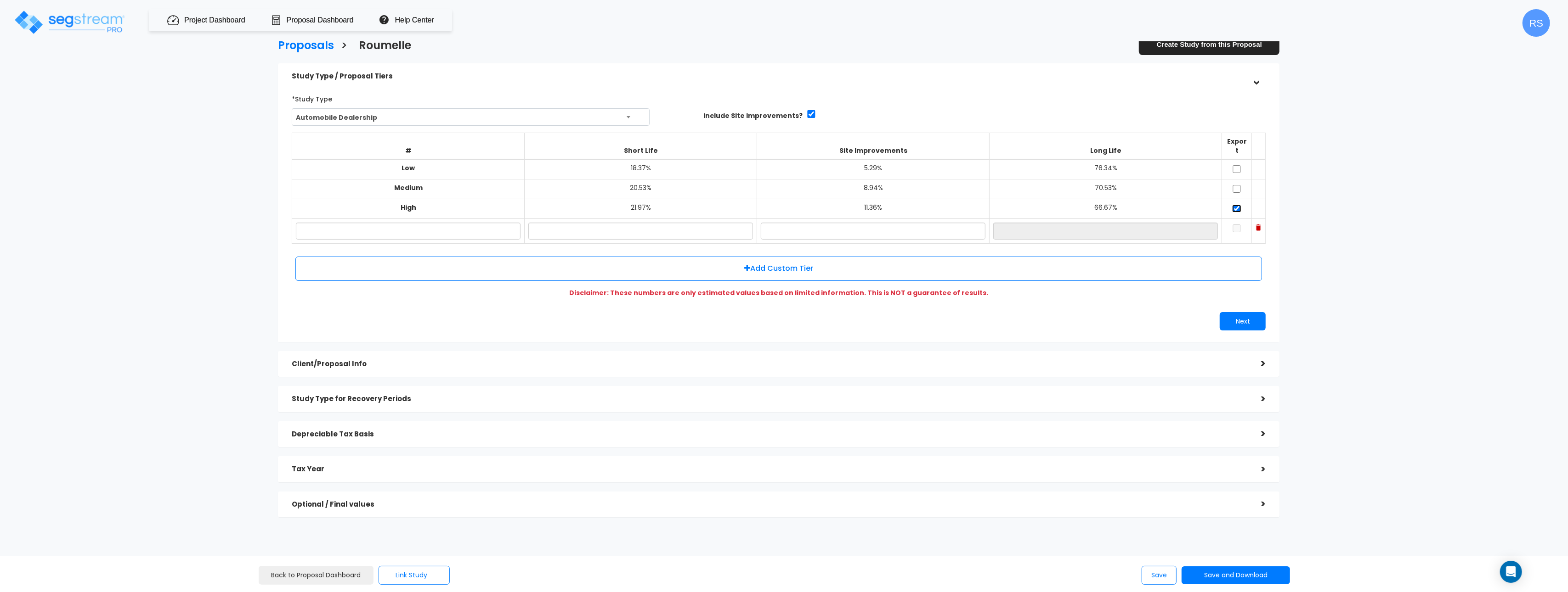
click at [1236, 204] on input "checkbox" at bounding box center [1237, 208] width 9 height 8
click at [1234, 572] on button "Save and Download" at bounding box center [1236, 575] width 108 height 18
click at [1256, 509] on link "Standard Proposal" at bounding box center [1259, 507] width 144 height 21
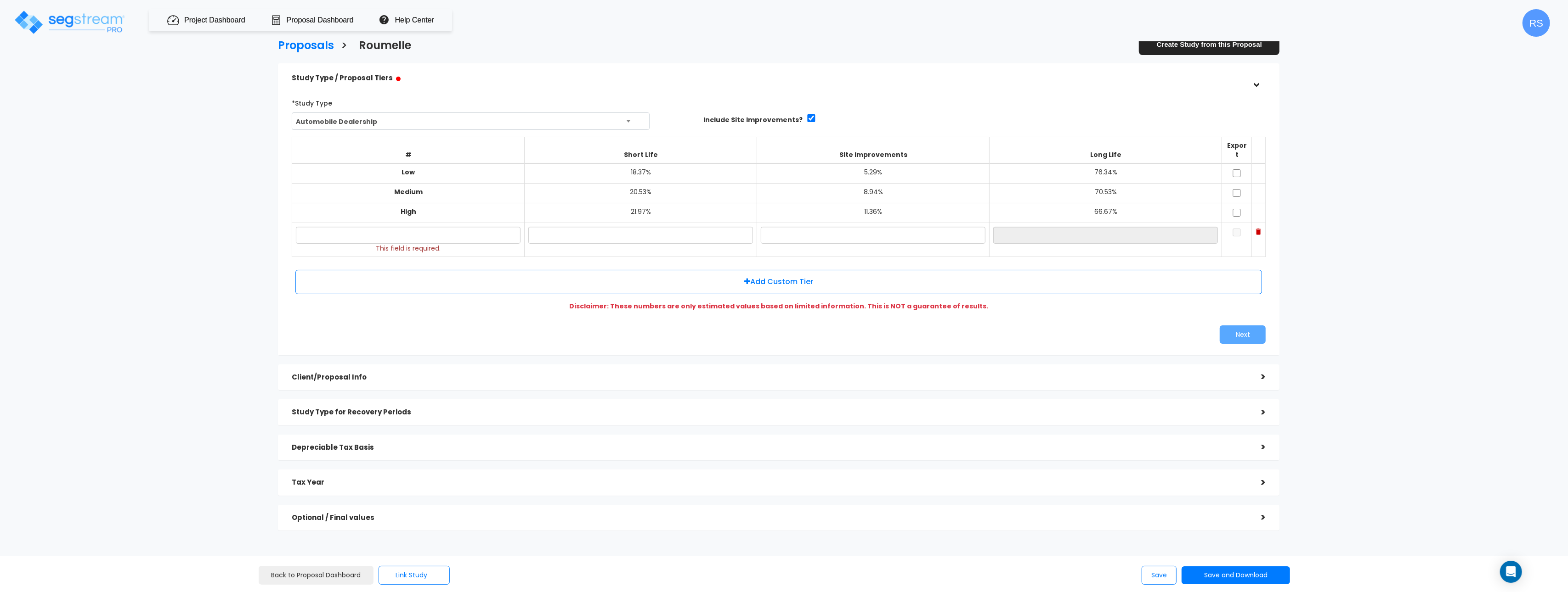
click at [1259, 229] on img at bounding box center [1258, 232] width 5 height 6
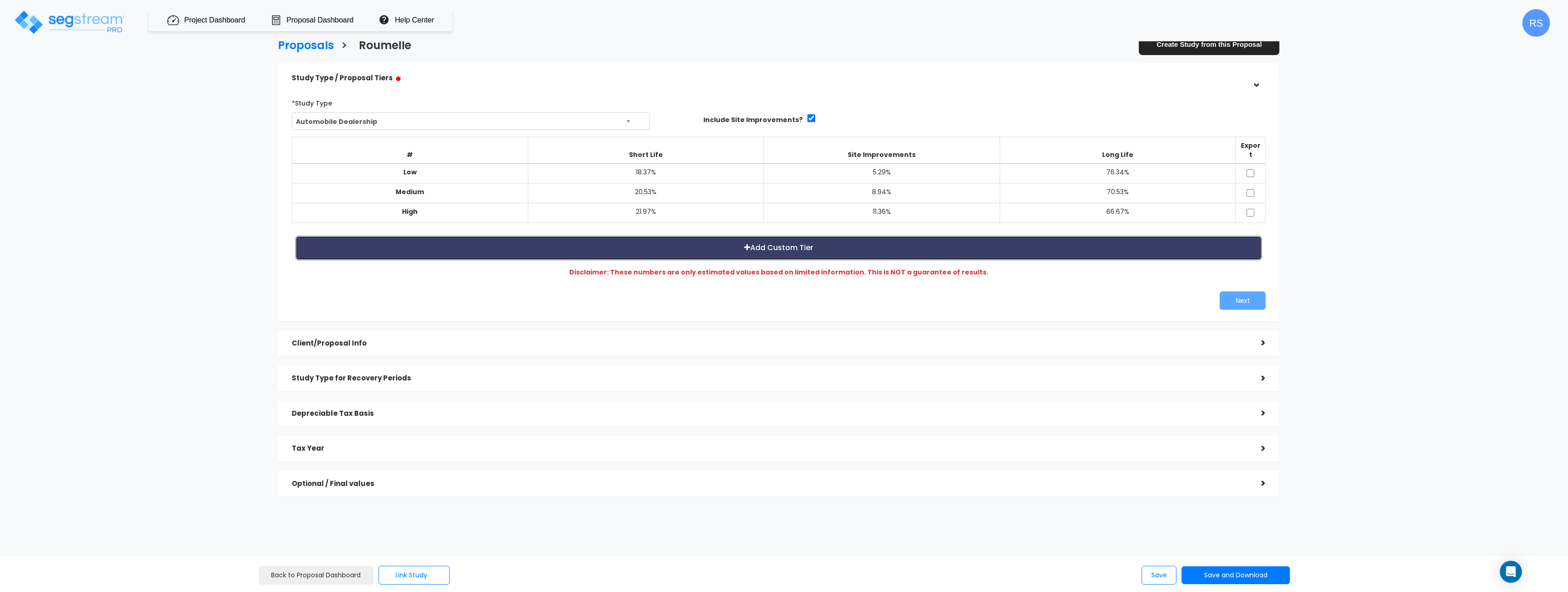
click at [1082, 238] on button "Add Custom Tier" at bounding box center [779, 248] width 966 height 24
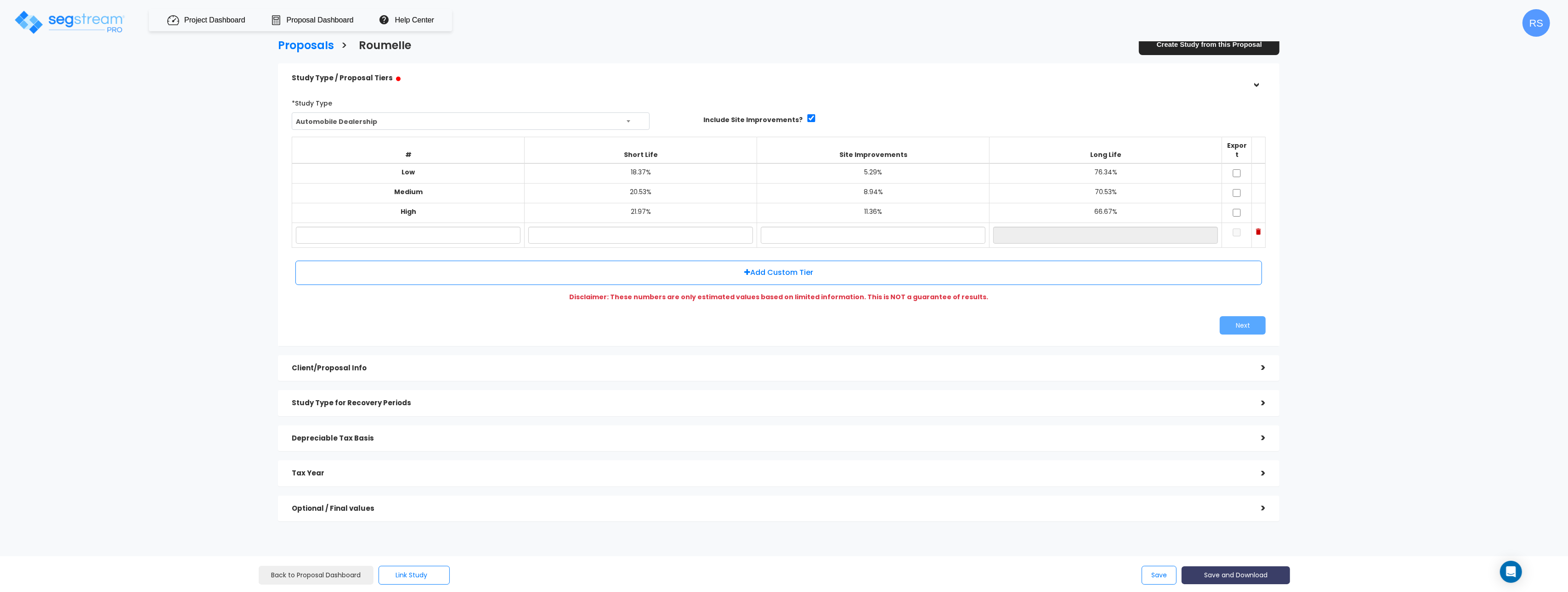
click at [1221, 577] on button "Save and Download" at bounding box center [1236, 575] width 108 height 18
click at [1251, 526] on link "Custom Proposal" at bounding box center [1259, 529] width 144 height 21
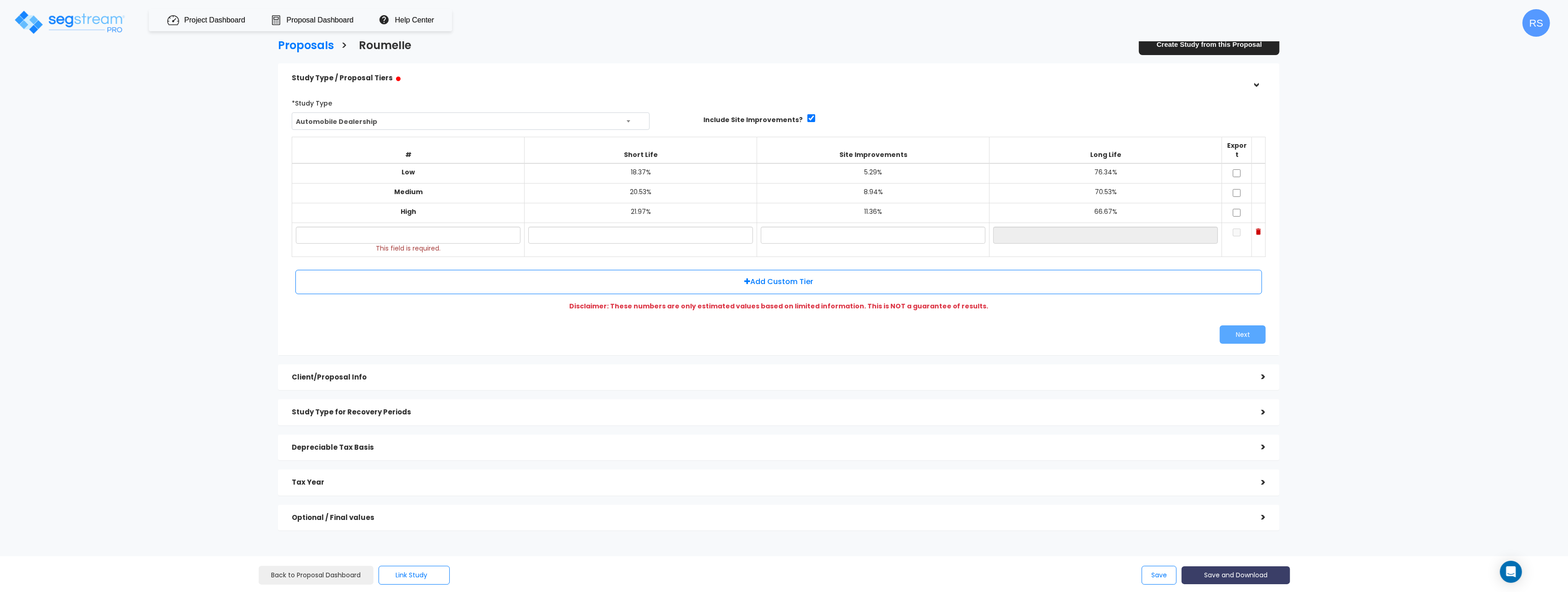
click at [1247, 578] on button "Save and Download" at bounding box center [1236, 575] width 108 height 18
click at [1244, 506] on link "Standard Proposal" at bounding box center [1259, 507] width 144 height 21
click at [1458, 246] on div "Proposals > [GEOGRAPHIC_DATA] Create Study from this Proposal Study Type / Prop…" at bounding box center [784, 365] width 1568 height 639
click at [1259, 229] on img at bounding box center [1258, 232] width 5 height 6
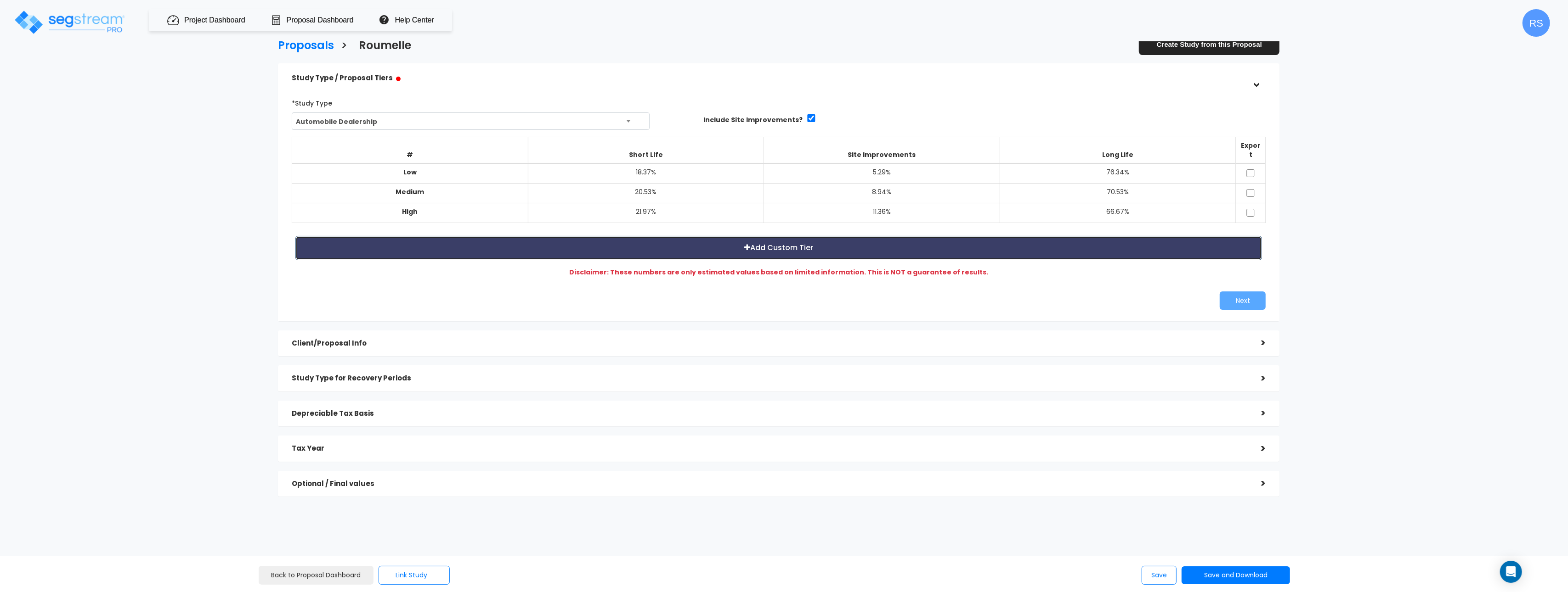
click at [1232, 246] on button "Add Custom Tier" at bounding box center [779, 248] width 966 height 24
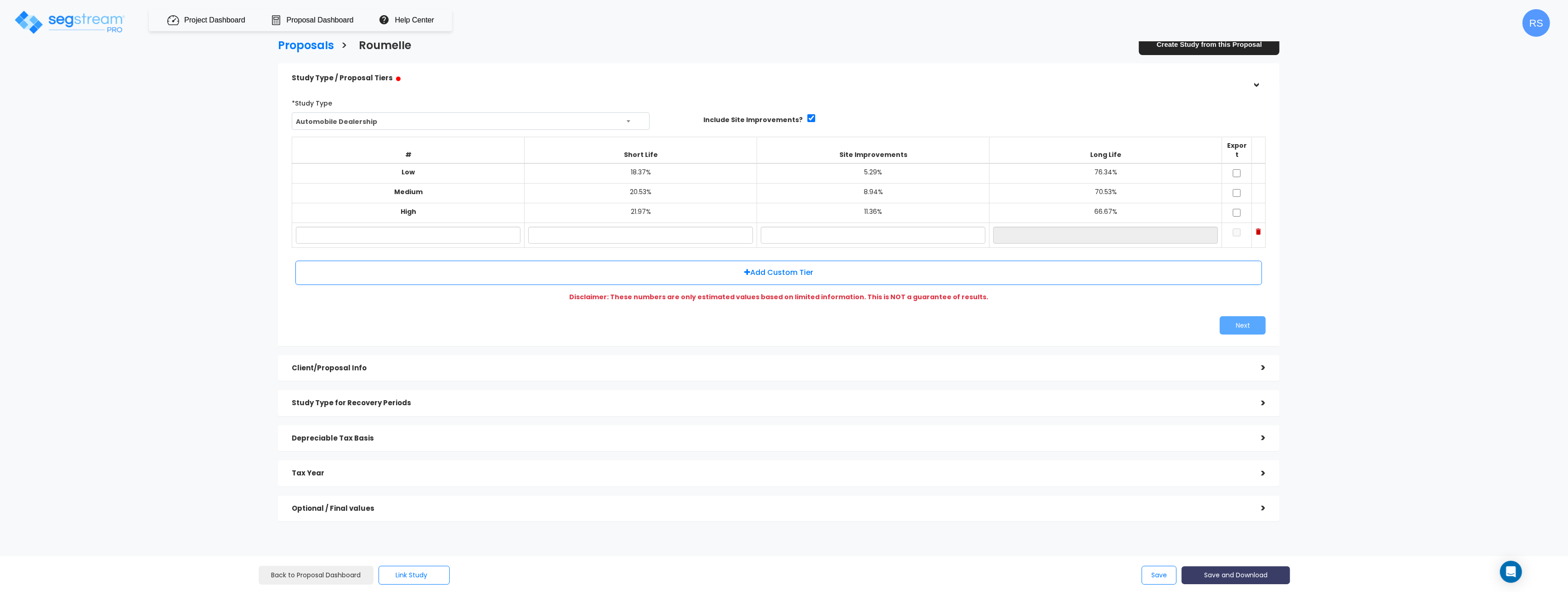
click at [1258, 576] on button "Save and Download" at bounding box center [1236, 575] width 108 height 18
click at [1276, 511] on link "Standard Proposal" at bounding box center [1259, 507] width 144 height 21
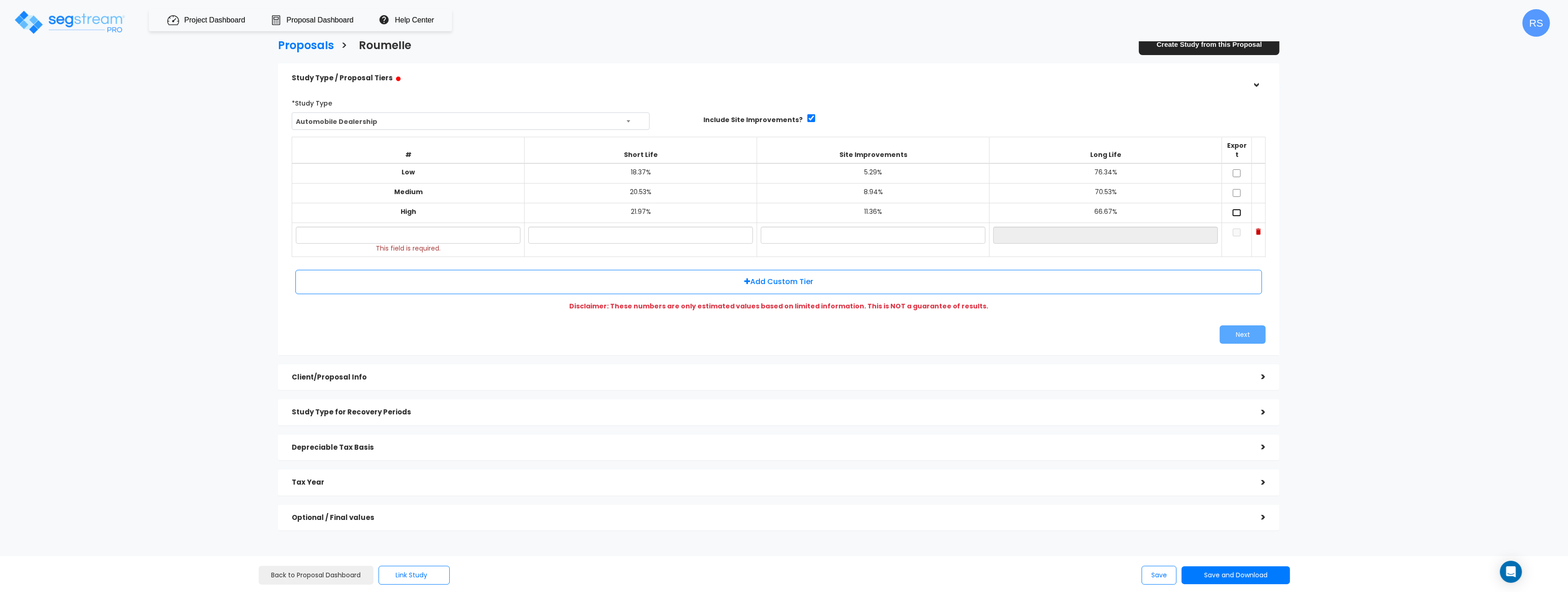
drag, startPoint x: 1237, startPoint y: 204, endPoint x: 1241, endPoint y: 188, distance: 16.5
click at [1238, 209] on input "checkbox" at bounding box center [1237, 213] width 9 height 8
checkbox input "true"
drag, startPoint x: 1239, startPoint y: 180, endPoint x: 1239, endPoint y: 170, distance: 10.0
click at [1239, 183] on td at bounding box center [1237, 193] width 30 height 20
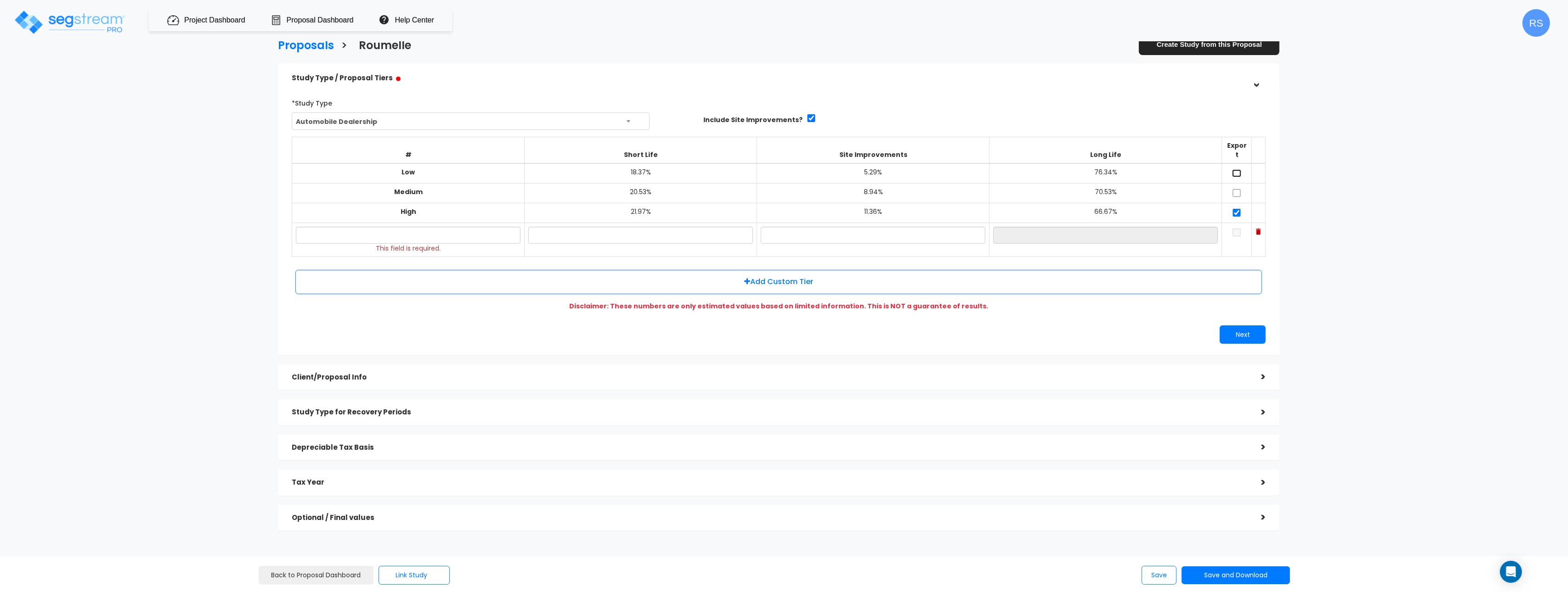
drag, startPoint x: 1239, startPoint y: 161, endPoint x: 1231, endPoint y: 183, distance: 23.4
click at [1239, 169] on input "checkbox" at bounding box center [1237, 173] width 9 height 8
checkbox input "true"
click at [1234, 189] on input "checkbox" at bounding box center [1237, 193] width 9 height 8
checkbox input "true"
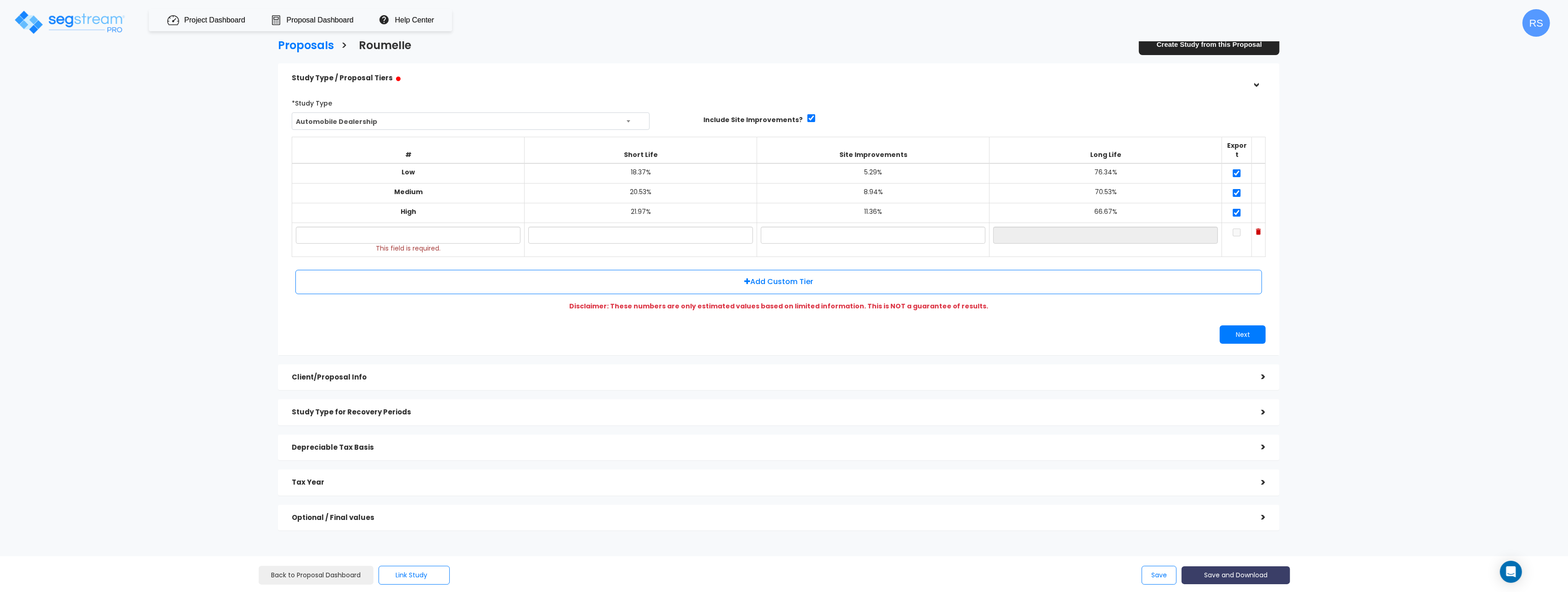
click at [1250, 575] on button "Save and Download" at bounding box center [1236, 575] width 108 height 18
click at [1247, 508] on link "Standard Proposal" at bounding box center [1259, 507] width 144 height 21
click at [439, 227] on input "text" at bounding box center [408, 235] width 224 height 17
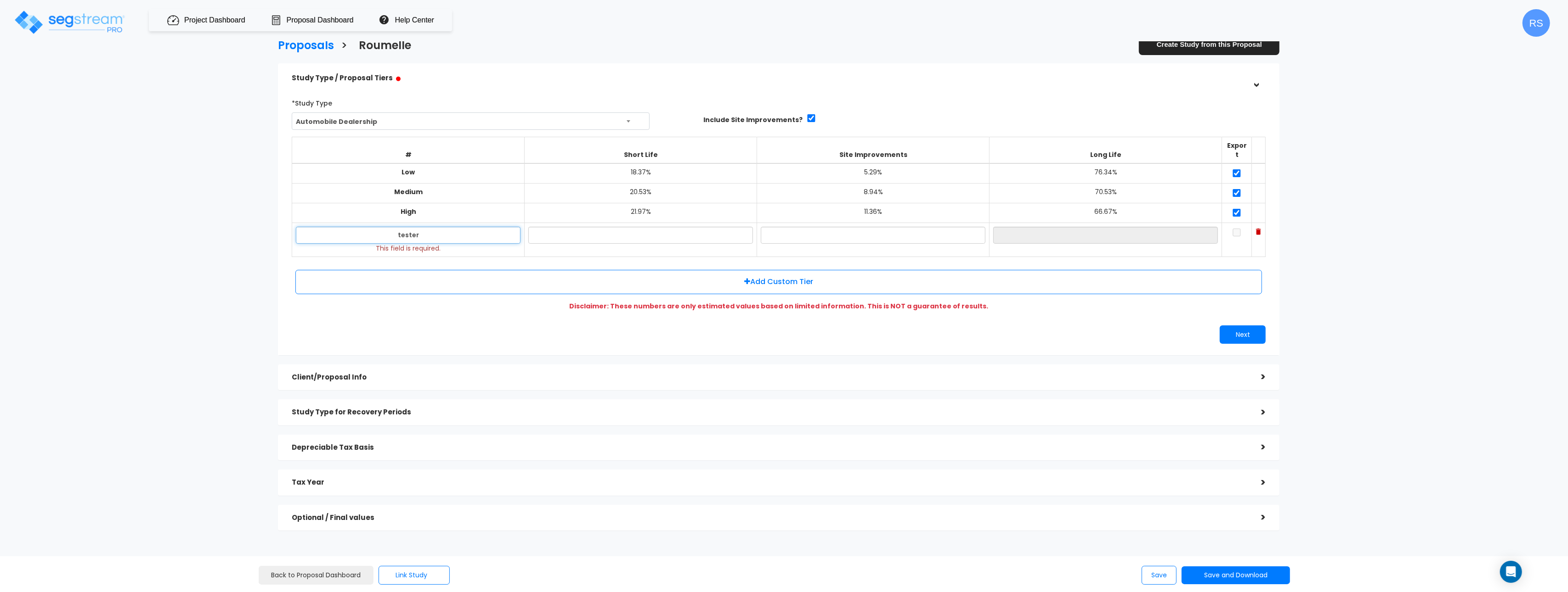
type input "tester"
click at [1391, 292] on div "Proposals > Roumelle Create Study from this Proposal Study Type / Proposal Tier…" at bounding box center [779, 288] width 1295 height 793
click at [1223, 580] on button "Save and Download" at bounding box center [1236, 575] width 108 height 18
click at [1243, 510] on link "Standard Proposal" at bounding box center [1259, 507] width 144 height 21
click at [1198, 224] on tr "tester This field is required." at bounding box center [779, 240] width 973 height 34
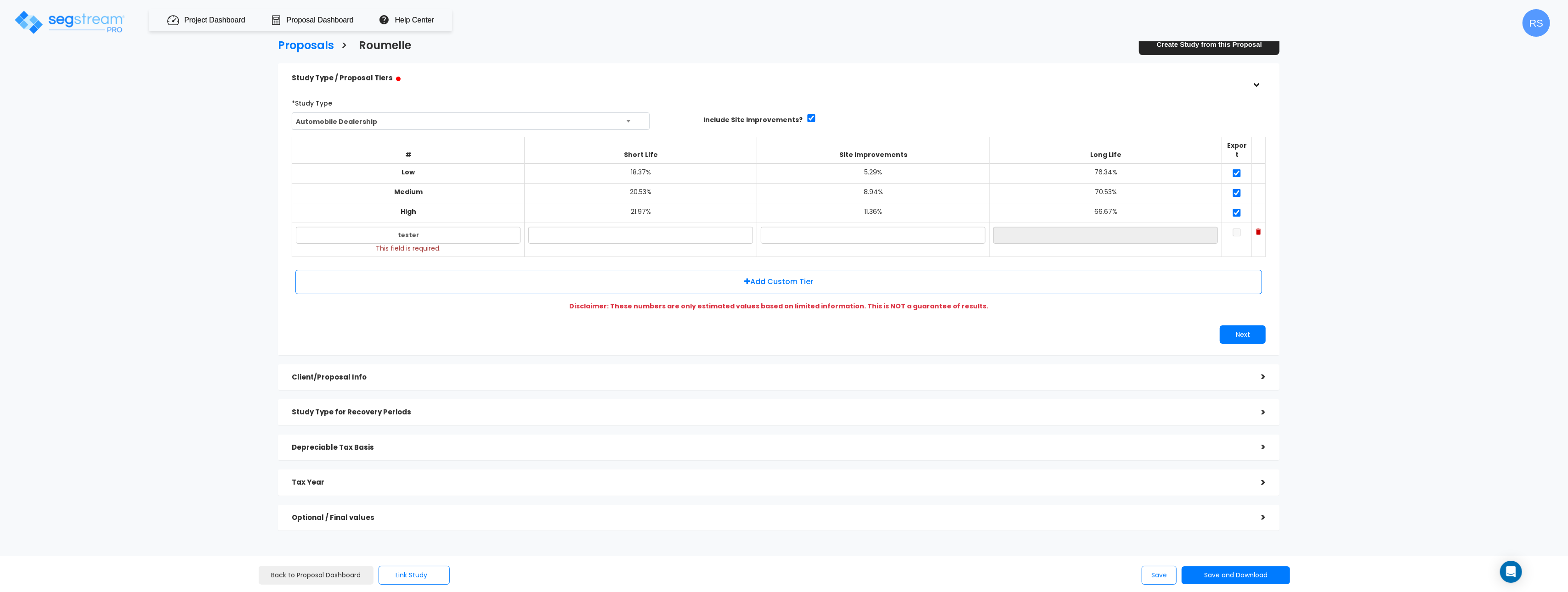
click at [1443, 197] on div "Proposals > Roumelle Create Study from this Proposal Study Type / Proposal Tier…" at bounding box center [784, 365] width 1568 height 639
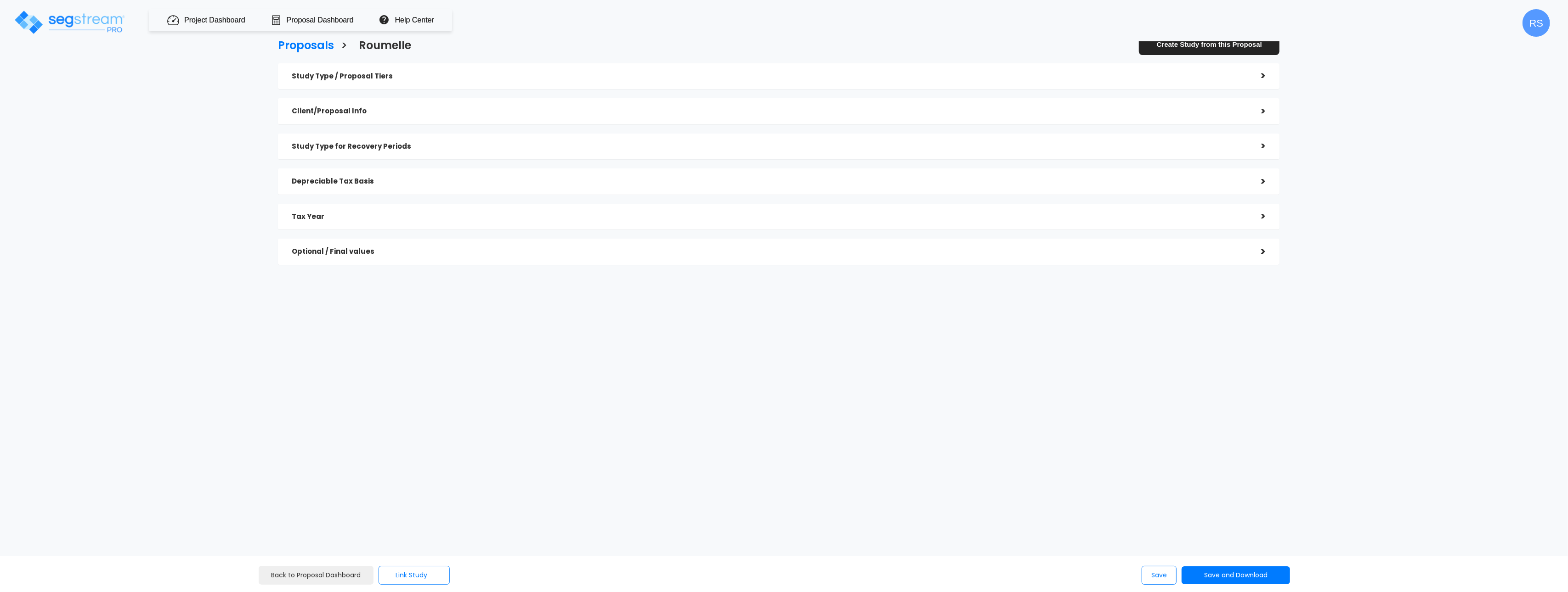
checkbox input "true"
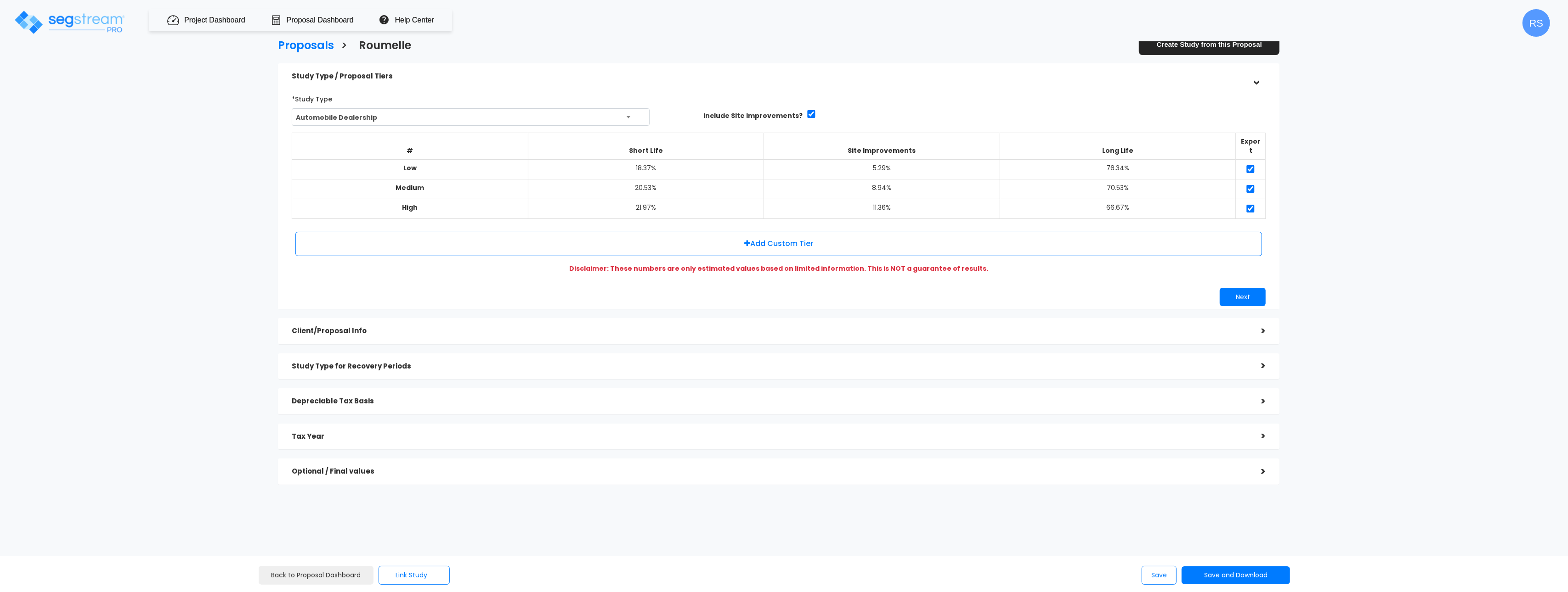
scroll to position [3, 0]
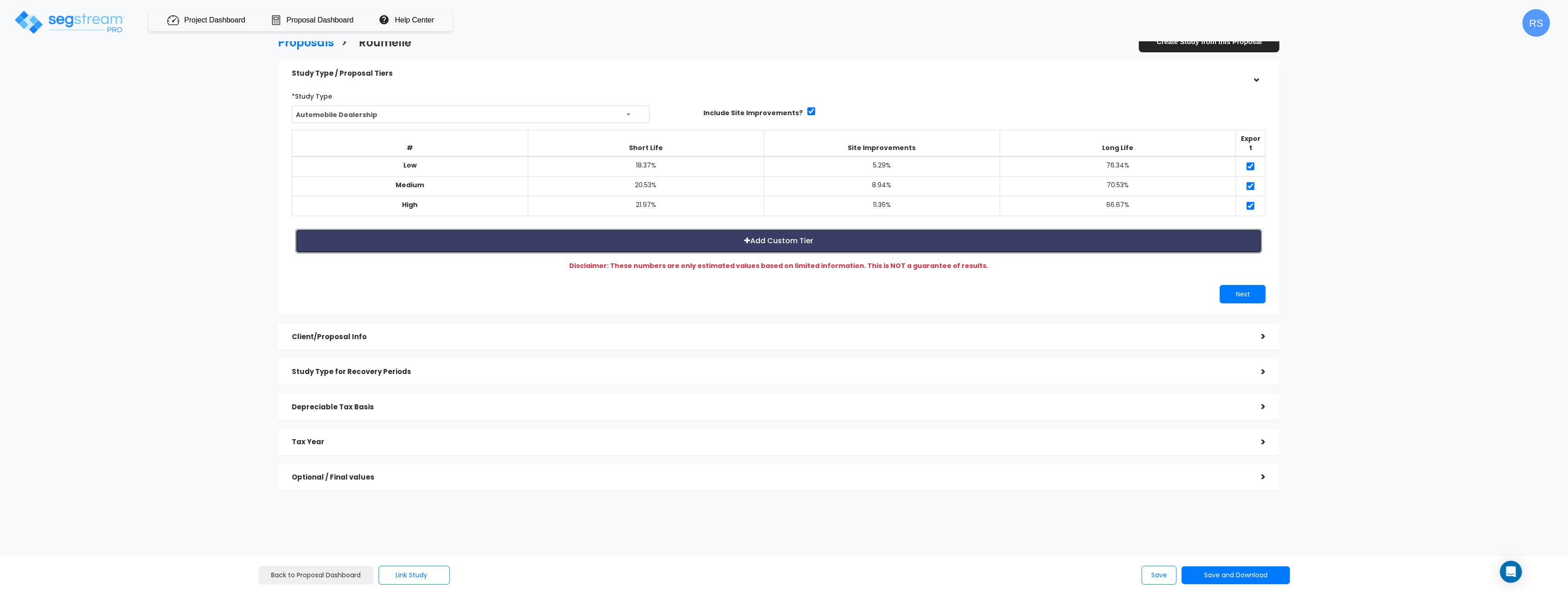
click at [883, 229] on button "Add Custom Tier" at bounding box center [779, 241] width 966 height 24
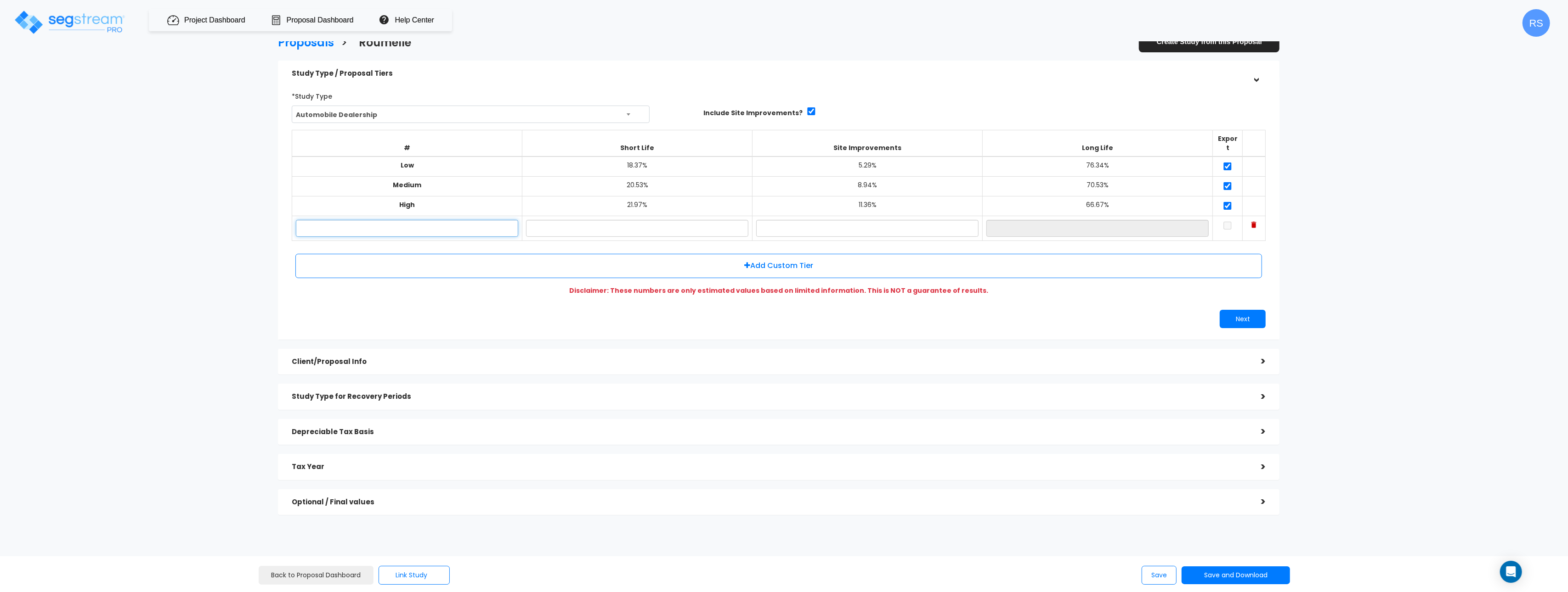
drag, startPoint x: 441, startPoint y: 218, endPoint x: 446, endPoint y: 220, distance: 5.4
click at [441, 220] on input "text" at bounding box center [407, 228] width 222 height 17
type input "rwe"
click at [602, 224] on input "text" at bounding box center [637, 228] width 222 height 17
type input "2.00%"
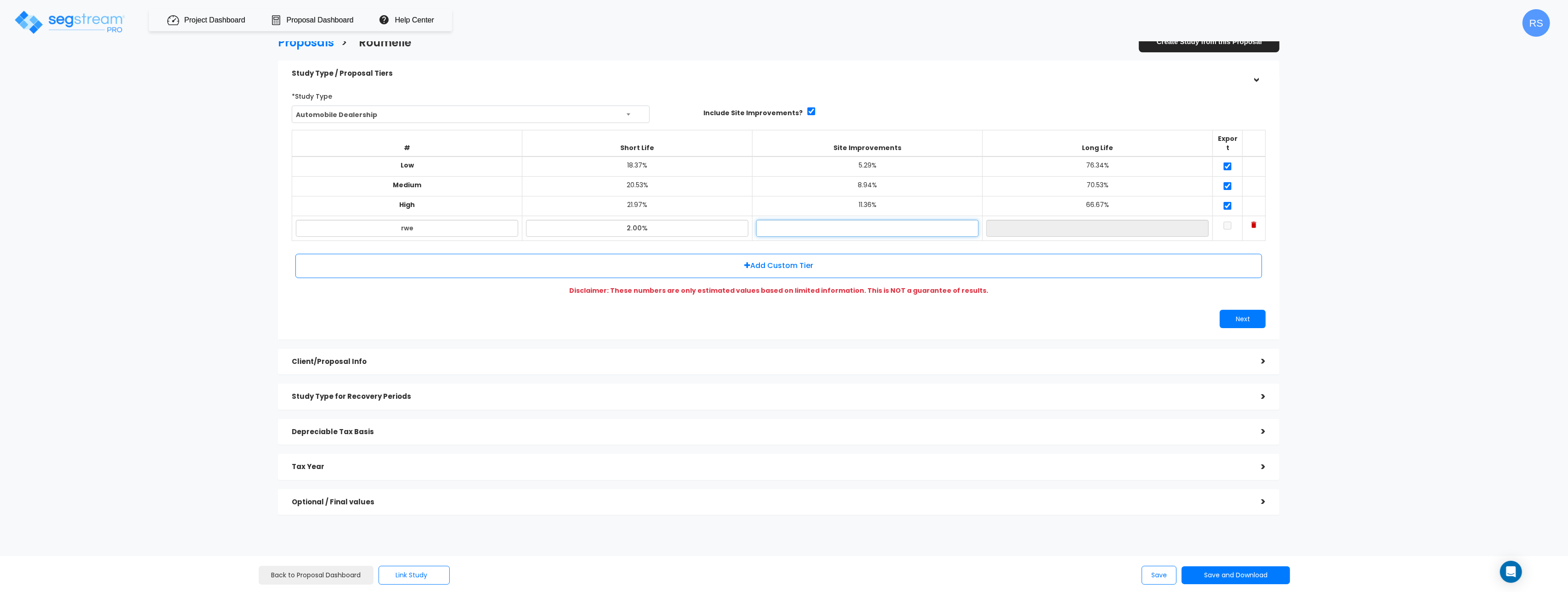
click at [821, 220] on input "text" at bounding box center [867, 228] width 222 height 17
type input "0%"
type input "98.00%"
click at [913, 220] on input "0%" at bounding box center [867, 228] width 222 height 17
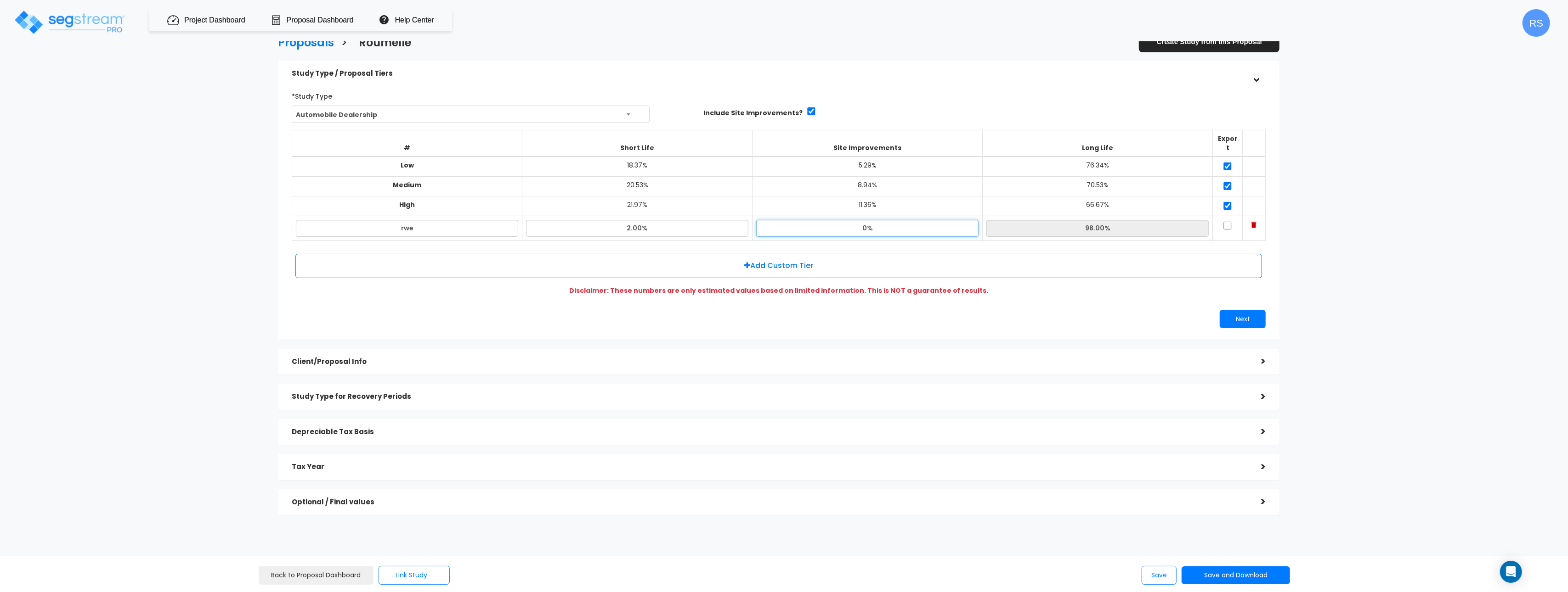
click at [913, 220] on input "0%" at bounding box center [867, 228] width 222 height 17
type input "22.00%"
type input "76.00%"
drag, startPoint x: 1395, startPoint y: 251, endPoint x: 1368, endPoint y: 249, distance: 27.1
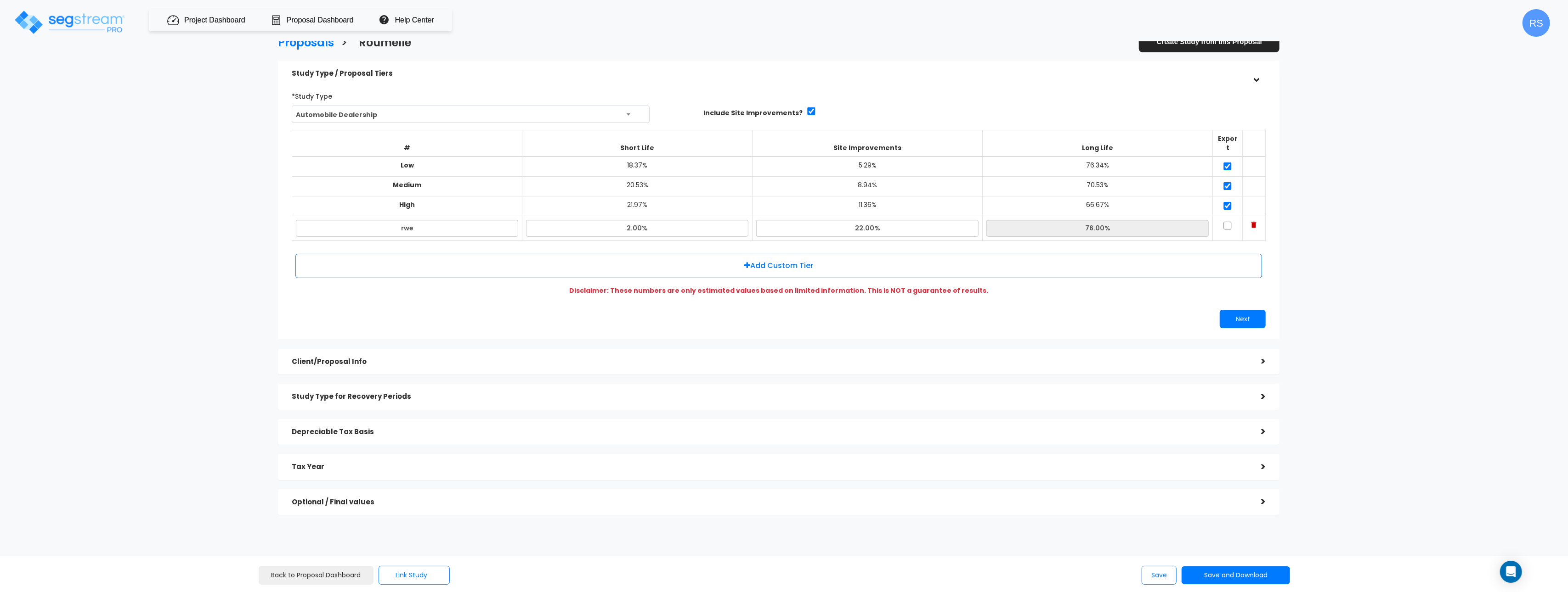
click at [1394, 251] on div "Proposals > [GEOGRAPHIC_DATA] Create Study from this Proposal Study Type / Prop…" at bounding box center [779, 278] width 1295 height 781
click at [1217, 576] on button "Save and Download" at bounding box center [1236, 575] width 108 height 18
click at [1155, 574] on button "Save" at bounding box center [1159, 575] width 35 height 19
click at [465, 226] on input "rwe" at bounding box center [407, 230] width 222 height 17
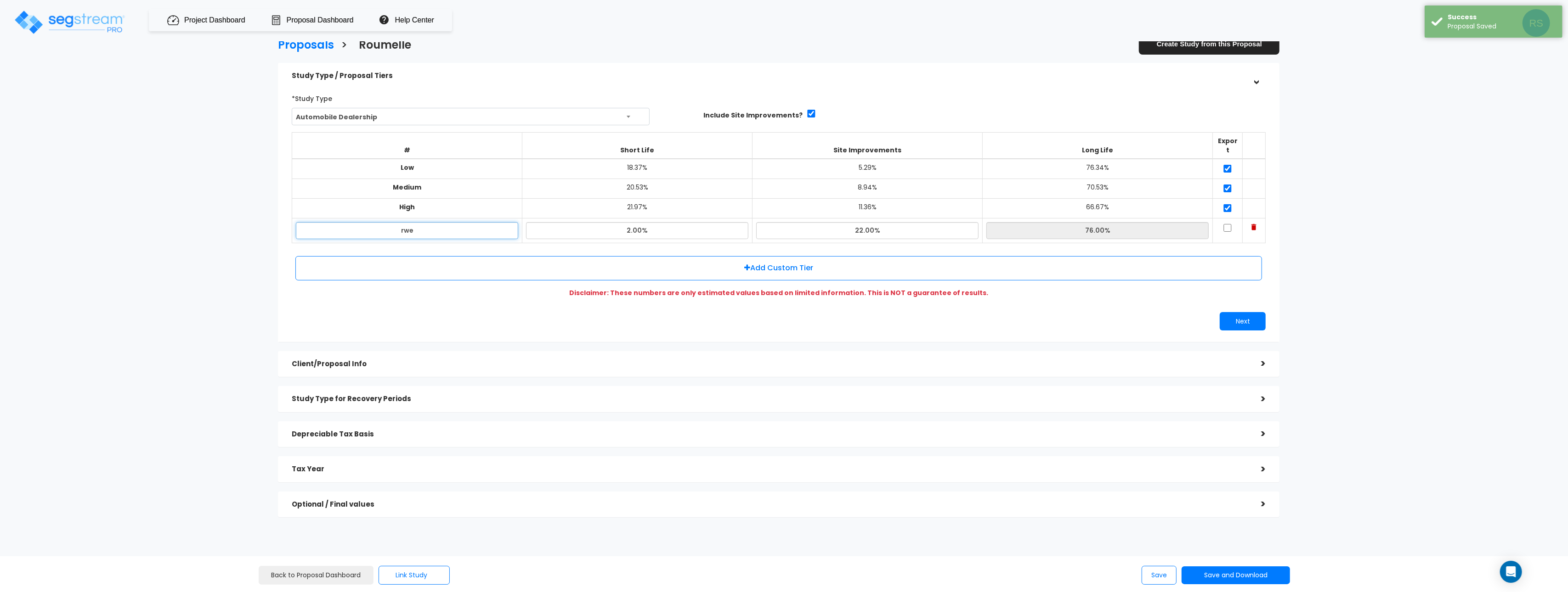
drag, startPoint x: 465, startPoint y: 226, endPoint x: 1121, endPoint y: 204, distance: 656.4
click at [466, 226] on input "rwe" at bounding box center [407, 230] width 222 height 17
drag, startPoint x: 1253, startPoint y: 220, endPoint x: 1149, endPoint y: 218, distance: 104.0
click at [1253, 224] on img at bounding box center [1253, 227] width 5 height 6
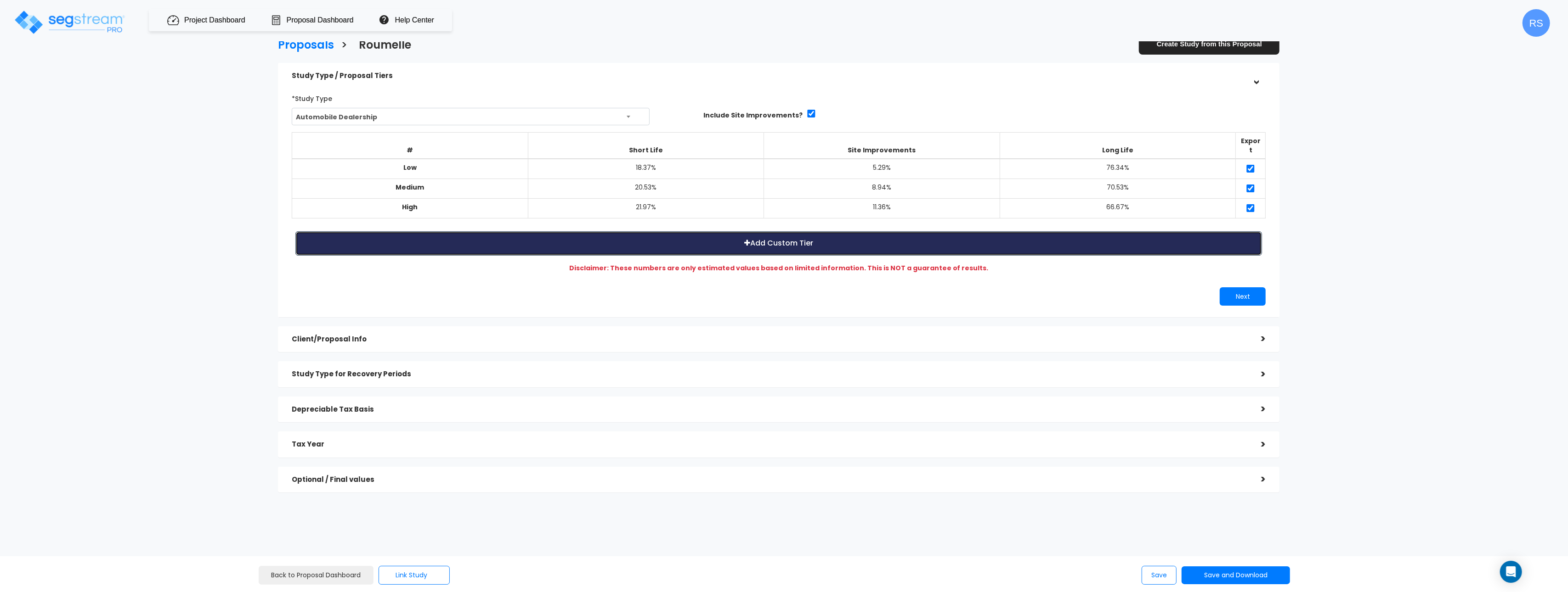
drag, startPoint x: 758, startPoint y: 246, endPoint x: 752, endPoint y: 246, distance: 6.0
click at [757, 246] on button "Add Custom Tier" at bounding box center [779, 243] width 966 height 24
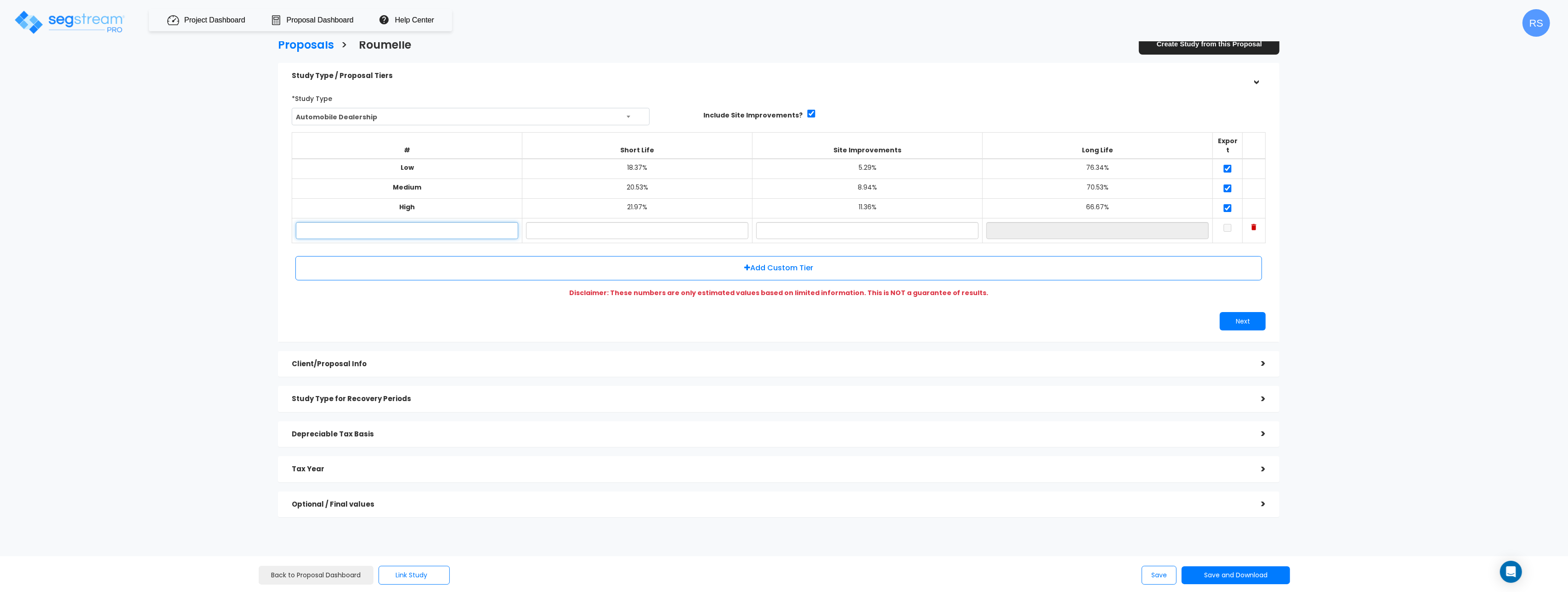
click at [453, 226] on input "text" at bounding box center [407, 230] width 222 height 17
type input "ter"
click at [602, 222] on input "text" at bounding box center [637, 230] width 222 height 17
type input "12.00%"
click at [881, 224] on input "text" at bounding box center [867, 230] width 222 height 17
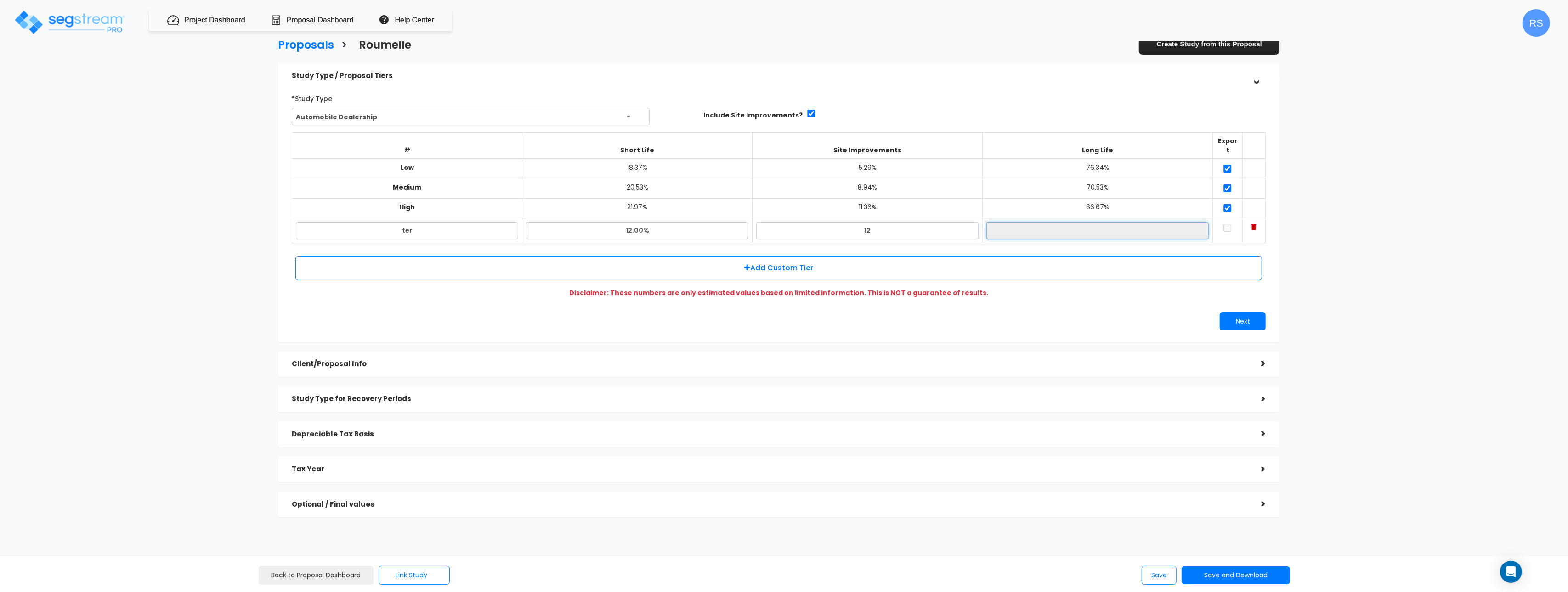
type input "12.00%"
type input "76.00%"
drag, startPoint x: 1360, startPoint y: 237, endPoint x: 1310, endPoint y: 231, distance: 50.4
click at [1354, 237] on div "Proposals > [GEOGRAPHIC_DATA] Create Study from this Proposal Study Type / Prop…" at bounding box center [779, 281] width 1295 height 781
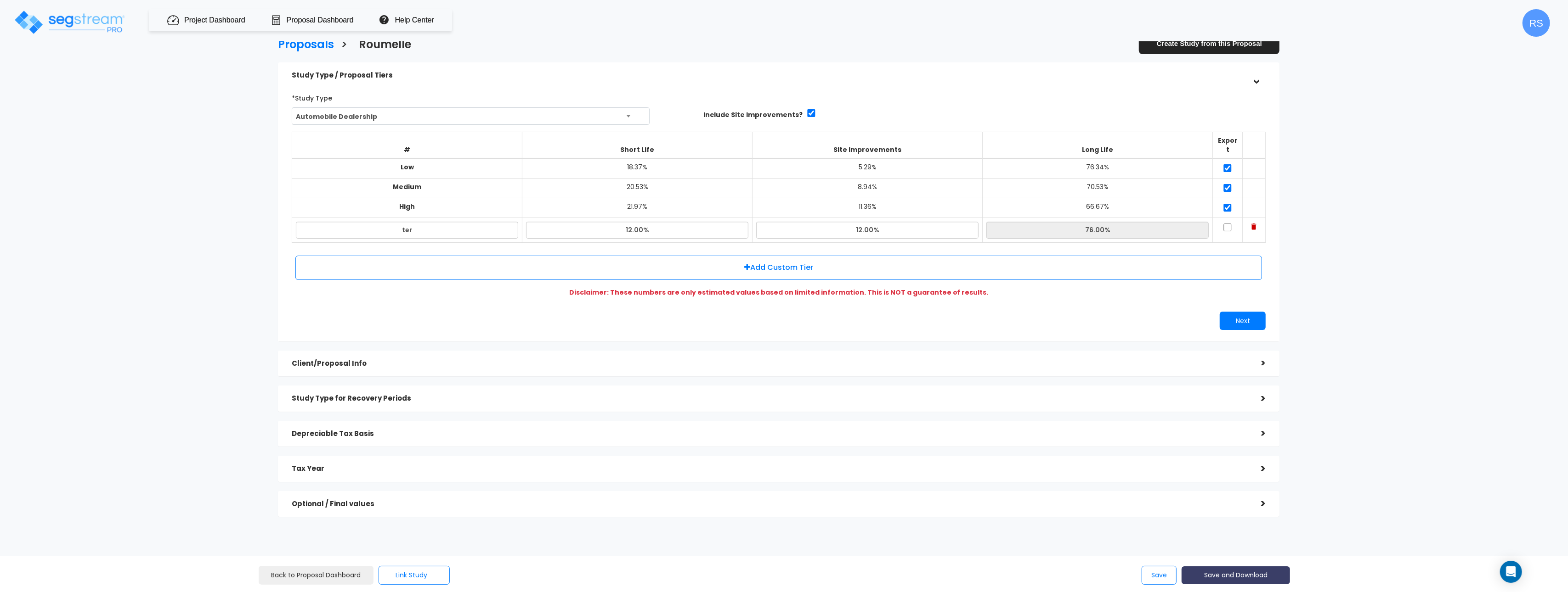
click at [1253, 573] on button "Save and Download" at bounding box center [1236, 575] width 108 height 18
click at [1290, 506] on link "Standard Proposal" at bounding box center [1259, 507] width 144 height 21
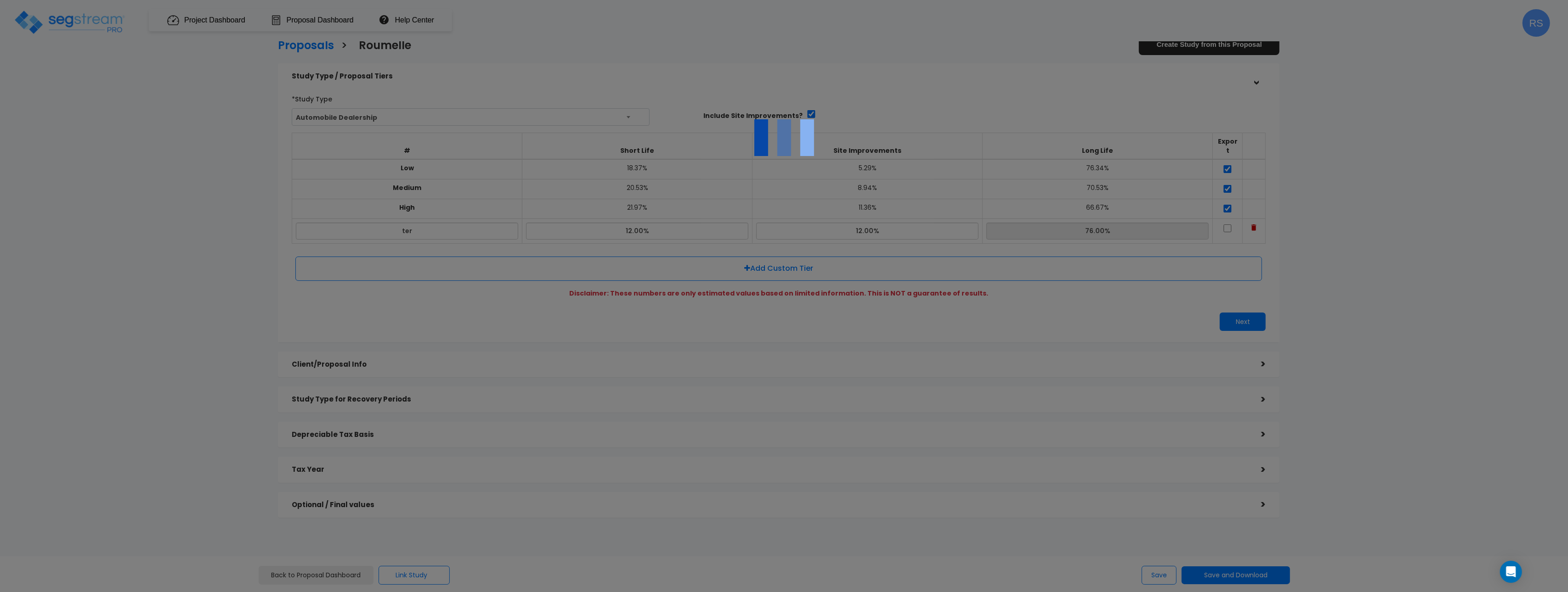
click at [1370, 229] on div at bounding box center [784, 296] width 1568 height 592
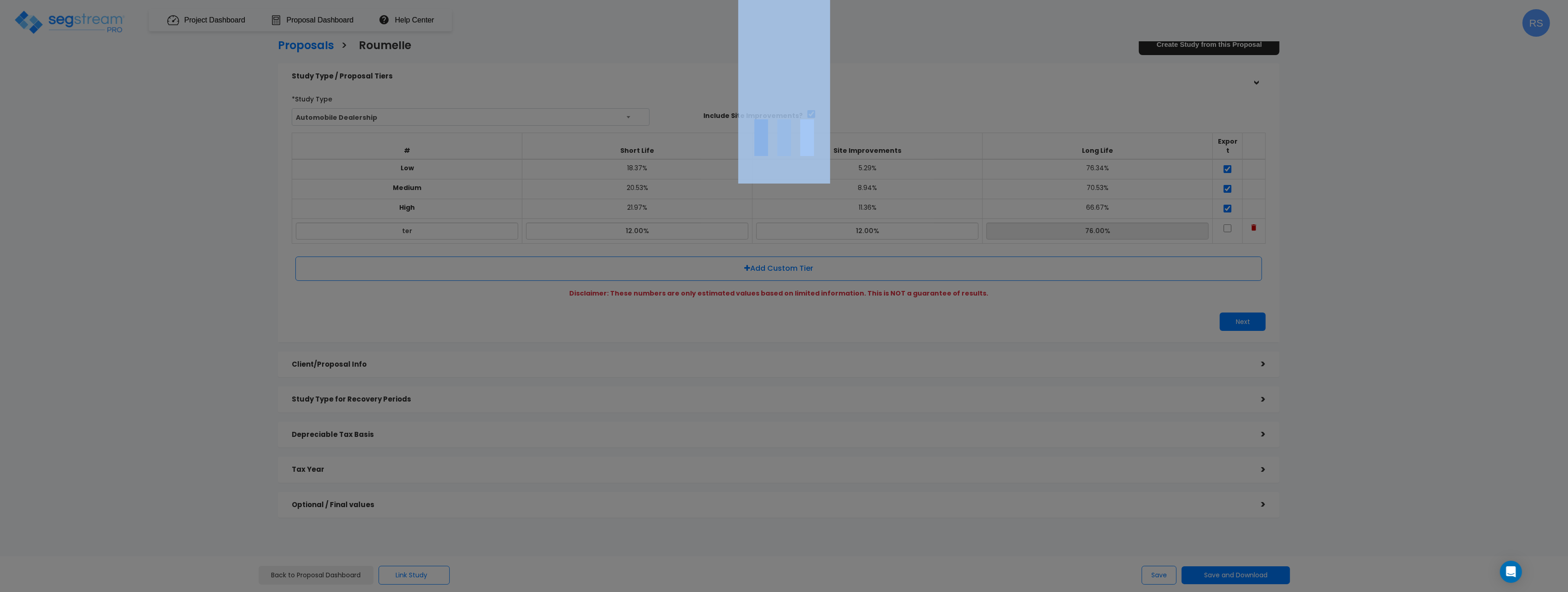
click at [1370, 229] on div at bounding box center [784, 296] width 1568 height 592
drag, startPoint x: 1370, startPoint y: 229, endPoint x: 1486, endPoint y: 252, distance: 118.3
click at [1376, 230] on div at bounding box center [784, 296] width 1568 height 592
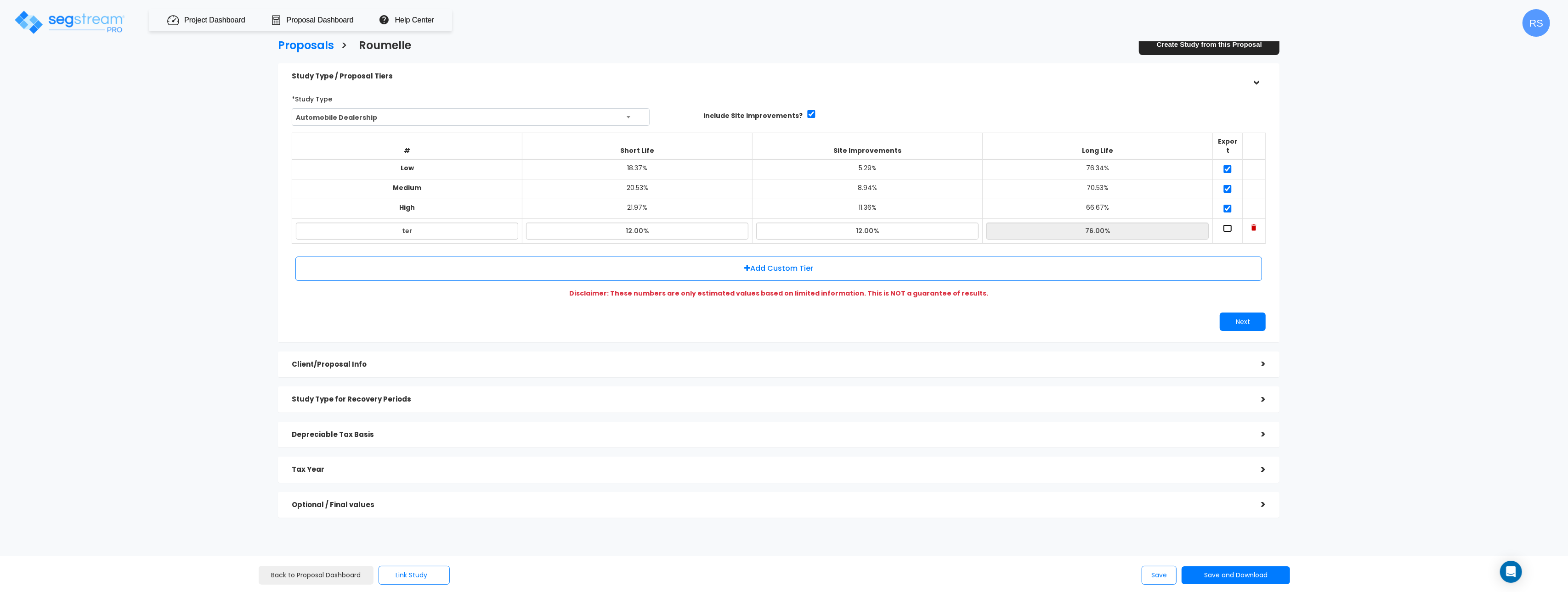
click at [1227, 224] on input "checkbox" at bounding box center [1228, 228] width 9 height 8
checkbox input "true"
click at [1245, 578] on button "Save and Download" at bounding box center [1236, 575] width 108 height 18
click at [1237, 504] on link "Standard Proposal" at bounding box center [1259, 507] width 144 height 21
click at [895, 226] on input "12.00%" at bounding box center [867, 231] width 222 height 17
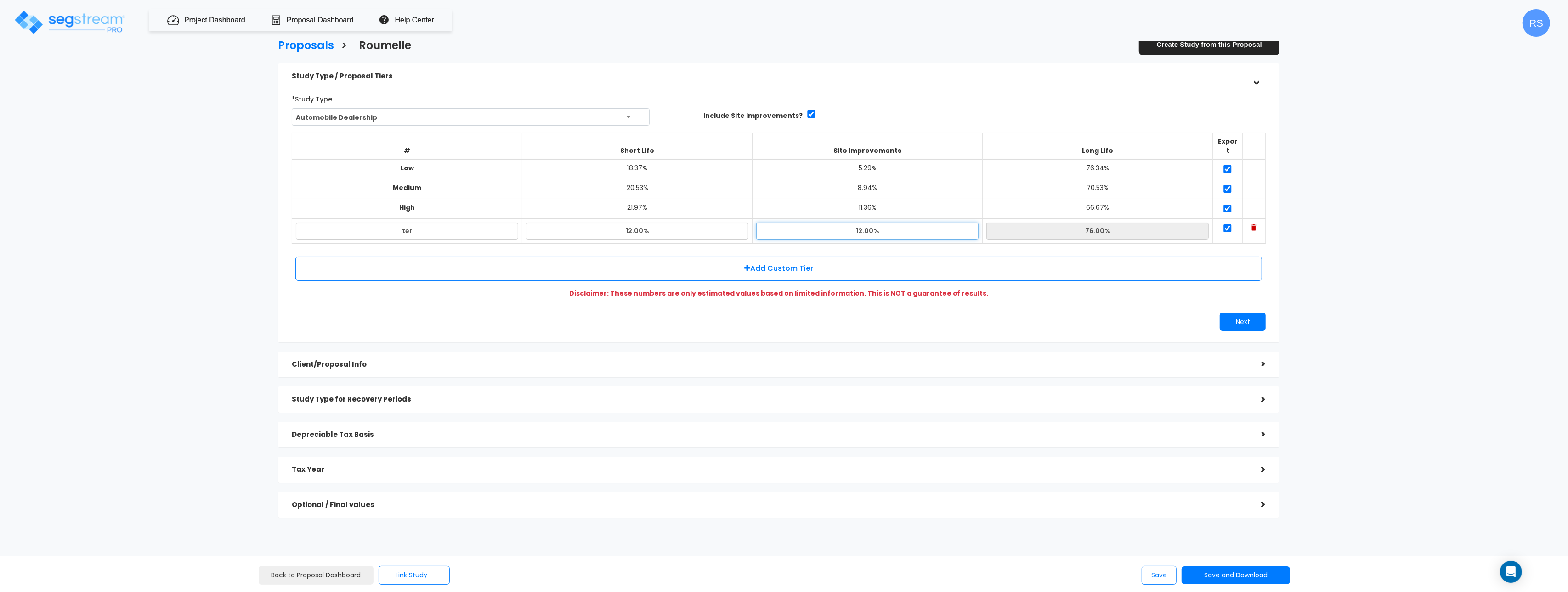
click at [895, 226] on input "12.00%" at bounding box center [867, 231] width 222 height 17
click at [895, 225] on input "12.00%" at bounding box center [867, 231] width 222 height 17
type input "1"
type input "0%"
type input "88.00%"
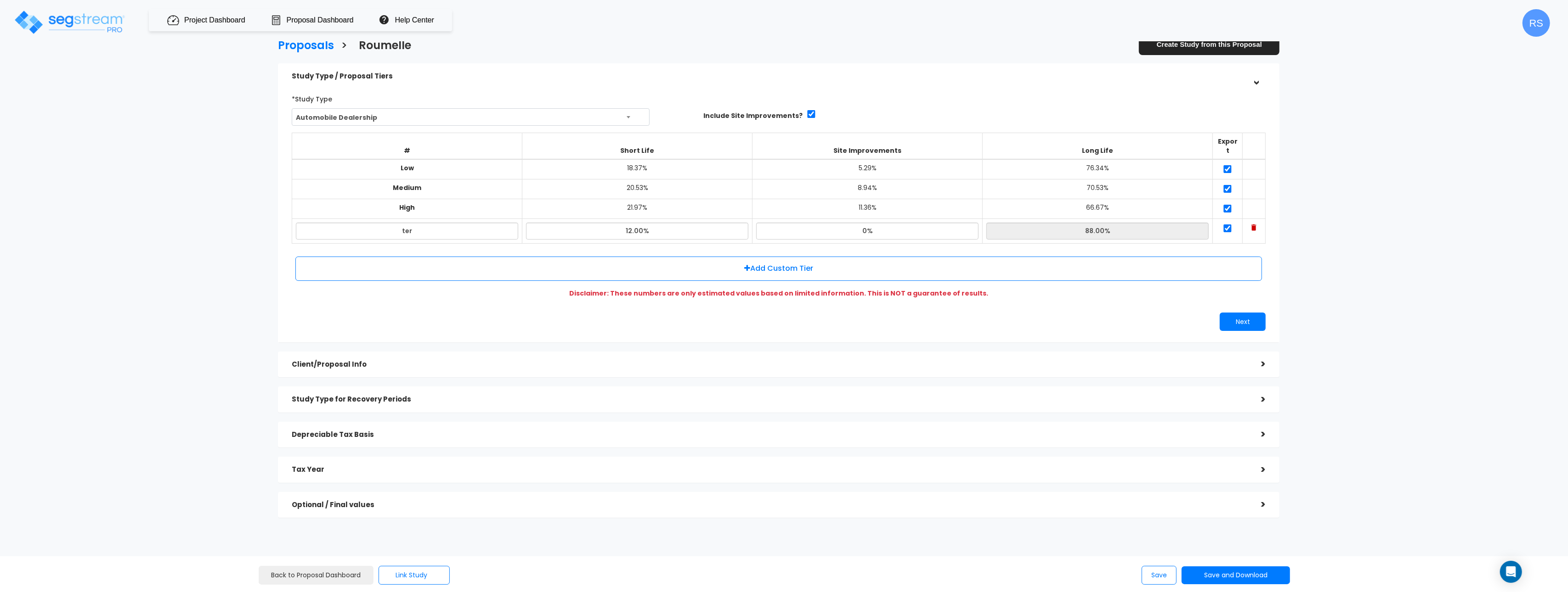
click at [1382, 204] on div "Proposals > [GEOGRAPHIC_DATA] Create Study from this Proposal Study Type / Prop…" at bounding box center [779, 282] width 1295 height 781
click at [908, 224] on input "0%" at bounding box center [867, 231] width 222 height 17
click at [908, 224] on input "0%" at bounding box center [867, 231] width 222 height 17
type input "8.00%"
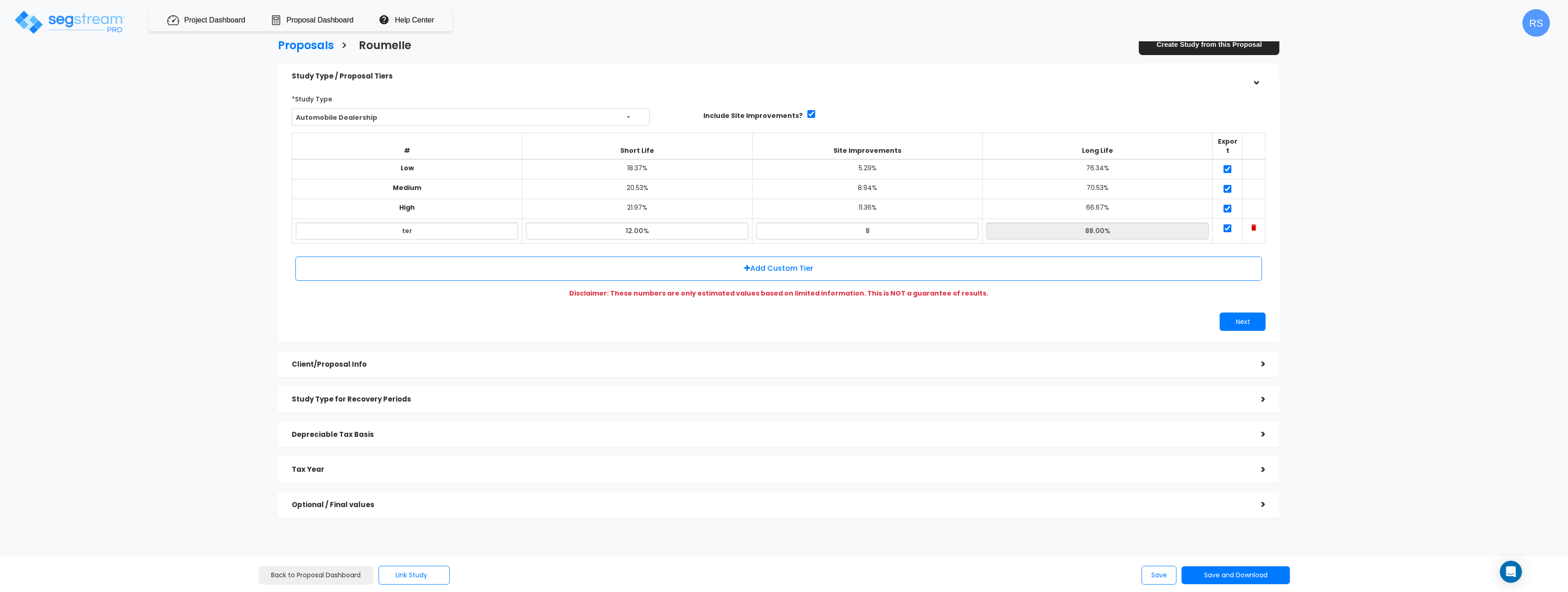
type input "80.00%"
click at [1422, 220] on div "Proposals > [GEOGRAPHIC_DATA] Create Study from this Proposal Study Type / Prop…" at bounding box center [779, 282] width 1295 height 781
click at [910, 223] on input "8.00%" at bounding box center [867, 230] width 222 height 17
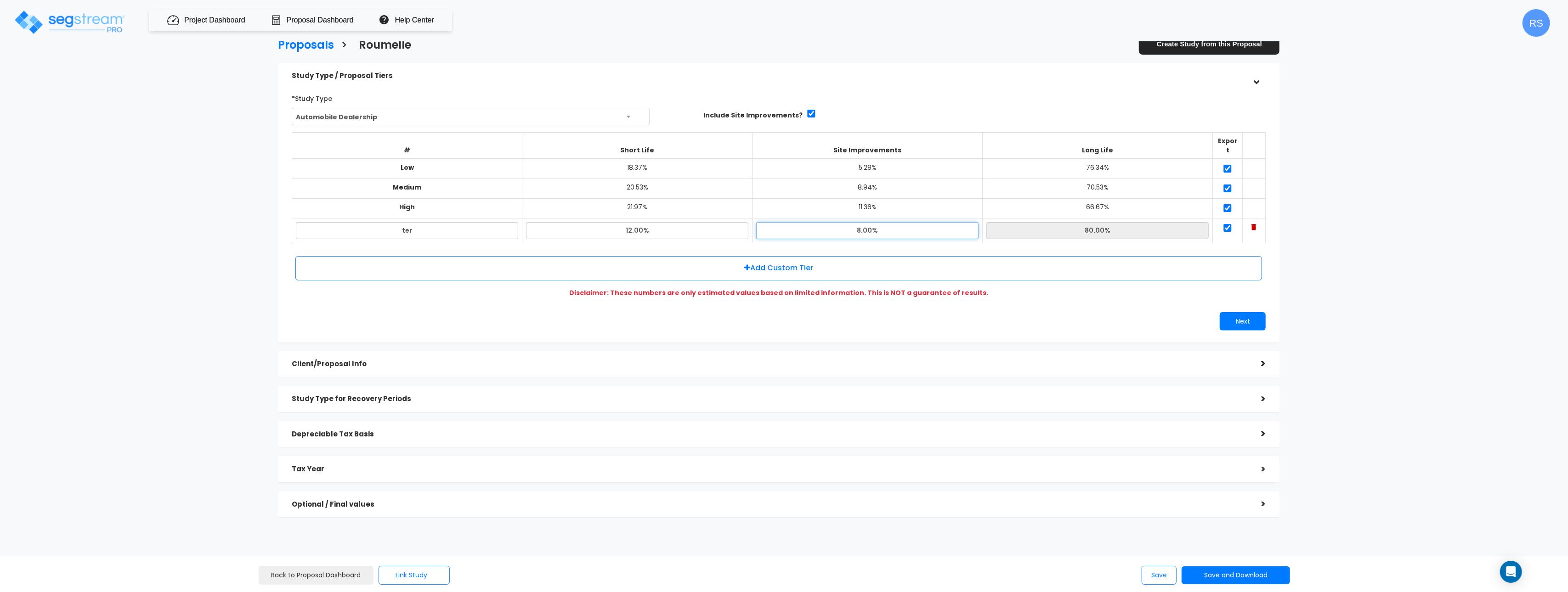
click at [909, 223] on input "8.00%" at bounding box center [867, 230] width 222 height 17
type input "0%"
type input "88.00%"
click at [674, 229] on input "12.00%" at bounding box center [637, 230] width 222 height 17
click at [674, 228] on input "12.00%" at bounding box center [637, 230] width 222 height 17
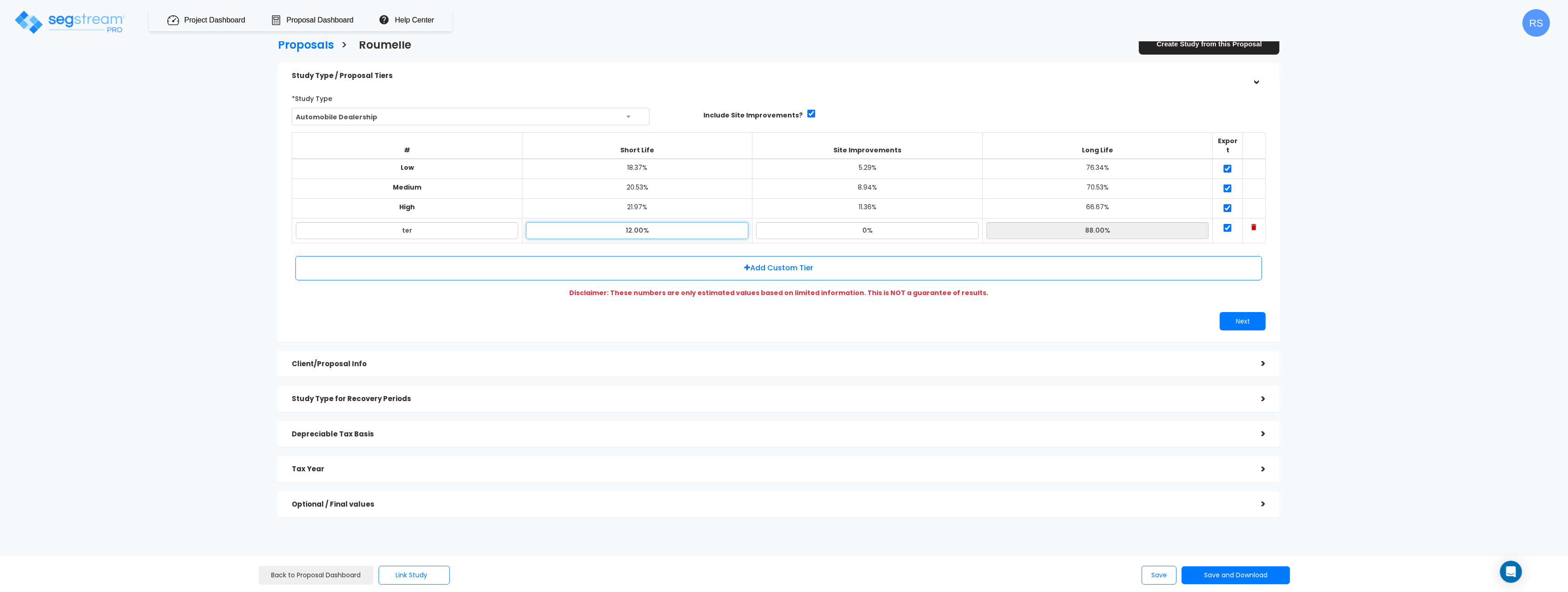
click at [674, 227] on input "12.00%" at bounding box center [637, 230] width 222 height 17
type input "1"
type input "0%"
type input "100.00%"
click at [1354, 195] on div "Proposals > [GEOGRAPHIC_DATA] Create Study from this Proposal Study Type / Prop…" at bounding box center [779, 281] width 1295 height 781
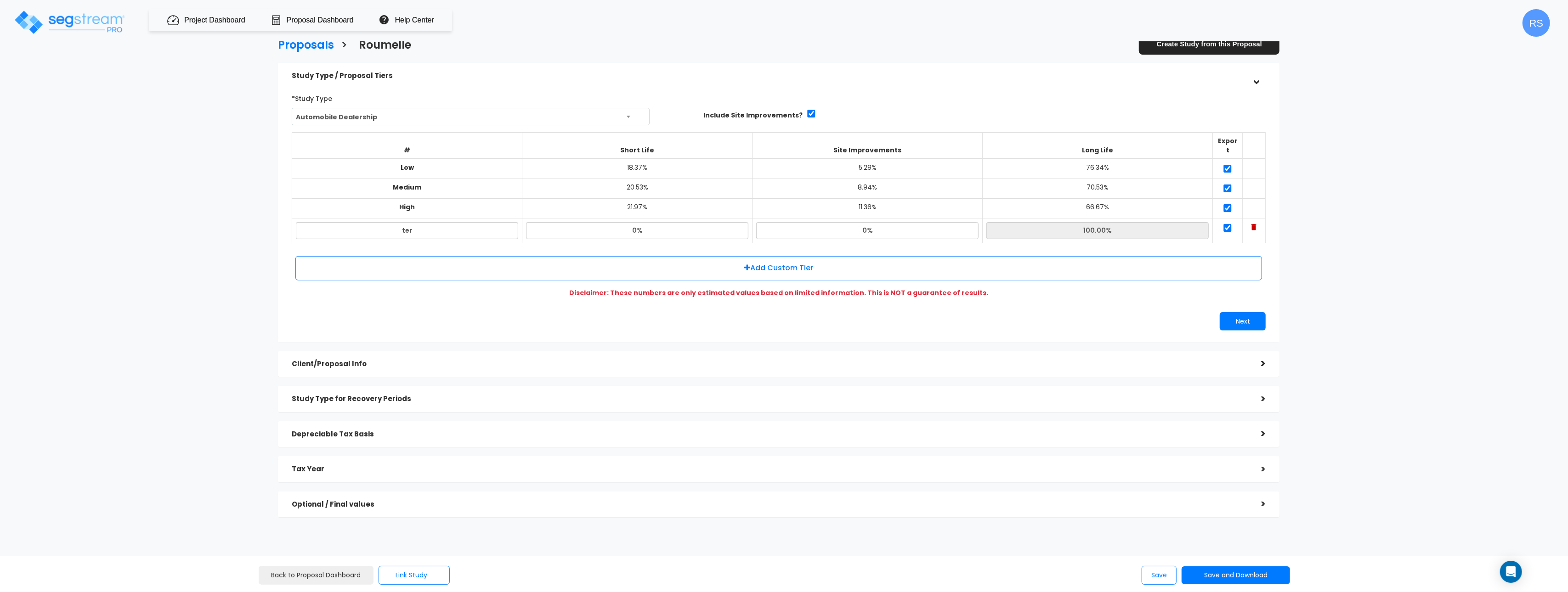
click at [1254, 224] on img at bounding box center [1253, 227] width 5 height 6
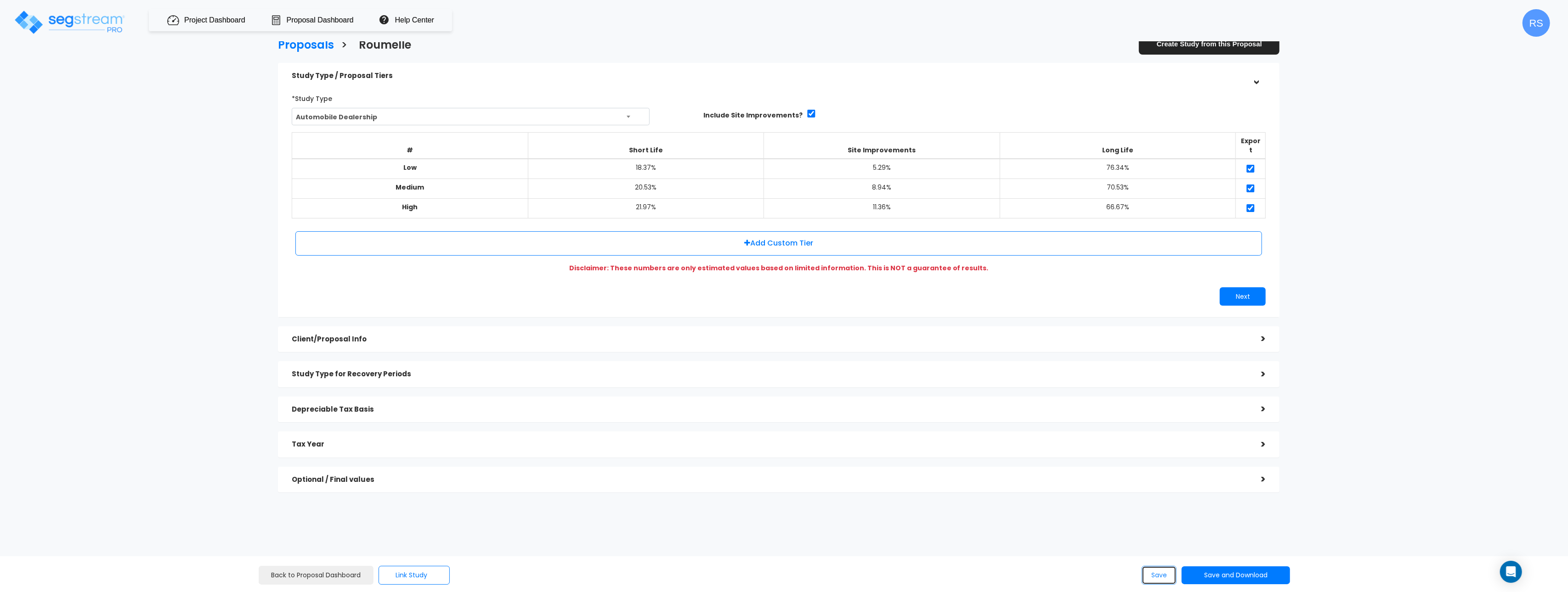
click at [1153, 577] on button "Save" at bounding box center [1159, 575] width 35 height 19
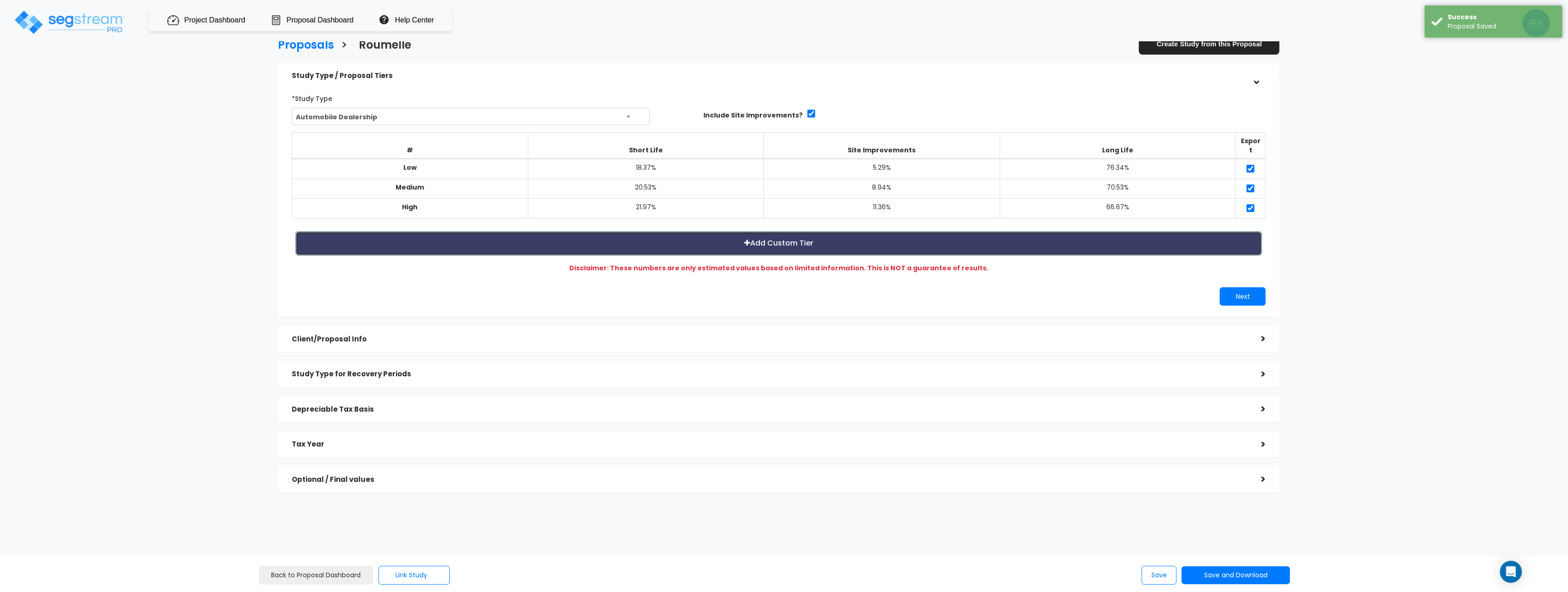
click at [990, 233] on button "Add Custom Tier" at bounding box center [779, 243] width 966 height 24
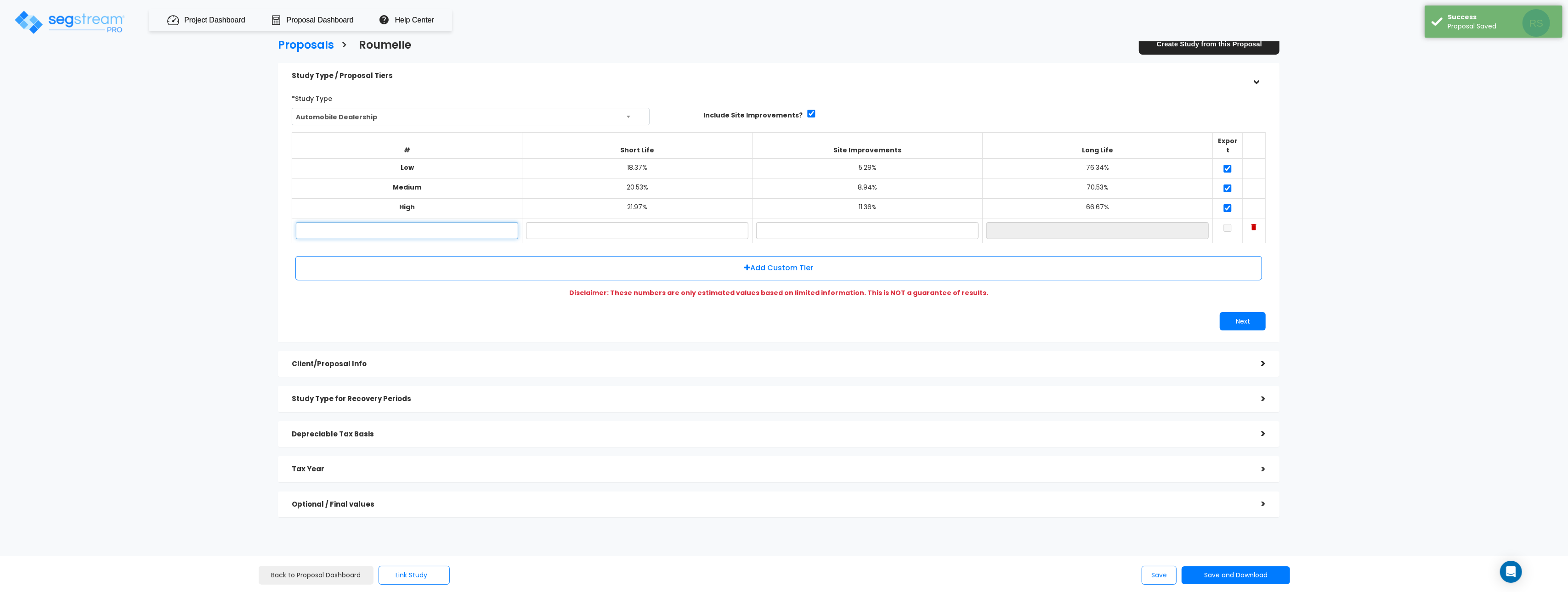
click at [463, 222] on input "text" at bounding box center [407, 230] width 222 height 17
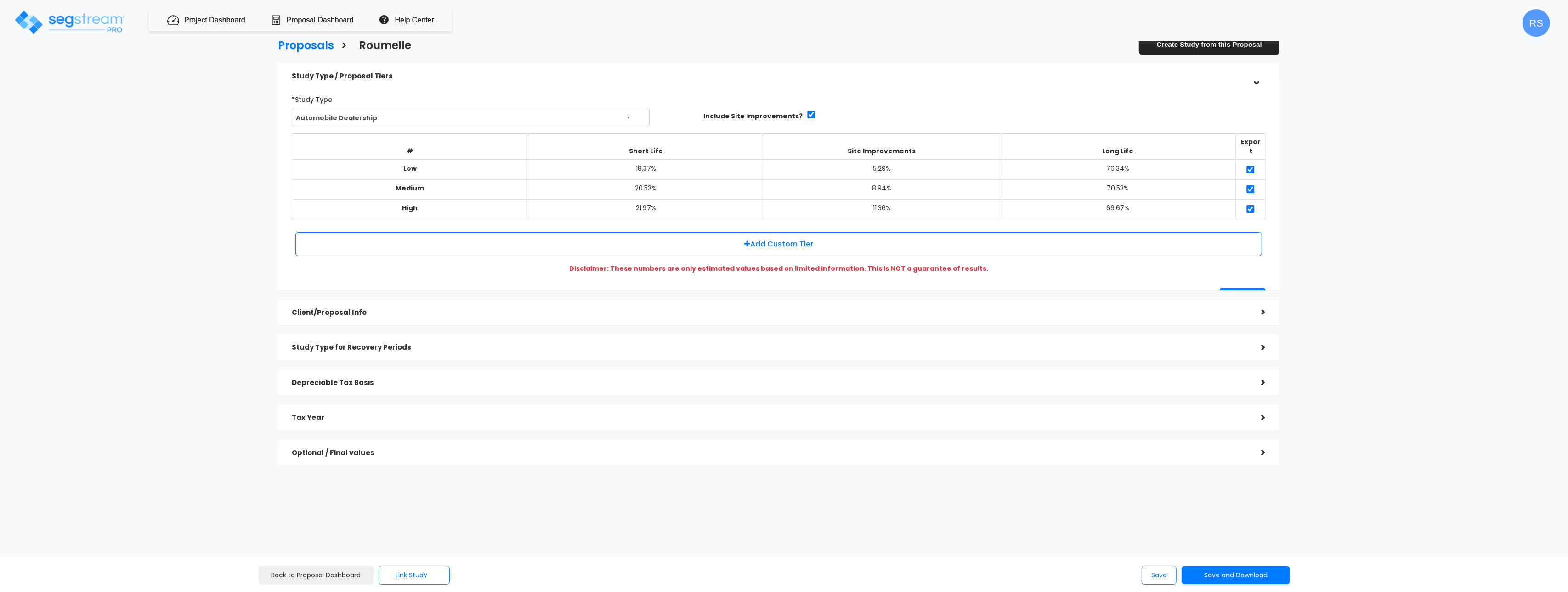
scroll to position [1, 0]
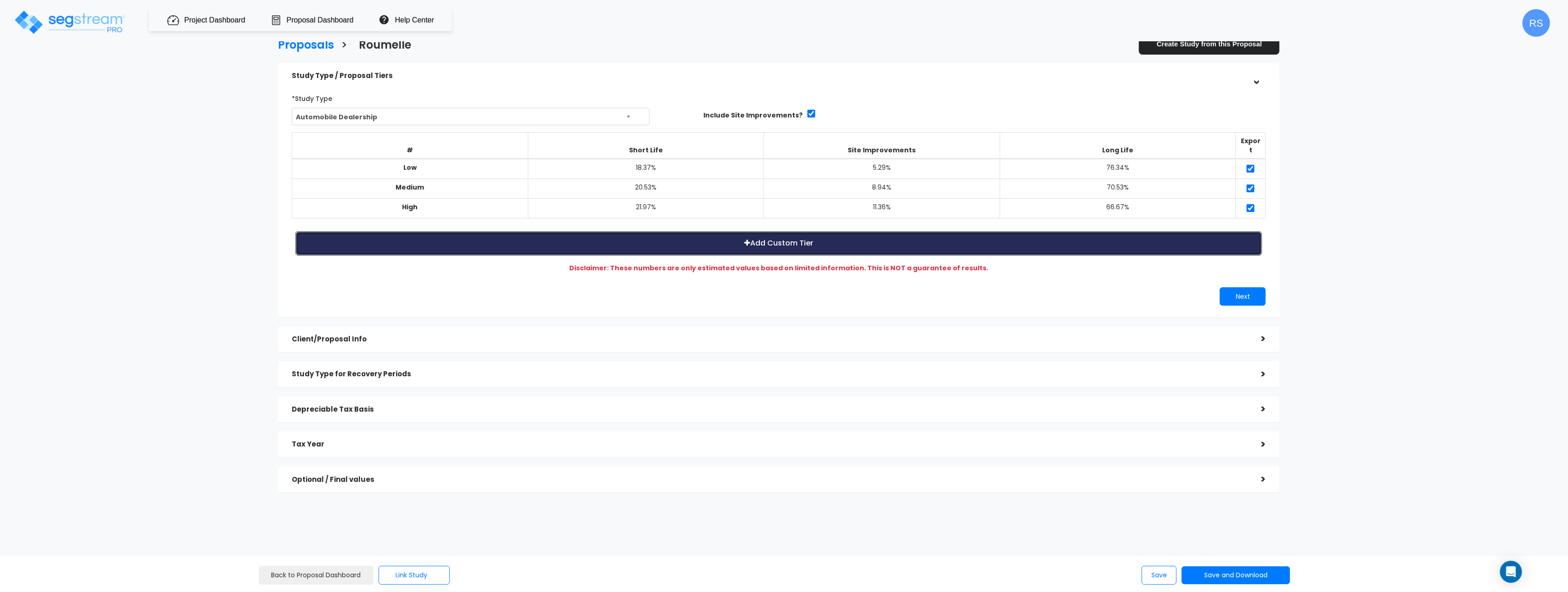
click at [826, 236] on button "Add Custom Tier" at bounding box center [779, 243] width 966 height 24
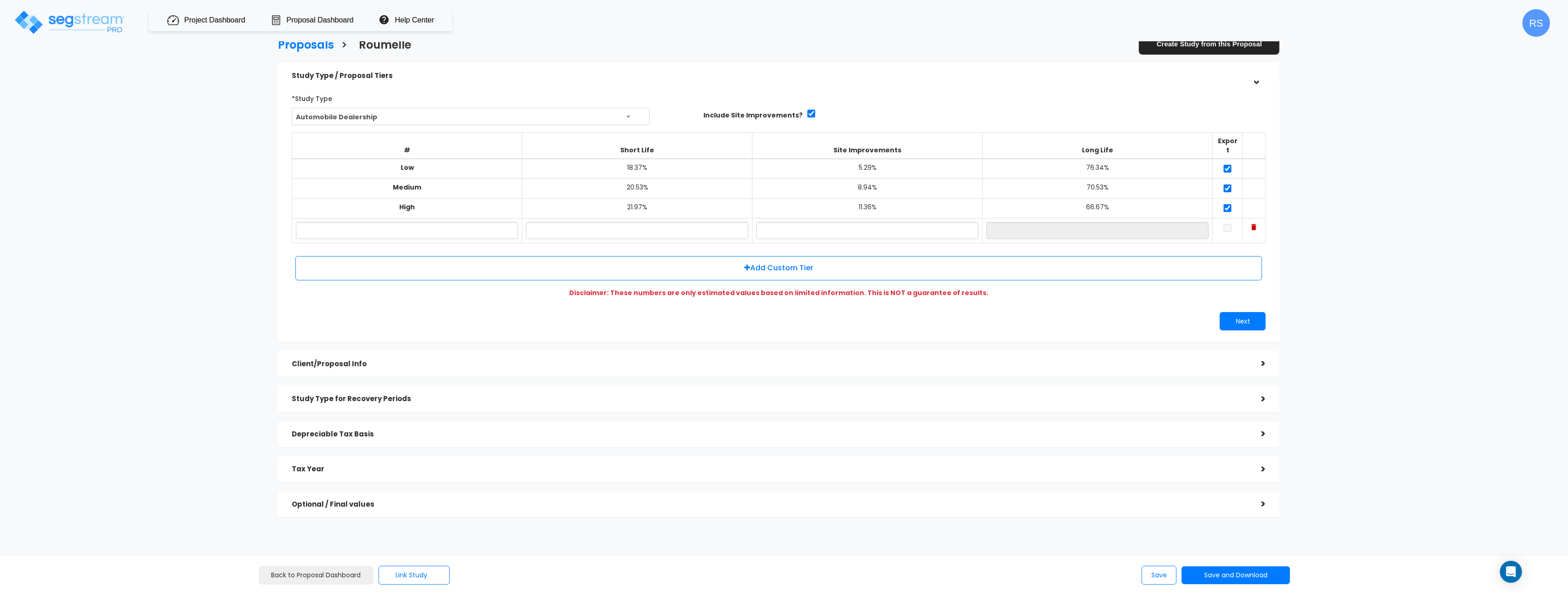
click at [525, 356] on div "Client/Proposal Info" at bounding box center [769, 364] width 956 height 17
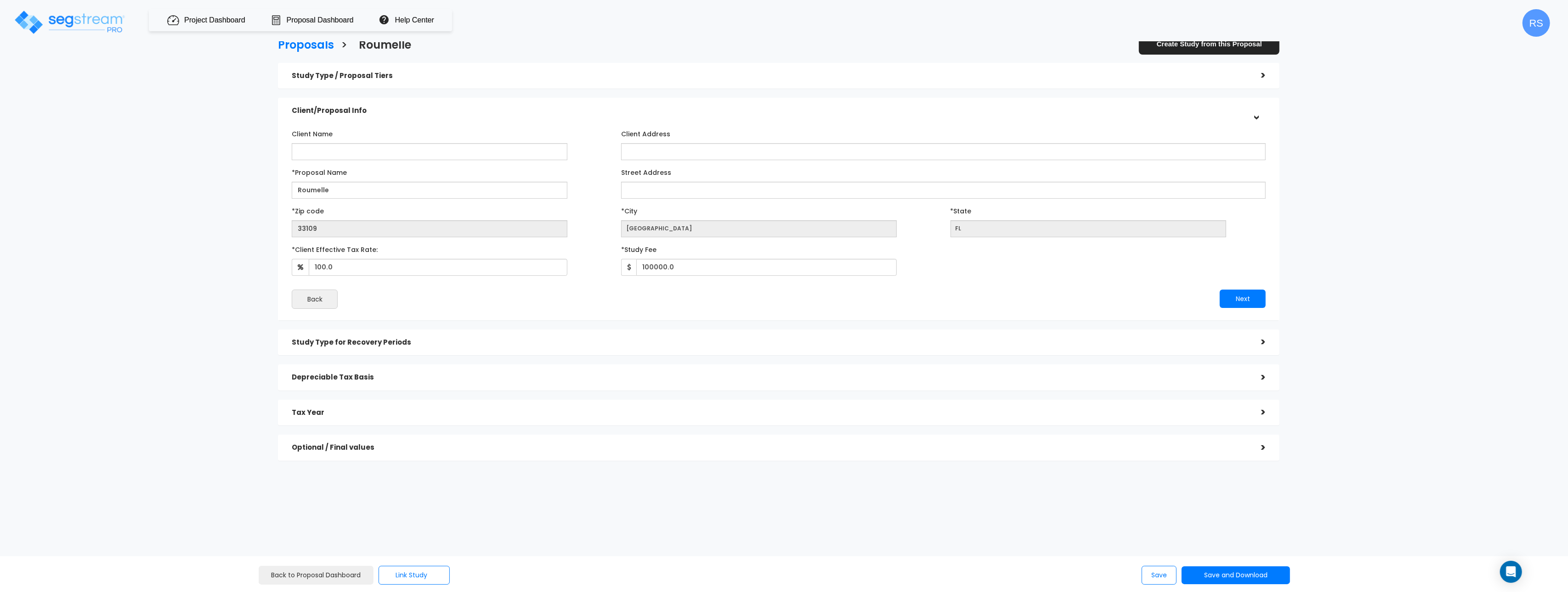
drag, startPoint x: 115, startPoint y: 268, endPoint x: 277, endPoint y: 117, distance: 221.5
click at [117, 268] on div "Proposals > [GEOGRAPHIC_DATA] Create Study from this Proposal Study Type / Prop…" at bounding box center [784, 330] width 1568 height 569
drag, startPoint x: 397, startPoint y: 76, endPoint x: 398, endPoint y: 98, distance: 22.0
click at [397, 76] on h5 "Study Type / Proposal Tiers" at bounding box center [769, 76] width 956 height 8
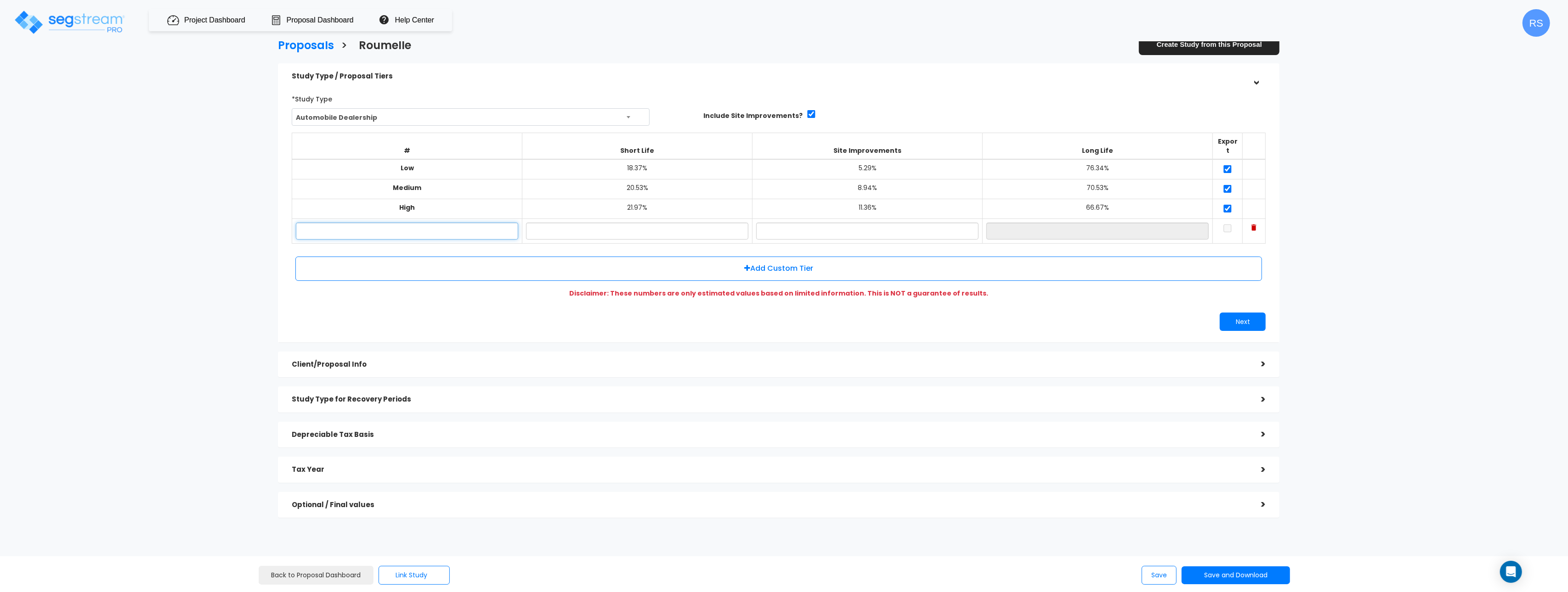
click at [415, 223] on input "text" at bounding box center [407, 231] width 222 height 17
drag, startPoint x: 1418, startPoint y: 286, endPoint x: 1323, endPoint y: 246, distance: 103.1
click at [1415, 285] on div "Proposals > [GEOGRAPHIC_DATA] Create Study from this Proposal Study Type / Prop…" at bounding box center [779, 282] width 1295 height 781
click at [1253, 224] on img at bounding box center [1253, 227] width 5 height 6
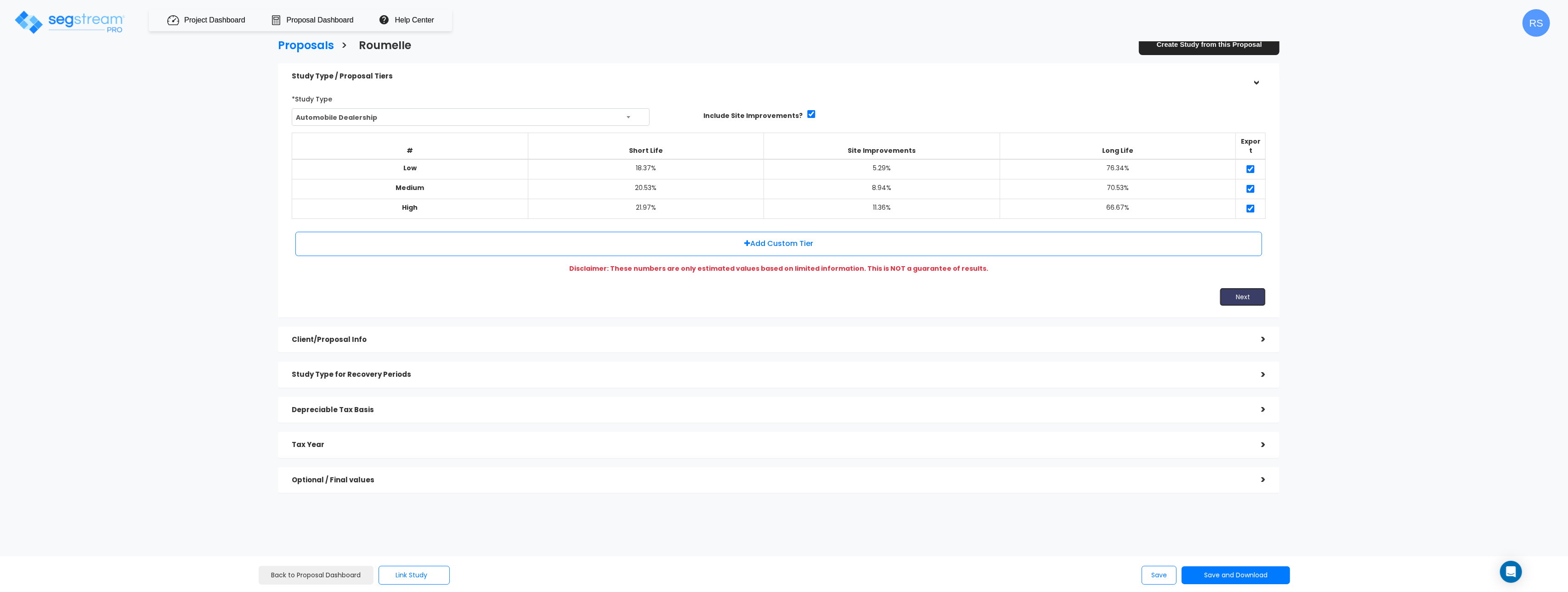
click at [1247, 288] on button "Next" at bounding box center [1243, 297] width 46 height 18
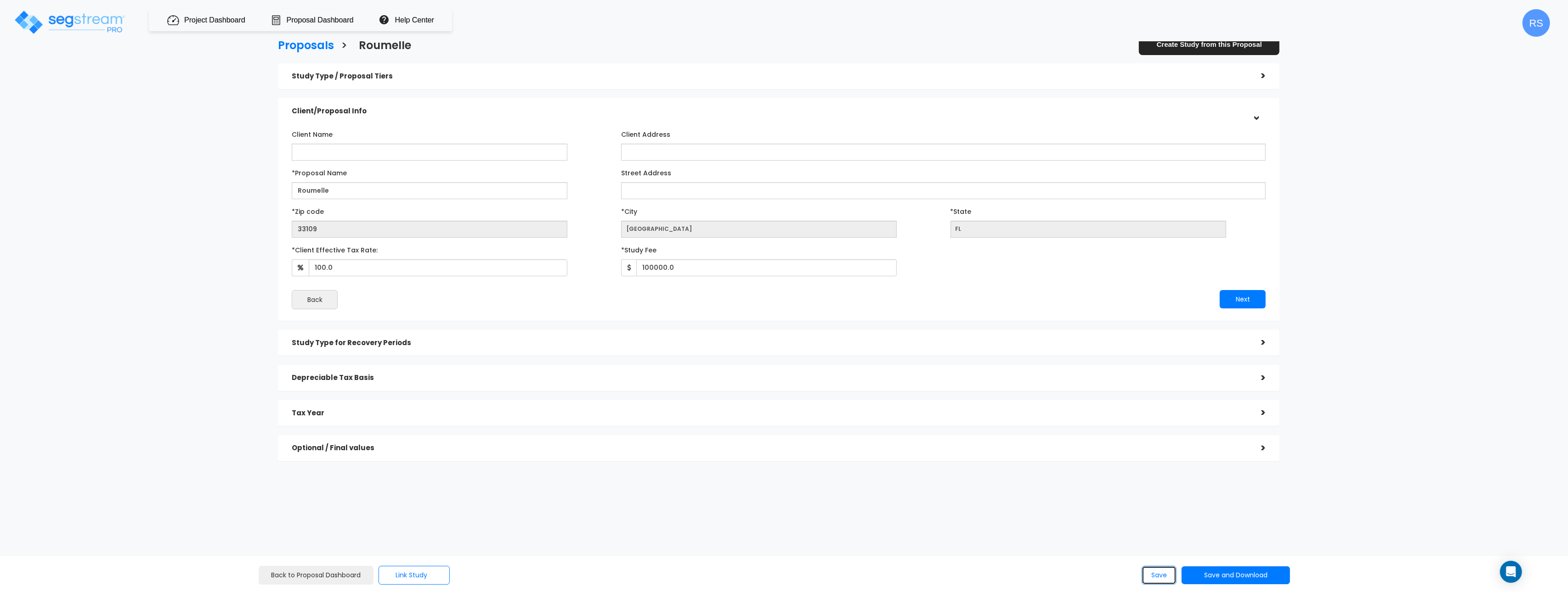
click at [1161, 574] on button "Save" at bounding box center [1159, 575] width 35 height 19
drag, startPoint x: 1129, startPoint y: 579, endPoint x: 1141, endPoint y: 578, distance: 12.0
click at [1130, 579] on div "Save Save and Download Standard Proposal Custom Proposal Custom Proposal CSV" at bounding box center [1039, 575] width 537 height 19
drag, startPoint x: 1160, startPoint y: 577, endPoint x: 1198, endPoint y: 294, distance: 285.5
click at [1160, 577] on button "Save" at bounding box center [1159, 575] width 35 height 19
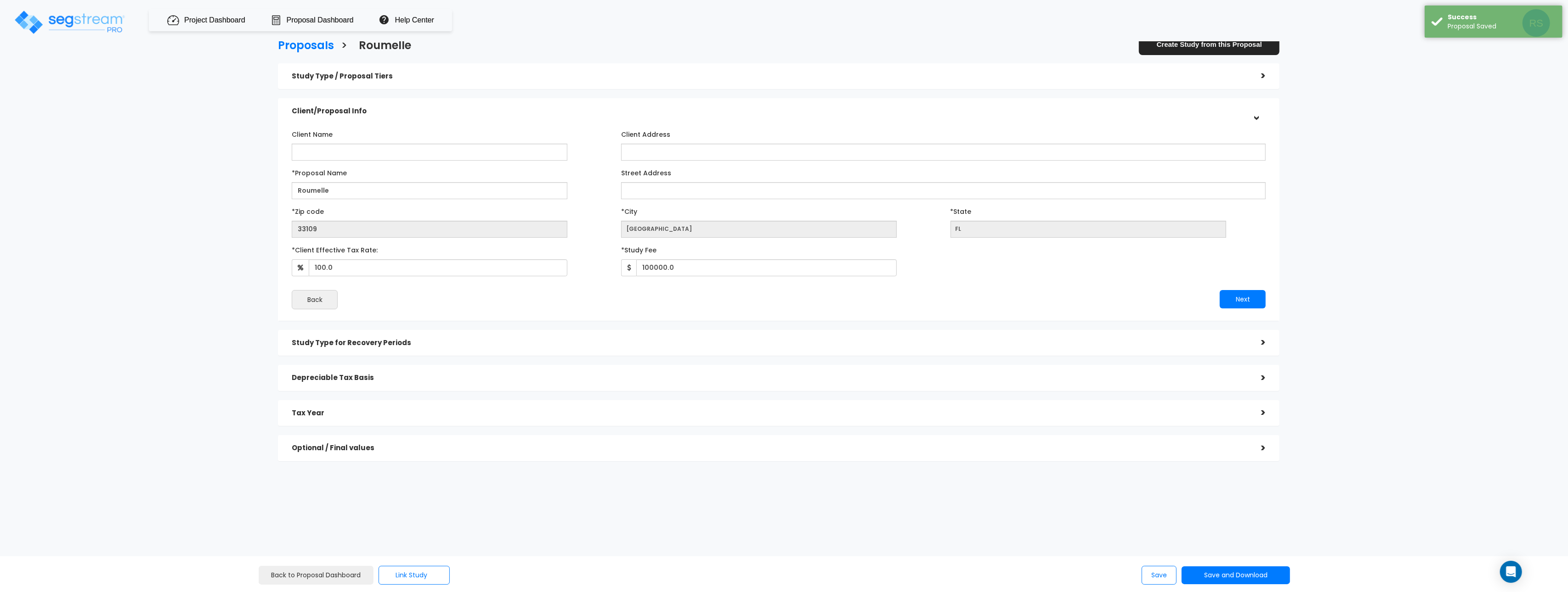
click at [685, 84] on div "Study Type / Proposal Tiers" at bounding box center [769, 76] width 956 height 17
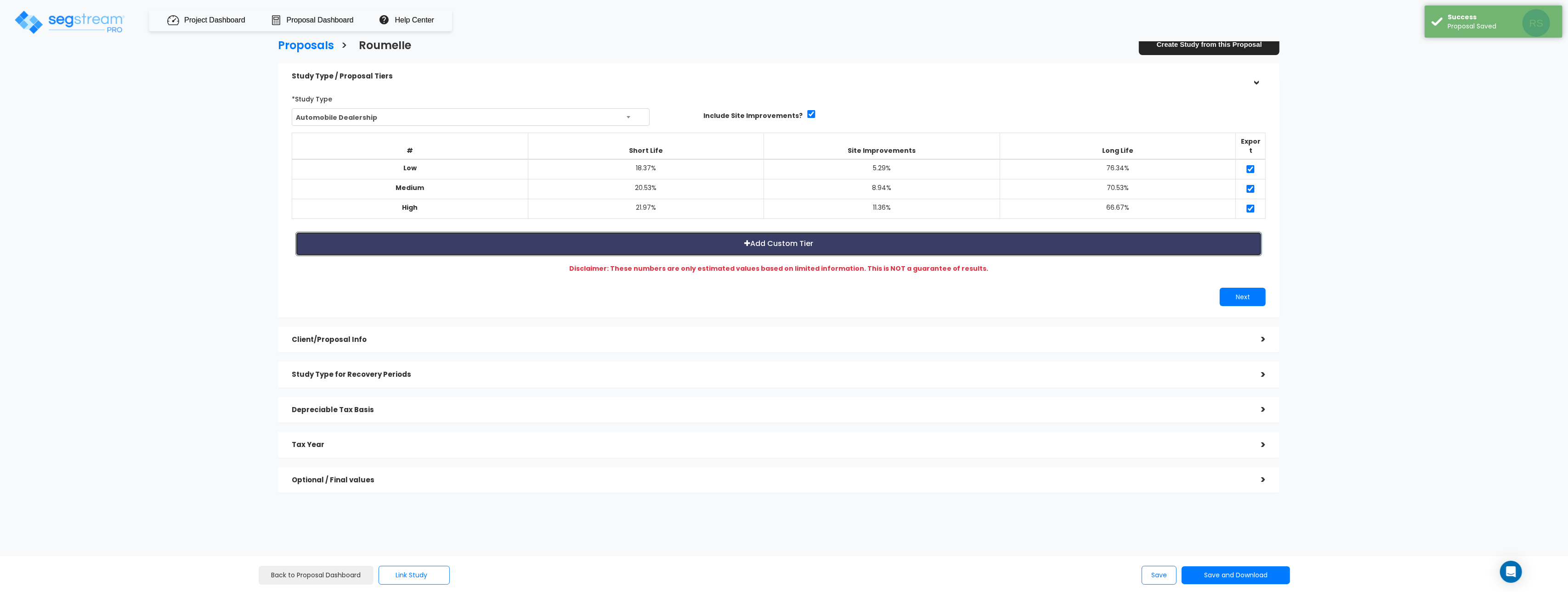
click at [796, 240] on button "Add Custom Tier" at bounding box center [779, 244] width 966 height 24
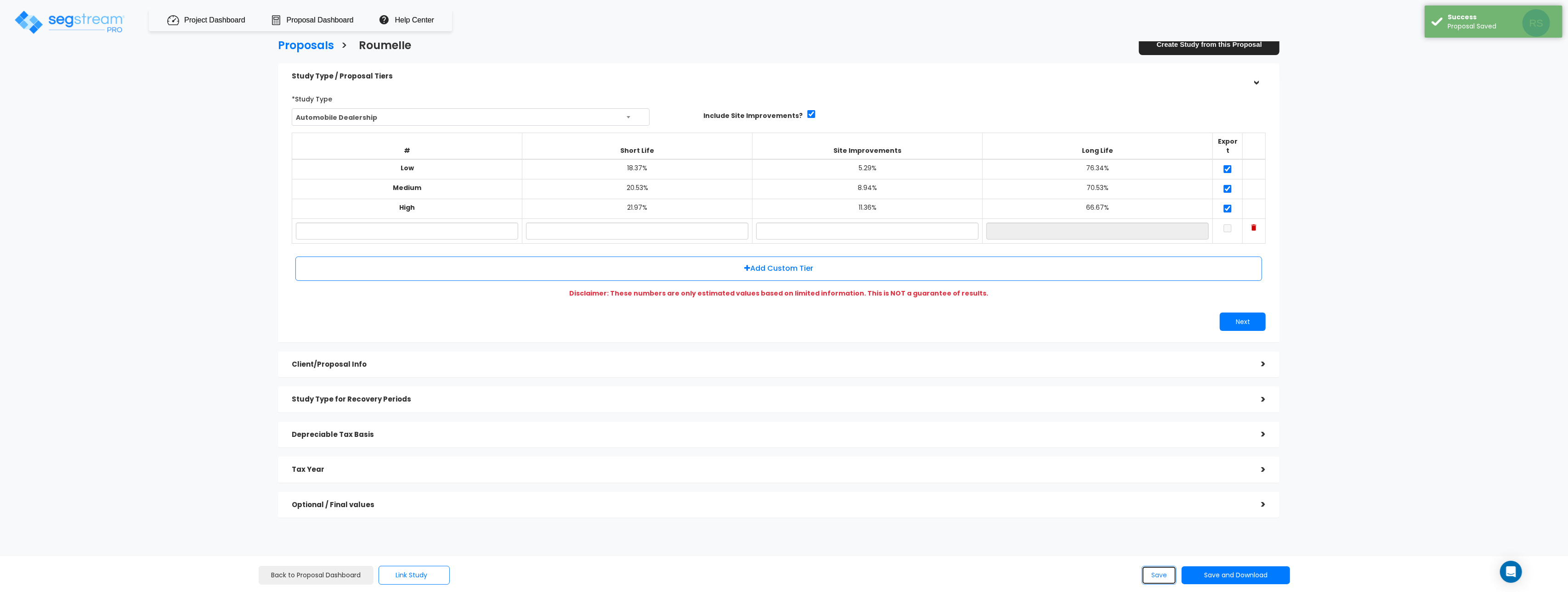
click at [1159, 569] on button "Save" at bounding box center [1159, 575] width 35 height 19
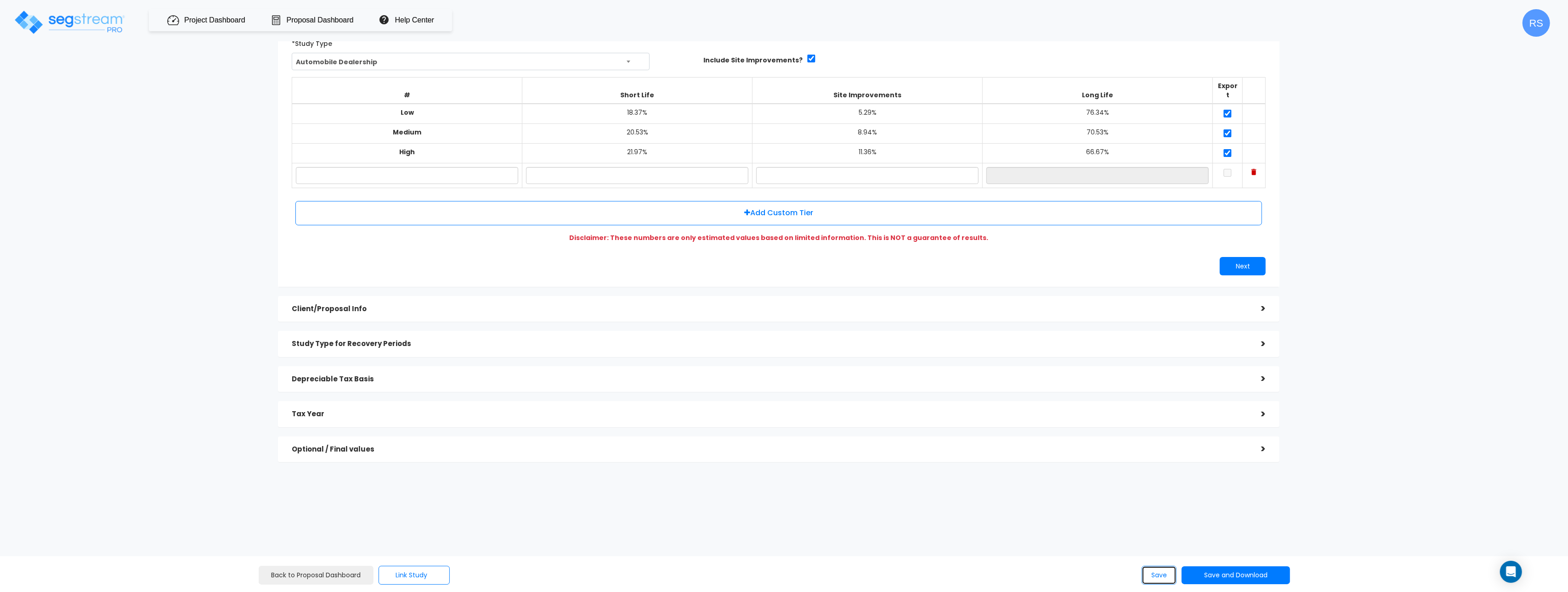
scroll to position [58, 0]
click at [1259, 574] on button "Save and Download" at bounding box center [1236, 575] width 108 height 18
click at [1266, 504] on link "Standard Proposal" at bounding box center [1259, 507] width 144 height 21
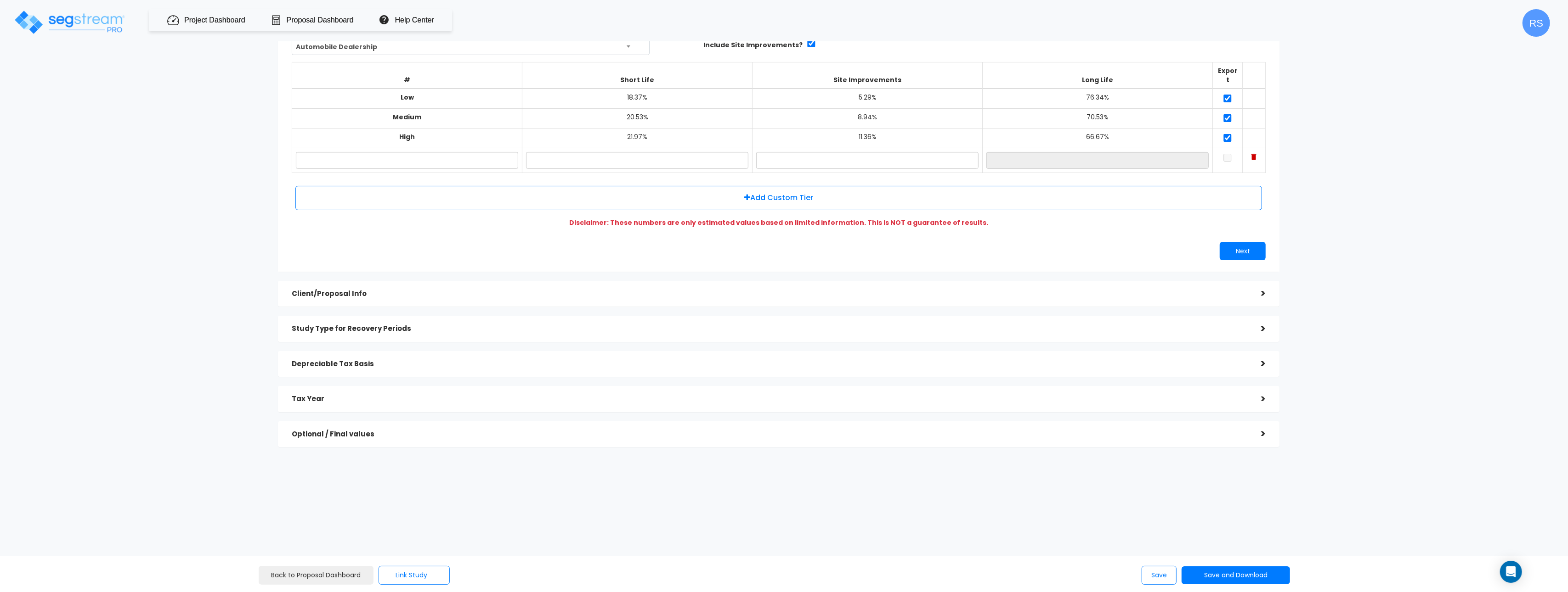
scroll to position [70, 0]
drag, startPoint x: 1351, startPoint y: 198, endPoint x: 1226, endPoint y: 11, distance: 224.9
click at [1338, 179] on div "Proposals > [GEOGRAPHIC_DATA] Create Study from this Proposal Study Type / Prop…" at bounding box center [779, 211] width 1295 height 781
click at [1257, 149] on td at bounding box center [1254, 161] width 23 height 24
click at [1256, 154] on img at bounding box center [1253, 157] width 5 height 6
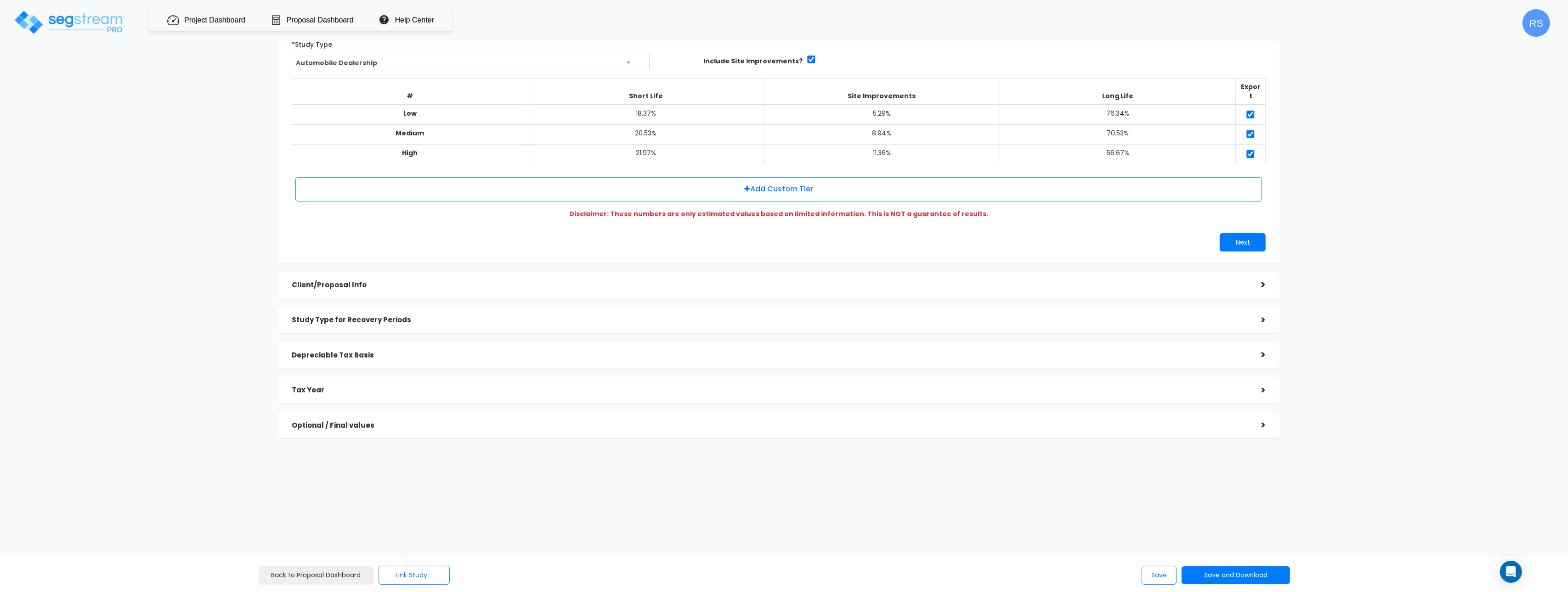
scroll to position [46, 0]
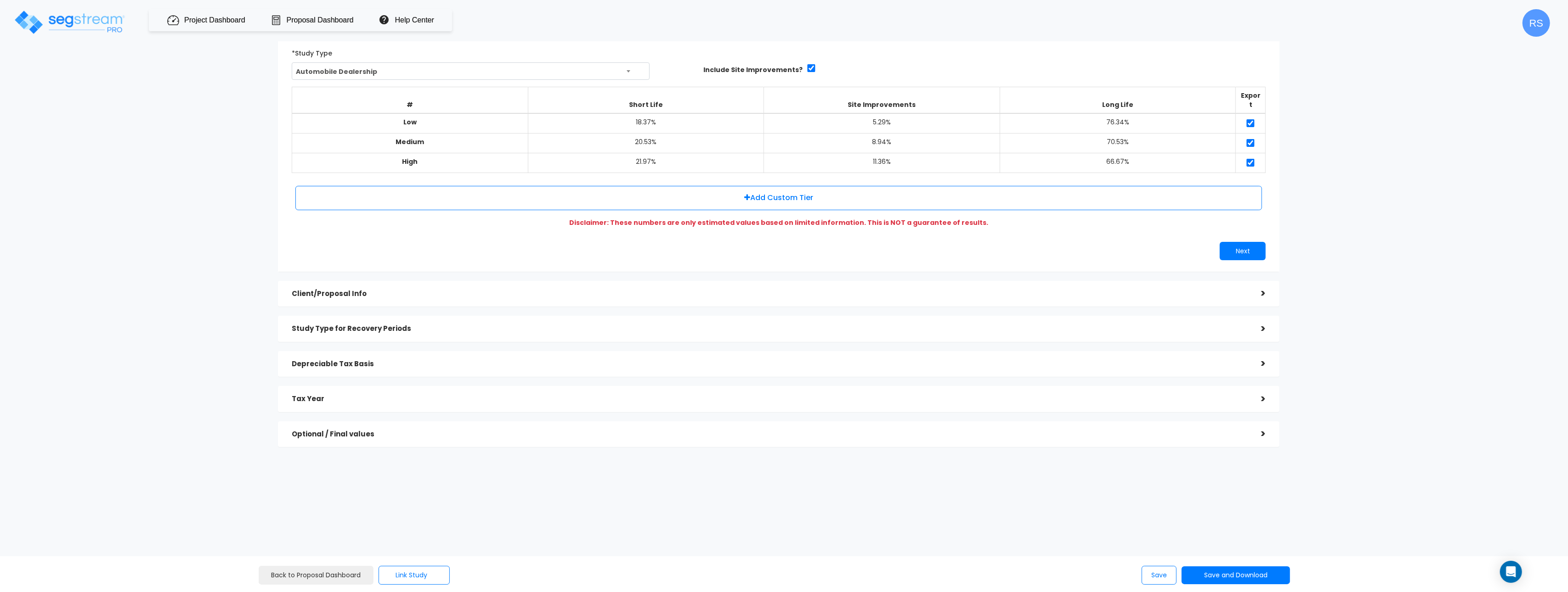
drag, startPoint x: 1312, startPoint y: 150, endPoint x: 899, endPoint y: 75, distance: 419.8
click at [1305, 150] on div "Proposals > [GEOGRAPHIC_DATA] Create Study from this Proposal Study Type / Prop…" at bounding box center [779, 223] width 1295 height 756
drag, startPoint x: 244, startPoint y: 89, endPoint x: 256, endPoint y: 85, distance: 12.6
click at [245, 88] on div "Proposals > [GEOGRAPHIC_DATA] Create Study from this Proposal Study Type / Prop…" at bounding box center [779, 223] width 1295 height 756
drag, startPoint x: 1166, startPoint y: 572, endPoint x: 1098, endPoint y: 539, distance: 75.6
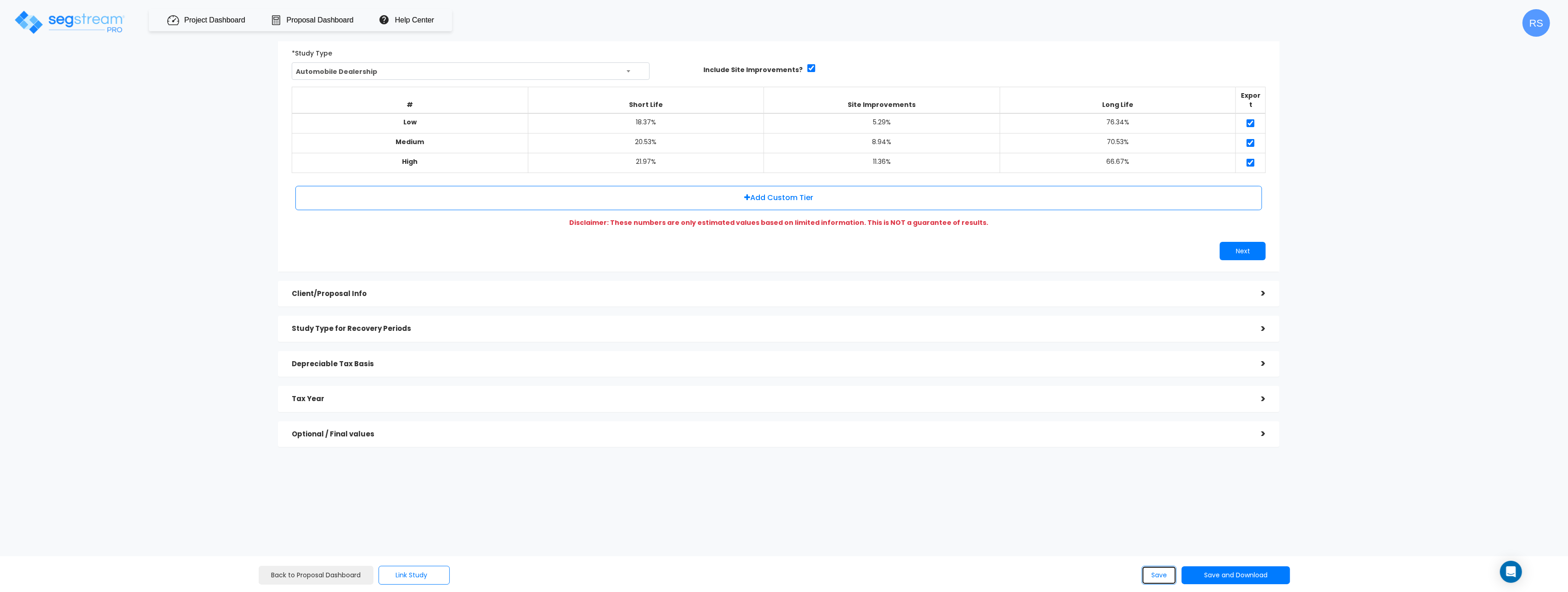
click at [1165, 572] on button "Save" at bounding box center [1159, 575] width 35 height 19
click at [445, 290] on h5 "Client/Proposal Info" at bounding box center [769, 294] width 956 height 8
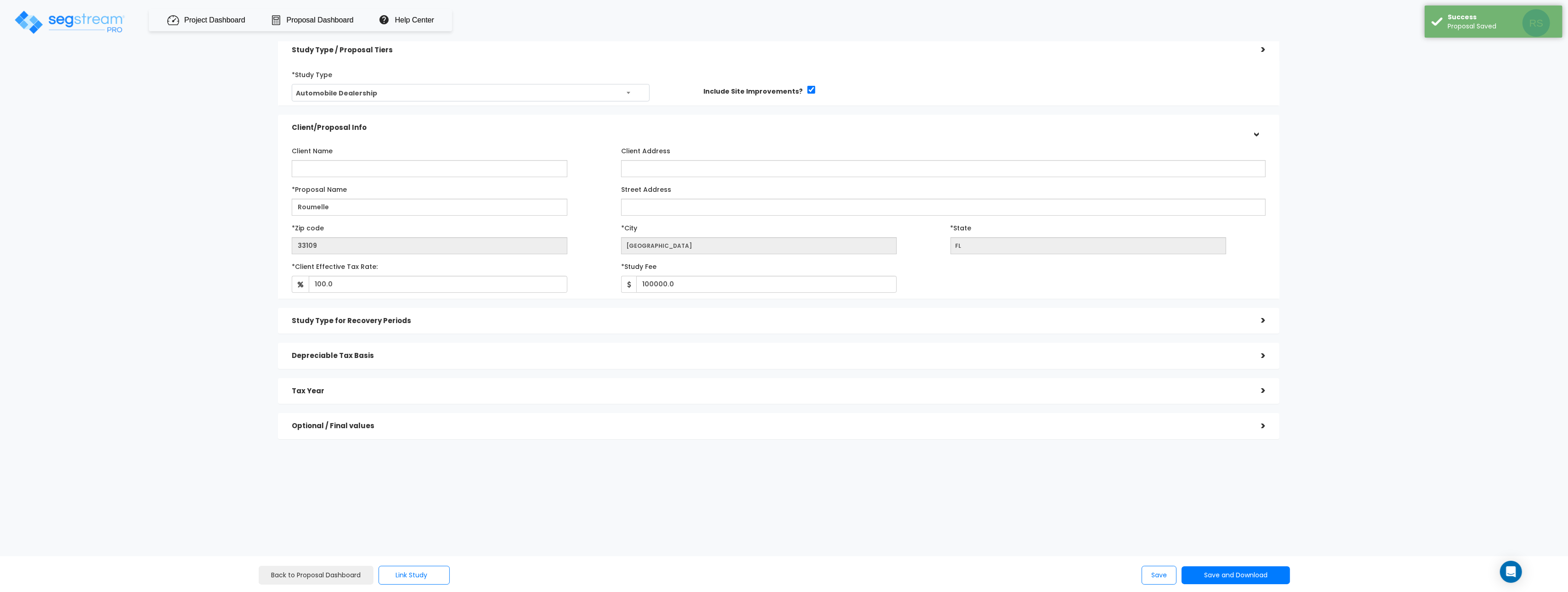
scroll to position [22, 0]
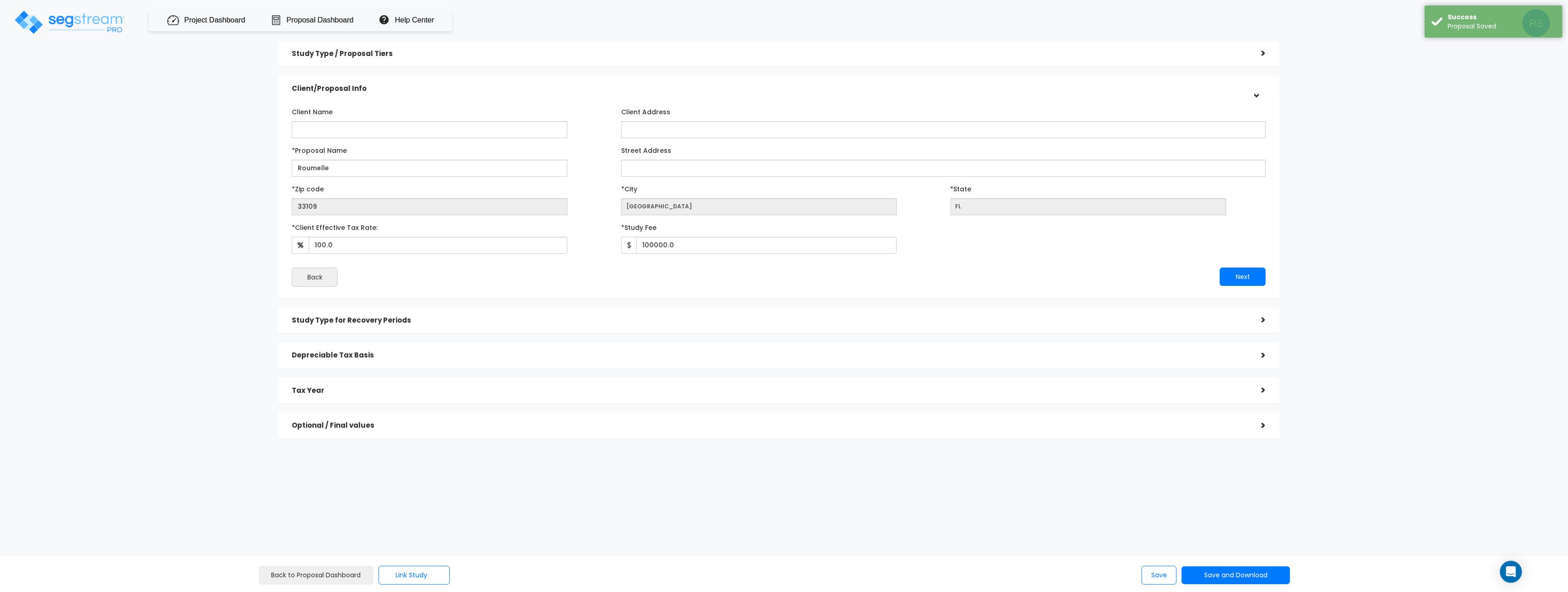
click at [329, 319] on h5 "Study Type for Recovery Periods" at bounding box center [769, 320] width 956 height 8
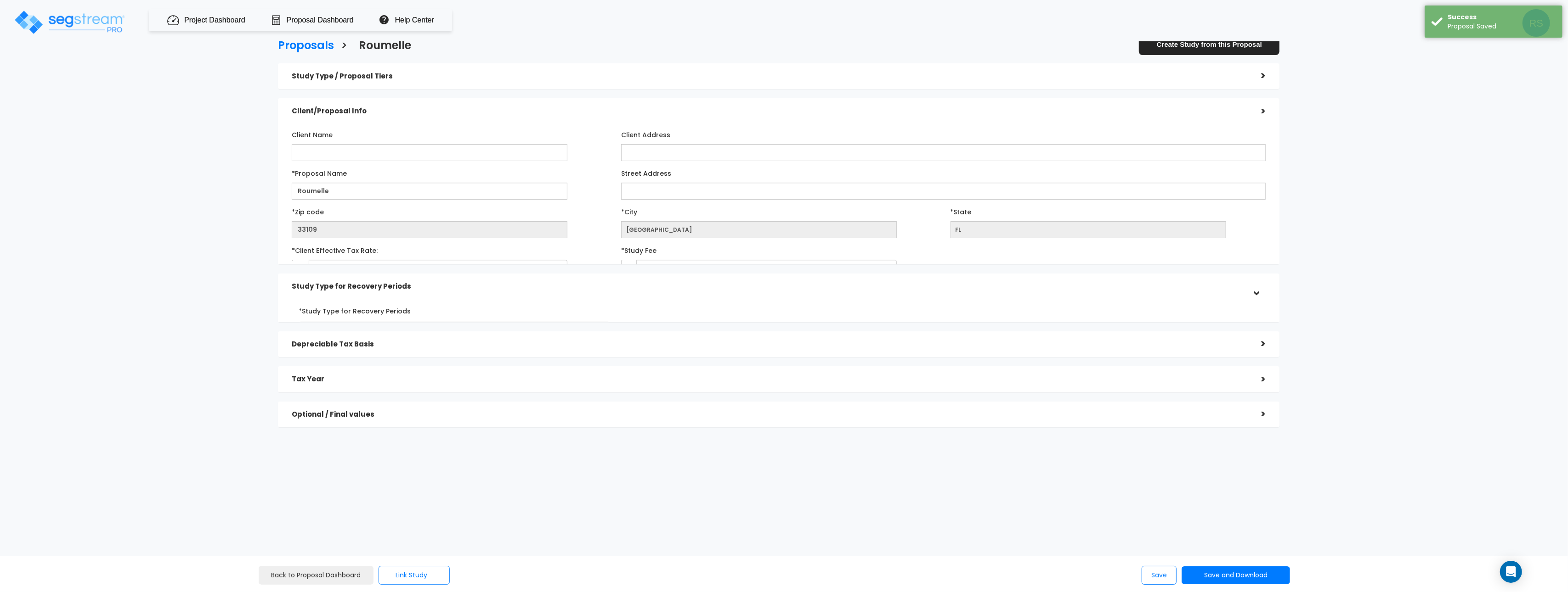
scroll to position [0, 0]
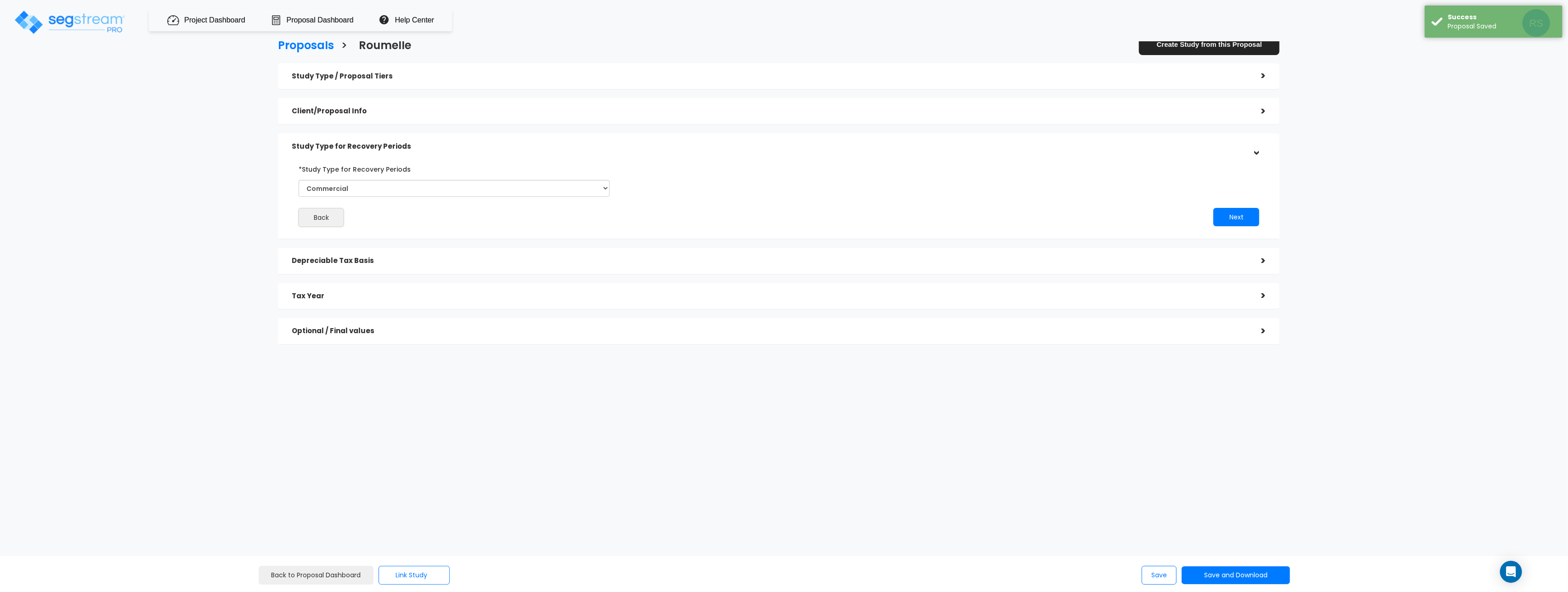
click at [327, 265] on h5 "Depreciable Tax Basis" at bounding box center [769, 261] width 956 height 8
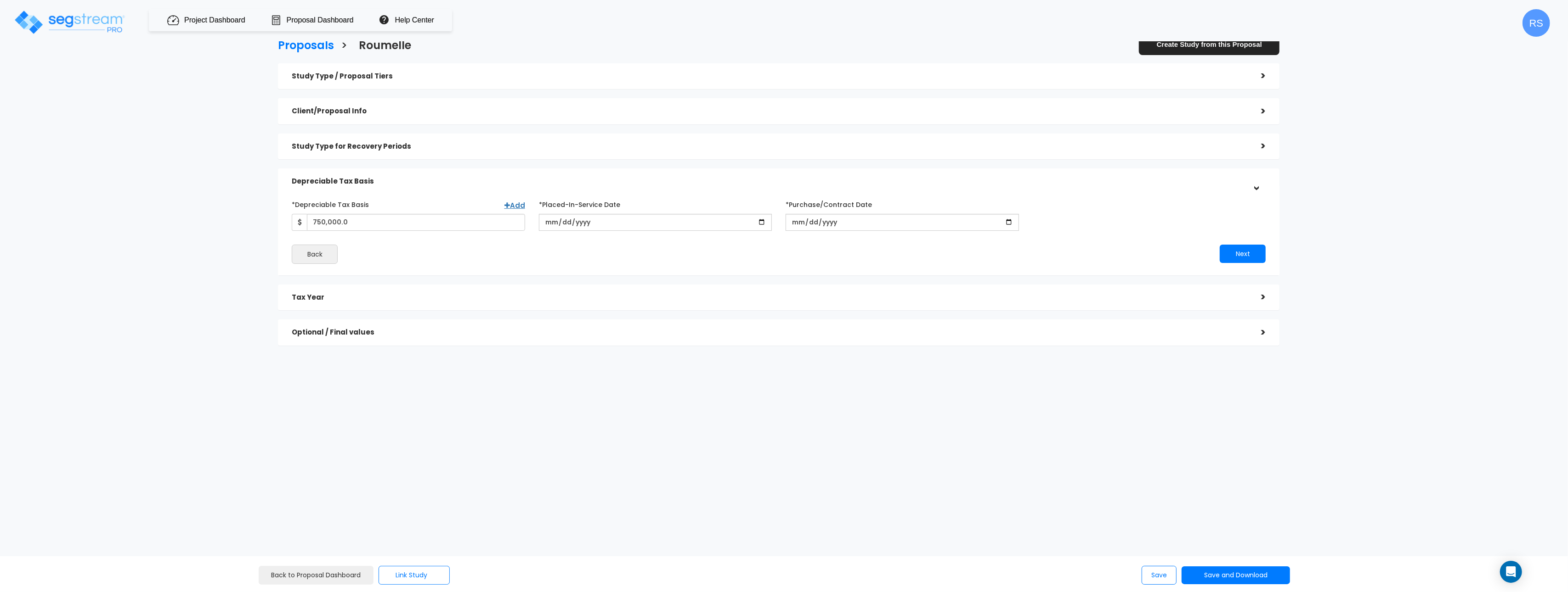
click at [310, 297] on h5 "Tax Year" at bounding box center [769, 298] width 956 height 8
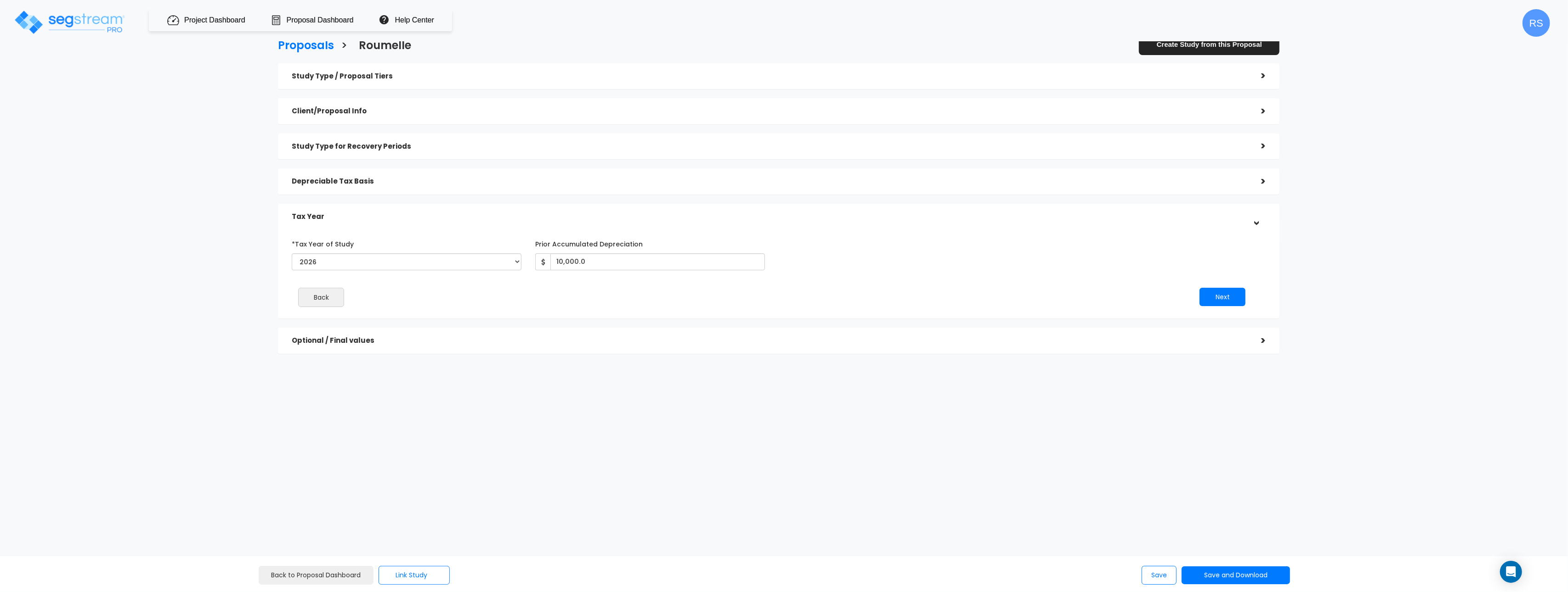
drag, startPoint x: 331, startPoint y: 339, endPoint x: 329, endPoint y: 319, distance: 20.1
click at [331, 339] on h5 "Optional / Final values" at bounding box center [769, 341] width 956 height 8
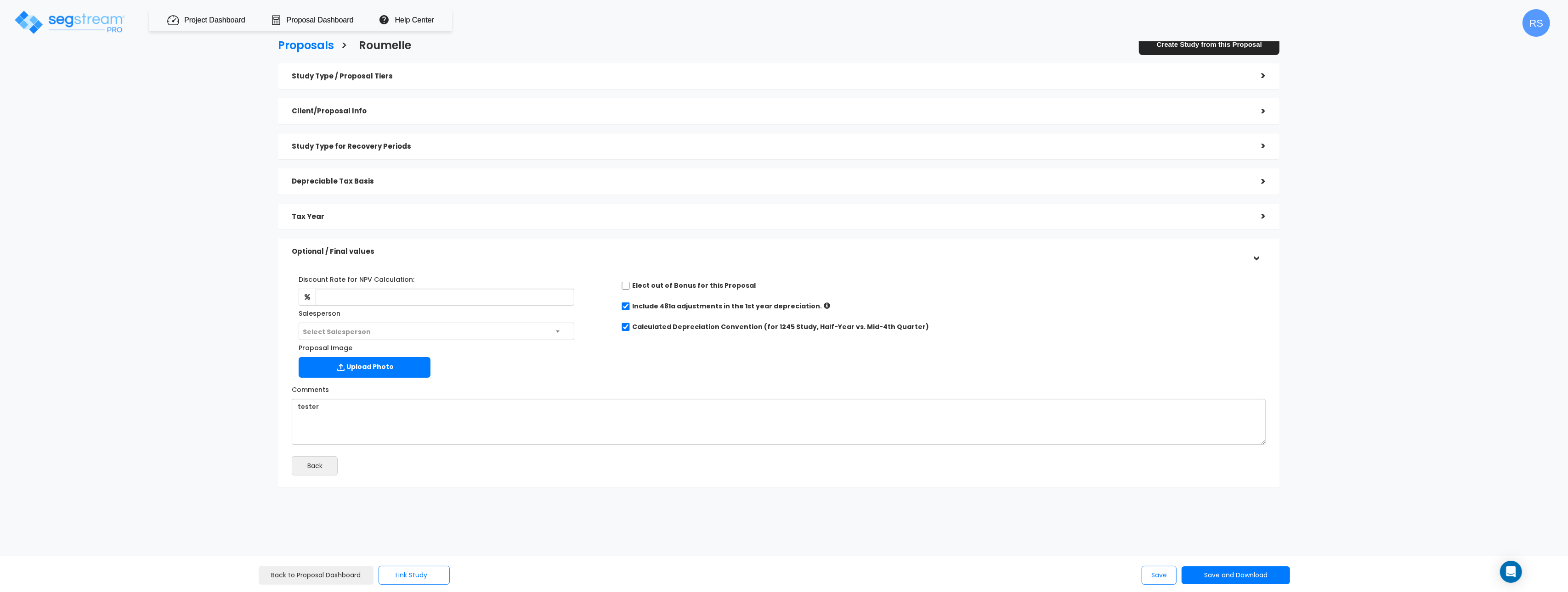
click at [334, 178] on h5 "Depreciable Tax Basis" at bounding box center [769, 182] width 956 height 8
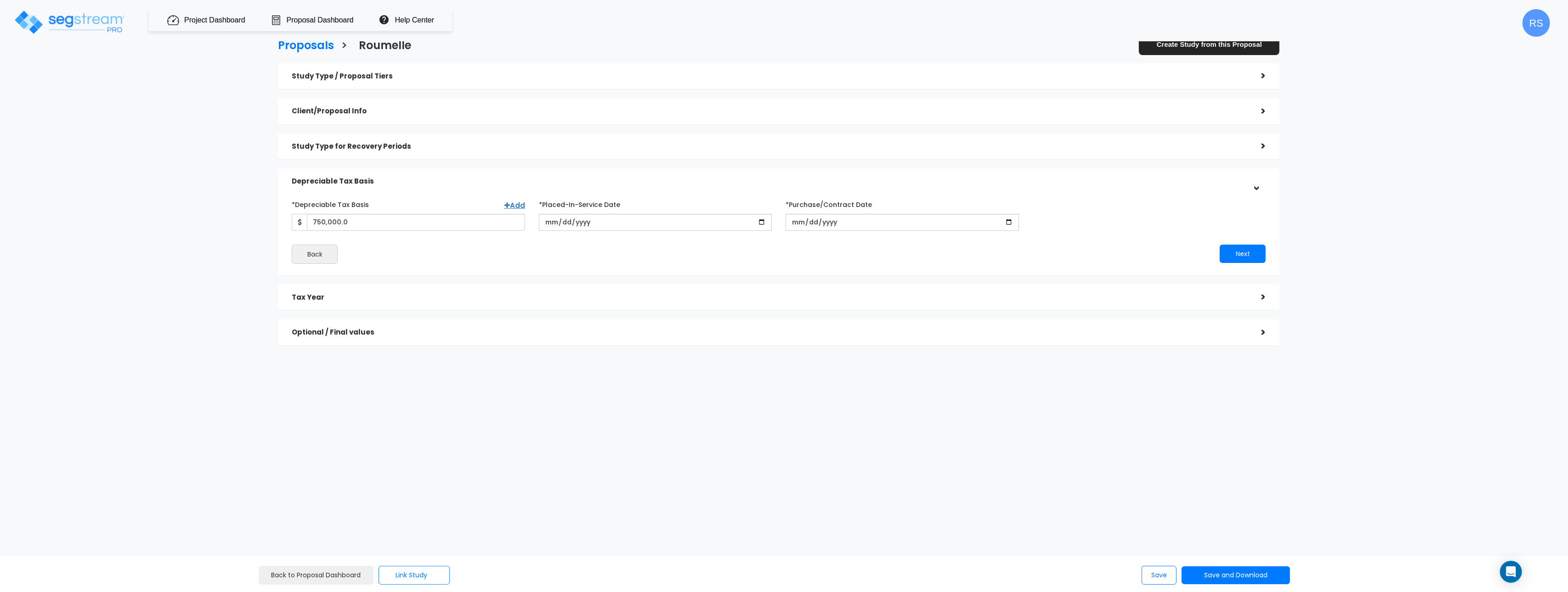
click at [369, 74] on h5 "Study Type / Proposal Tiers" at bounding box center [769, 76] width 956 height 8
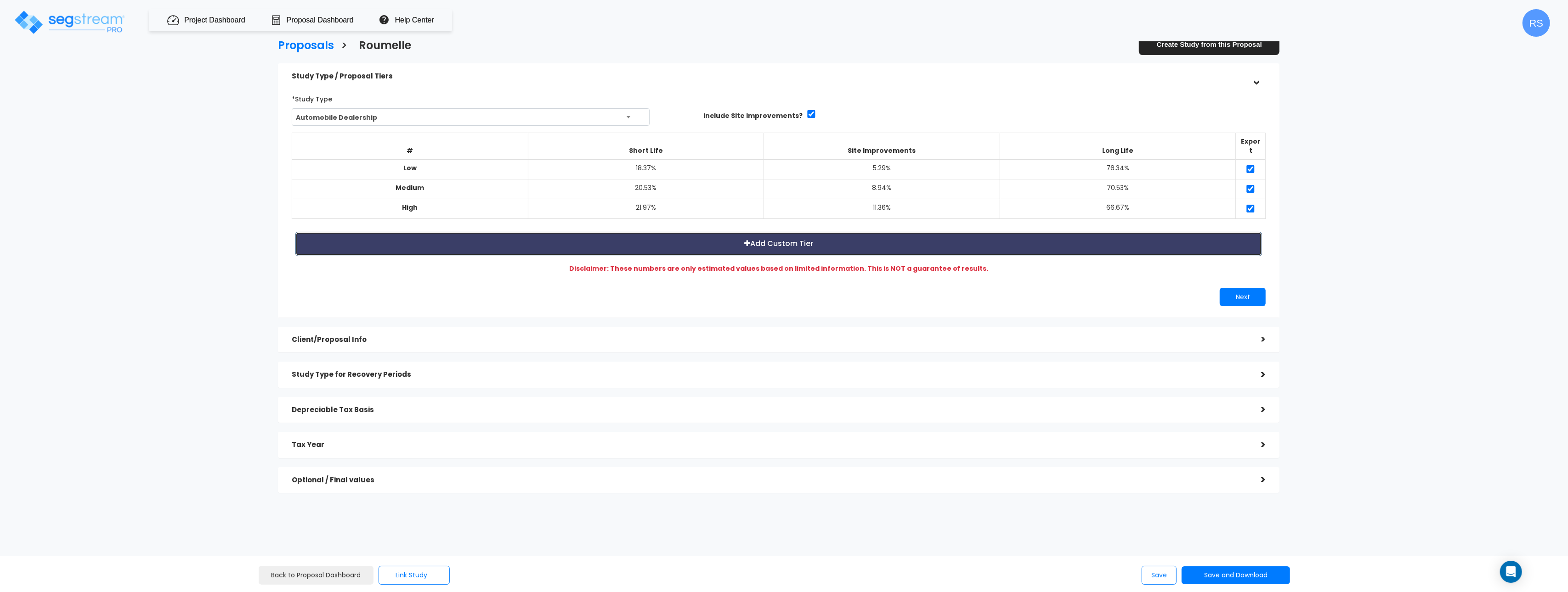
click at [1195, 237] on button "Add Custom Tier" at bounding box center [779, 244] width 966 height 24
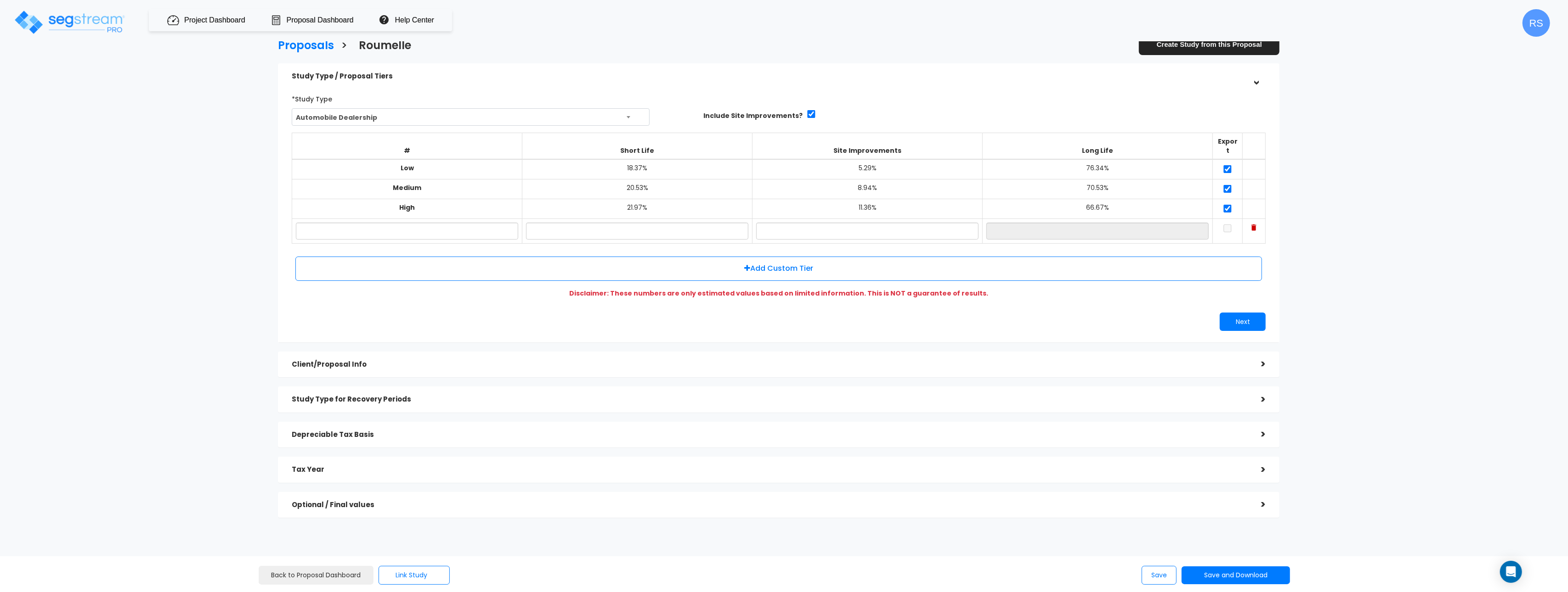
drag, startPoint x: 1379, startPoint y: 277, endPoint x: 1332, endPoint y: 376, distance: 109.6
click at [1378, 278] on div "Proposals > [GEOGRAPHIC_DATA] Create Study from this Proposal Study Type / Prop…" at bounding box center [779, 282] width 1295 height 781
click at [1155, 576] on button "Save" at bounding box center [1159, 575] width 35 height 19
click at [315, 466] on h5 "Tax Year" at bounding box center [769, 470] width 956 height 8
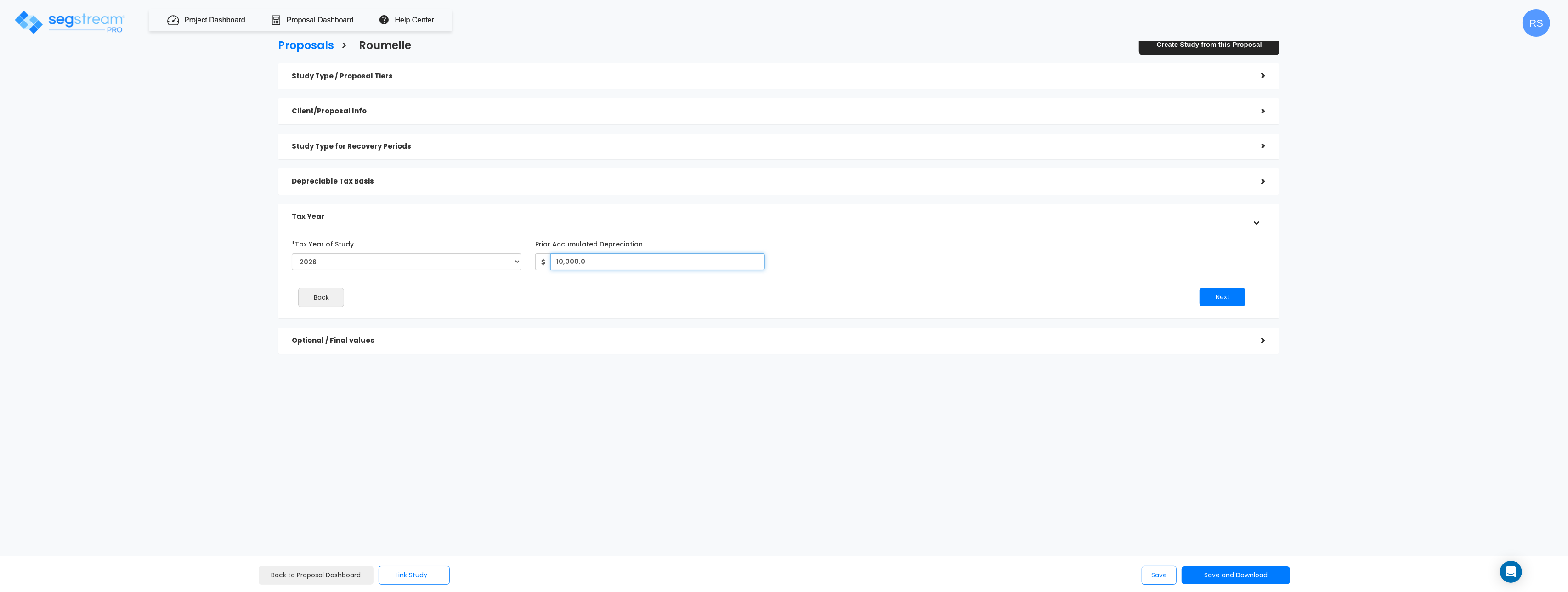
click at [611, 258] on input "10,000.0" at bounding box center [657, 262] width 215 height 17
type input "10,000"
click at [595, 259] on input "10,000" at bounding box center [657, 262] width 215 height 17
click at [632, 259] on input "10,000" at bounding box center [657, 262] width 215 height 17
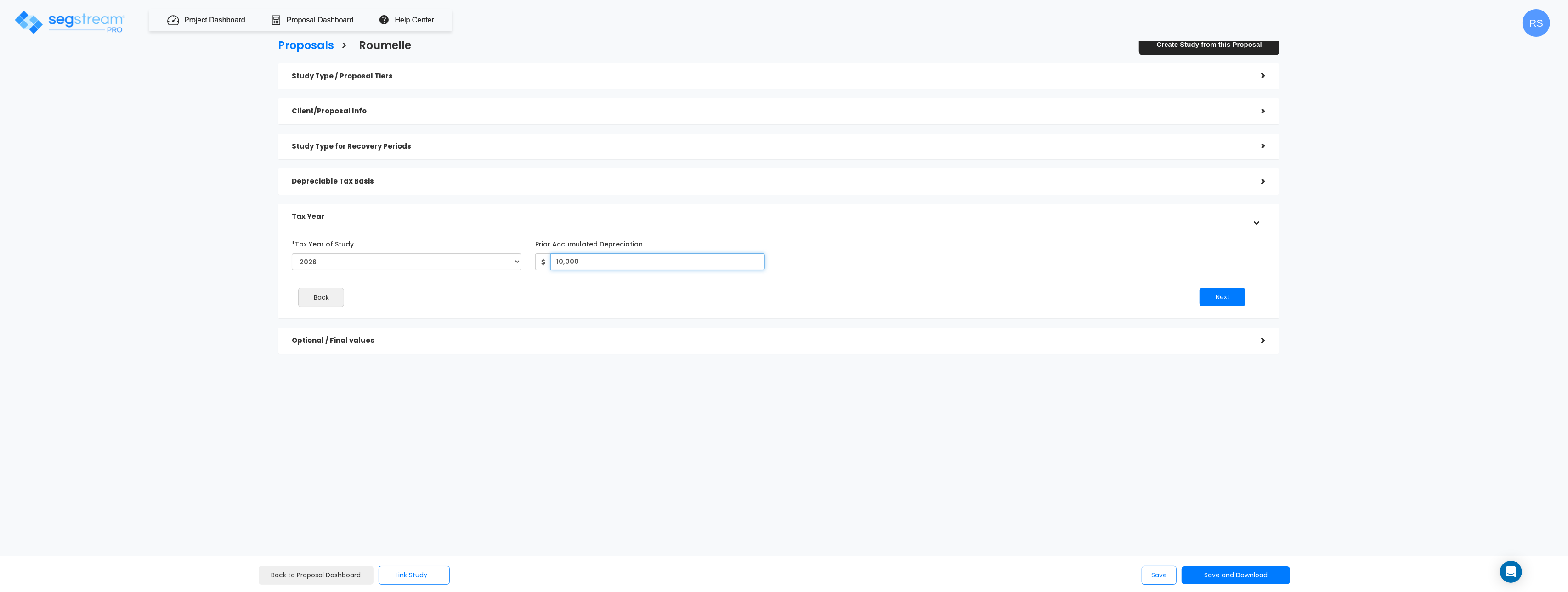
click at [631, 259] on input "10,000" at bounding box center [657, 262] width 215 height 17
type input "1"
click at [660, 262] on input "100,000" at bounding box center [657, 262] width 215 height 17
type input "100,000"
click at [852, 279] on div "*Tax Year of Study 2025 2026 Prior Accumulated Depreciation 100,000 Back" at bounding box center [772, 275] width 974 height 87
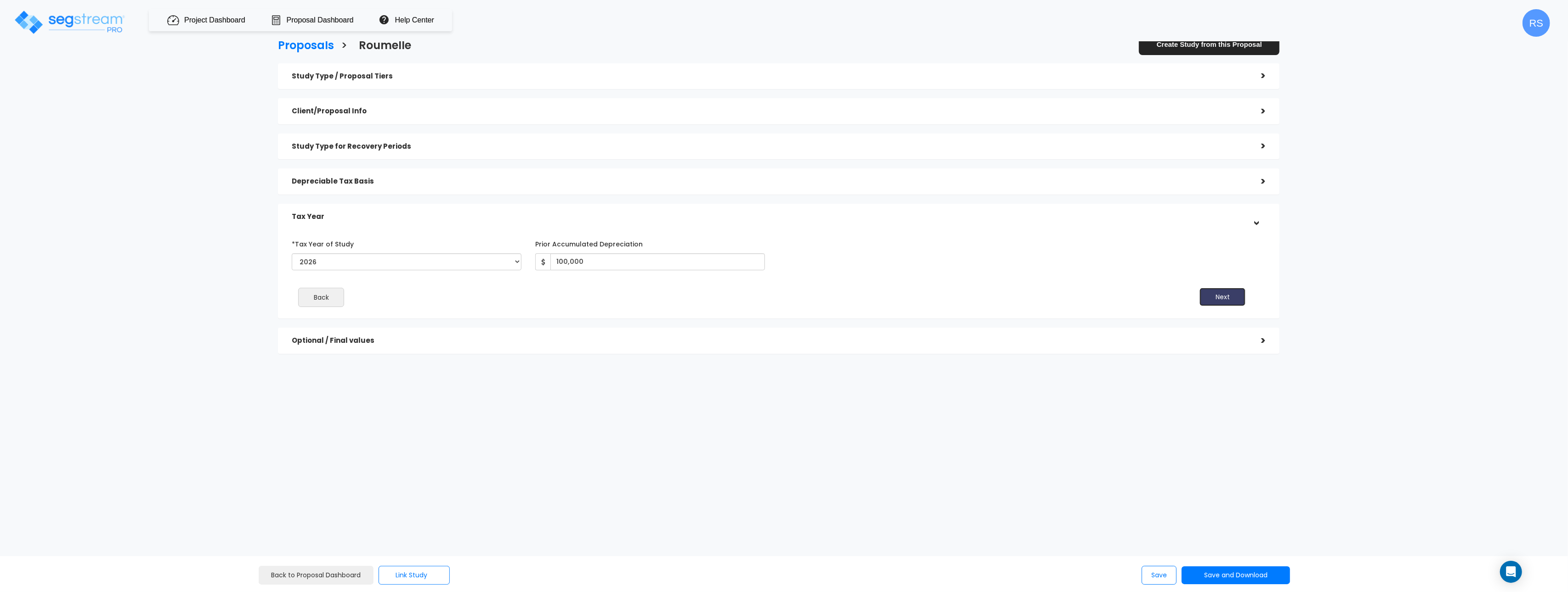
click at [1219, 294] on button "Next" at bounding box center [1222, 297] width 46 height 18
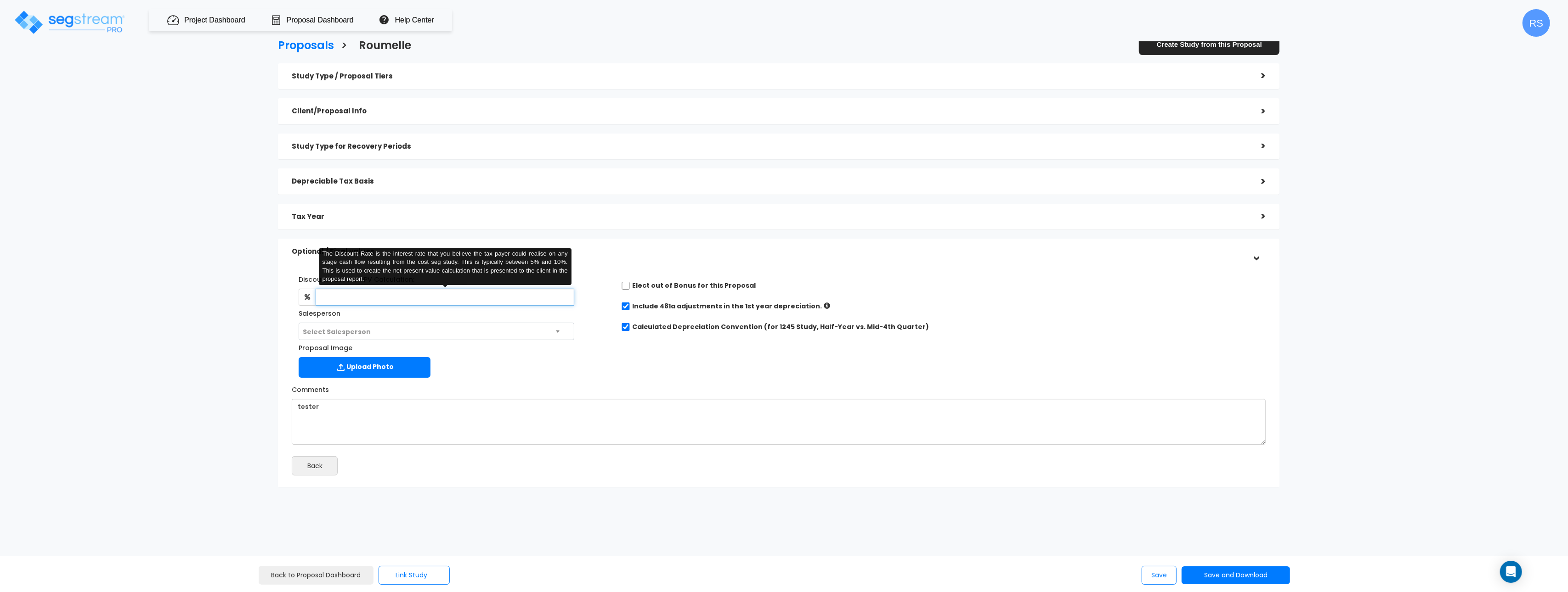
click at [357, 292] on input "text" at bounding box center [444, 298] width 259 height 17
drag, startPoint x: 1130, startPoint y: 580, endPoint x: 1150, endPoint y: 578, distance: 20.1
click at [1131, 580] on div "Save Save and Download Standard Proposal Custom Proposal Custom Proposal CSV" at bounding box center [1039, 575] width 537 height 19
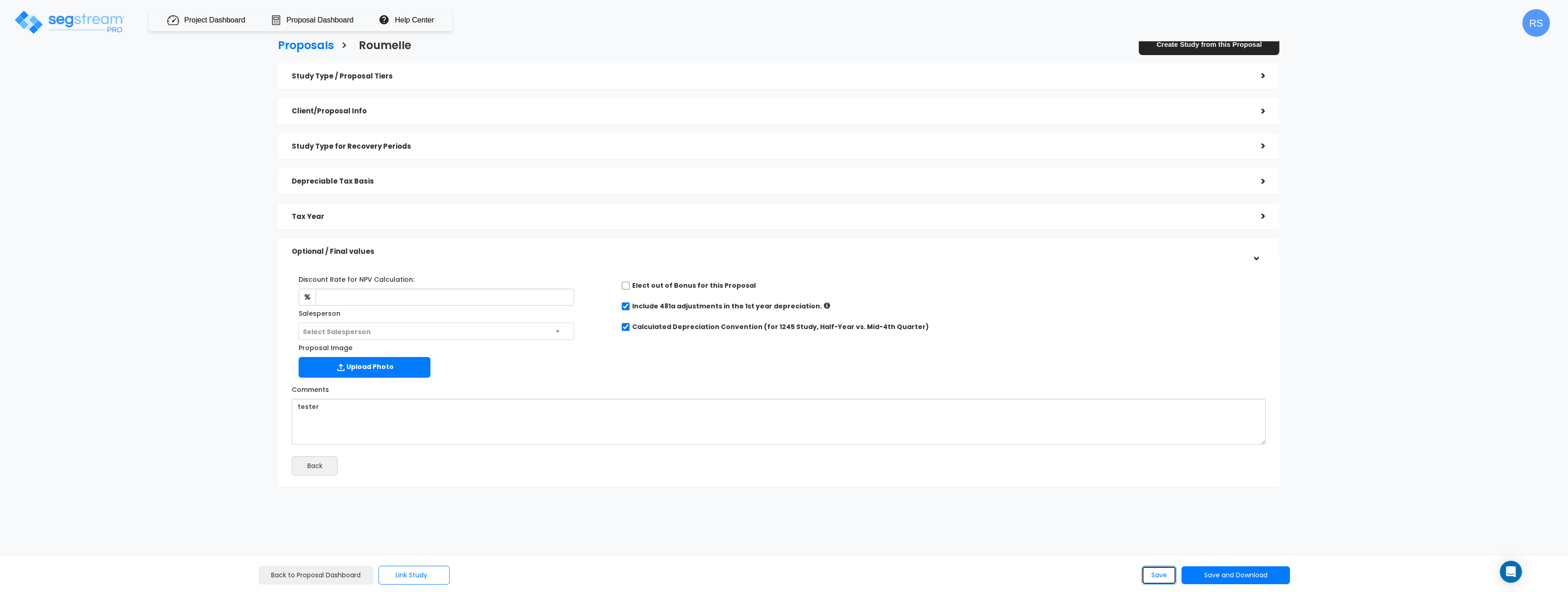
drag, startPoint x: 1159, startPoint y: 577, endPoint x: 1133, endPoint y: 540, distance: 45.2
click at [1159, 577] on button "Save" at bounding box center [1159, 575] width 35 height 19
click at [1172, 69] on div "Study Type / Proposal Tiers" at bounding box center [769, 76] width 956 height 17
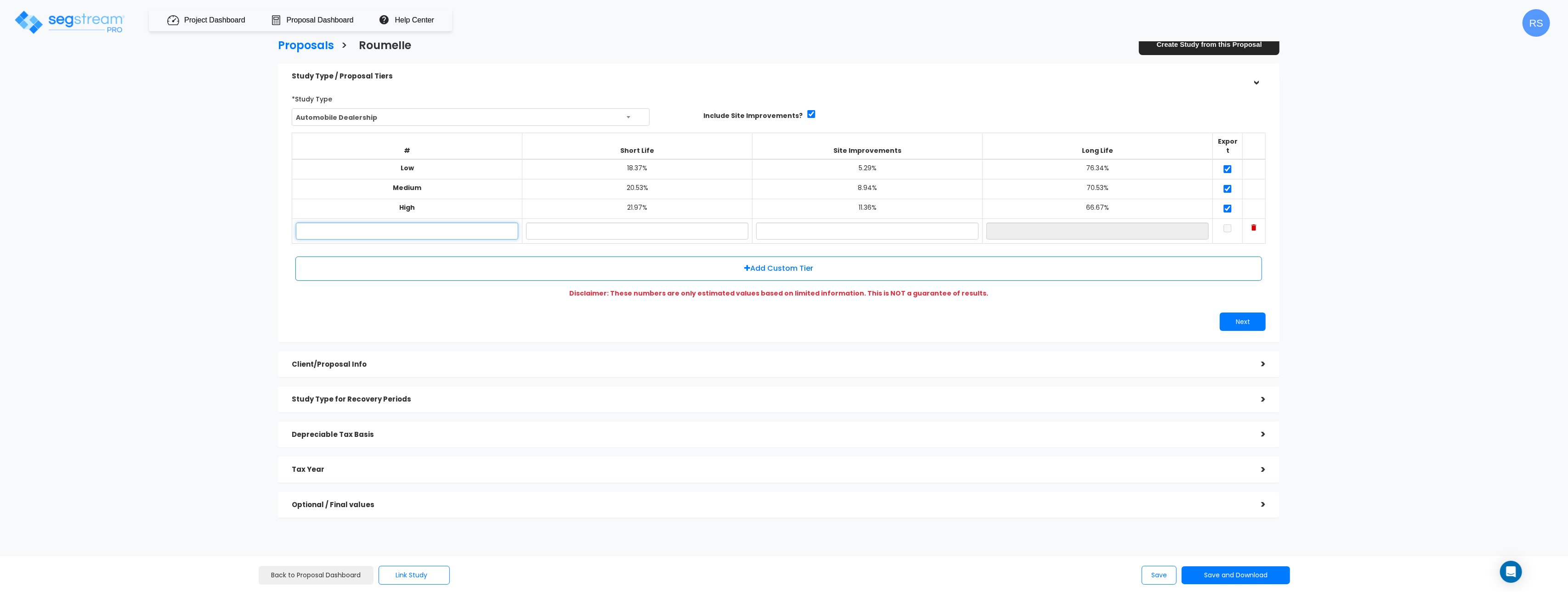
click at [474, 224] on input "text" at bounding box center [407, 231] width 222 height 17
type input "tester"
click at [1155, 578] on button "Save" at bounding box center [1159, 575] width 35 height 19
click at [463, 223] on input "tester" at bounding box center [407, 231] width 222 height 17
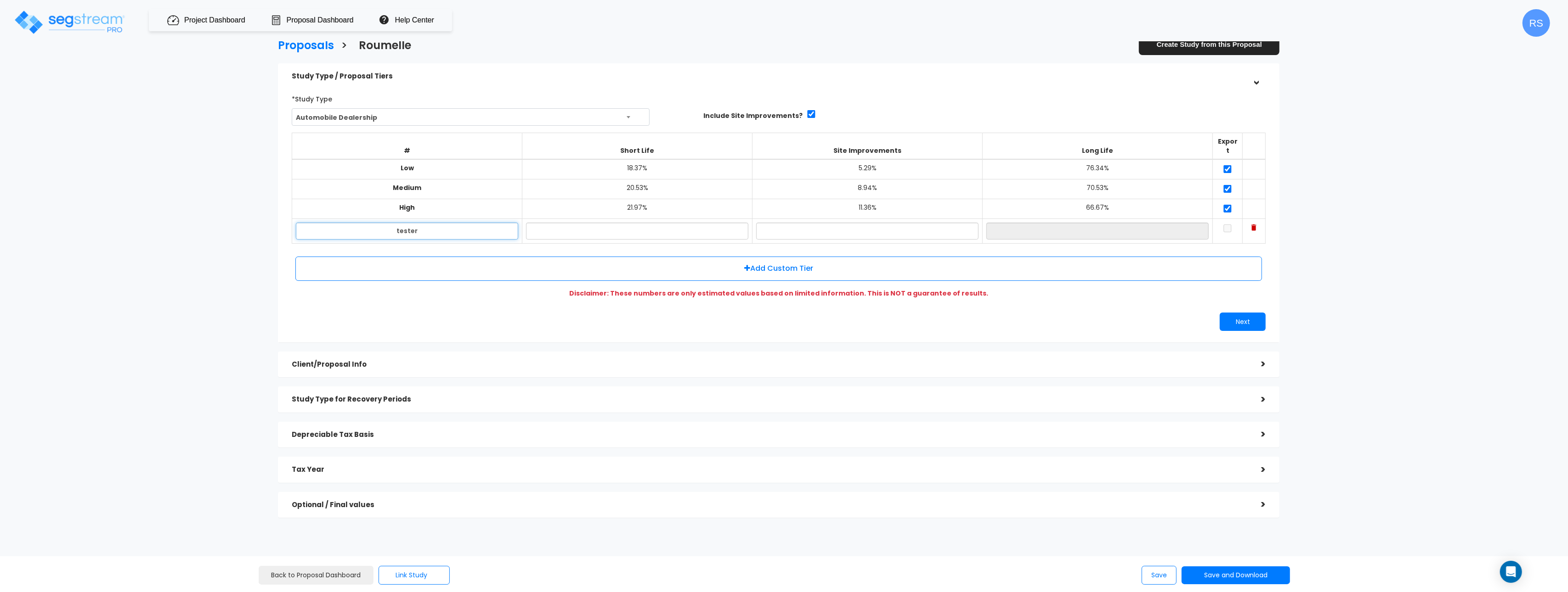
click at [463, 223] on input "tester" at bounding box center [407, 231] width 222 height 17
click at [1153, 581] on button "Save" at bounding box center [1159, 575] width 35 height 19
drag, startPoint x: 1237, startPoint y: 571, endPoint x: 1237, endPoint y: 566, distance: 5.0
click at [1237, 571] on button "Save and Download" at bounding box center [1236, 575] width 108 height 18
click at [1271, 509] on link "Standard Proposal" at bounding box center [1259, 507] width 144 height 21
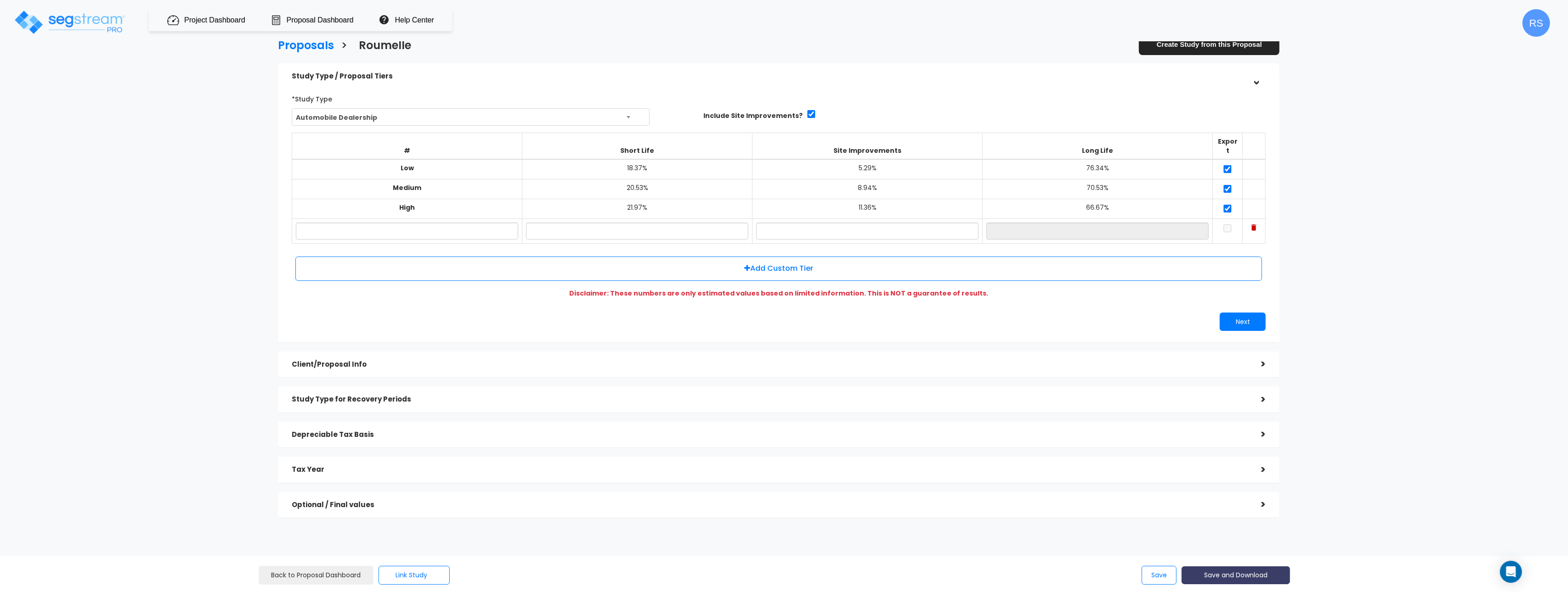
click at [1231, 578] on button "Save and Download" at bounding box center [1236, 575] width 108 height 18
click at [1248, 529] on link "Custom Proposal" at bounding box center [1259, 529] width 144 height 21
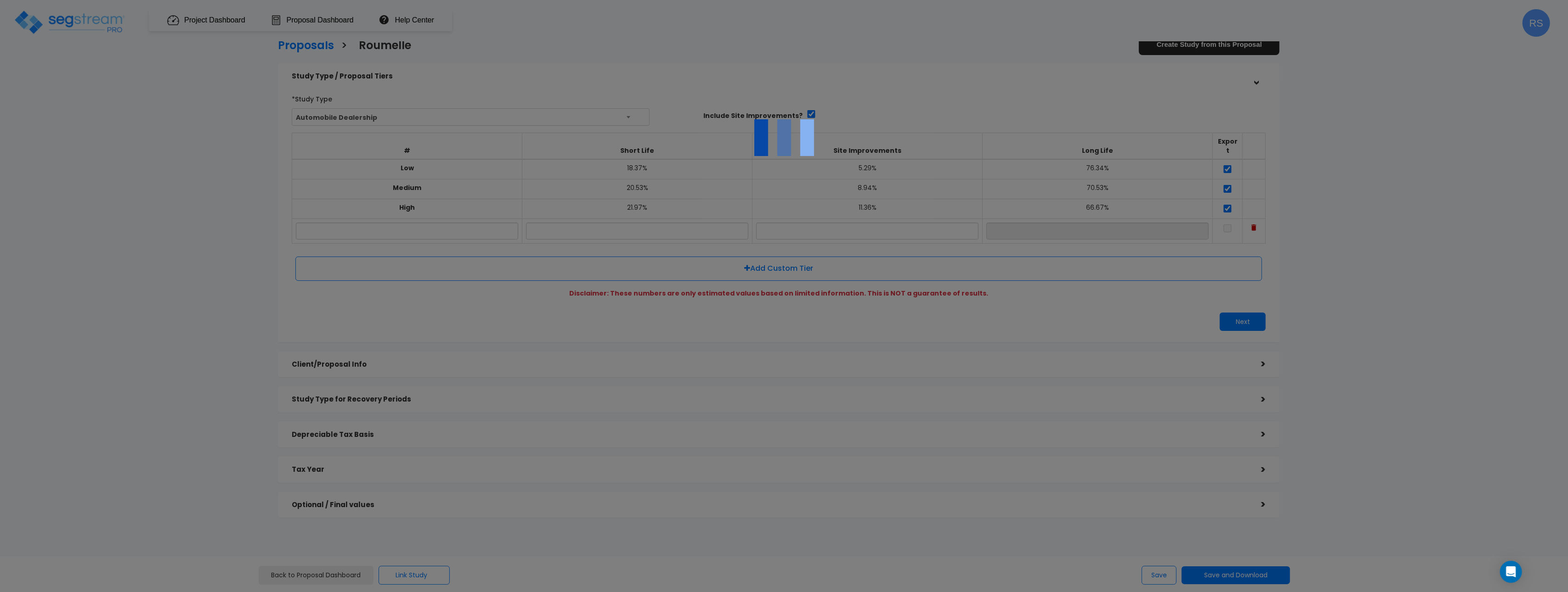
scroll to position [1, 0]
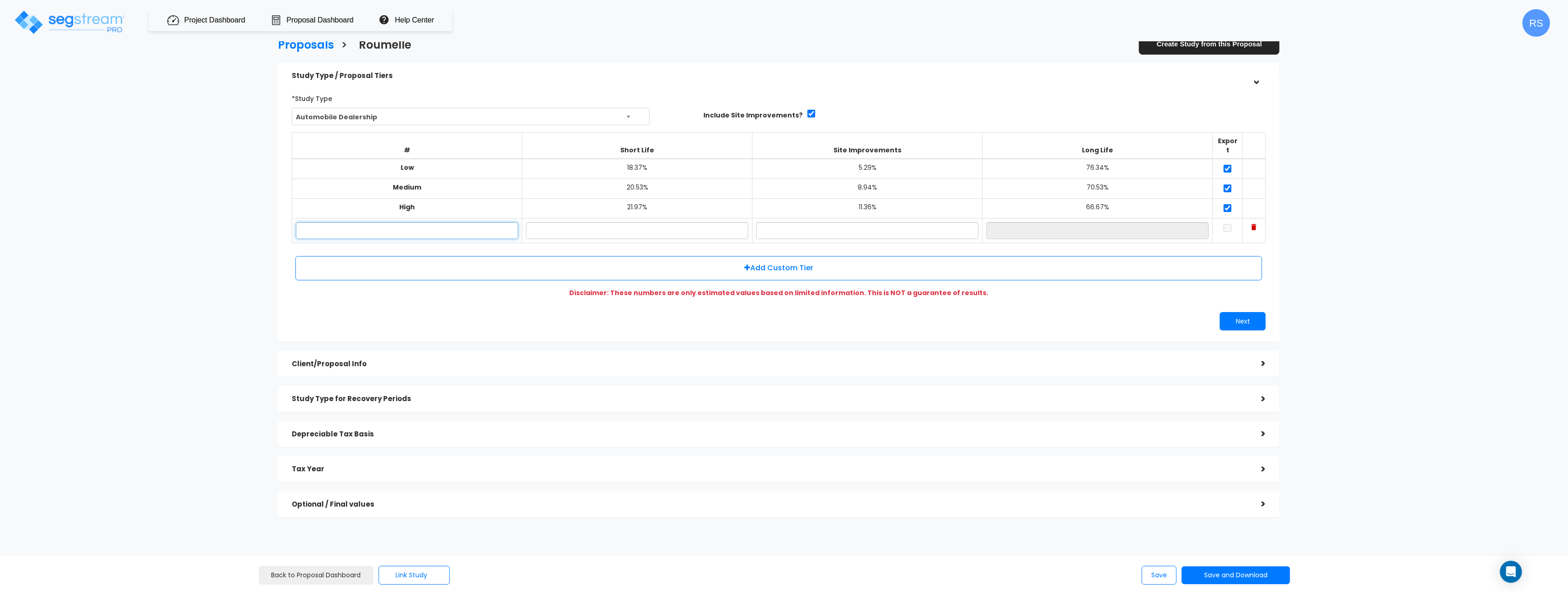
click at [490, 222] on input "text" at bounding box center [407, 230] width 222 height 17
type input "da"
drag, startPoint x: 1348, startPoint y: 233, endPoint x: 1233, endPoint y: 224, distance: 115.4
click at [1344, 233] on div "Proposals > [GEOGRAPHIC_DATA] Create Study from this Proposal Study Type / Prop…" at bounding box center [779, 281] width 1295 height 781
click at [653, 227] on input "text" at bounding box center [637, 230] width 222 height 17
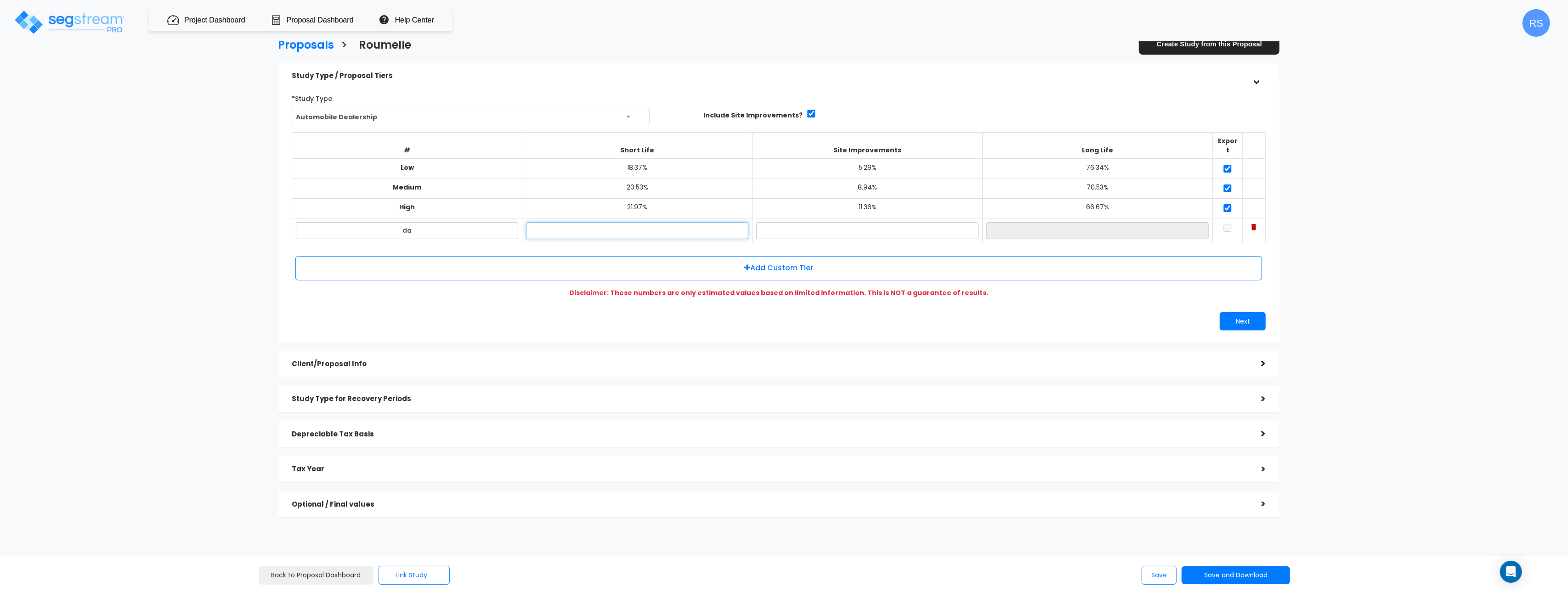
click at [715, 223] on input "text" at bounding box center [637, 230] width 222 height 17
type input "1"
drag, startPoint x: 715, startPoint y: 223, endPoint x: 583, endPoint y: 219, distance: 132.1
click at [572, 222] on input "1" at bounding box center [637, 230] width 222 height 17
type input "12.00%"
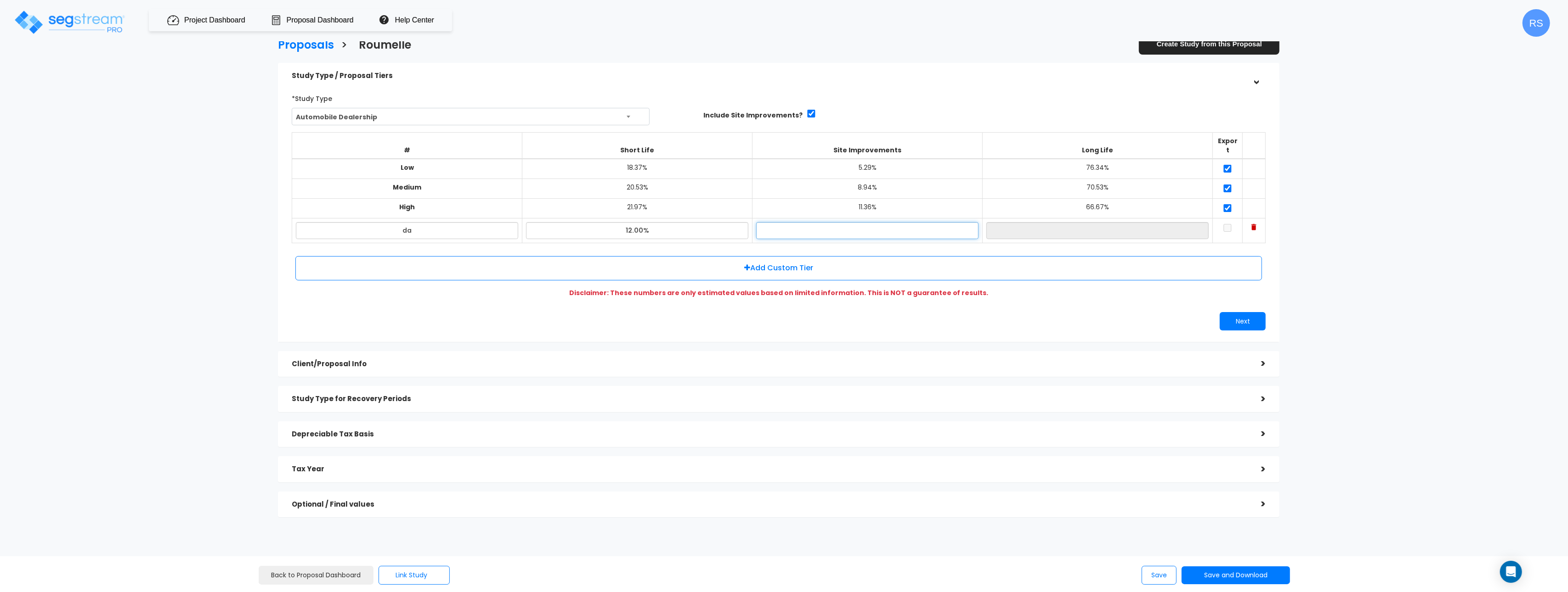
click at [820, 222] on input "text" at bounding box center [867, 230] width 222 height 17
click at [854, 227] on input "text" at bounding box center [867, 230] width 222 height 17
type input "12.00%"
type input "76.00%"
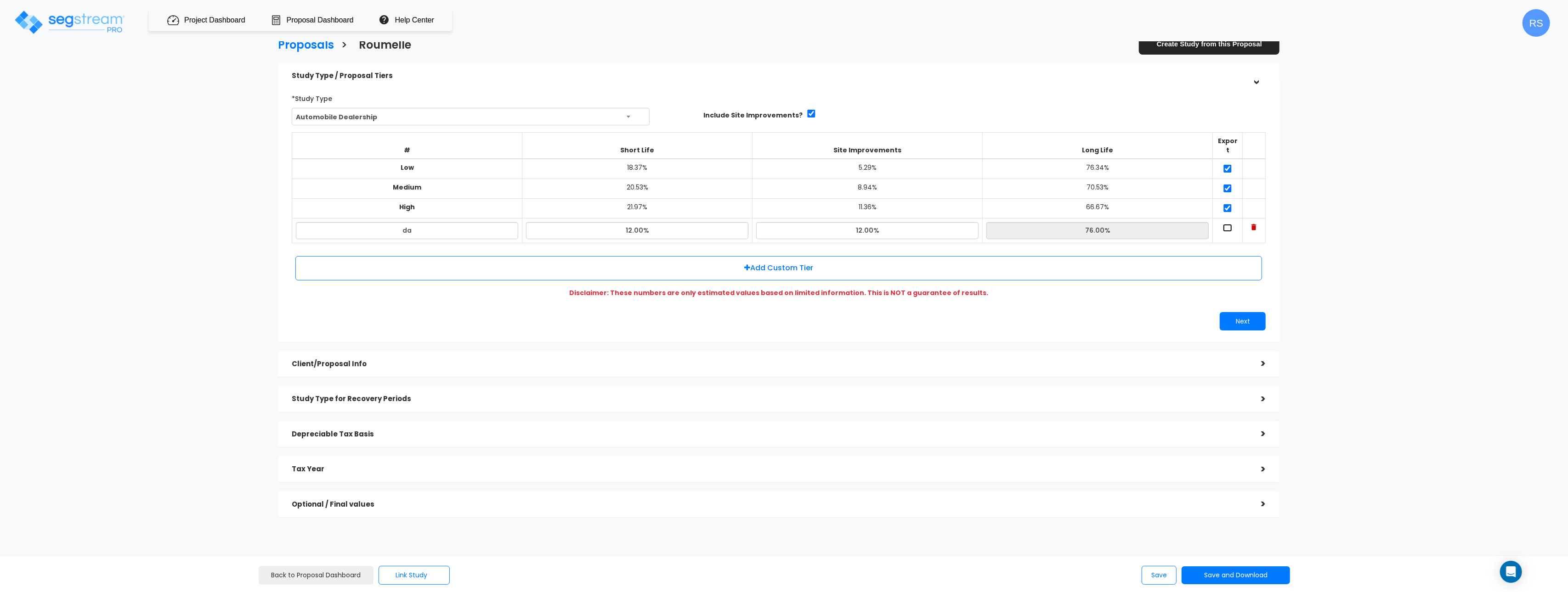
drag, startPoint x: 1228, startPoint y: 218, endPoint x: 1134, endPoint y: 220, distance: 94.0
click at [1228, 224] on input "checkbox" at bounding box center [1228, 228] width 9 height 8
checkbox input "true"
drag, startPoint x: 890, startPoint y: 223, endPoint x: 761, endPoint y: 216, distance: 129.2
click at [753, 218] on td "12.00%" at bounding box center [867, 230] width 230 height 24
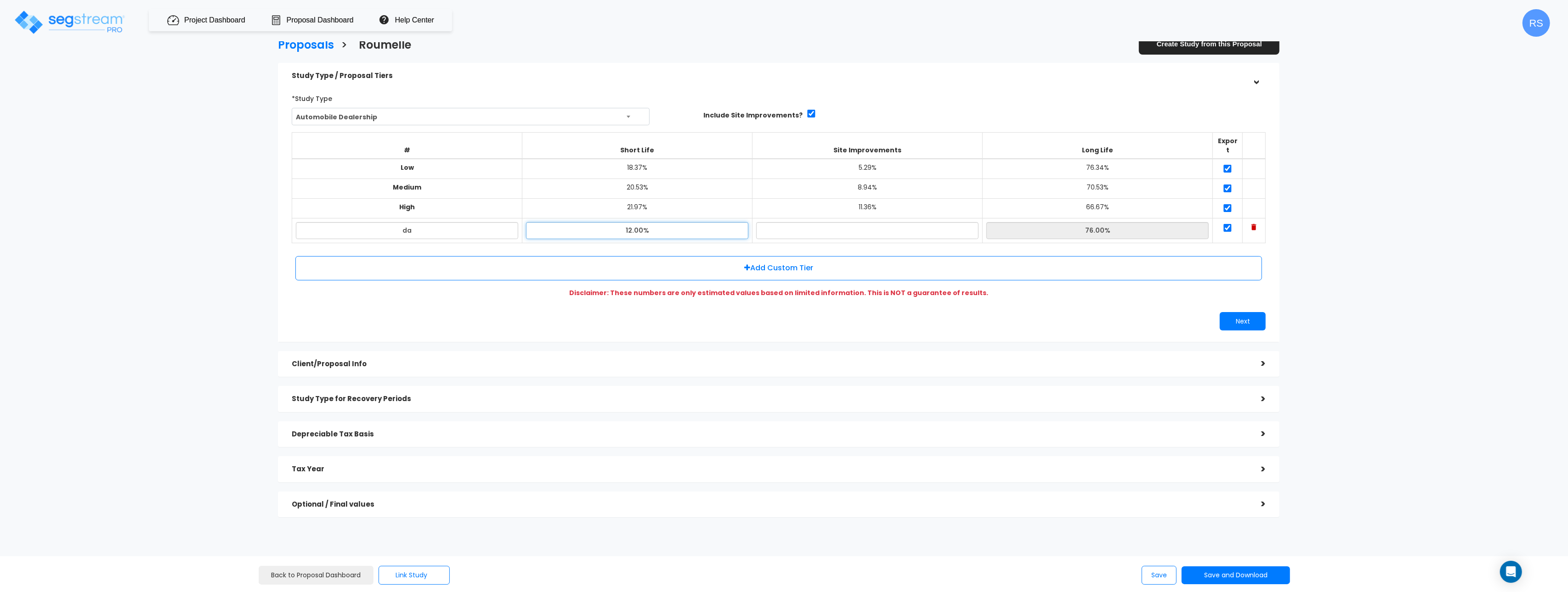
type input "0%"
type input "88.00%"
type input "0%"
type input "100.00%"
drag, startPoint x: 1383, startPoint y: 238, endPoint x: 1378, endPoint y: 238, distance: 5.0
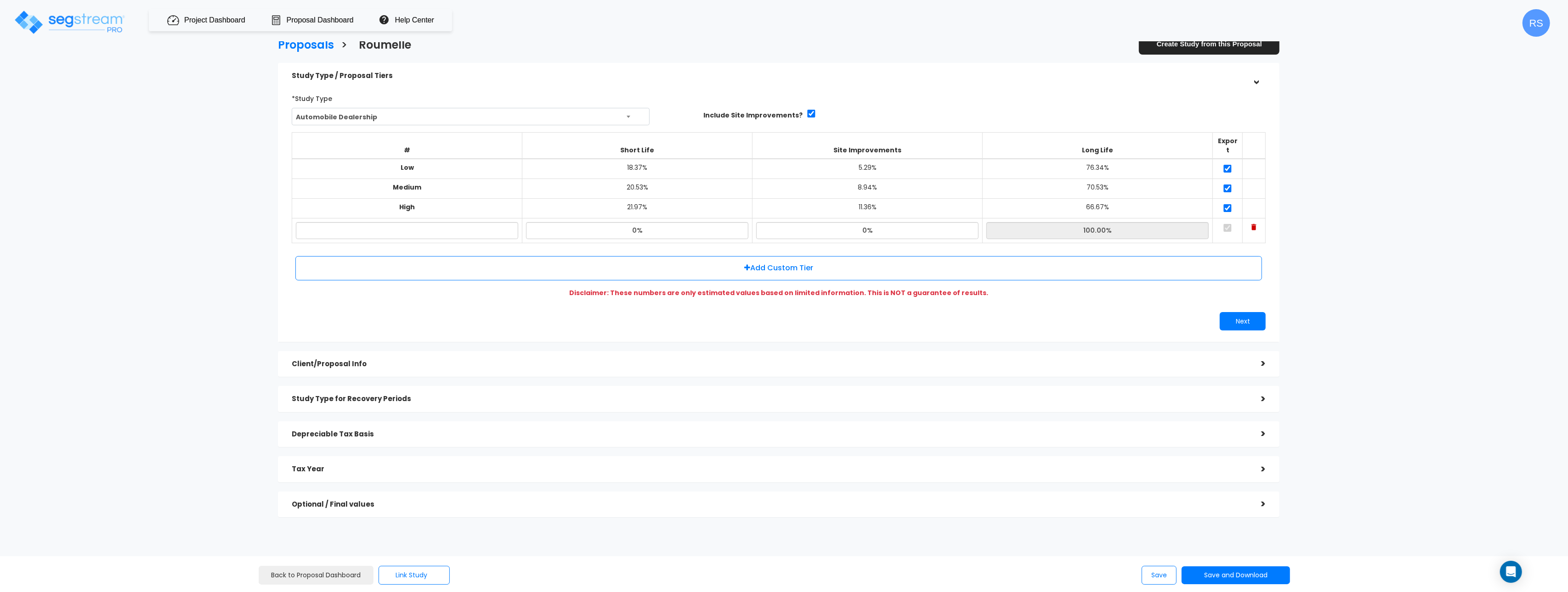
click at [1382, 239] on div "Proposals > [GEOGRAPHIC_DATA] Create Study from this Proposal Study Type / Prop…" at bounding box center [779, 281] width 1295 height 781
click at [1233, 575] on button "Save and Download" at bounding box center [1236, 575] width 108 height 18
click at [1273, 504] on link "Standard Proposal" at bounding box center [1259, 507] width 144 height 21
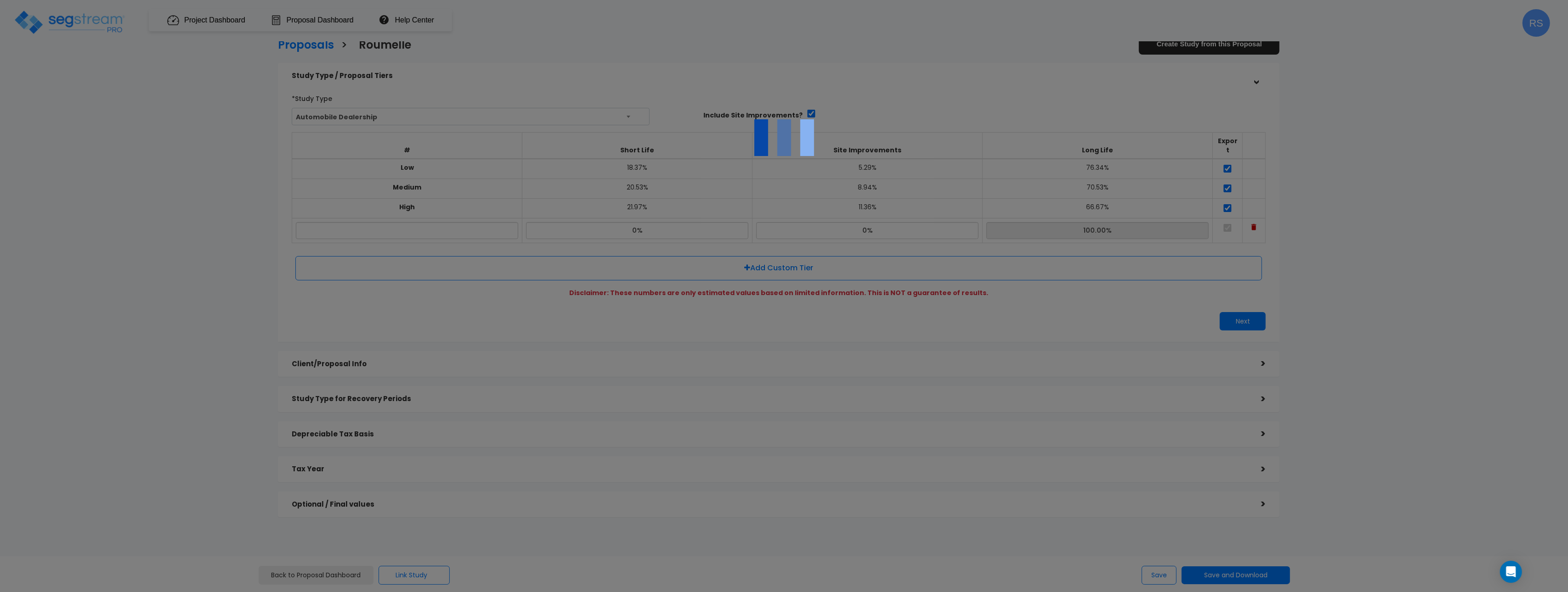
scroll to position [0, 0]
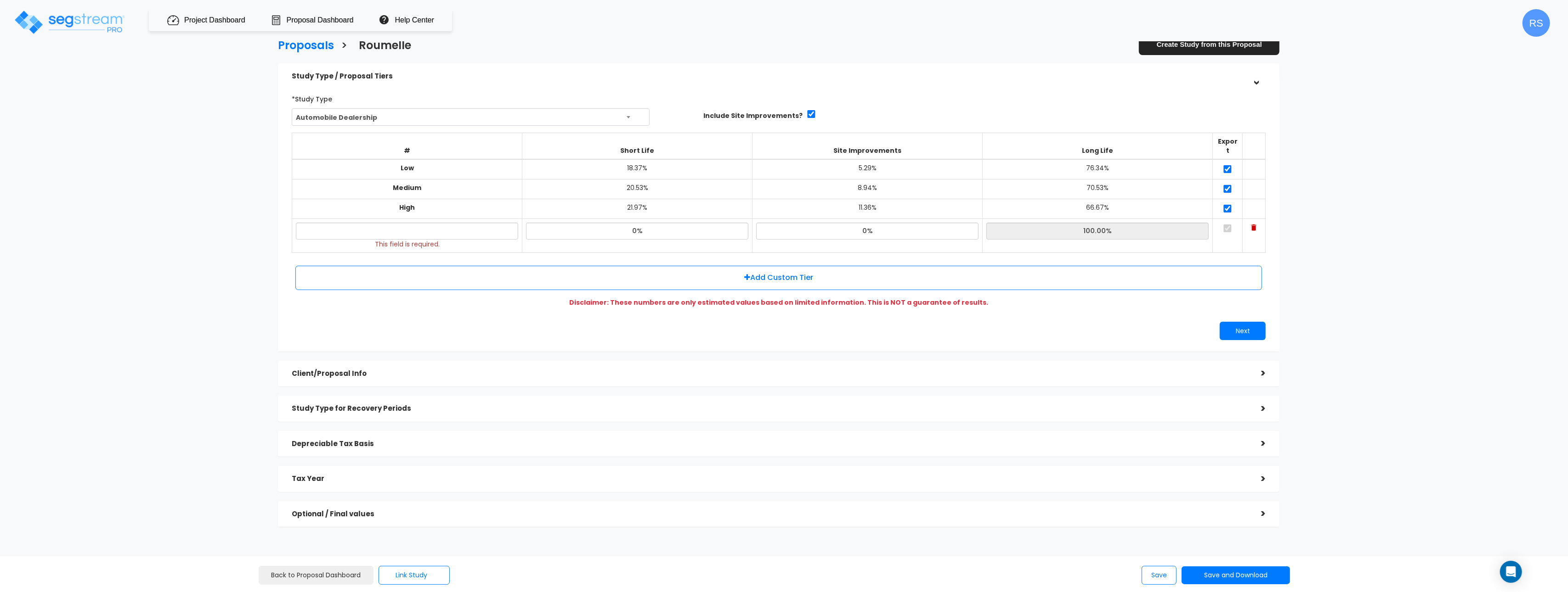
click at [1351, 317] on div "Proposals > [GEOGRAPHIC_DATA] Create Study from this Proposal Study Type / Prop…" at bounding box center [779, 286] width 1295 height 790
click at [1258, 322] on button "Next" at bounding box center [1243, 331] width 46 height 18
drag, startPoint x: 697, startPoint y: 362, endPoint x: 705, endPoint y: 360, distance: 8.2
click at [699, 370] on h5 "Client/Proposal Info" at bounding box center [769, 374] width 956 height 8
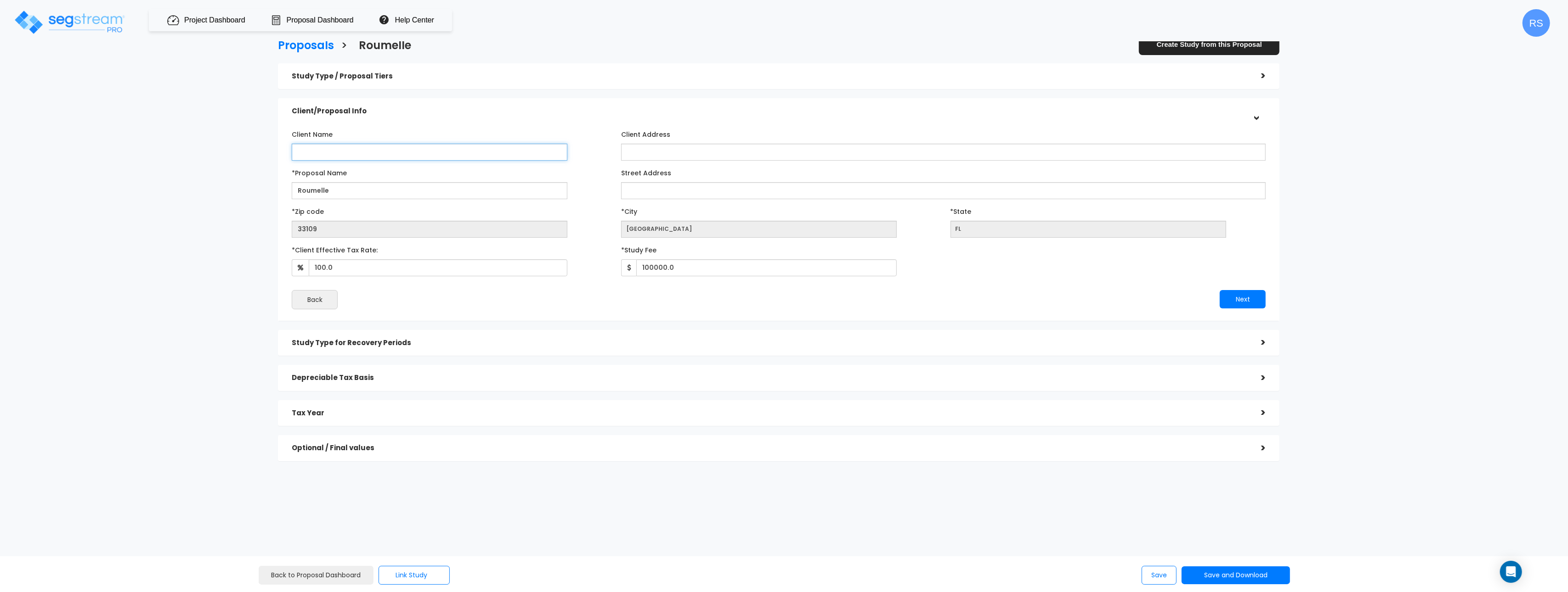
click at [364, 151] on input "Client Name" at bounding box center [429, 152] width 276 height 17
type input "tester"
click at [1241, 294] on button "Next" at bounding box center [1243, 299] width 46 height 18
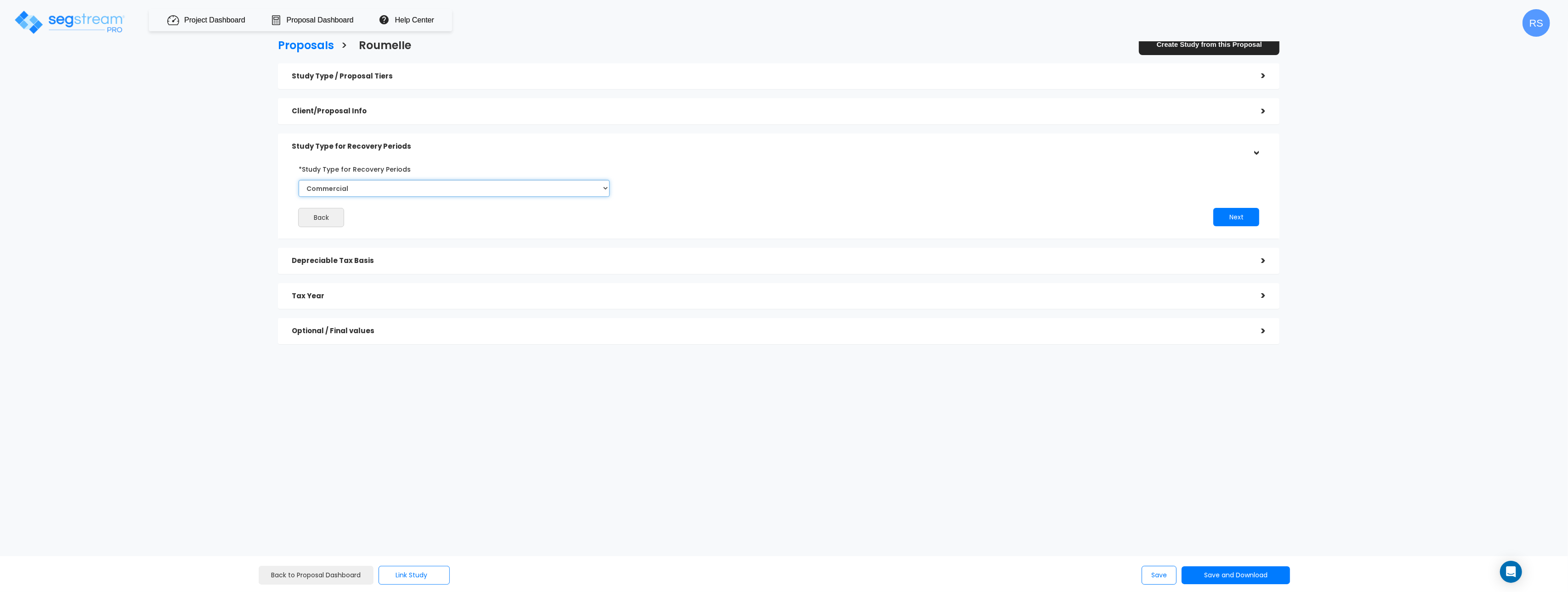
click at [398, 183] on select "Commercial Residential" at bounding box center [453, 188] width 311 height 17
select select "Residential"
click at [298, 180] on select "Commercial Residential" at bounding box center [453, 188] width 311 height 17
click at [1238, 217] on button "Next" at bounding box center [1236, 217] width 46 height 18
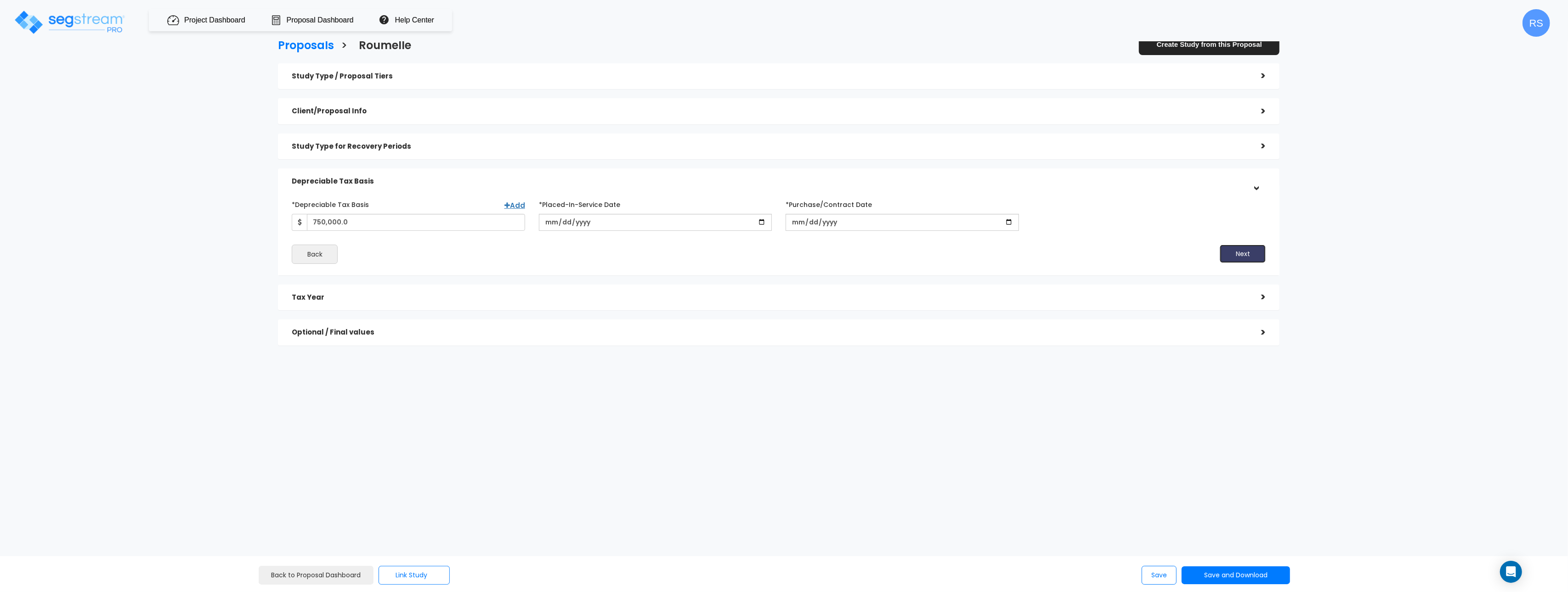
click at [1250, 256] on button "Next" at bounding box center [1243, 254] width 46 height 18
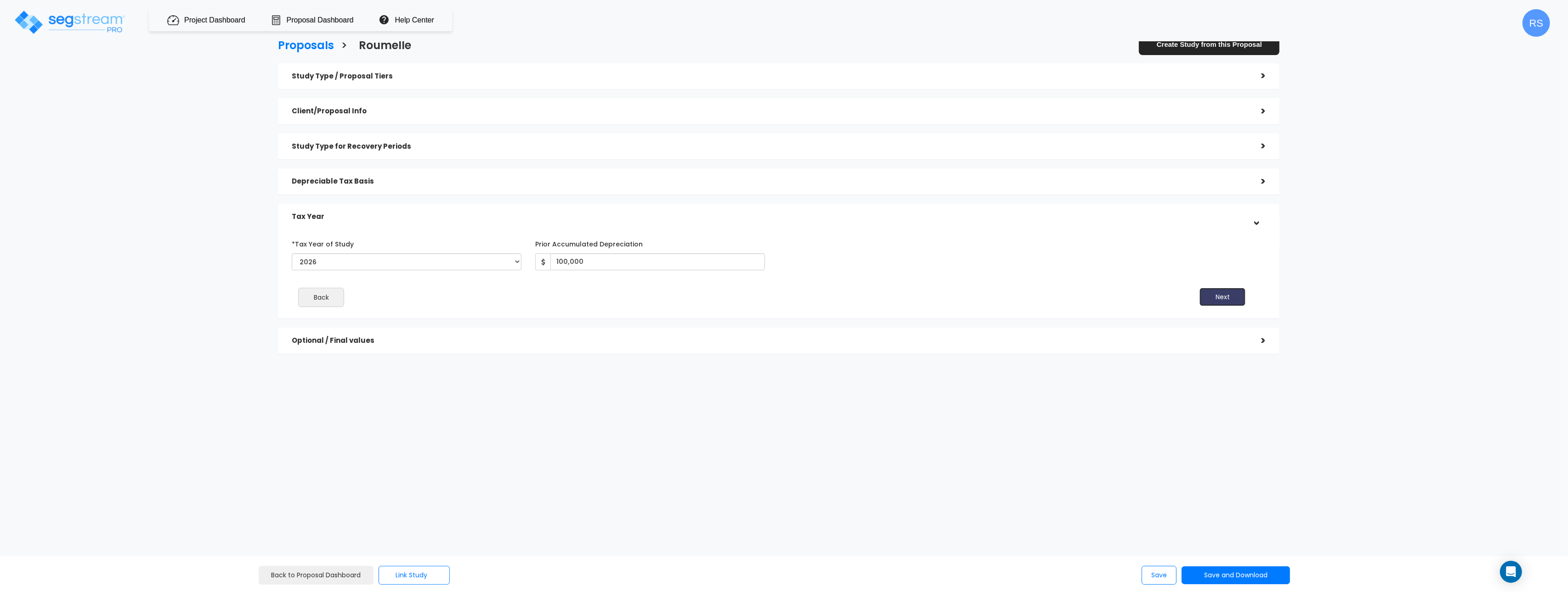
click at [1228, 301] on button "Next" at bounding box center [1222, 297] width 46 height 18
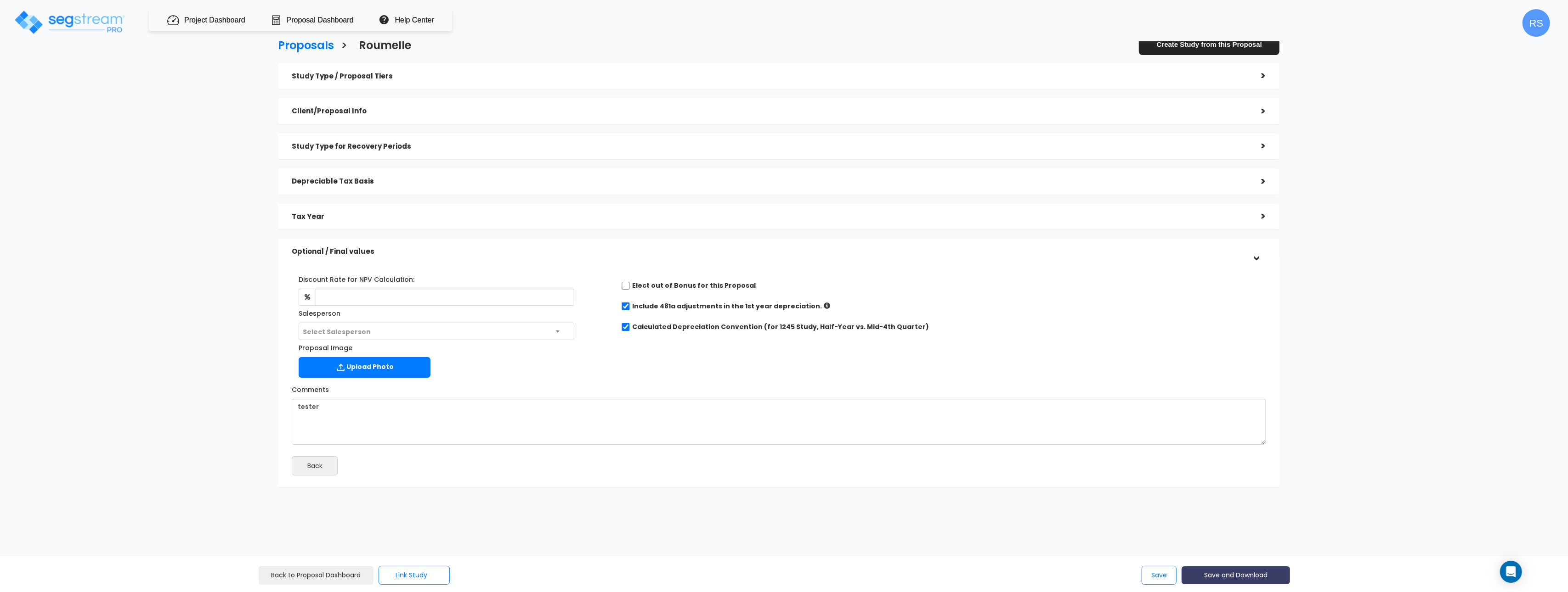
click at [1233, 574] on button "Save and Download" at bounding box center [1236, 575] width 108 height 18
click at [1233, 511] on link "Standard Proposal" at bounding box center [1259, 507] width 144 height 21
click at [372, 73] on h5 "Study Type / Proposal Tiers" at bounding box center [769, 76] width 956 height 8
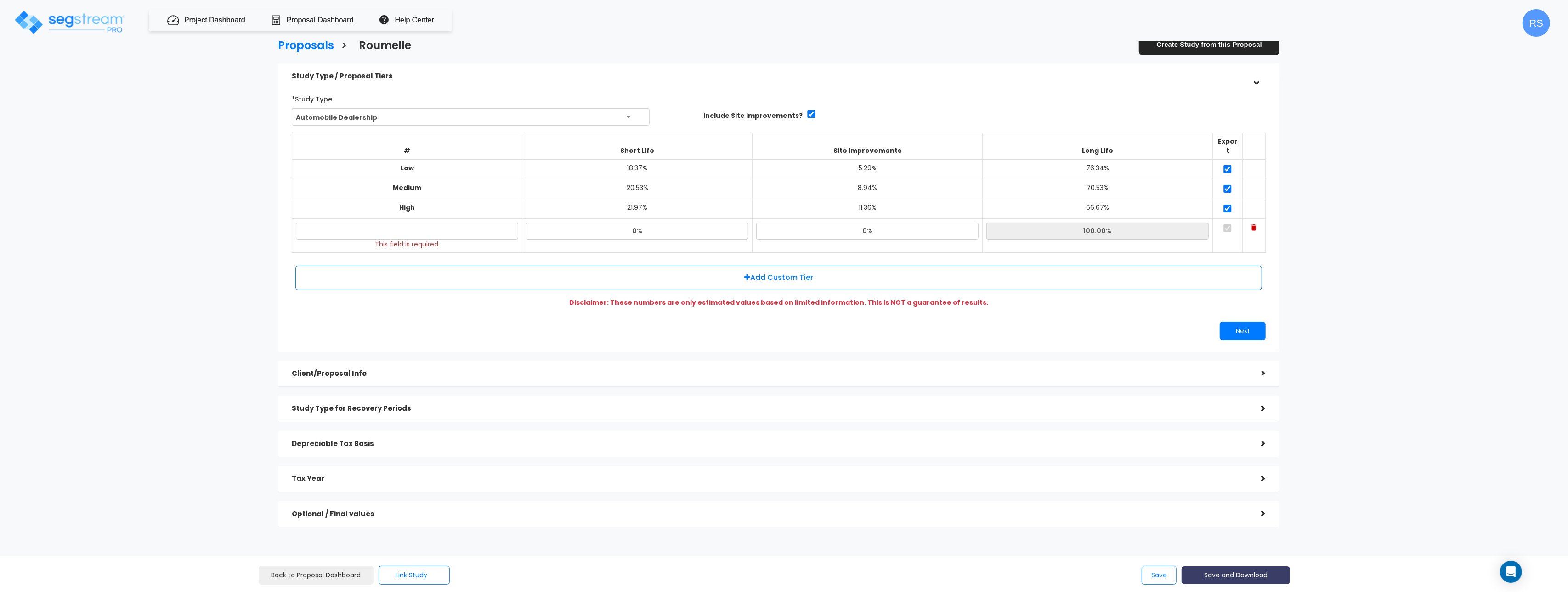
click at [1236, 576] on button "Save and Download" at bounding box center [1236, 575] width 108 height 18
click at [1244, 506] on link "Standard Proposal" at bounding box center [1259, 507] width 144 height 21
